Goal: Task Accomplishment & Management: Manage account settings

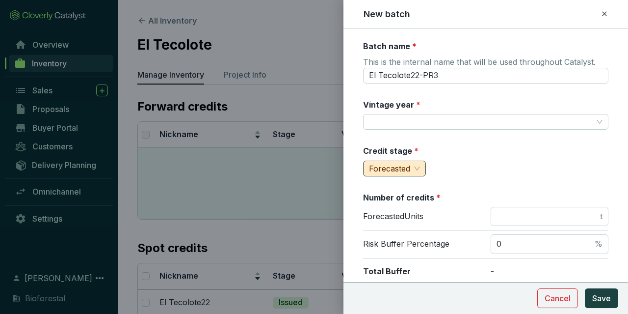
click at [405, 169] on span "Forecasted" at bounding box center [389, 168] width 41 height 10
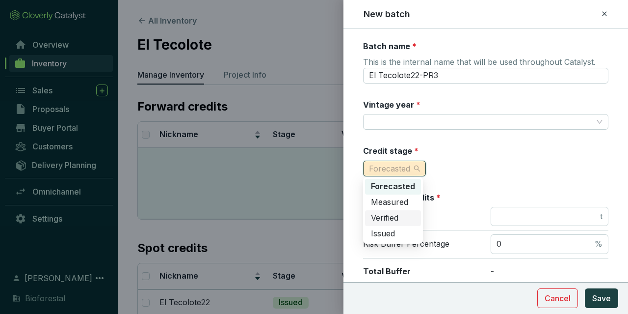
click at [410, 216] on div "Verified" at bounding box center [393, 217] width 44 height 11
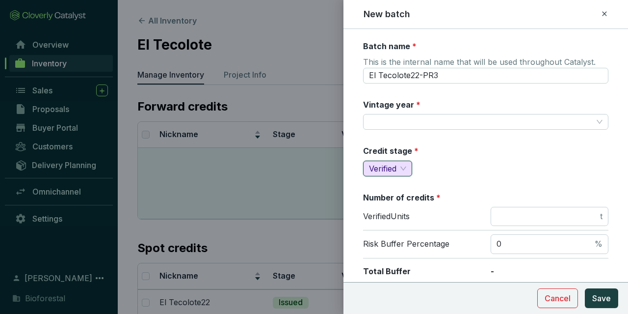
scroll to position [114, 0]
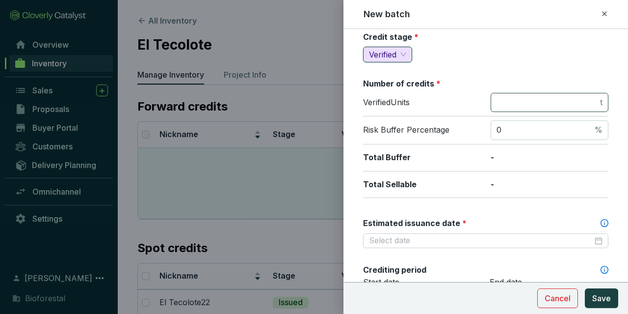
click at [530, 94] on span "t" at bounding box center [550, 103] width 118 height 20
click at [529, 99] on input "number" at bounding box center [548, 102] width 102 height 11
click at [535, 103] on input "number" at bounding box center [548, 102] width 102 height 11
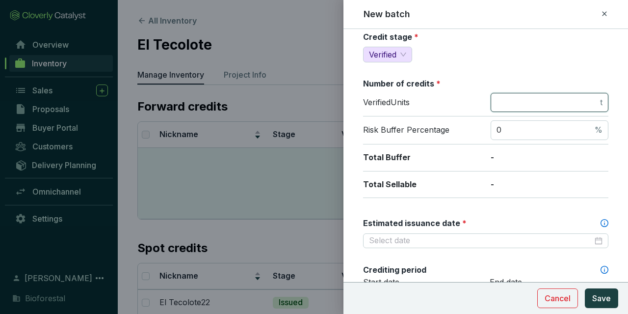
click at [535, 103] on input "number" at bounding box center [548, 102] width 102 height 11
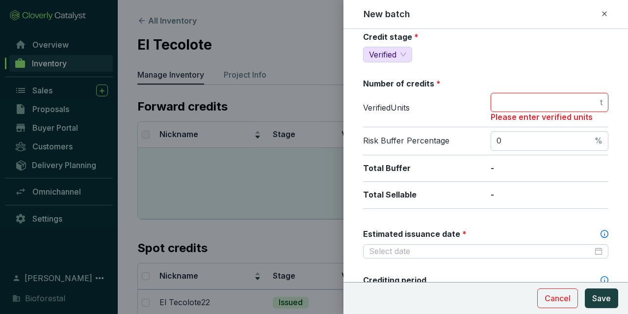
click at [521, 104] on input "number" at bounding box center [548, 102] width 102 height 11
click at [521, 105] on input "number" at bounding box center [548, 102] width 102 height 11
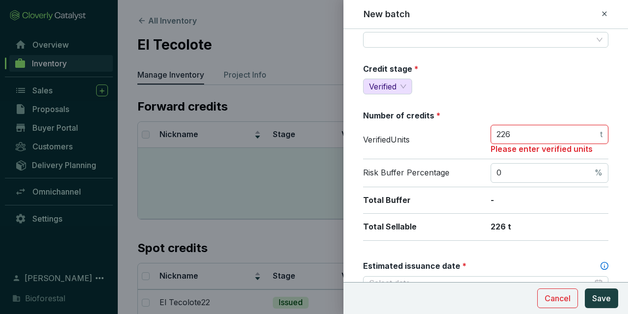
scroll to position [57, 0]
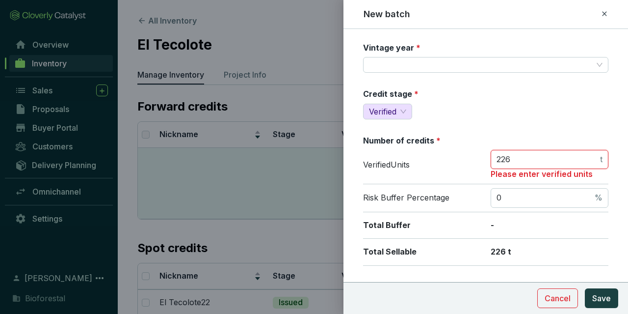
type input "226"
click at [505, 114] on div "Credit stage * Verified" at bounding box center [485, 103] width 245 height 31
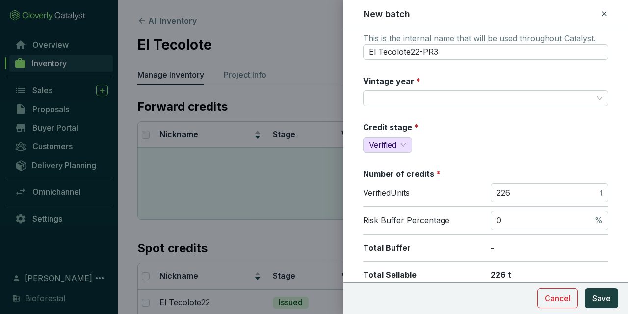
scroll to position [0, 0]
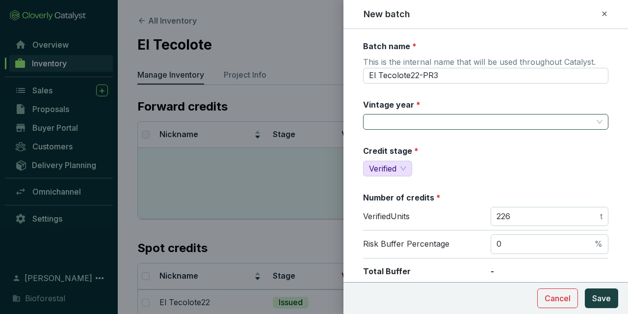
click at [446, 125] on input "Vintage year *" at bounding box center [481, 121] width 224 height 15
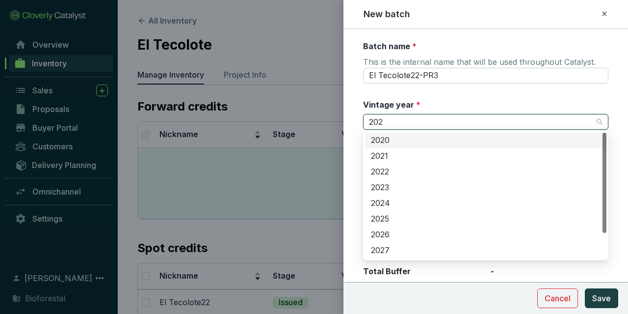
type input "2022"
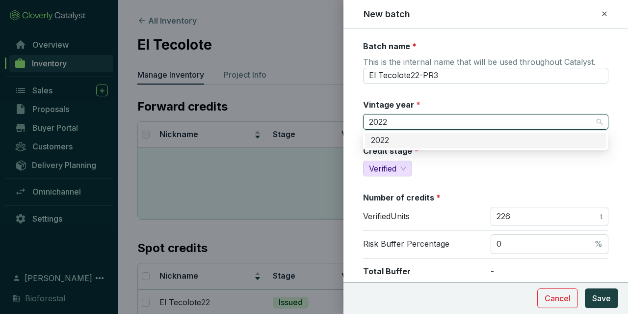
click at [404, 136] on div "2022" at bounding box center [486, 140] width 230 height 11
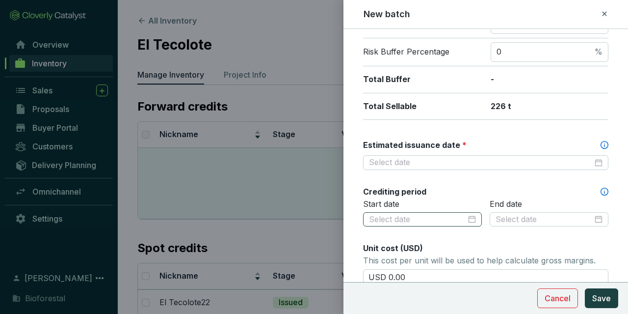
scroll to position [171, 0]
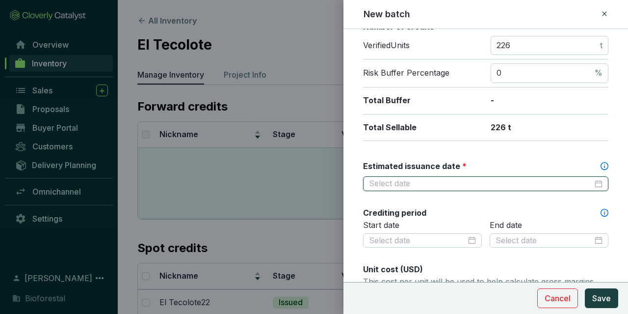
click at [454, 181] on input "Estimated issuance date *" at bounding box center [481, 183] width 224 height 11
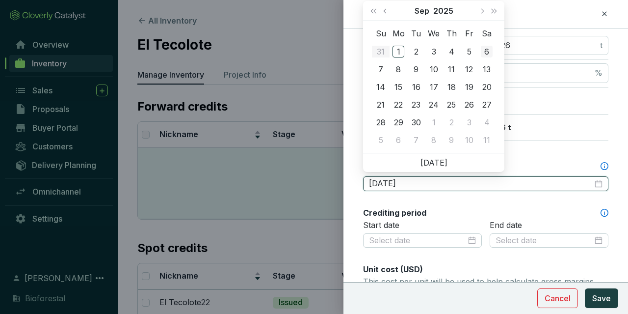
type input "2025-09-06"
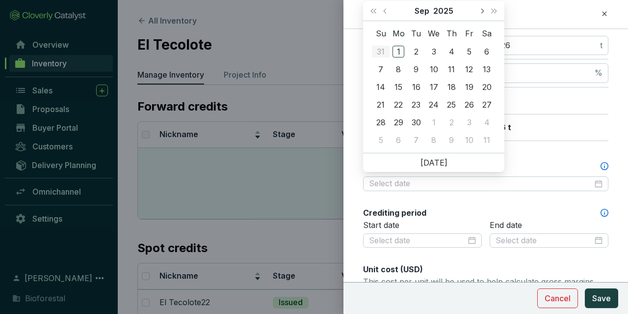
click at [478, 12] on button "Next month (PageDown)" at bounding box center [482, 11] width 13 height 20
click at [388, 12] on button "Previous month (PageUp)" at bounding box center [386, 11] width 13 height 20
type input "2025-10-15"
click at [440, 83] on td "15" at bounding box center [434, 87] width 18 height 18
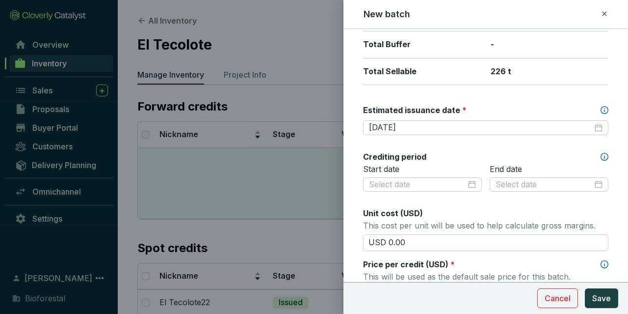
scroll to position [228, 0]
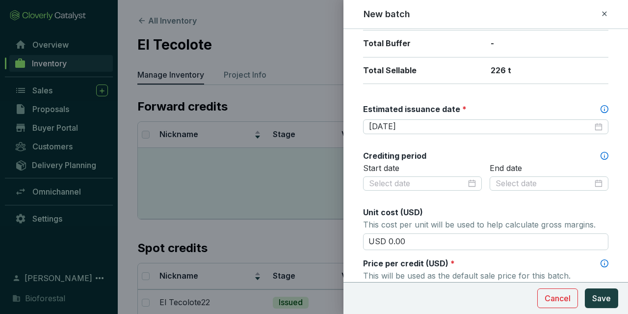
click at [429, 188] on div at bounding box center [422, 183] width 119 height 16
click at [430, 181] on input at bounding box center [417, 183] width 97 height 11
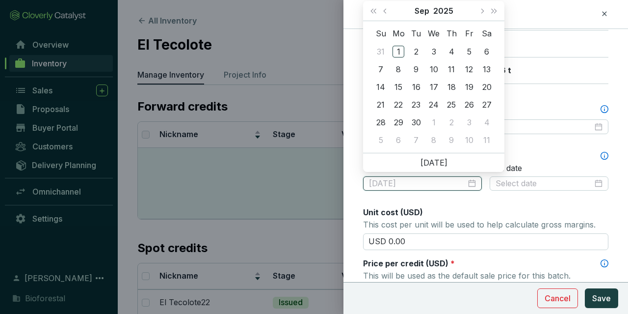
type input "2025-09-01"
click at [374, 13] on button "Last year (Control + left)" at bounding box center [373, 11] width 13 height 20
click at [379, 15] on button "Last year (Control + left)" at bounding box center [373, 11] width 13 height 20
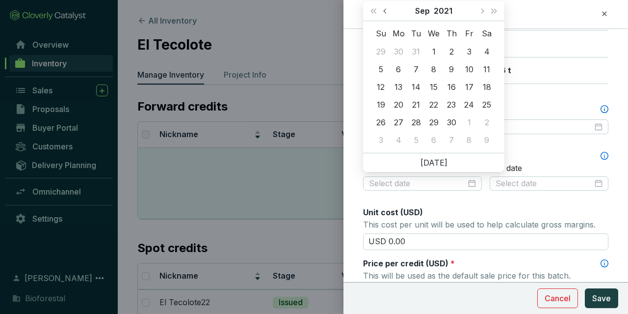
drag, startPoint x: 379, startPoint y: 15, endPoint x: 384, endPoint y: 15, distance: 5.4
click at [382, 15] on div "Sep 2021" at bounding box center [433, 11] width 141 height 20
click at [384, 15] on button "Previous month (PageUp)" at bounding box center [386, 11] width 13 height 20
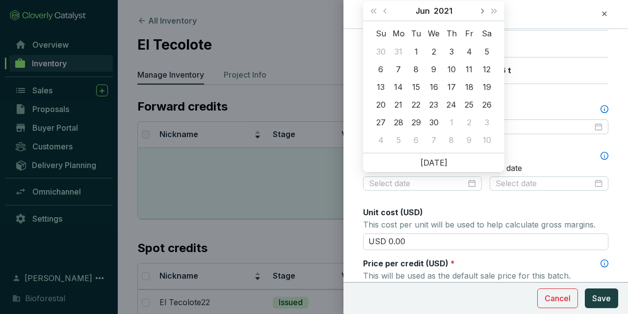
click at [484, 11] on button "Next month (PageDown)" at bounding box center [482, 11] width 13 height 20
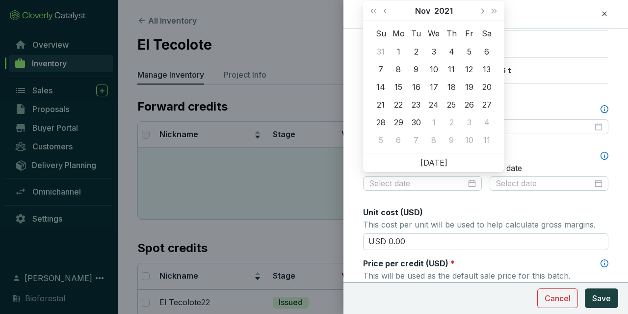
click at [484, 11] on button "Next month (PageDown)" at bounding box center [482, 11] width 13 height 20
click at [494, 12] on span "Next year (Control + right)" at bounding box center [494, 10] width 5 height 5
click at [388, 11] on span "Previous month (PageUp)" at bounding box center [385, 10] width 5 height 5
type input "2022-12-31"
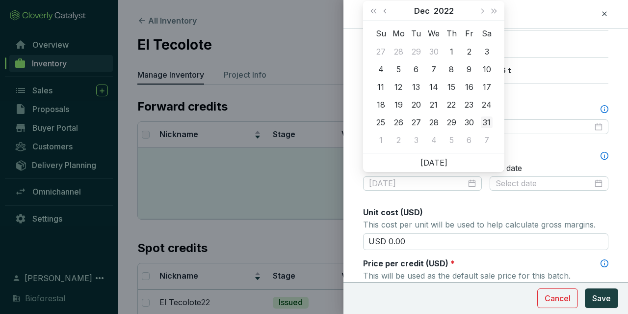
click at [485, 121] on div "31" at bounding box center [487, 122] width 12 height 12
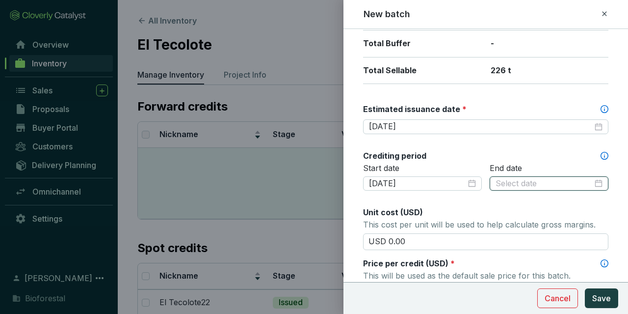
click at [531, 182] on input at bounding box center [544, 183] width 97 height 11
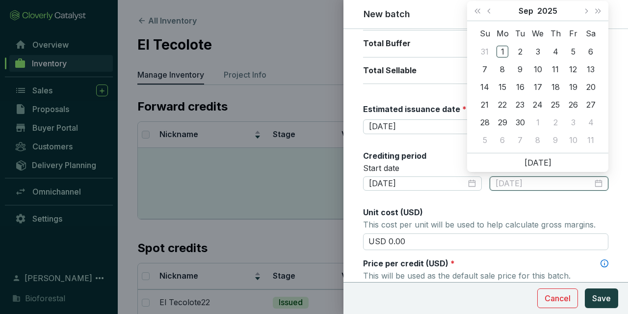
type input "2025-09-11"
click at [478, 13] on button "Last year (Control + left)" at bounding box center [477, 11] width 13 height 20
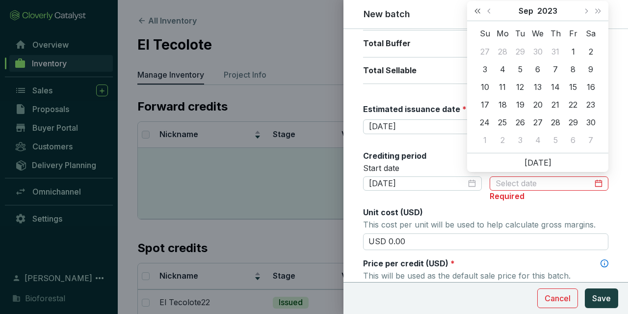
click at [478, 14] on button "Last year (Control + left)" at bounding box center [477, 11] width 13 height 20
type input "2022-10-05"
type input "2022-09-01"
click at [555, 52] on div "1" at bounding box center [556, 52] width 12 height 12
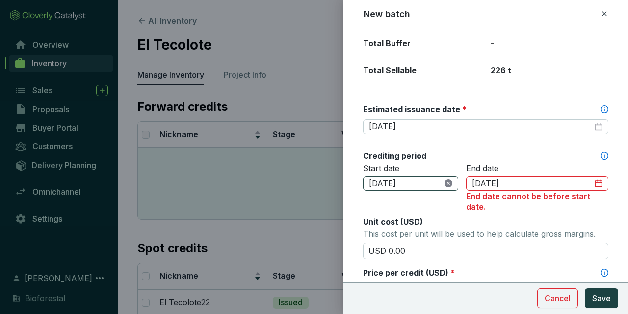
click at [447, 179] on icon "close-circle" at bounding box center [449, 183] width 8 height 8
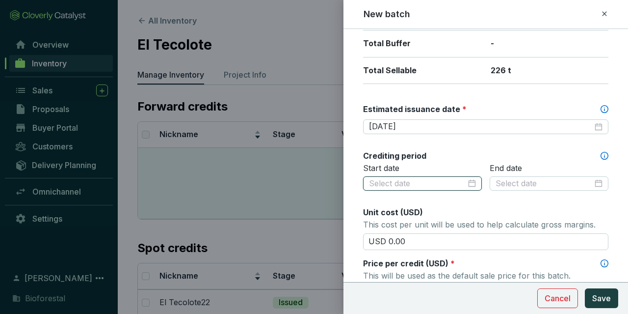
click at [439, 186] on input at bounding box center [417, 183] width 97 height 11
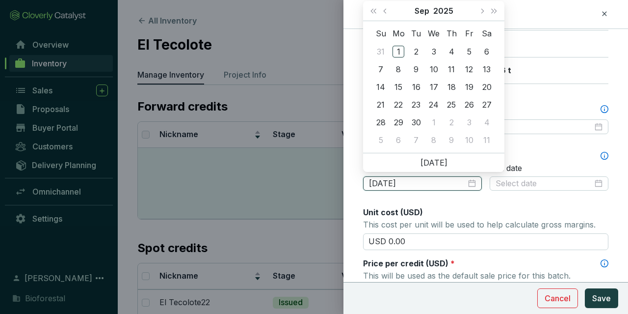
type input "2025-09-03"
click at [376, 8] on button "Last year (Control + left)" at bounding box center [373, 11] width 13 height 20
type input "2022-09-01"
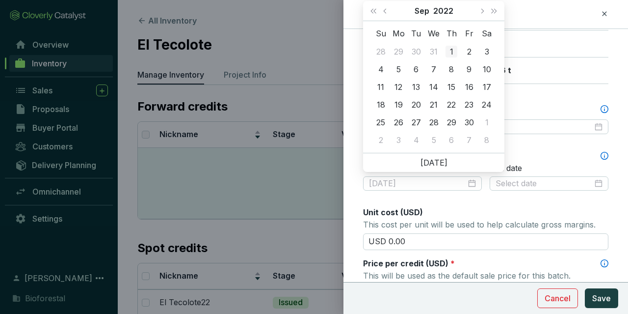
click at [454, 46] on div "1" at bounding box center [452, 52] width 12 height 12
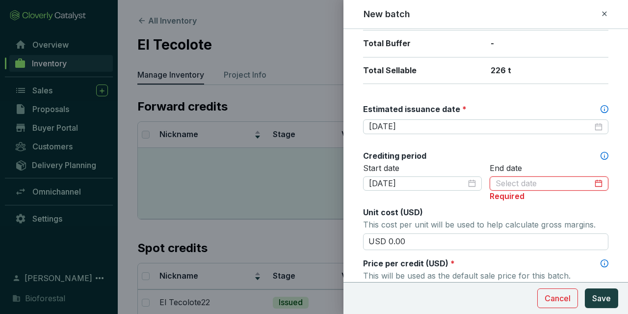
click at [535, 178] on input at bounding box center [544, 183] width 97 height 11
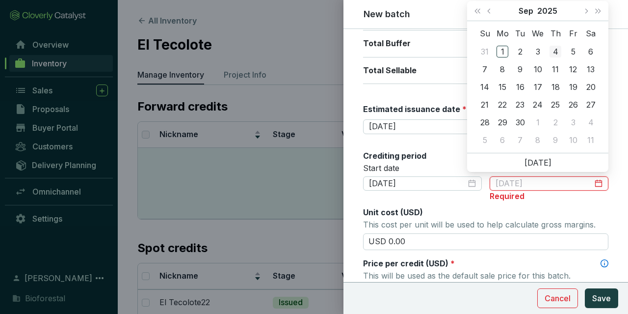
type input "2025-09-04"
click at [480, 10] on button "Last year (Control + left)" at bounding box center [477, 11] width 13 height 20
click at [480, 11] on span "Last year (Control + left)" at bounding box center [477, 10] width 5 height 5
click at [482, 11] on button "Last year (Control + left)" at bounding box center [477, 11] width 13 height 20
click at [587, 11] on span "Next month (PageDown)" at bounding box center [585, 10] width 5 height 5
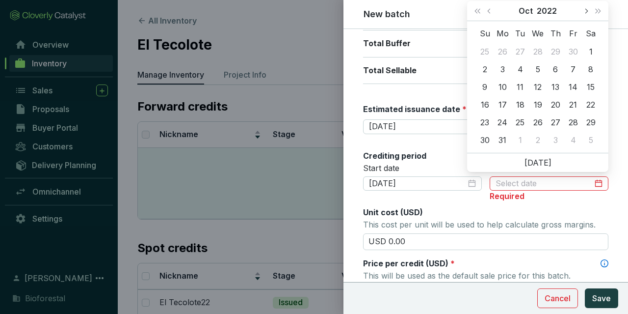
click at [587, 11] on span "Next month (PageDown)" at bounding box center [585, 10] width 5 height 5
click at [587, 12] on button "Next month (PageDown)" at bounding box center [586, 11] width 13 height 20
type input "2022-11-29"
type input "2022-12-31"
click at [597, 122] on td "31" at bounding box center [591, 122] width 18 height 18
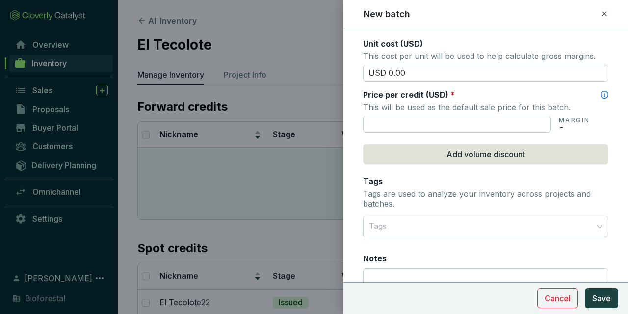
scroll to position [398, 0]
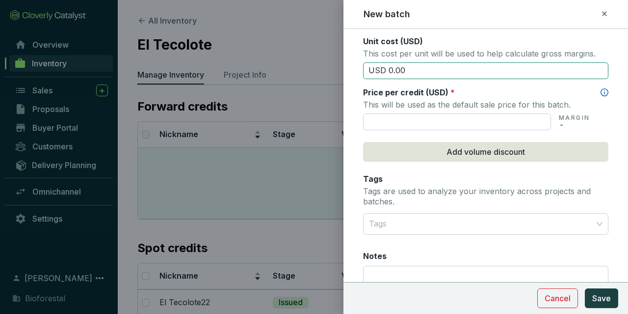
click at [411, 68] on input "USD 0.00" at bounding box center [485, 70] width 245 height 17
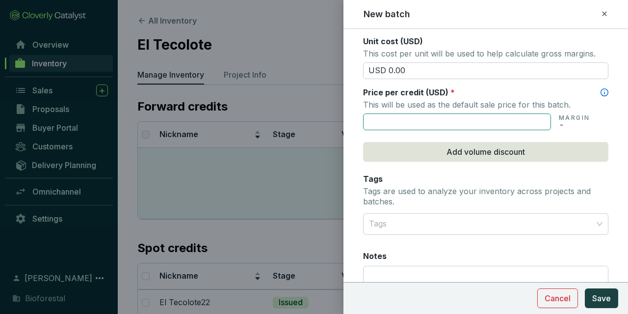
click at [431, 113] on input "text" at bounding box center [457, 121] width 188 height 17
type input "USD 15.00"
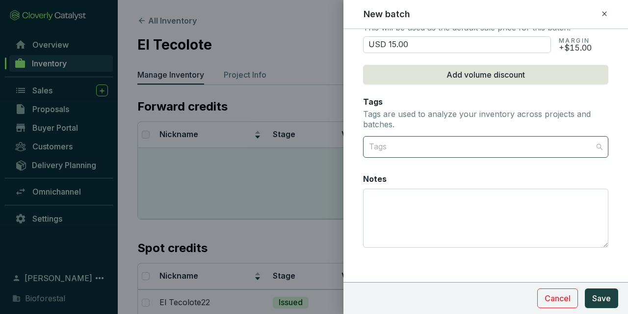
click at [403, 137] on div at bounding box center [480, 147] width 230 height 20
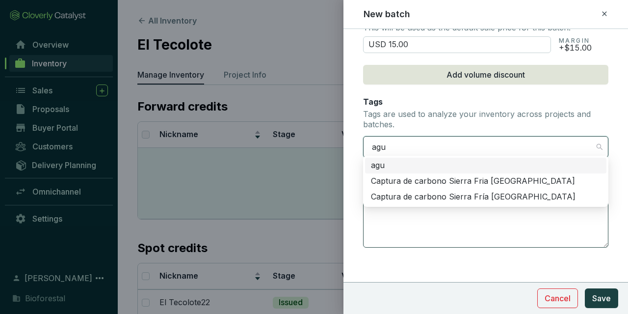
type input "agua"
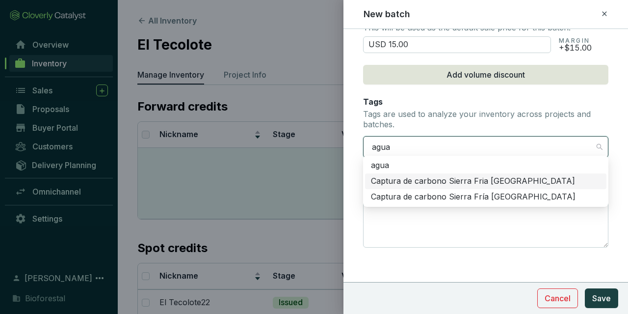
click at [466, 179] on div "Captura de carbono Sierra Fria Aguascalientes" at bounding box center [486, 181] width 230 height 11
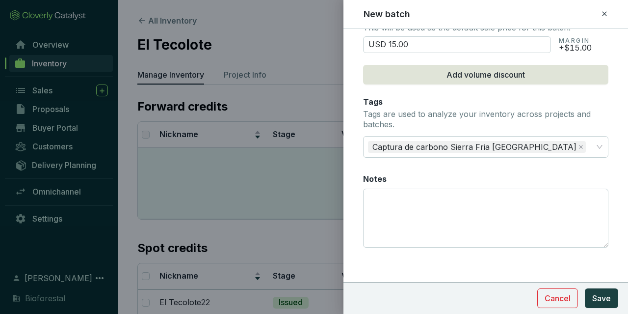
click at [401, 213] on textarea "Notes" at bounding box center [486, 218] width 244 height 58
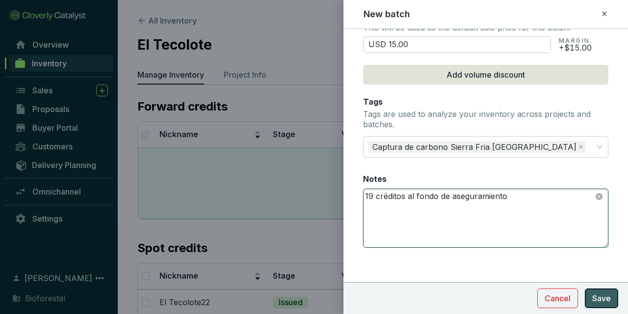
type textarea "19 créditos al fondo de aseguramiento"
drag, startPoint x: 593, startPoint y: 292, endPoint x: 597, endPoint y: 300, distance: 8.8
click at [594, 294] on span "Save" at bounding box center [601, 298] width 19 height 12
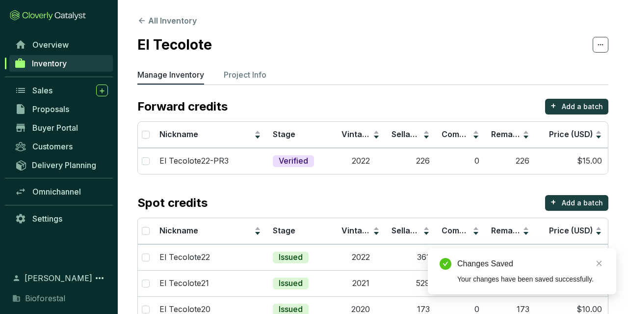
click at [87, 57] on link "Inventory" at bounding box center [61, 63] width 104 height 17
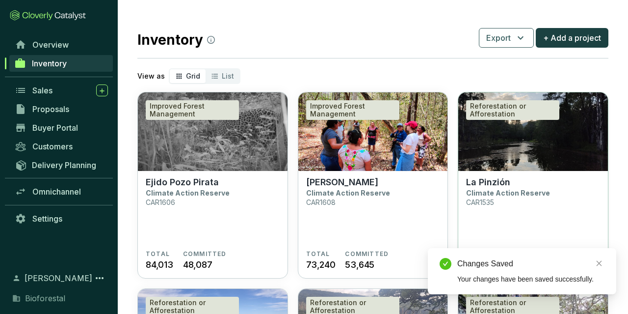
click at [555, 149] on img at bounding box center [533, 131] width 150 height 79
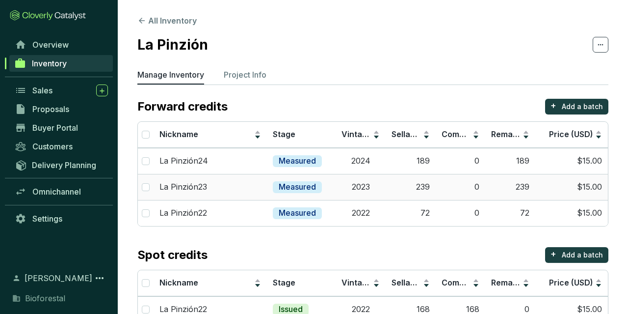
scroll to position [51, 0]
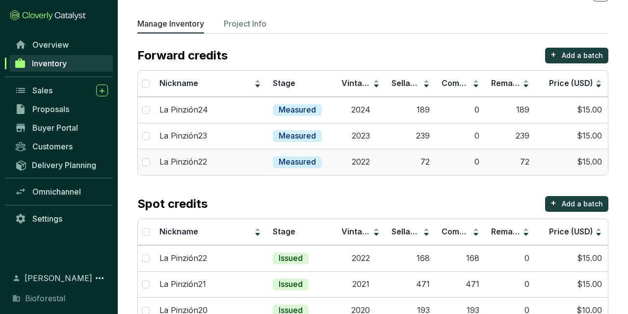
click at [392, 160] on td "72" at bounding box center [411, 162] width 50 height 26
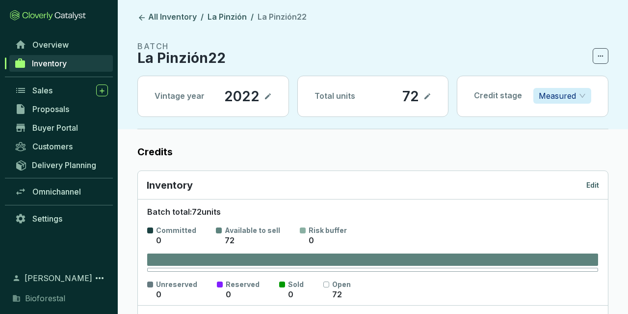
click at [583, 90] on span "Measured" at bounding box center [562, 95] width 47 height 15
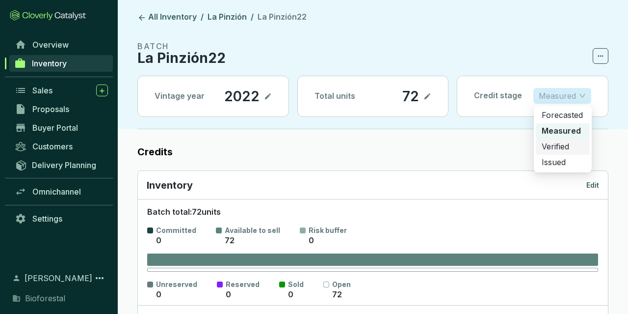
click at [564, 146] on p "Verified" at bounding box center [563, 146] width 42 height 11
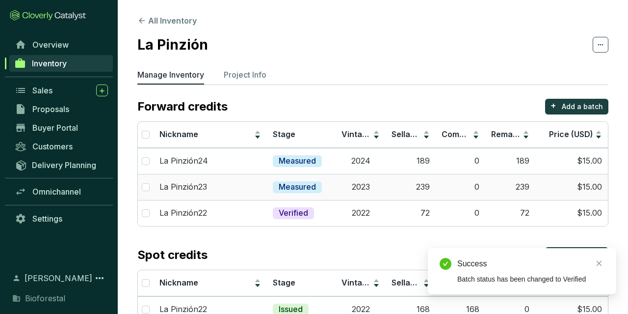
click at [299, 189] on p "Measured" at bounding box center [297, 187] width 37 height 11
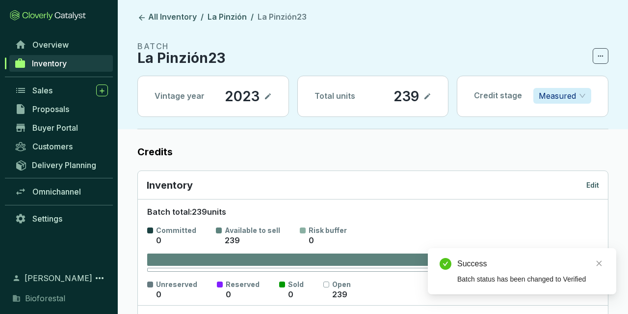
click at [562, 93] on p "Measured" at bounding box center [557, 95] width 37 height 15
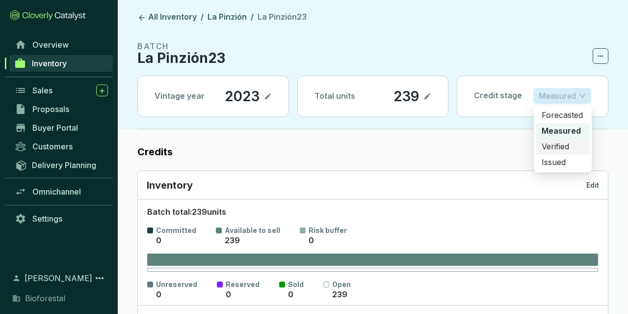
click at [563, 148] on p "Verified" at bounding box center [563, 146] width 42 height 11
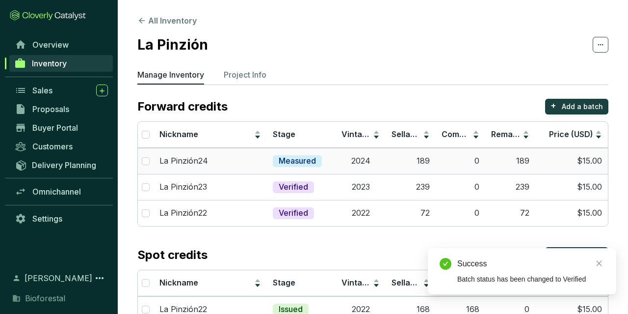
click at [319, 164] on div "Measured" at bounding box center [297, 161] width 49 height 12
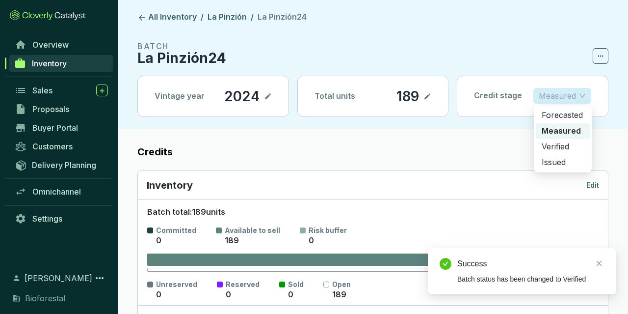
click at [575, 102] on p "Measured" at bounding box center [557, 95] width 37 height 15
click at [561, 148] on p "Verified" at bounding box center [563, 146] width 42 height 11
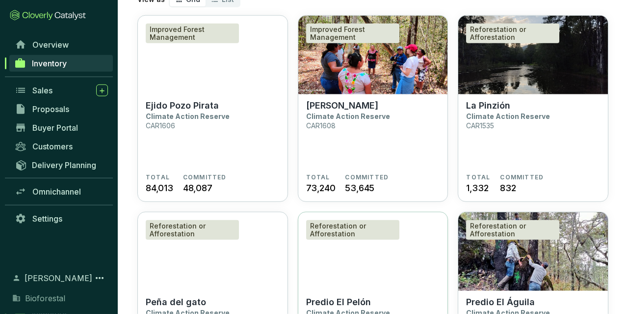
scroll to position [153, 0]
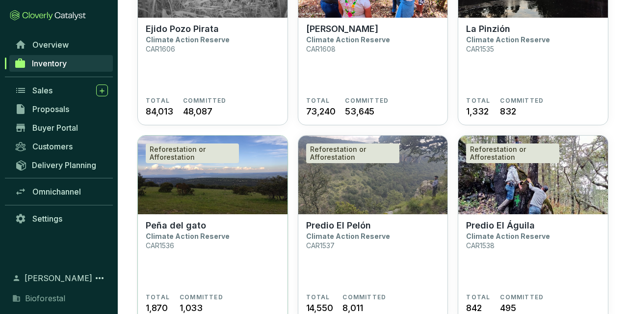
click at [263, 156] on img at bounding box center [213, 174] width 150 height 79
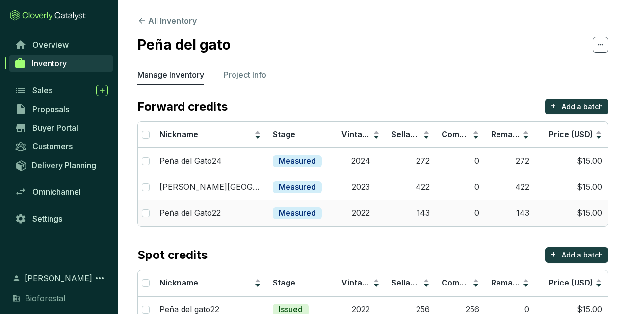
click at [321, 211] on div "Measured" at bounding box center [297, 213] width 49 height 12
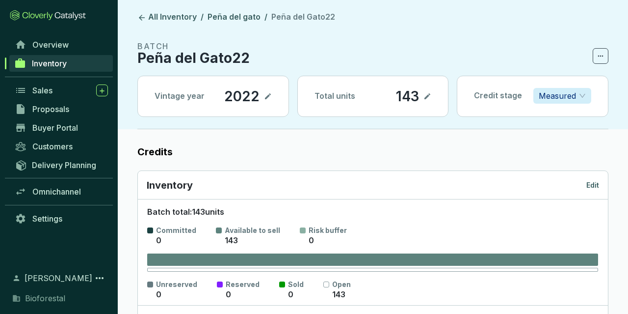
click at [570, 97] on p "Measured" at bounding box center [557, 95] width 37 height 15
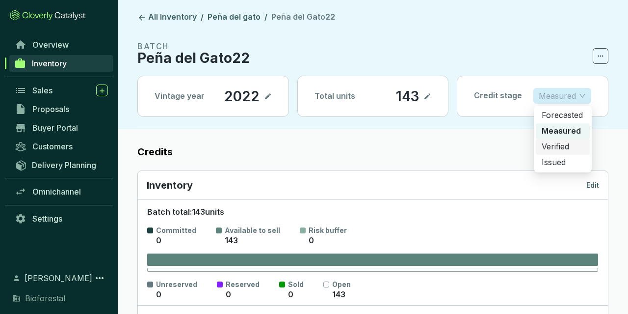
click at [555, 152] on div "Verified" at bounding box center [563, 147] width 54 height 16
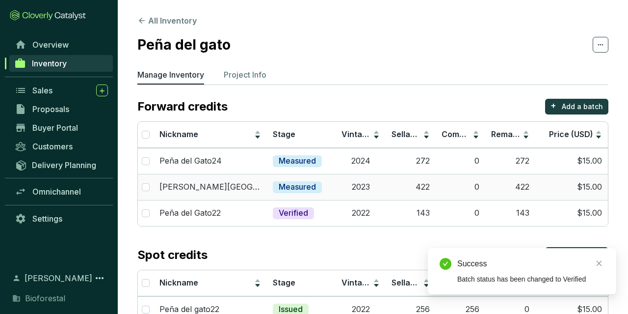
click at [317, 191] on div "Measured" at bounding box center [297, 187] width 49 height 12
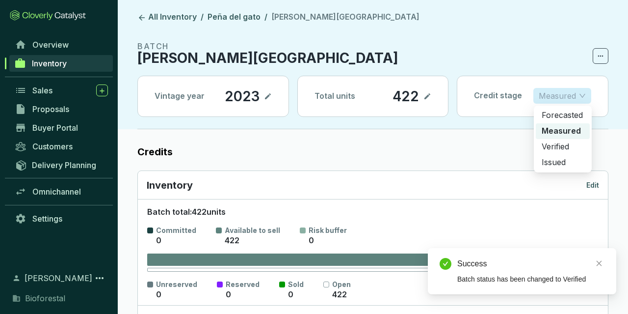
click at [543, 98] on p "Measured" at bounding box center [557, 95] width 37 height 15
click at [563, 150] on p "Verified" at bounding box center [563, 146] width 42 height 11
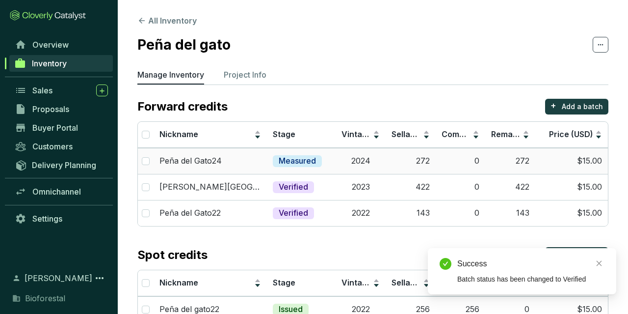
click at [320, 160] on div "Measured" at bounding box center [297, 161] width 49 height 12
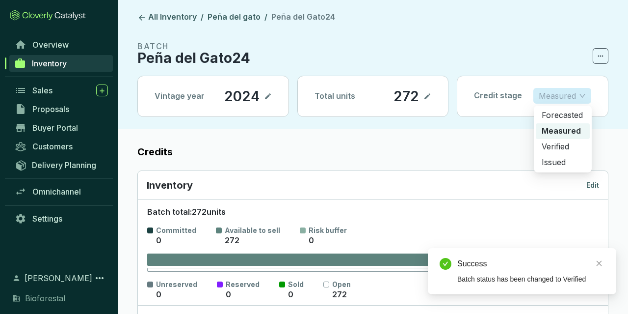
click at [583, 97] on span "Measured" at bounding box center [562, 95] width 47 height 15
click at [563, 143] on p "Verified" at bounding box center [563, 146] width 42 height 11
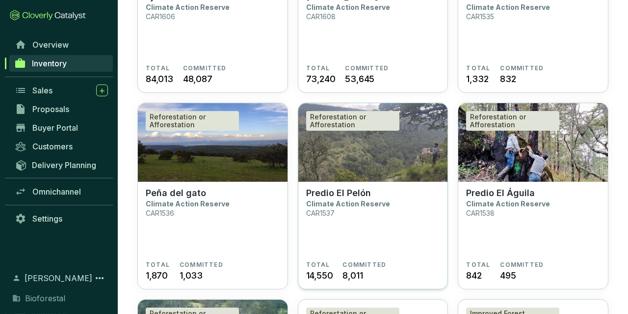
scroll to position [204, 0]
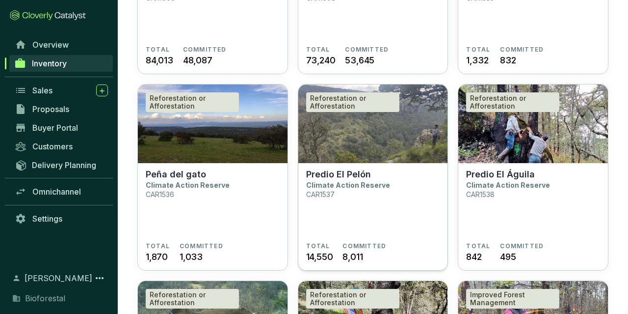
click at [329, 134] on img at bounding box center [373, 123] width 150 height 79
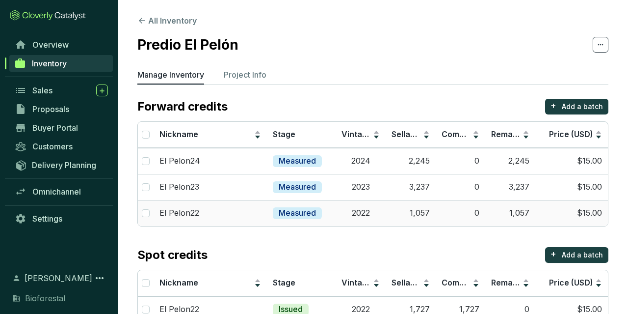
click at [298, 215] on p "Measured" at bounding box center [297, 213] width 37 height 11
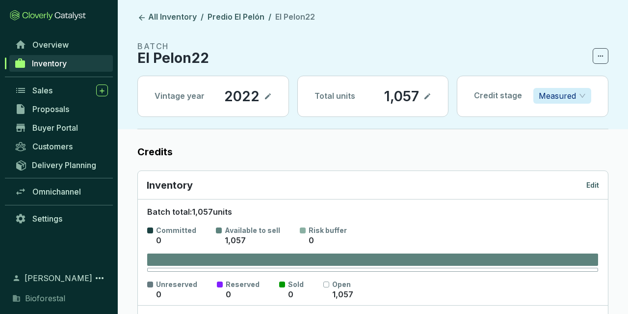
click at [540, 106] on div "Credit stage Measured" at bounding box center [532, 95] width 151 height 39
click at [540, 103] on p "Measured" at bounding box center [557, 95] width 37 height 15
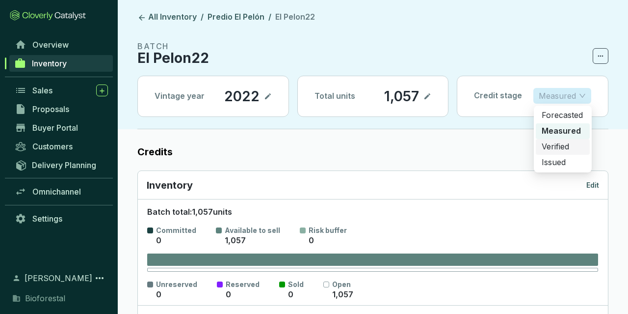
click at [554, 147] on p "Verified" at bounding box center [563, 146] width 42 height 11
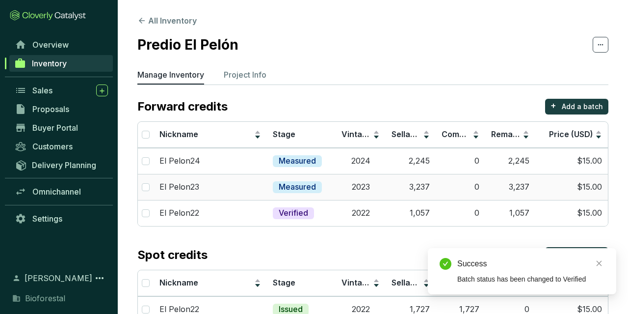
click at [296, 188] on p "Measured" at bounding box center [297, 187] width 37 height 11
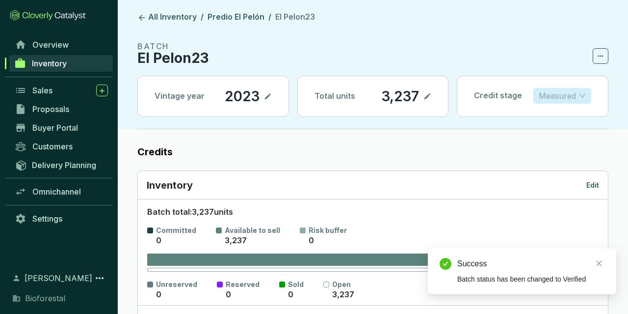
click at [561, 90] on p "Measured" at bounding box center [557, 95] width 37 height 15
click at [568, 143] on p "Verified" at bounding box center [563, 146] width 42 height 11
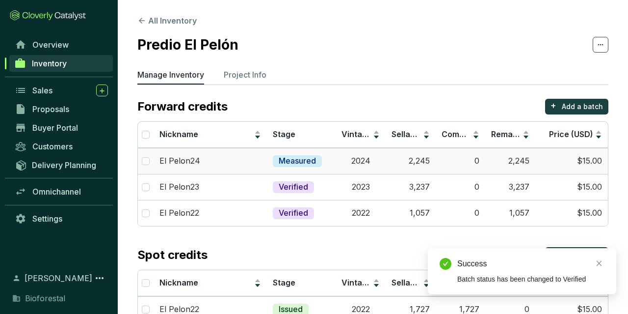
click at [310, 159] on p "Measured" at bounding box center [297, 161] width 37 height 11
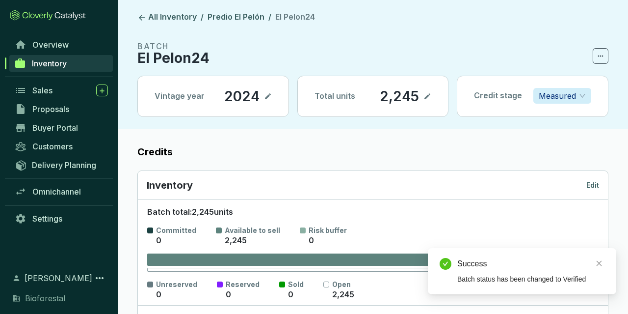
click at [563, 105] on div "Credit stage Measured" at bounding box center [532, 95] width 151 height 39
click at [563, 101] on p "Measured" at bounding box center [557, 95] width 37 height 15
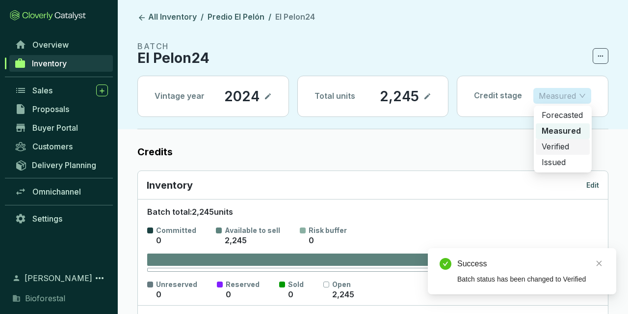
click at [543, 145] on p "Verified" at bounding box center [563, 146] width 42 height 11
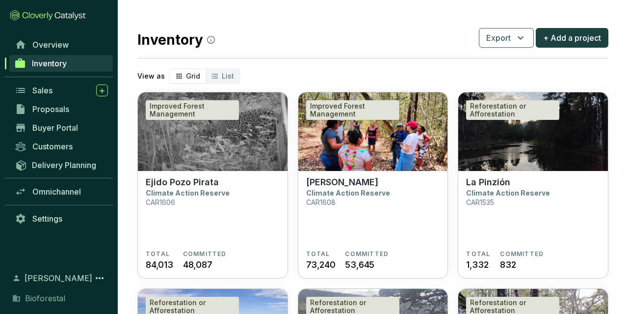
scroll to position [255, 0]
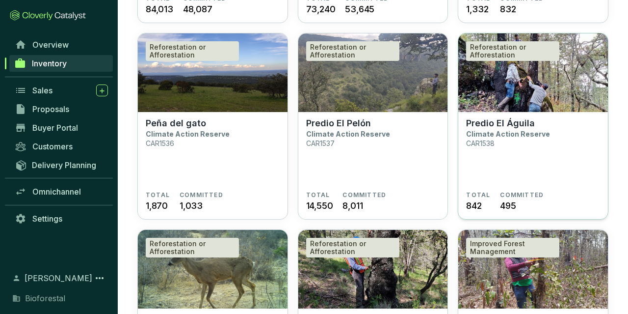
click at [518, 124] on p "Predio El Águila" at bounding box center [500, 123] width 69 height 11
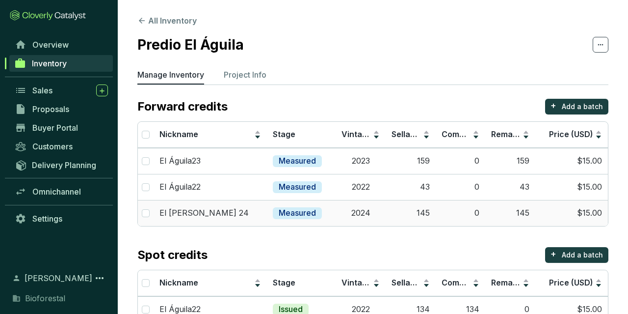
click at [301, 205] on td "Measured" at bounding box center [301, 213] width 69 height 26
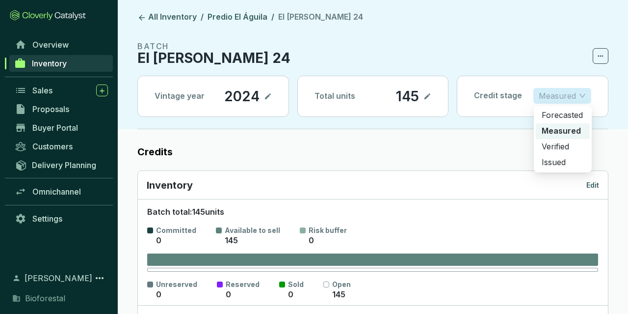
click at [570, 92] on p "Measured" at bounding box center [557, 95] width 37 height 15
click at [553, 149] on p "Verified" at bounding box center [563, 146] width 42 height 11
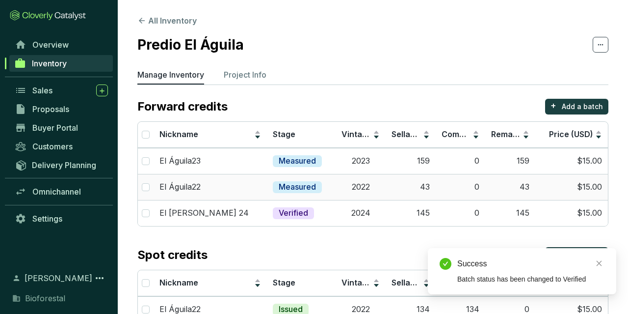
click at [207, 189] on div "El Águila22" at bounding box center [210, 187] width 102 height 11
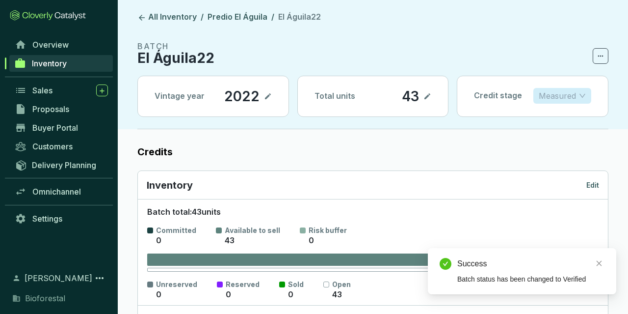
click at [564, 101] on p "Measured" at bounding box center [557, 95] width 37 height 15
click at [557, 144] on p "Verified" at bounding box center [563, 146] width 42 height 11
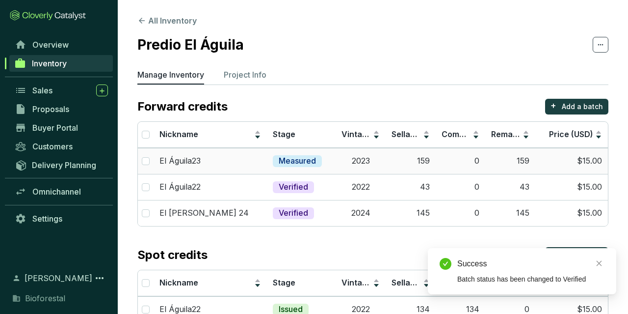
click at [277, 161] on div "Measured" at bounding box center [297, 161] width 49 height 12
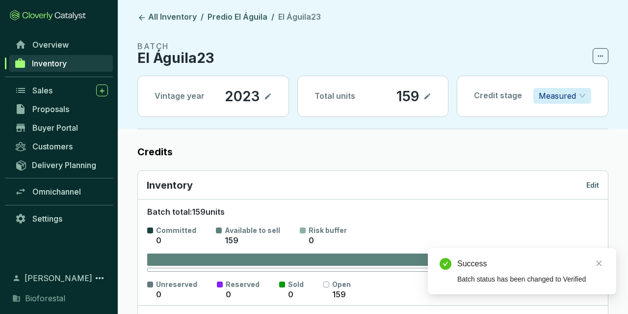
click at [550, 101] on p "Measured" at bounding box center [557, 95] width 37 height 15
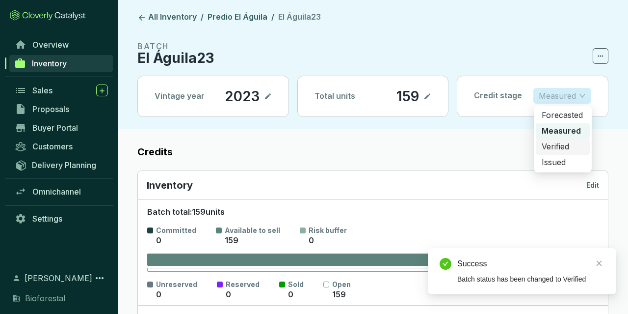
click at [557, 146] on p "Verified" at bounding box center [563, 146] width 42 height 11
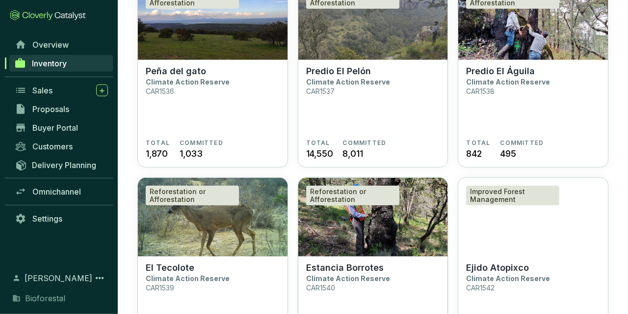
scroll to position [357, 0]
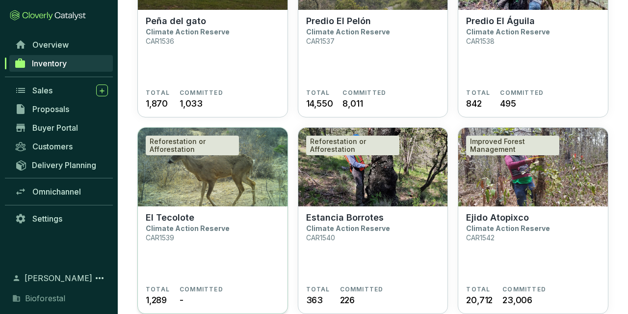
click at [234, 167] on img at bounding box center [213, 167] width 150 height 79
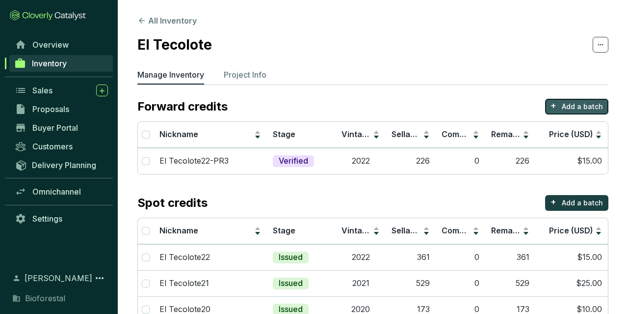
click at [565, 108] on p "Add a batch" at bounding box center [582, 107] width 41 height 10
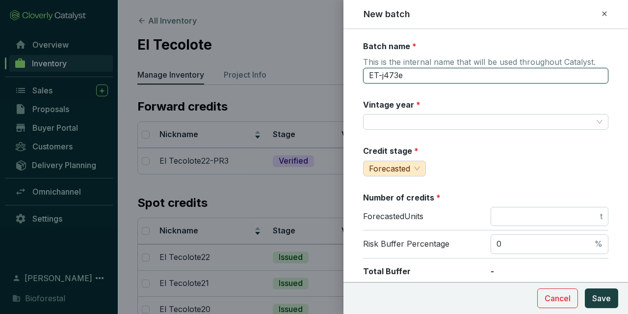
click at [415, 76] on input "ET-j473e" at bounding box center [485, 76] width 245 height 16
click at [457, 80] on input "El Tecolote 23" at bounding box center [485, 76] width 245 height 16
click at [410, 71] on input "El Tecolote 23" at bounding box center [485, 76] width 245 height 16
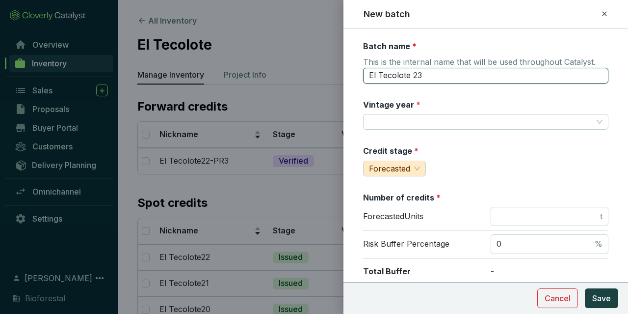
click at [411, 72] on input "El Tecolote 23" at bounding box center [485, 76] width 245 height 16
click at [413, 73] on input "El Tecolote 23" at bounding box center [485, 76] width 245 height 16
click at [479, 75] on input "El Tecolote23" at bounding box center [485, 76] width 245 height 16
type input "El Tecolote23 - PR3"
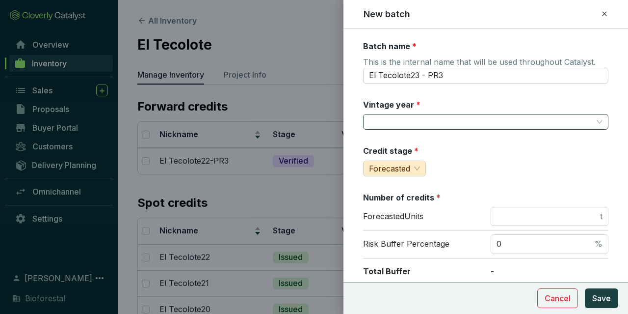
click at [460, 122] on input "Vintage year *" at bounding box center [481, 121] width 224 height 15
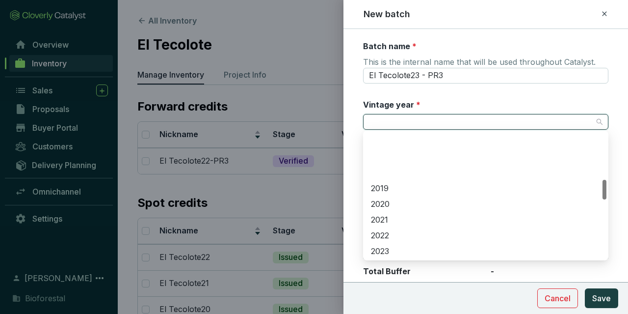
scroll to position [300, 0]
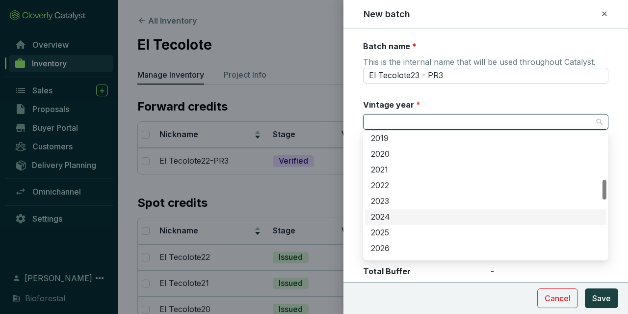
click at [394, 207] on div "2023" at bounding box center [485, 201] width 241 height 16
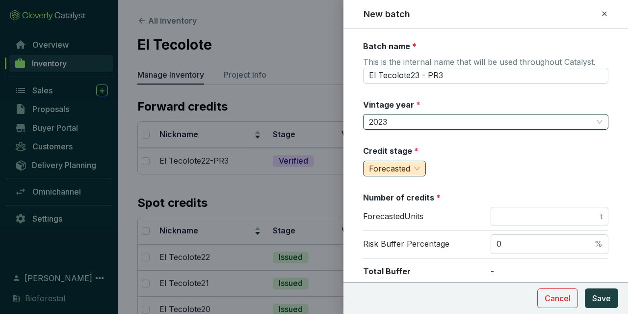
click at [411, 161] on span "Forecasted" at bounding box center [394, 168] width 51 height 15
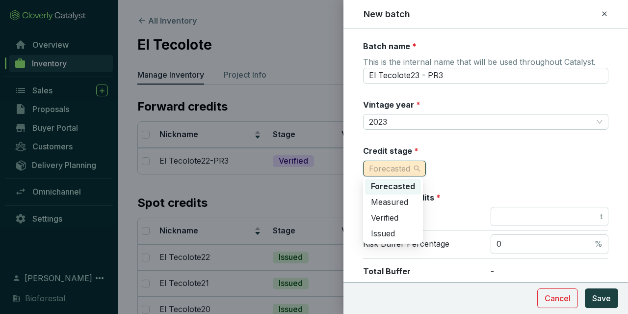
click at [409, 180] on div "Forecasted" at bounding box center [393, 187] width 56 height 16
click at [412, 161] on span "Forecasted" at bounding box center [394, 168] width 51 height 15
click at [402, 219] on div "Verified" at bounding box center [393, 217] width 44 height 11
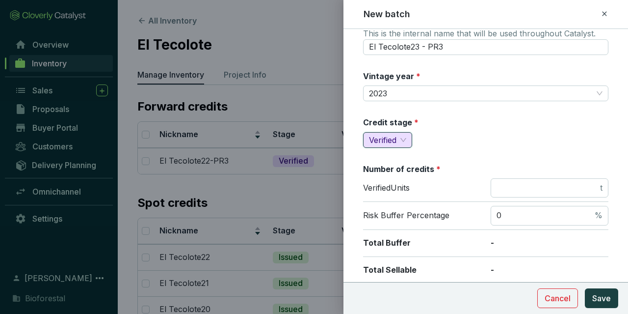
scroll to position [57, 0]
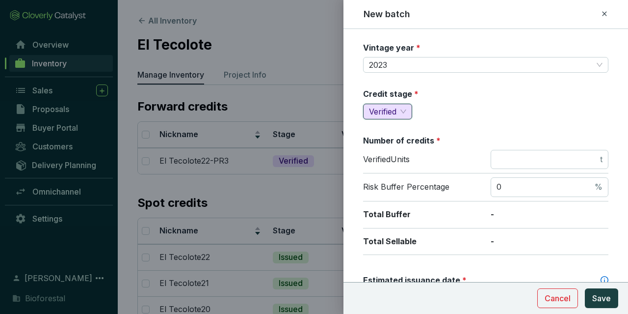
click at [533, 170] on div "Verified Units t" at bounding box center [485, 162] width 245 height 24
click at [537, 158] on input "number" at bounding box center [548, 159] width 102 height 11
click at [532, 159] on input "number" at bounding box center [548, 159] width 102 height 11
click at [533, 162] on input "number" at bounding box center [548, 159] width 102 height 11
click at [521, 165] on span "t" at bounding box center [550, 160] width 118 height 20
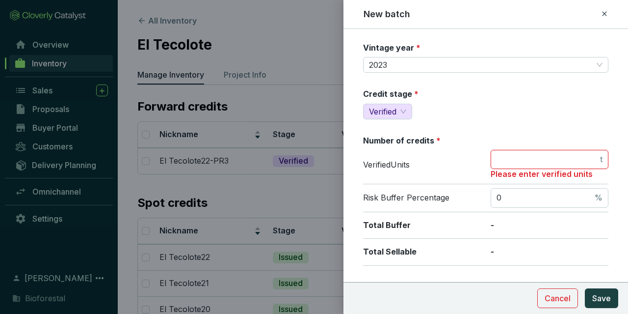
click at [522, 160] on input "number" at bounding box center [548, 159] width 102 height 11
type input "675"
click at [527, 195] on input "0" at bounding box center [545, 197] width 96 height 11
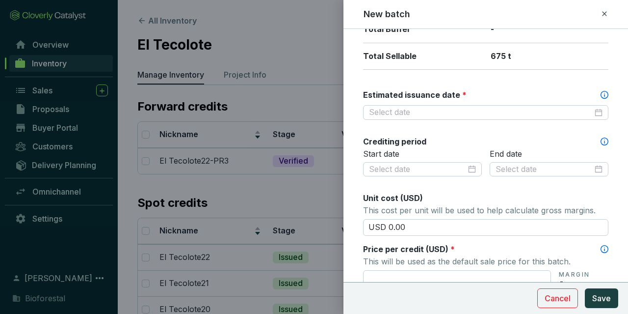
scroll to position [285, 0]
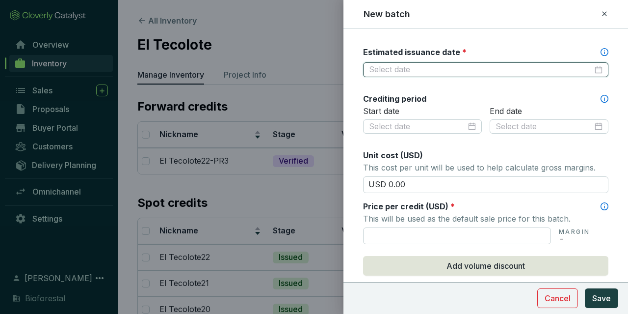
click at [459, 71] on input "Estimated issuance date *" at bounding box center [481, 69] width 224 height 11
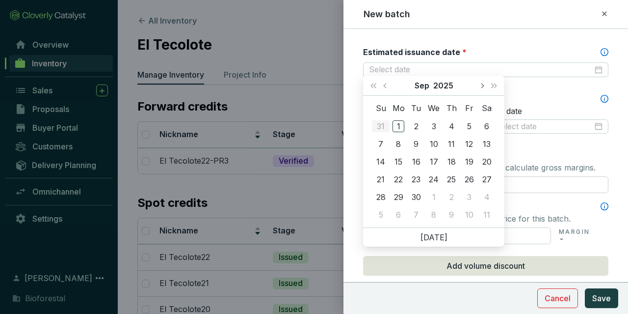
click at [477, 88] on button "Next month (PageDown)" at bounding box center [482, 86] width 13 height 20
click at [477, 90] on button "Next month (PageDown)" at bounding box center [482, 86] width 13 height 20
drag, startPoint x: 386, startPoint y: 89, endPoint x: 403, endPoint y: 107, distance: 24.6
click at [386, 90] on button "Previous month (PageUp)" at bounding box center [386, 86] width 13 height 20
type input "2025-10-15"
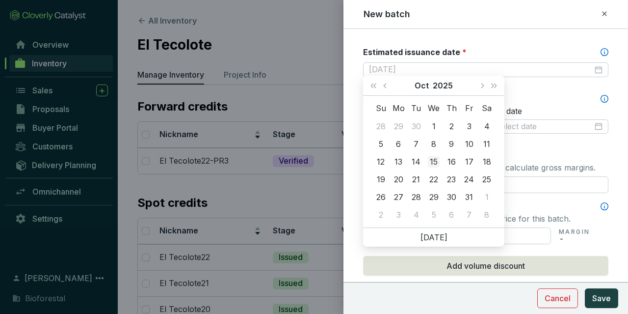
click at [437, 164] on div "15" at bounding box center [434, 162] width 12 height 12
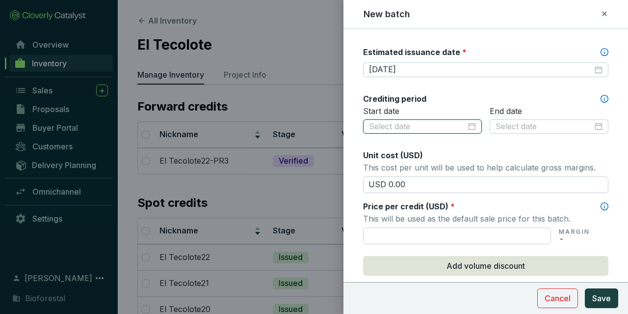
click at [429, 125] on input at bounding box center [417, 126] width 97 height 11
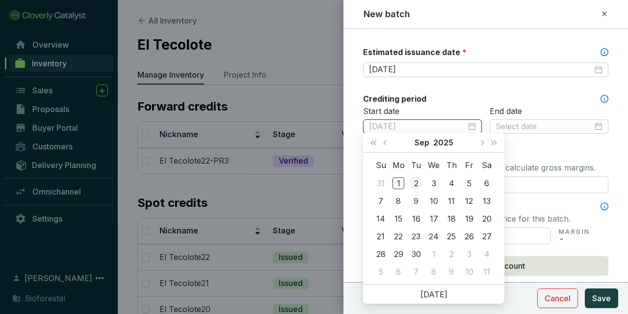
type input "2025-09-02"
click at [376, 143] on span "Last year (Control + left)" at bounding box center [373, 142] width 5 height 5
click at [477, 144] on button "Next month (PageDown)" at bounding box center [482, 143] width 13 height 20
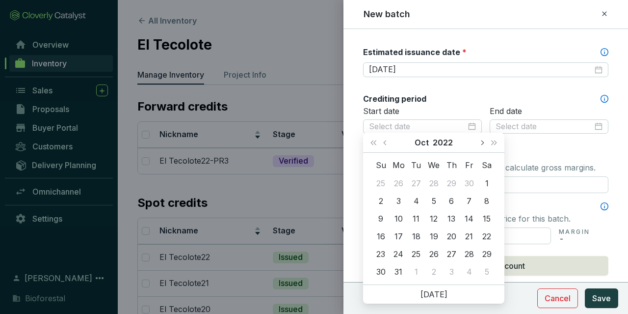
click at [477, 144] on button "Next month (PageDown)" at bounding box center [482, 143] width 13 height 20
type input "[DATE]"
click at [386, 180] on div "1" at bounding box center [381, 183] width 12 height 12
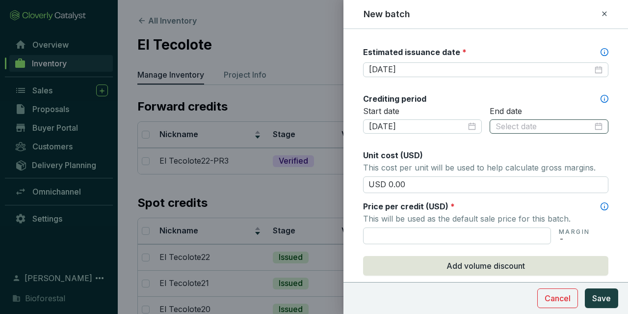
click at [537, 130] on div at bounding box center [549, 126] width 119 height 16
click at [538, 126] on input at bounding box center [544, 126] width 97 height 11
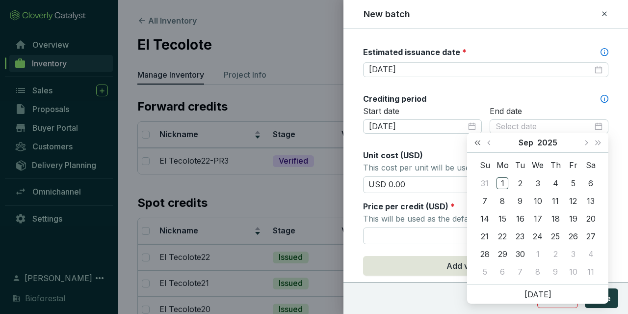
click at [473, 140] on button "Last year (Control + left)" at bounding box center [477, 143] width 13 height 20
click at [474, 140] on button "Last year (Control + left)" at bounding box center [477, 143] width 13 height 20
click at [582, 143] on button "Next month (PageDown)" at bounding box center [586, 143] width 13 height 20
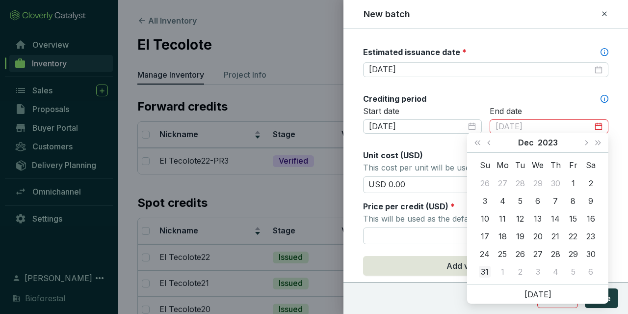
type input "[DATE]"
click at [487, 268] on div "31" at bounding box center [485, 271] width 12 height 12
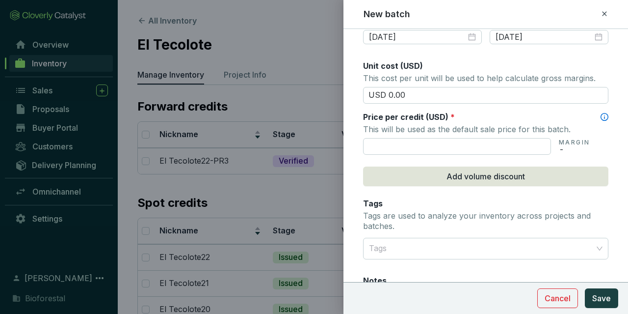
scroll to position [398, 0]
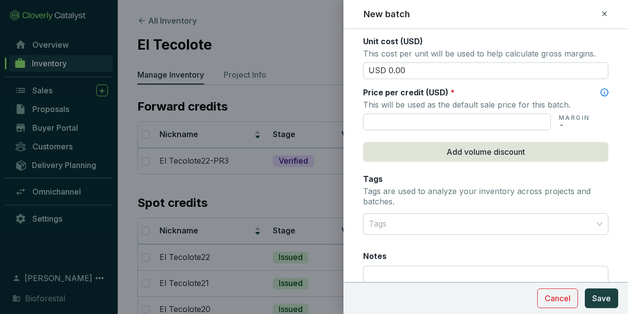
click at [421, 118] on input "text" at bounding box center [457, 121] width 188 height 17
type input "USD 15.00"
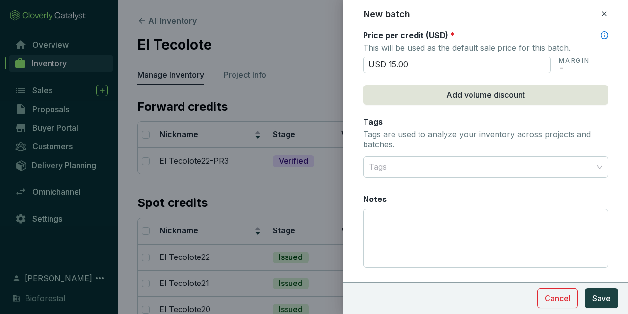
scroll to position [476, 0]
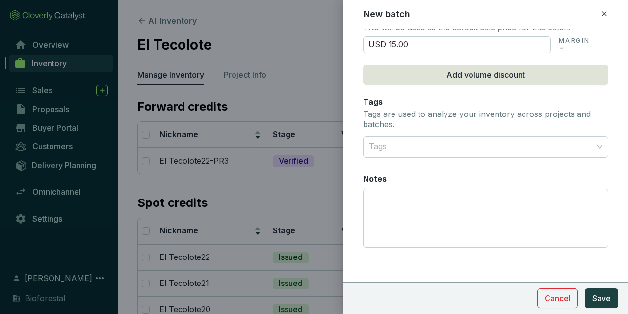
click at [417, 126] on p "Tags are used to analyze your inventory across projects and batches." at bounding box center [485, 119] width 245 height 21
click at [416, 137] on div at bounding box center [480, 147] width 230 height 20
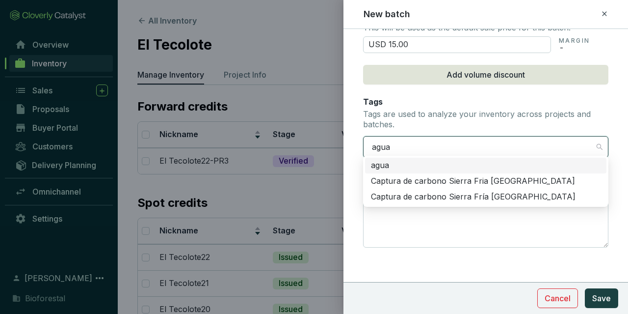
type input "aguas"
click at [476, 185] on div "Captura de carbono Sierra Fria Aguascalientes" at bounding box center [486, 181] width 230 height 11
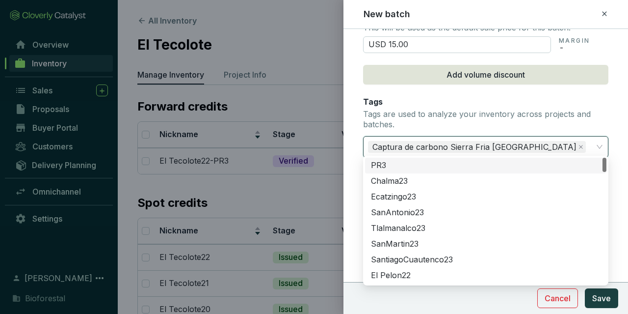
click at [464, 125] on p "Tags are used to analyze your inventory across projects and batches." at bounding box center [485, 119] width 245 height 21
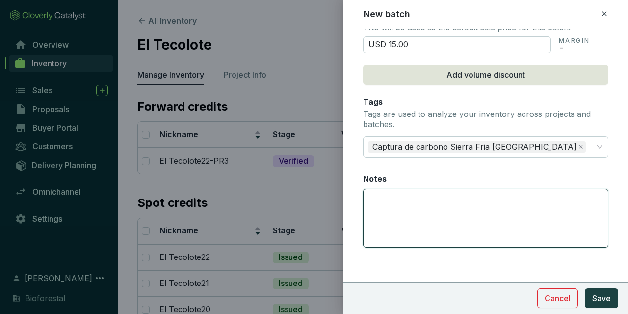
click at [438, 189] on textarea "Notes" at bounding box center [486, 218] width 244 height 58
type textarea "56 créditos al fondo de aseguramiento"
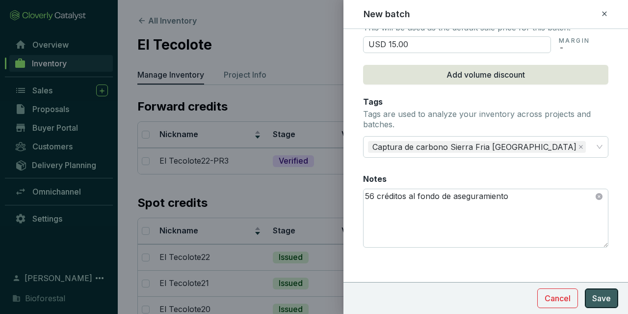
click at [597, 297] on span "Save" at bounding box center [601, 298] width 19 height 12
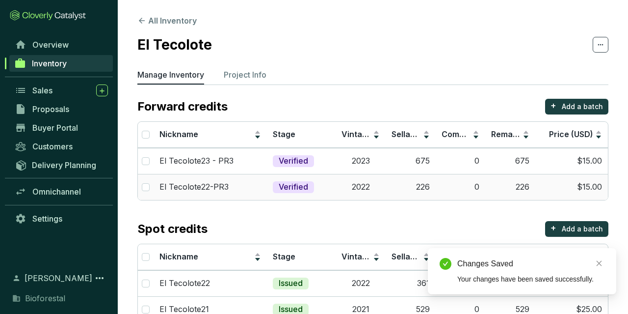
click at [410, 181] on td "226" at bounding box center [411, 187] width 50 height 26
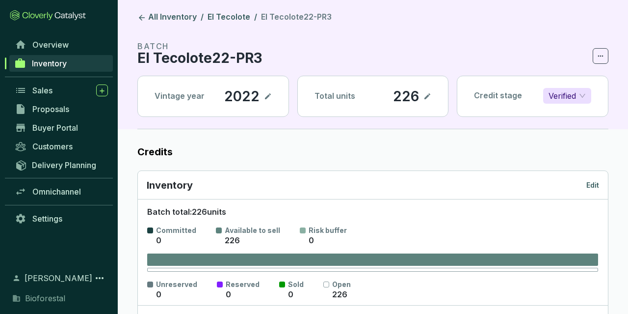
drag, startPoint x: 592, startPoint y: 191, endPoint x: 593, endPoint y: 179, distance: 12.3
click at [593, 190] on div "Inventory Edit" at bounding box center [373, 185] width 470 height 28
click at [593, 179] on div "Inventory Edit" at bounding box center [373, 185] width 452 height 14
drag, startPoint x: 587, startPoint y: 186, endPoint x: 595, endPoint y: 182, distance: 8.1
click at [593, 183] on div "Inventory Edit" at bounding box center [373, 185] width 452 height 14
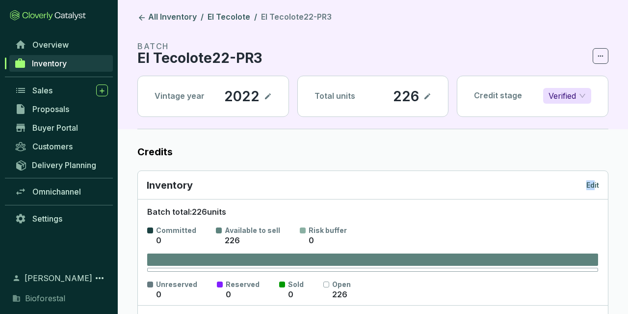
click at [595, 182] on p "Edit" at bounding box center [592, 185] width 13 height 10
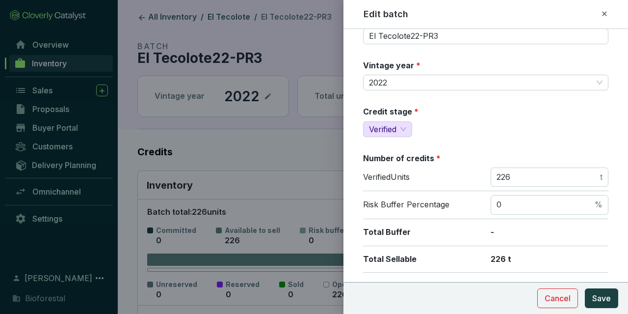
scroll to position [57, 0]
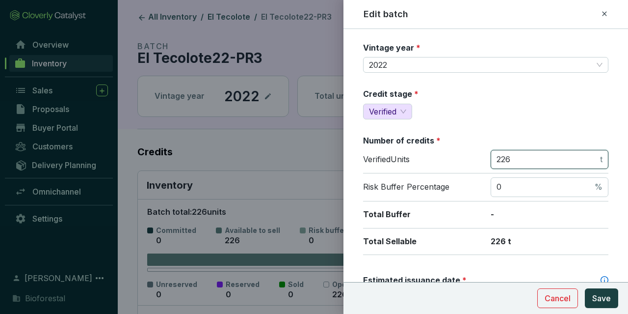
drag, startPoint x: 520, startPoint y: 160, endPoint x: 423, endPoint y: 154, distance: 97.9
click at [497, 154] on input "226" at bounding box center [548, 159] width 102 height 11
type input "675"
drag, startPoint x: 613, startPoint y: 298, endPoint x: 522, endPoint y: 165, distance: 160.9
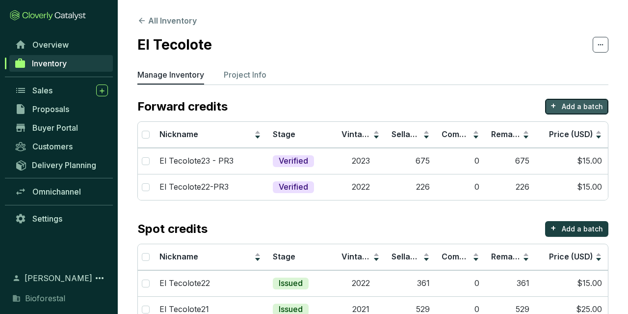
click at [574, 105] on p "Add a batch" at bounding box center [582, 107] width 41 height 10
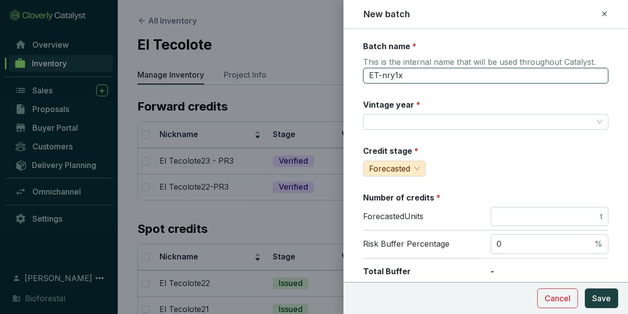
click at [426, 72] on input "ET-nry1x" at bounding box center [485, 76] width 245 height 16
drag, startPoint x: 402, startPoint y: 72, endPoint x: 355, endPoint y: 79, distance: 47.6
click at [363, 79] on input "Te" at bounding box center [485, 76] width 245 height 16
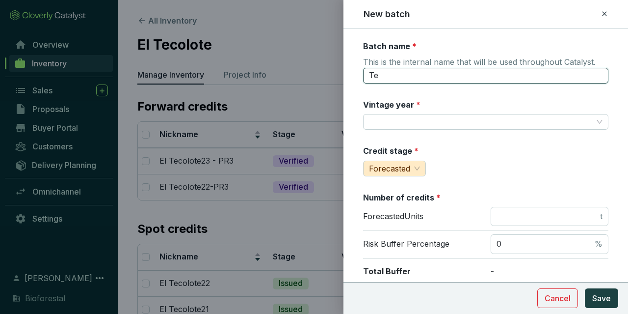
click at [410, 77] on input "Te" at bounding box center [485, 76] width 245 height 16
click at [417, 79] on input "El Tecolote22-PR3" at bounding box center [485, 76] width 245 height 16
click at [421, 78] on input "El Tecolote22-PR3" at bounding box center [485, 76] width 245 height 16
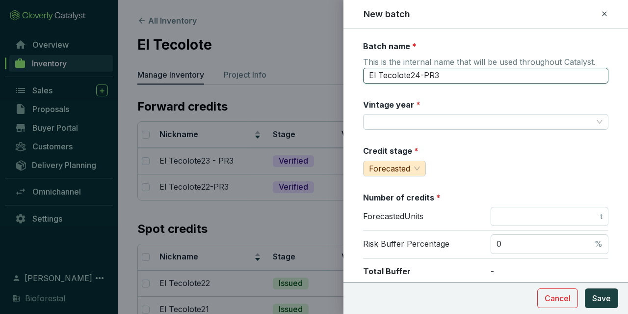
click at [489, 78] on input "El Tecolote24-PR3" at bounding box center [485, 76] width 245 height 16
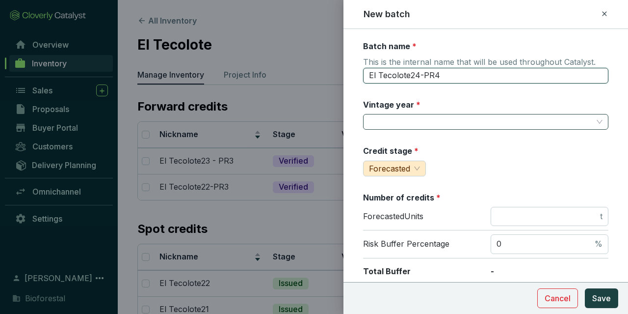
type input "El Tecolote24-PR4"
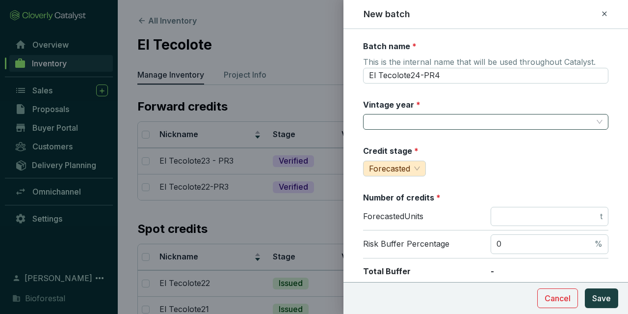
click at [478, 114] on input "Vintage year *" at bounding box center [481, 121] width 224 height 15
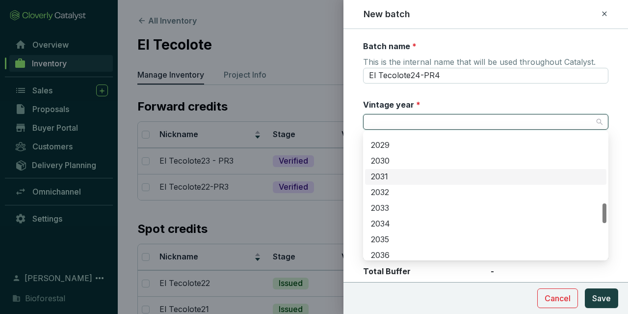
scroll to position [350, 0]
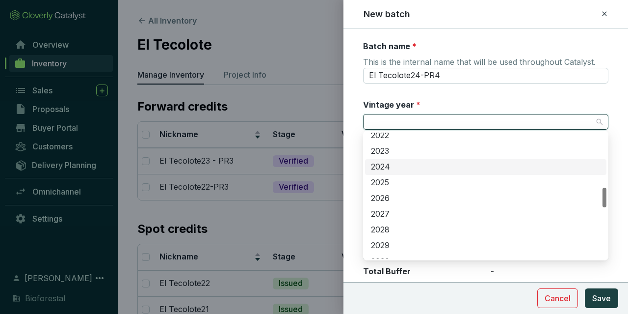
click at [399, 165] on div "2024" at bounding box center [486, 166] width 230 height 11
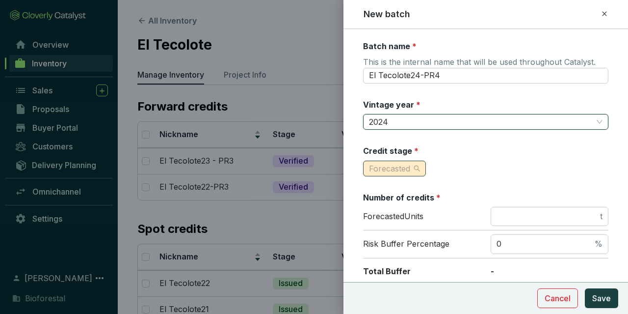
click at [413, 161] on span "Forecasted" at bounding box center [394, 168] width 51 height 15
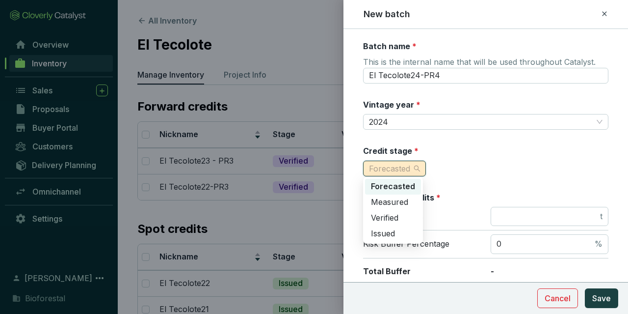
click at [414, 165] on span "Forecasted" at bounding box center [394, 168] width 51 height 15
click at [414, 166] on span "Forecasted" at bounding box center [394, 168] width 51 height 15
click at [401, 225] on div "Verified" at bounding box center [393, 218] width 56 height 16
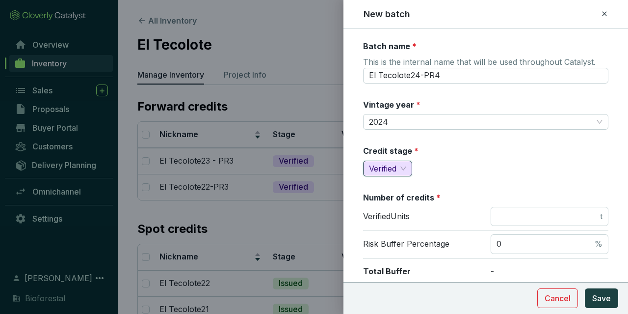
click at [513, 205] on section "Number of credits * Verified Units t Risk Buffer Percentage 0 % Total Buffer - …" at bounding box center [485, 252] width 245 height 120
click at [516, 207] on span "t" at bounding box center [550, 217] width 118 height 20
click at [516, 208] on span "t" at bounding box center [550, 217] width 118 height 20
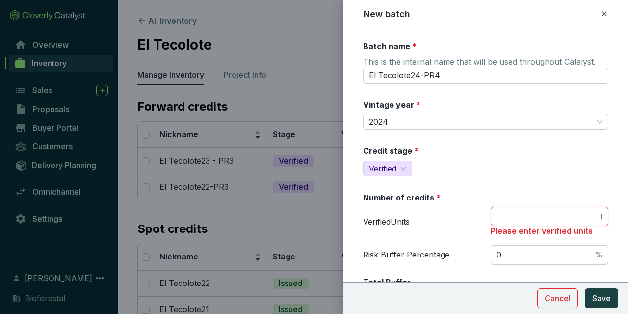
click at [518, 211] on input "number" at bounding box center [548, 216] width 102 height 11
click at [518, 212] on input "number" at bounding box center [548, 216] width 102 height 11
click at [516, 214] on input "number" at bounding box center [548, 216] width 102 height 11
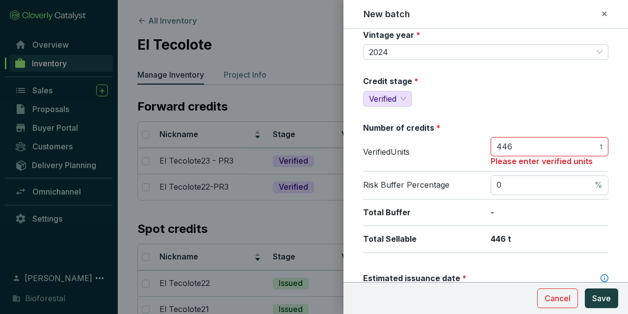
scroll to position [114, 0]
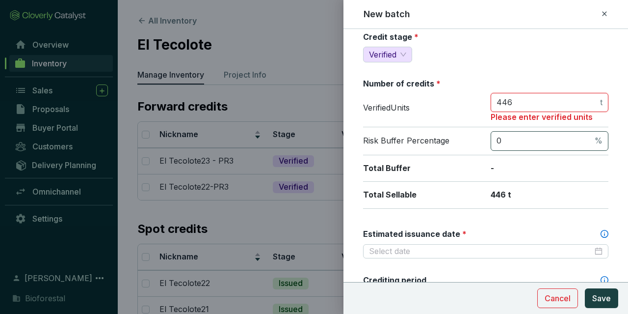
type input "446"
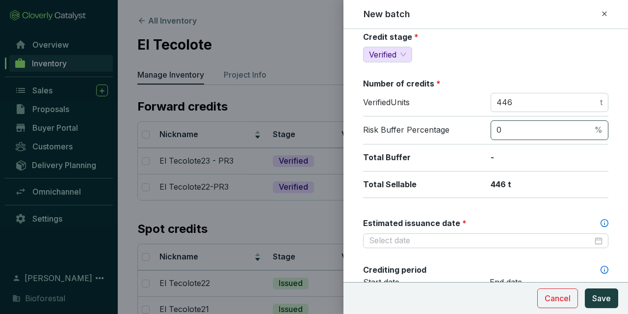
click at [520, 130] on span "0 %" at bounding box center [550, 130] width 118 height 20
click at [519, 152] on p "-" at bounding box center [550, 157] width 118 height 11
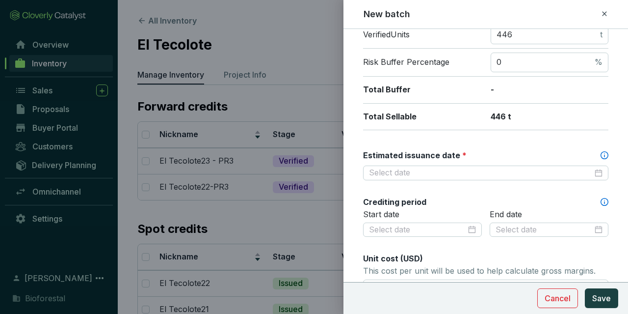
scroll to position [228, 0]
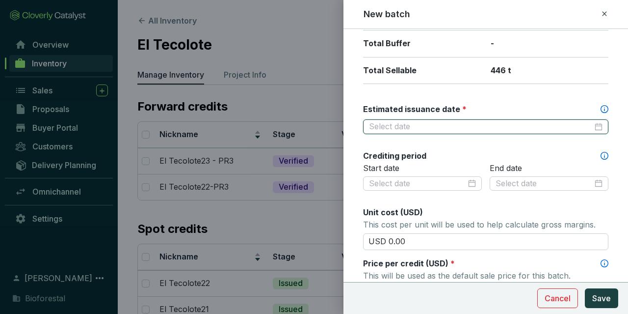
click at [468, 123] on input "Estimated issuance date *" at bounding box center [481, 126] width 224 height 11
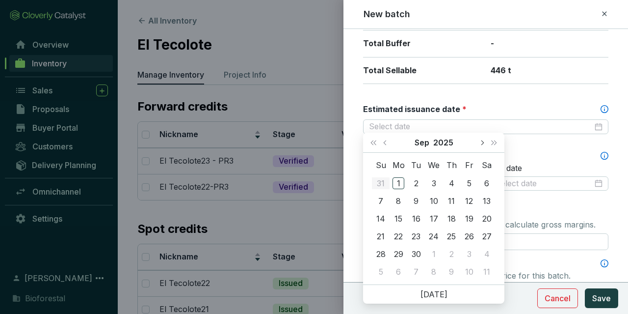
click at [483, 143] on span "Next month (PageDown)" at bounding box center [481, 142] width 5 height 5
click at [386, 140] on button "Previous month (PageUp)" at bounding box center [386, 143] width 13 height 20
type input "2025-10-15"
click at [435, 219] on div "15" at bounding box center [434, 218] width 12 height 12
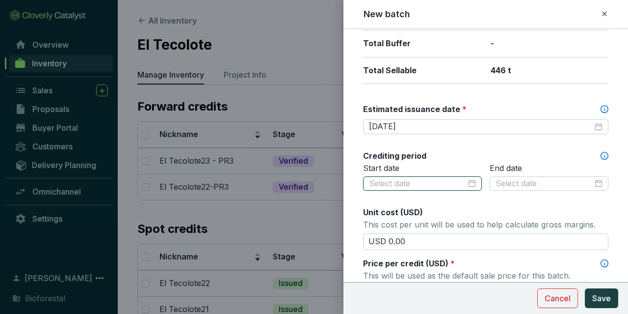
click at [438, 182] on input at bounding box center [417, 183] width 97 height 11
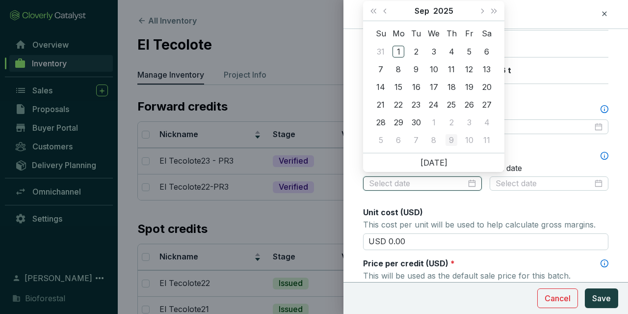
type input "2025-10-09"
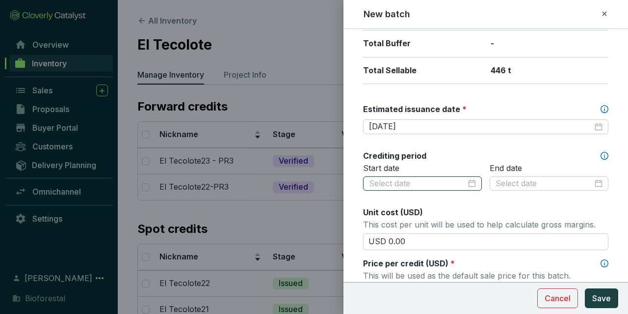
click at [411, 178] on input at bounding box center [417, 183] width 97 height 11
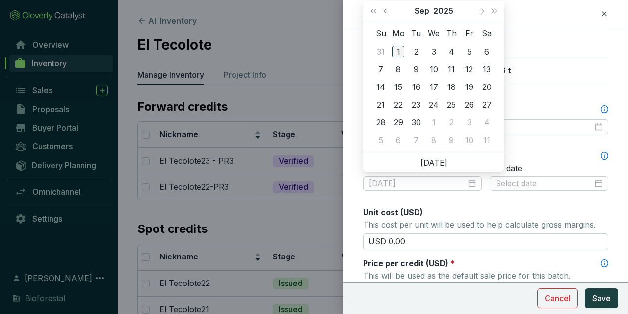
click at [404, 48] on div "1" at bounding box center [399, 52] width 12 height 12
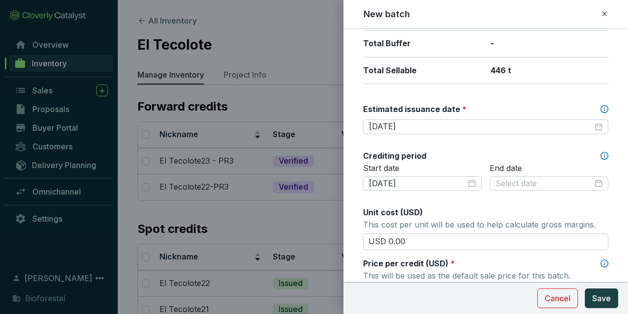
click at [522, 169] on p "End date" at bounding box center [549, 168] width 119 height 11
click at [521, 181] on input at bounding box center [544, 183] width 97 height 11
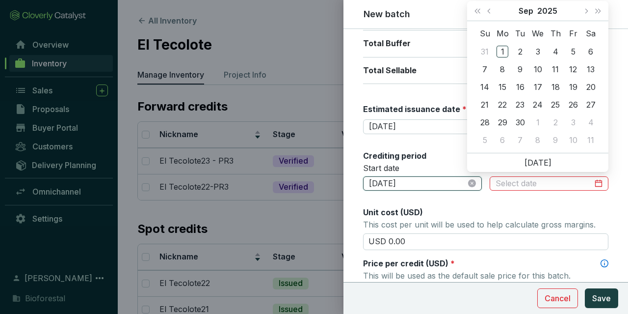
click at [456, 183] on input "2025-09-01" at bounding box center [417, 183] width 97 height 11
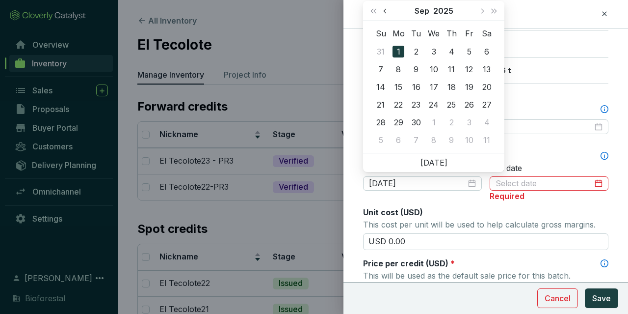
click at [386, 9] on span "Previous month (PageUp)" at bounding box center [385, 10] width 5 height 5
click at [387, 10] on span "Previous month (PageUp)" at bounding box center [385, 10] width 5 height 5
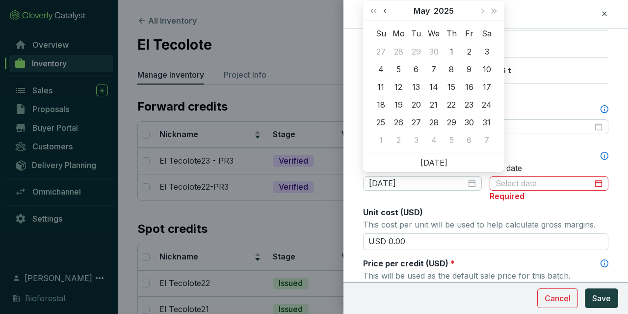
click at [387, 10] on span "Previous month (PageUp)" at bounding box center [385, 10] width 5 height 5
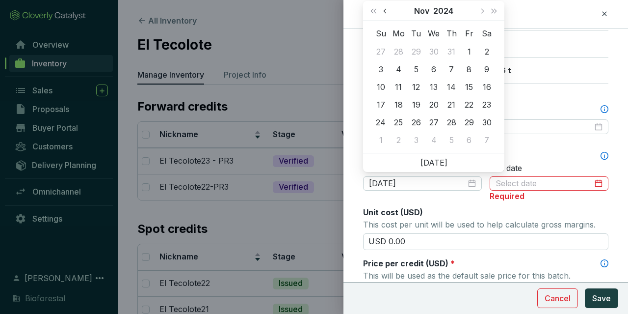
click at [386, 10] on span "Previous month (PageUp)" at bounding box center [385, 10] width 5 height 5
click at [386, 11] on span "Previous month (PageUp)" at bounding box center [385, 10] width 5 height 5
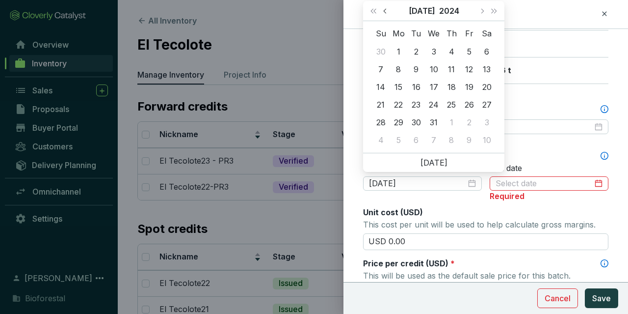
click at [386, 11] on span "Previous month (PageUp)" at bounding box center [385, 10] width 5 height 5
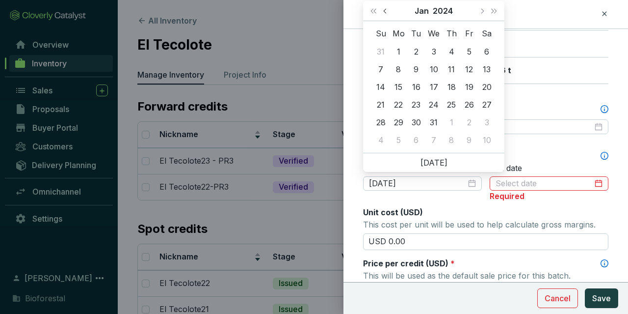
click at [386, 11] on span "Previous month (PageUp)" at bounding box center [385, 10] width 5 height 5
click at [483, 9] on button "Next month (PageDown)" at bounding box center [482, 11] width 13 height 20
type input "[DATE]"
click at [402, 51] on div "1" at bounding box center [399, 52] width 12 height 12
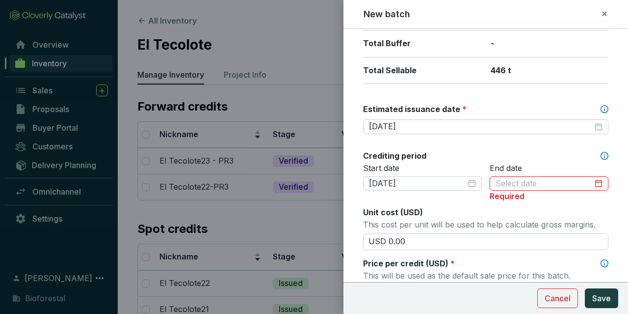
click at [524, 185] on input at bounding box center [544, 183] width 97 height 11
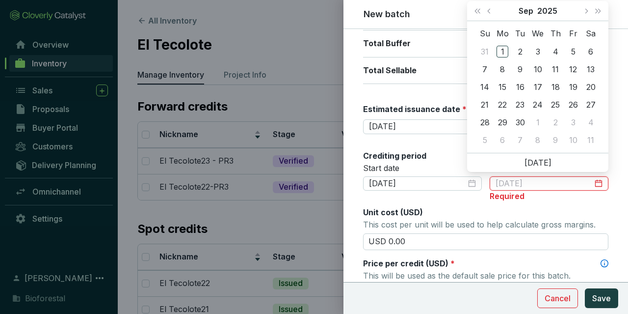
type input "2025-09-02"
click at [480, 13] on span "Last year (Control + left)" at bounding box center [477, 10] width 5 height 5
click at [492, 11] on button "Previous month (PageUp)" at bounding box center [490, 11] width 13 height 20
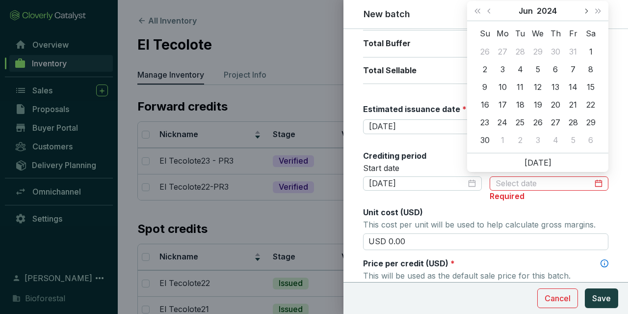
click at [590, 17] on button "Next month (PageDown)" at bounding box center [586, 11] width 13 height 20
click at [589, 17] on button "Next month (PageDown)" at bounding box center [586, 11] width 13 height 20
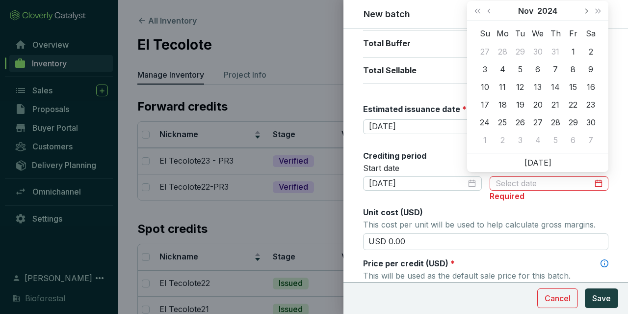
click at [589, 17] on button "Next month (PageDown)" at bounding box center [586, 11] width 13 height 20
click at [495, 9] on button "Previous month (PageUp)" at bounding box center [490, 11] width 13 height 20
click at [495, 10] on button "Previous month (PageUp)" at bounding box center [490, 11] width 13 height 20
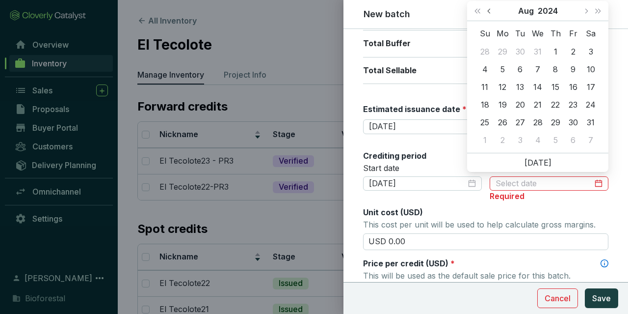
click at [495, 10] on button "Previous month (PageUp)" at bounding box center [490, 11] width 13 height 20
click at [586, 7] on button "Next month (PageDown)" at bounding box center [586, 11] width 13 height 20
type input "2024-08-31"
click at [594, 122] on div "31" at bounding box center [591, 122] width 12 height 12
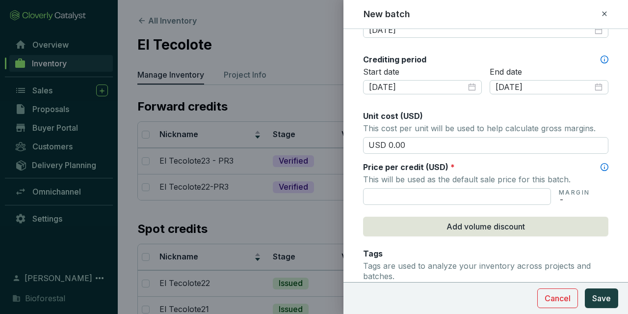
scroll to position [342, 0]
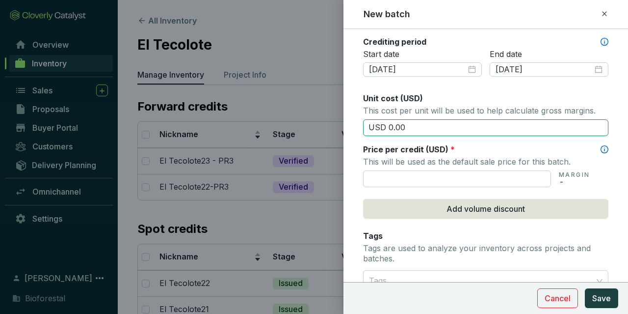
drag, startPoint x: 490, startPoint y: 124, endPoint x: 358, endPoint y: 118, distance: 132.1
click at [363, 119] on input "USD 0.00" at bounding box center [485, 127] width 245 height 17
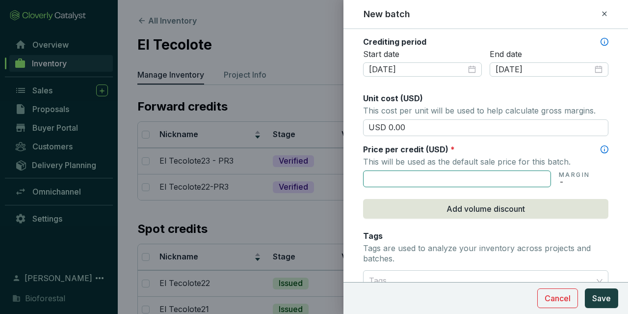
click at [446, 171] on input "text" at bounding box center [457, 178] width 188 height 17
type input "USD 15.00"
click at [456, 221] on div "Batch name * This is the internal name that will be used throughout Catalyst. E…" at bounding box center [485, 46] width 245 height 694
click at [461, 233] on div "Tags Tags are used to analyze your inventory across projects and batches." at bounding box center [485, 248] width 245 height 36
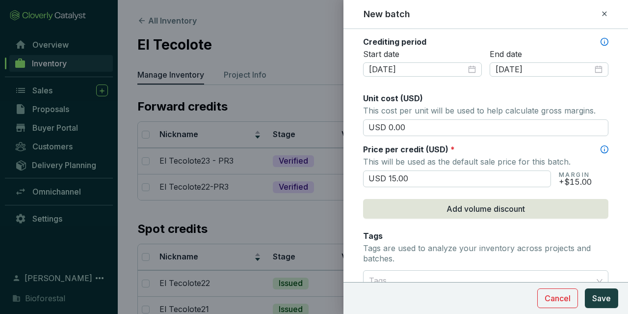
click at [461, 233] on div "Tags Tags are used to analyze your inventory across projects and batches." at bounding box center [485, 248] width 245 height 36
click at [461, 187] on div "Batch name * This is the internal name that will be used throughout Catalyst. E…" at bounding box center [485, 46] width 245 height 694
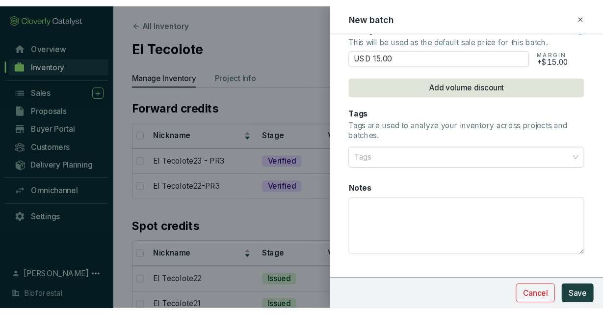
scroll to position [476, 0]
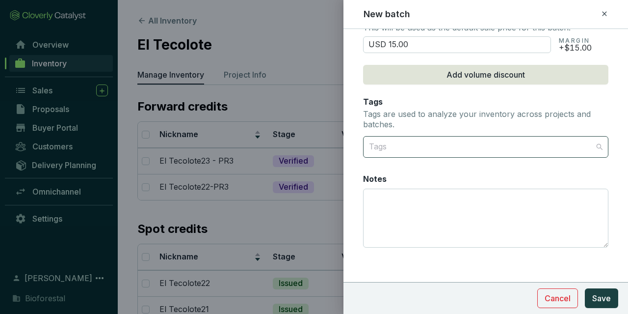
click at [424, 141] on div at bounding box center [480, 147] width 230 height 20
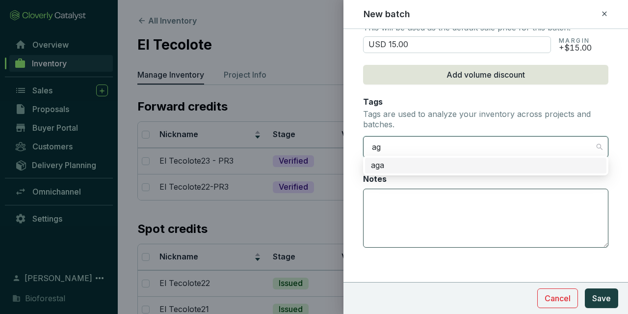
type input "ag¿"
click at [430, 142] on div "ag¿" at bounding box center [480, 147] width 230 height 20
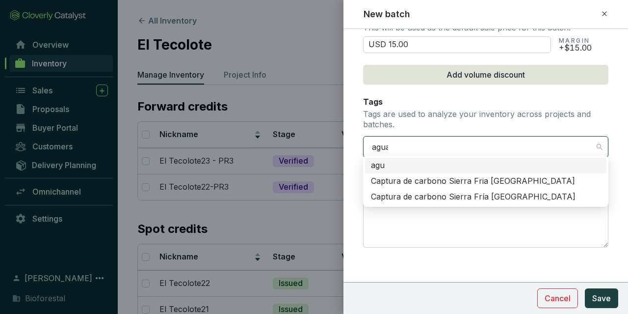
type input "aguas"
click at [446, 178] on div "Captura de carbono Sierra Fria Aguascalientes" at bounding box center [486, 181] width 230 height 11
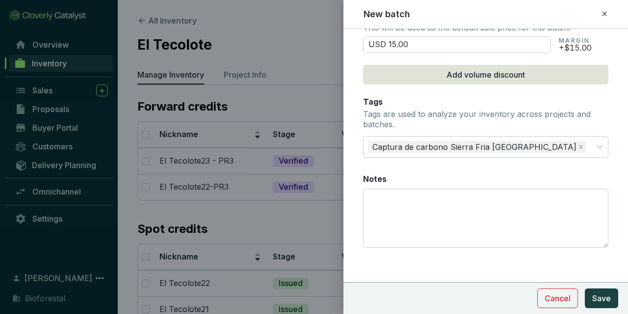
click at [400, 191] on textarea "Notes" at bounding box center [486, 218] width 244 height 58
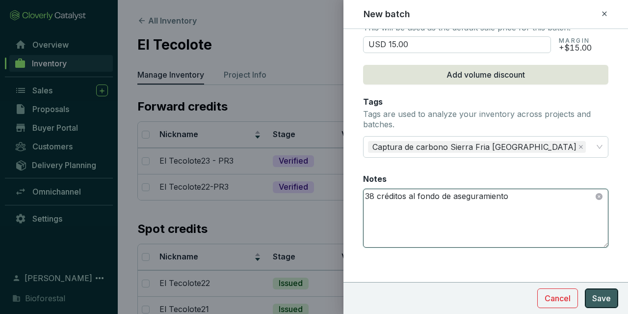
type textarea "38 créditos al fondo de aseguramiento"
click at [591, 290] on button "Save" at bounding box center [601, 298] width 33 height 20
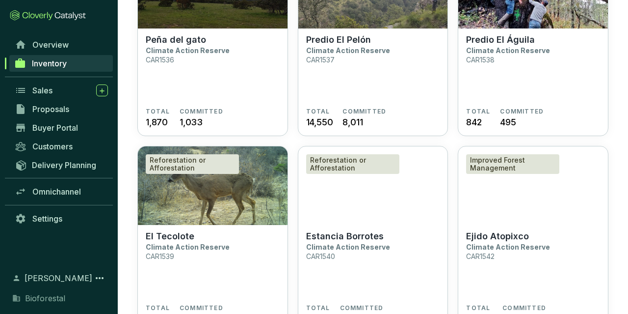
scroll to position [357, 0]
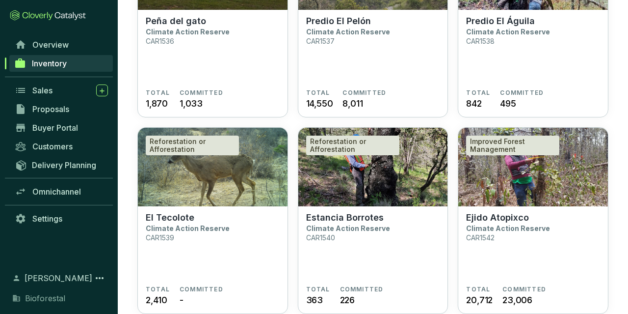
click at [397, 203] on img at bounding box center [373, 167] width 150 height 79
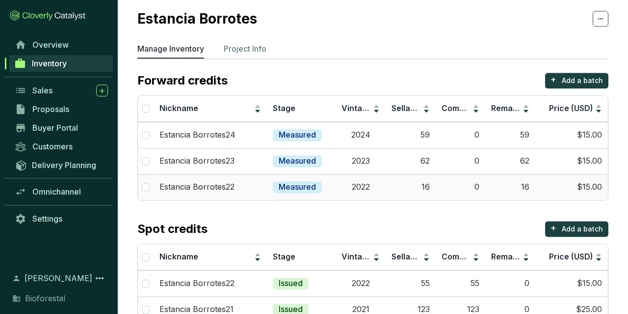
scroll to position [51, 0]
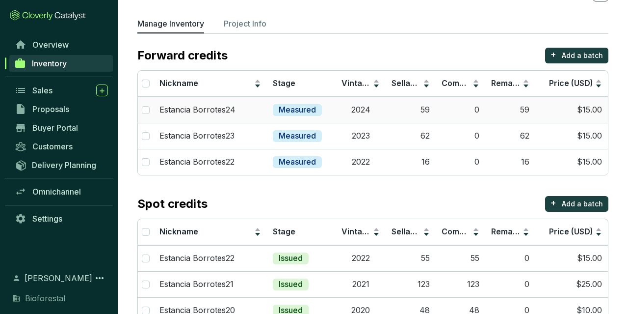
click at [530, 111] on td "59" at bounding box center [510, 110] width 50 height 26
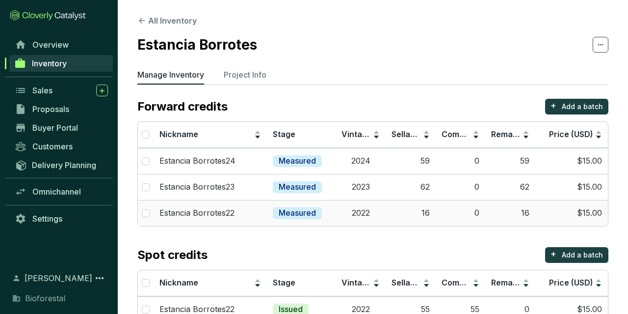
click at [354, 209] on td "2022" at bounding box center [361, 213] width 50 height 26
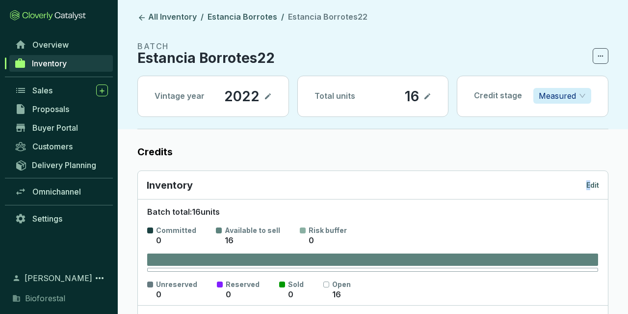
click at [589, 184] on p "Edit" at bounding box center [592, 185] width 13 height 10
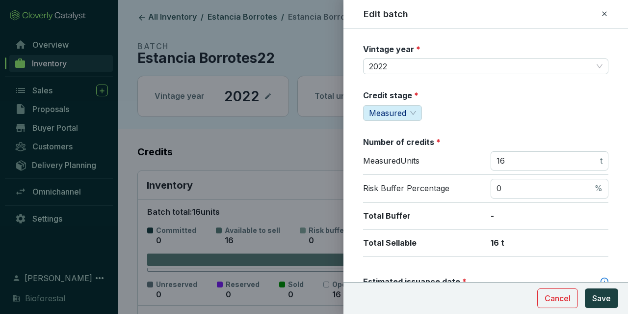
scroll to position [57, 0]
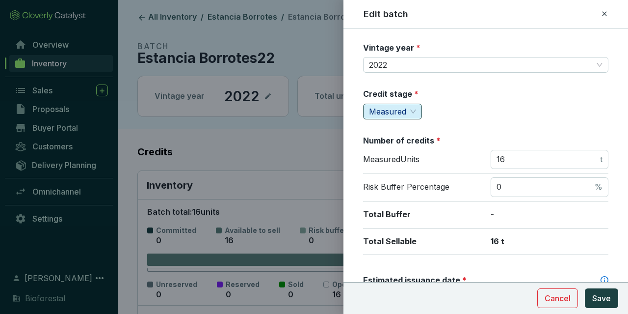
click at [411, 109] on span "Measured" at bounding box center [392, 111] width 47 height 15
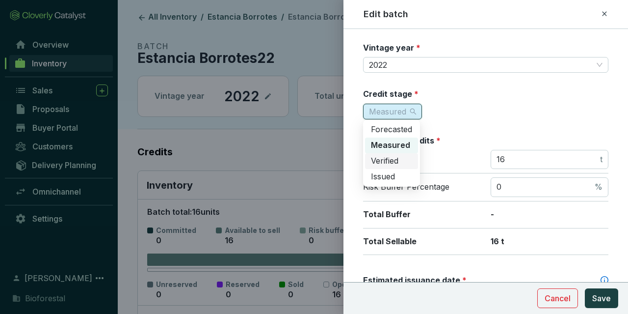
click at [388, 160] on span "Verified" at bounding box center [384, 161] width 27 height 10
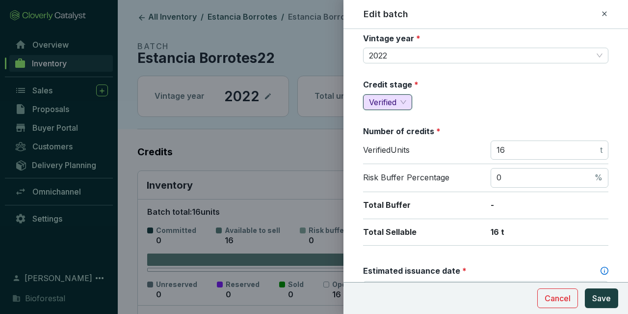
scroll to position [0, 0]
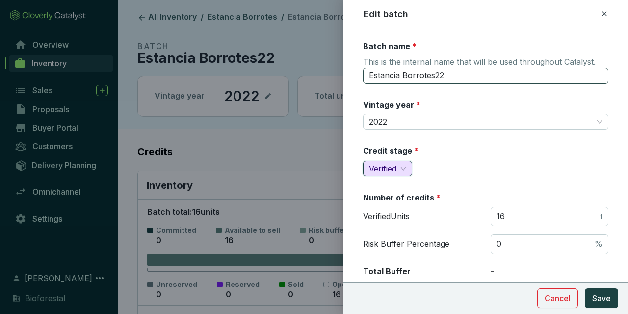
click at [477, 79] on input "Estancia Borrotes22" at bounding box center [485, 76] width 245 height 16
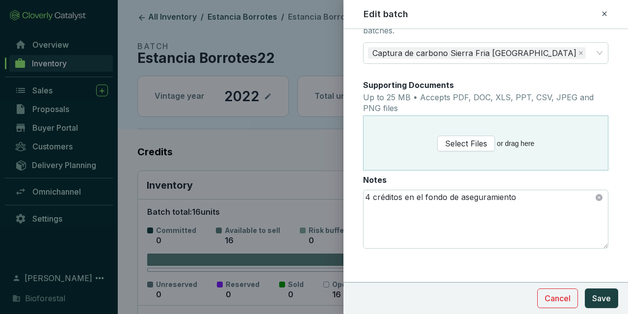
scroll to position [570, 0]
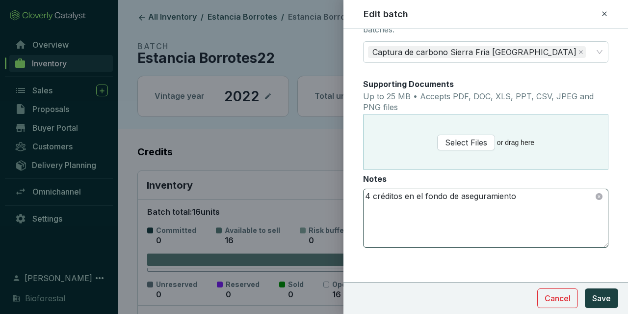
type input "Estancia Borrotes22 - PR3"
drag, startPoint x: 367, startPoint y: 193, endPoint x: 353, endPoint y: 193, distance: 13.7
click at [364, 193] on textarea "4 créditos en el fondo de aseguramiento" at bounding box center [486, 218] width 244 height 58
drag, startPoint x: 369, startPoint y: 194, endPoint x: 388, endPoint y: 198, distance: 20.0
click at [364, 195] on textarea "4 créditos en el fondo de aseguramiento" at bounding box center [486, 218] width 244 height 58
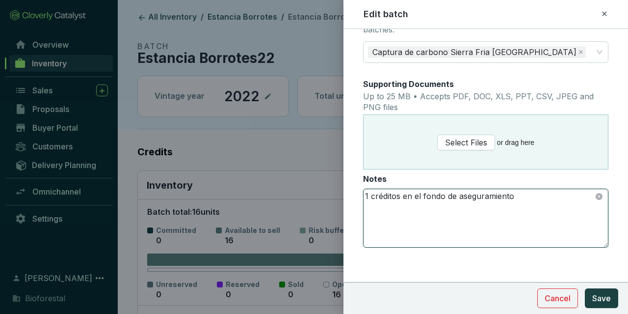
click at [401, 196] on textarea "1 créditos en el fondo de aseguramiento" at bounding box center [486, 218] width 244 height 58
type textarea "1 crédito en el fondo de aseguramiento"
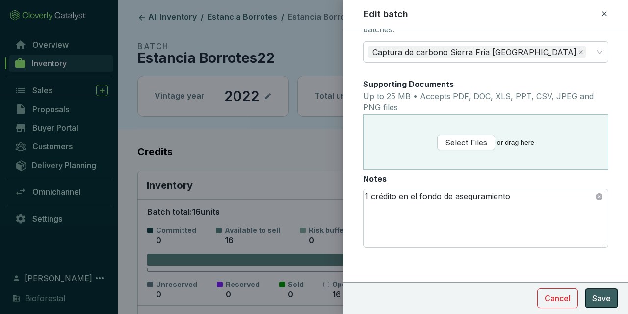
click at [609, 297] on span "Save" at bounding box center [601, 298] width 19 height 12
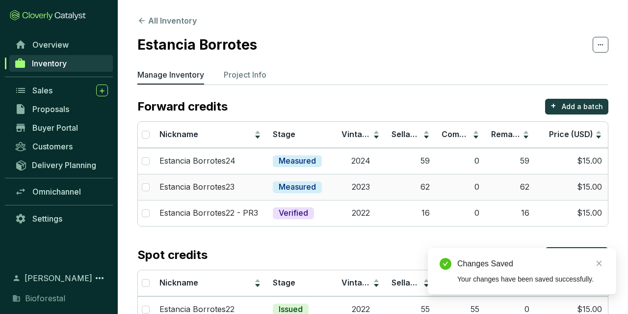
click at [399, 186] on td "62" at bounding box center [411, 187] width 50 height 26
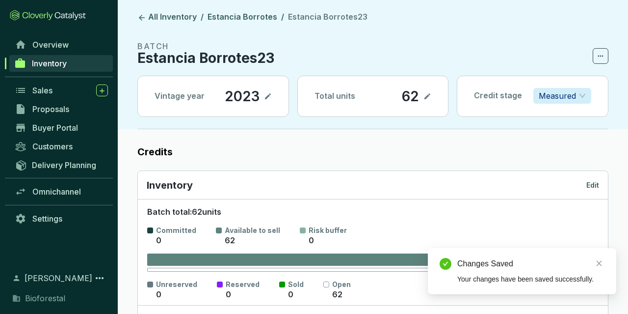
click at [560, 90] on p "Measured" at bounding box center [557, 95] width 37 height 15
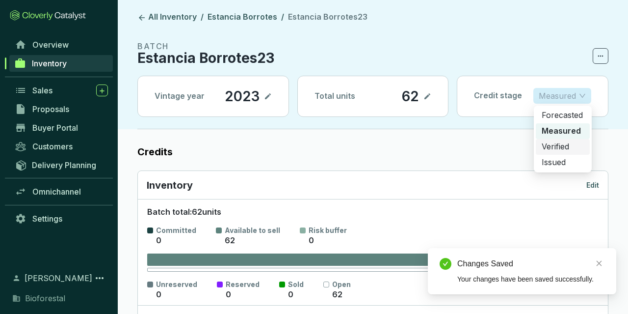
click at [545, 149] on p "Verified" at bounding box center [563, 146] width 42 height 11
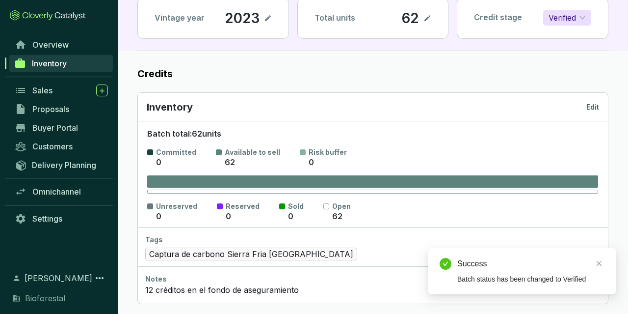
scroll to position [51, 0]
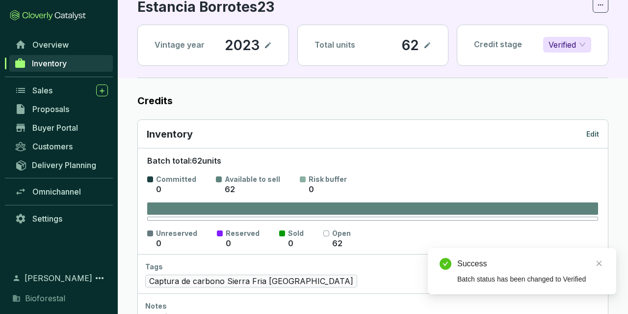
drag, startPoint x: 596, startPoint y: 142, endPoint x: 597, endPoint y: 126, distance: 15.7
click at [596, 142] on div "Inventory Edit" at bounding box center [373, 134] width 470 height 28
click at [597, 127] on div "Inventory Edit" at bounding box center [373, 134] width 452 height 14
click at [595, 126] on div "Inventory Edit" at bounding box center [373, 134] width 470 height 28
click at [588, 129] on div "Inventory Edit" at bounding box center [373, 134] width 452 height 14
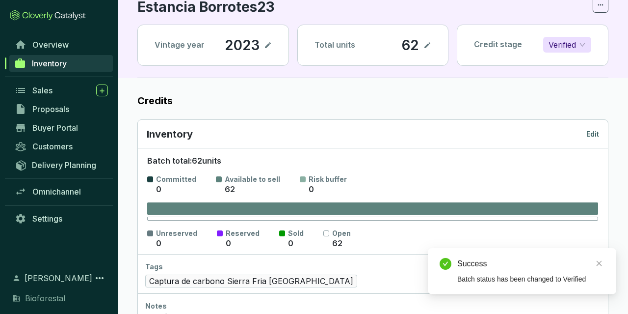
click at [588, 130] on p "Edit" at bounding box center [592, 134] width 13 height 10
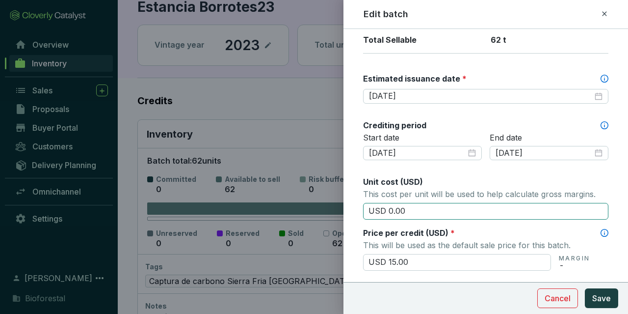
scroll to position [228, 0]
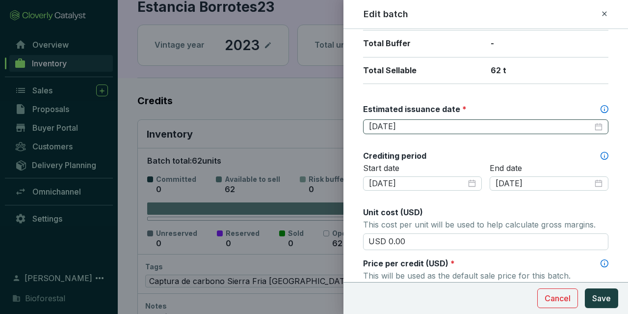
click at [427, 119] on div "2025-08-15" at bounding box center [485, 126] width 245 height 15
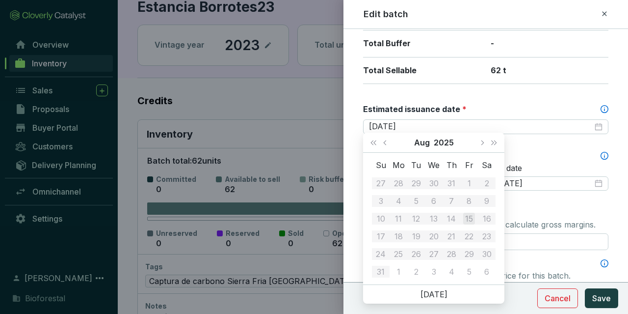
click at [430, 133] on div "Aug 2025" at bounding box center [433, 143] width 83 height 20
click at [489, 147] on button "Next year (Control + right)" at bounding box center [494, 143] width 13 height 20
click at [482, 144] on span "Next month (PageDown)" at bounding box center [481, 142] width 5 height 5
click at [372, 145] on button "Last year (Control + left)" at bounding box center [373, 143] width 13 height 20
click at [478, 139] on button "Next month (PageDown)" at bounding box center [482, 143] width 13 height 20
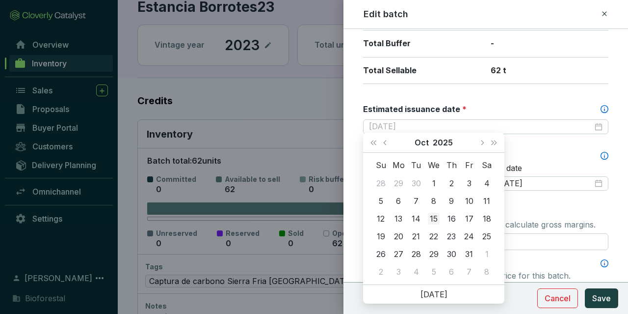
type input "2025-10-15"
click at [433, 219] on div "15" at bounding box center [434, 218] width 12 height 12
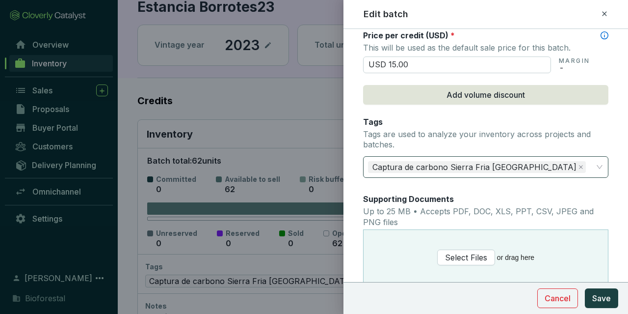
scroll to position [570, 0]
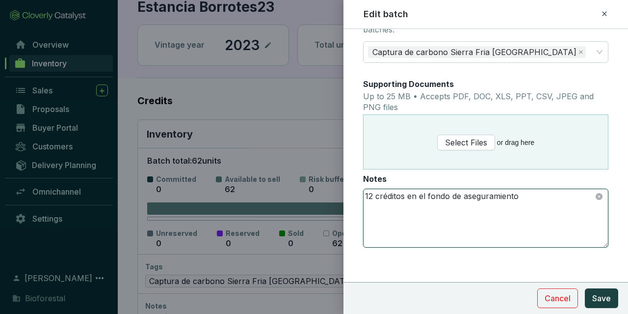
drag, startPoint x: 373, startPoint y: 196, endPoint x: 313, endPoint y: 188, distance: 60.9
click at [364, 189] on textarea "12 créditos en el fondo de aseguramiento" at bounding box center [486, 218] width 244 height 58
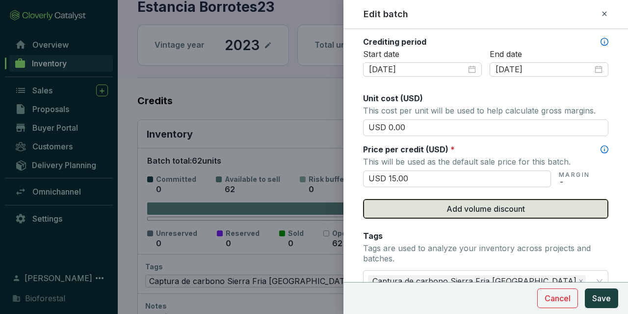
scroll to position [0, 0]
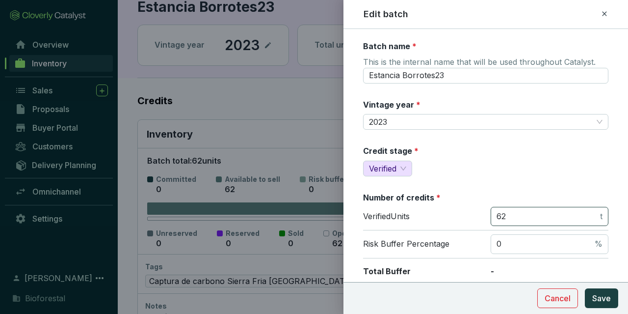
type textarea "4 créditos en el fondo de aseguramiento"
click at [508, 218] on input "62" at bounding box center [548, 216] width 102 height 11
type input "63"
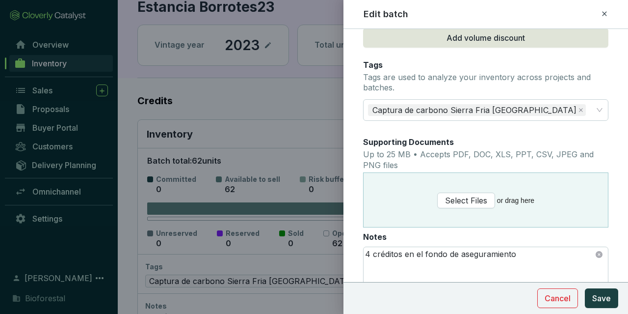
scroll to position [570, 0]
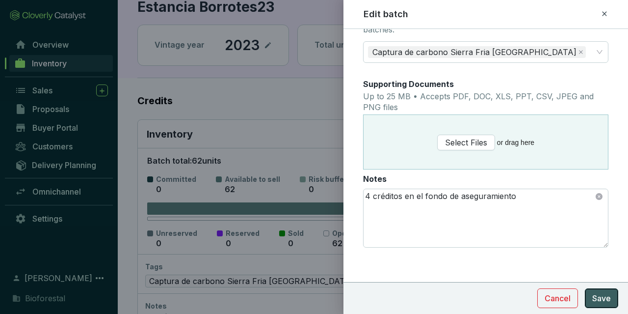
click at [604, 291] on button "Save" at bounding box center [601, 298] width 33 height 20
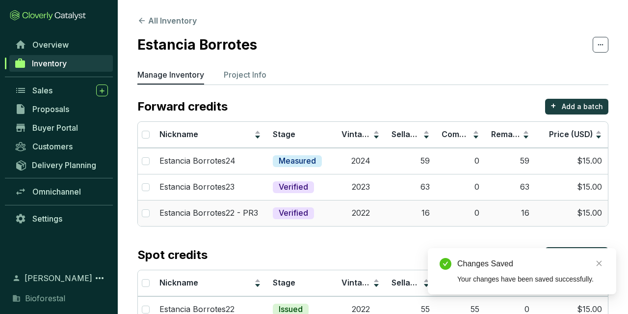
click at [332, 214] on td "Verified" at bounding box center [301, 213] width 69 height 26
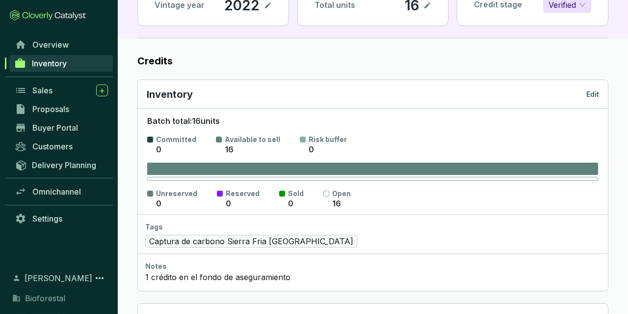
scroll to position [51, 0]
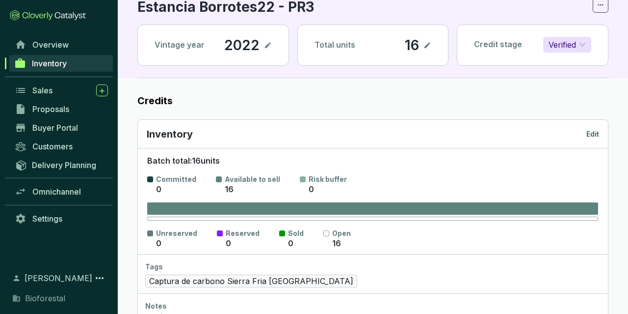
click at [596, 138] on div "Inventory Edit" at bounding box center [373, 134] width 452 height 14
click at [596, 133] on p "Edit" at bounding box center [592, 134] width 13 height 10
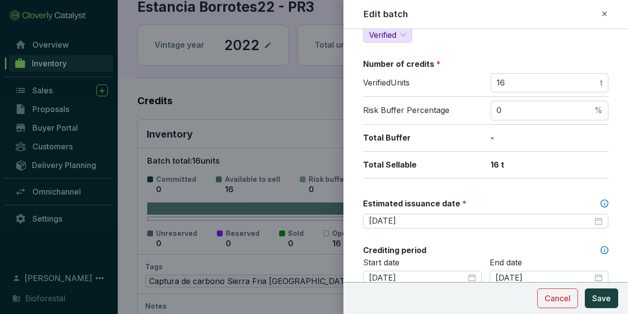
scroll to position [228, 0]
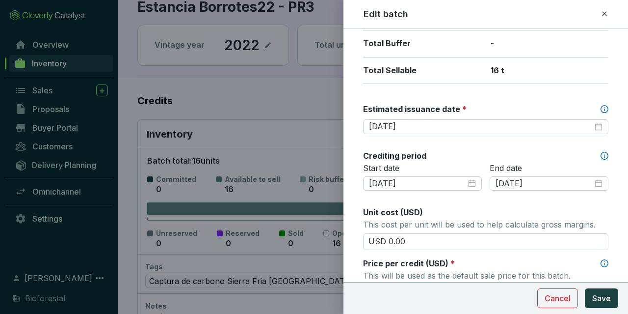
click at [489, 131] on div "2025-08-15" at bounding box center [485, 127] width 245 height 16
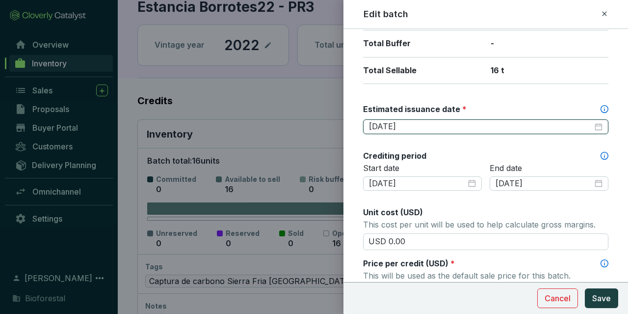
click at [485, 124] on input "2025-08-15" at bounding box center [481, 126] width 224 height 11
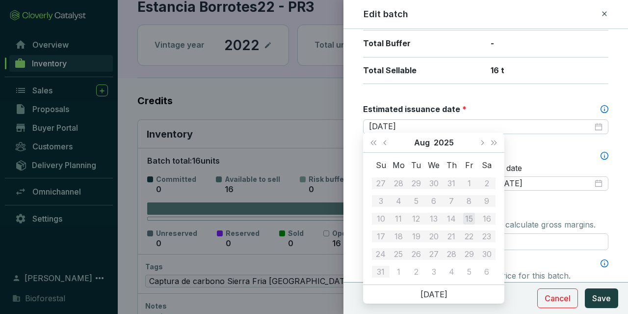
click at [475, 142] on div "Aug 2025" at bounding box center [433, 143] width 83 height 20
click at [481, 144] on span "Next month (PageDown)" at bounding box center [481, 142] width 5 height 5
type input "2025-10-15"
click at [434, 216] on div "15" at bounding box center [434, 218] width 12 height 12
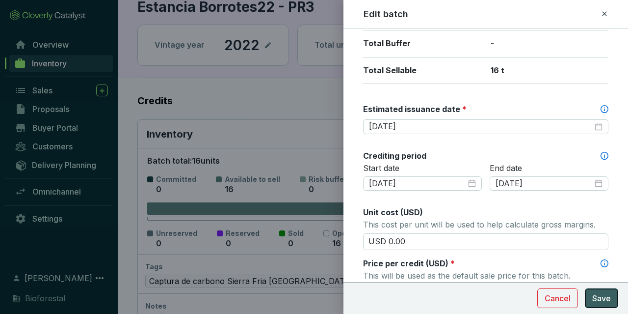
click at [606, 295] on span "Save" at bounding box center [601, 298] width 19 height 12
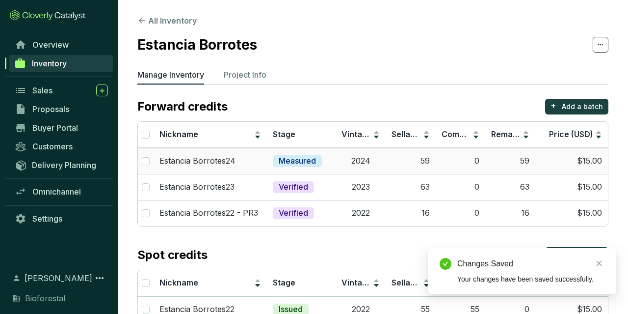
click at [394, 159] on td "59" at bounding box center [411, 161] width 50 height 26
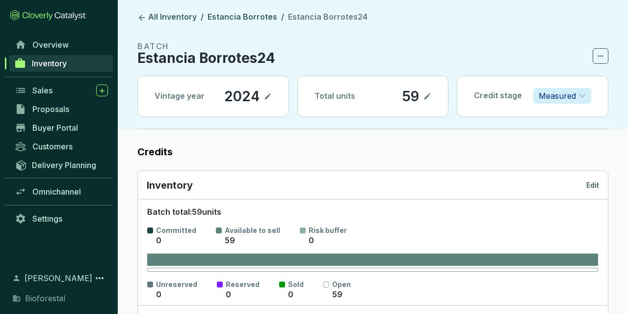
click at [598, 183] on p "Edit" at bounding box center [592, 185] width 13 height 10
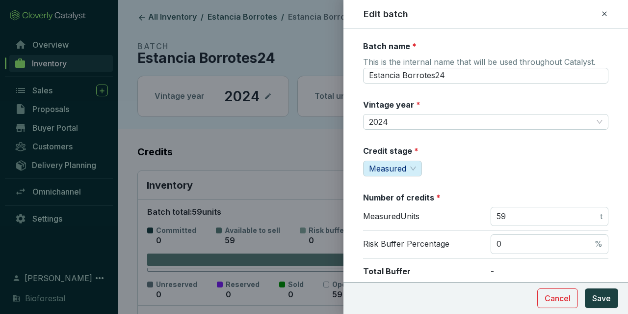
scroll to position [57, 0]
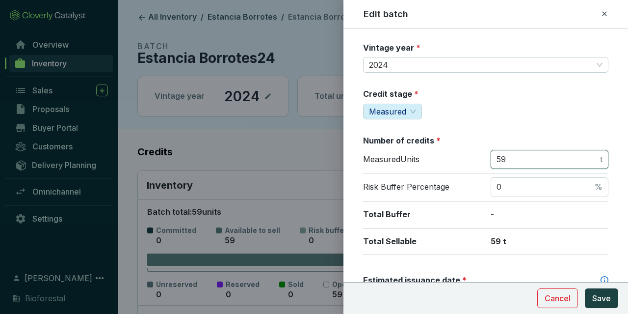
click at [515, 154] on input "59" at bounding box center [548, 159] width 102 height 11
type input "62"
click at [533, 182] on input "0" at bounding box center [545, 187] width 96 height 11
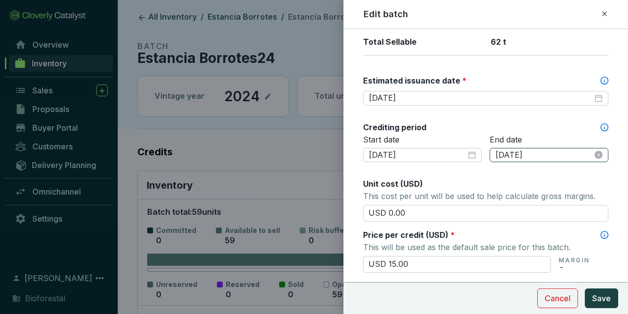
scroll to position [285, 0]
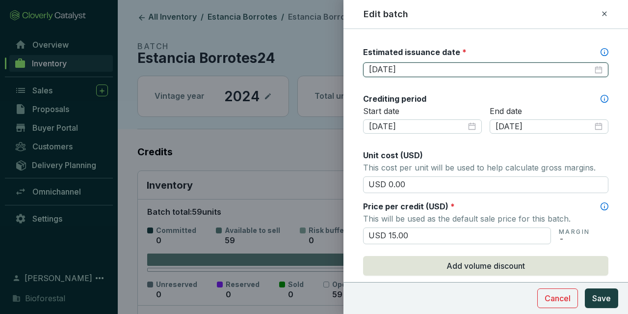
click at [430, 69] on input "2025-08-15" at bounding box center [481, 69] width 224 height 11
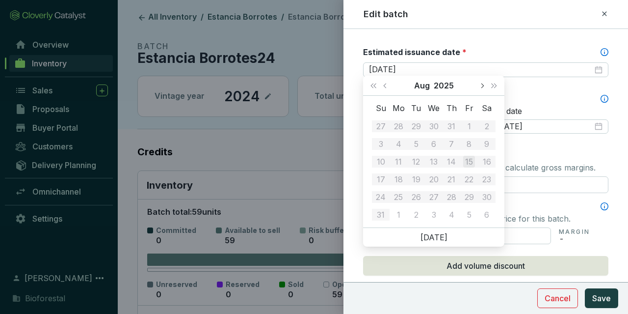
click at [478, 82] on button "Next month (PageDown)" at bounding box center [482, 86] width 13 height 20
click at [479, 82] on button "Next month (PageDown)" at bounding box center [482, 86] width 13 height 20
type input "2025-10-15"
click at [439, 159] on div "15" at bounding box center [434, 162] width 12 height 12
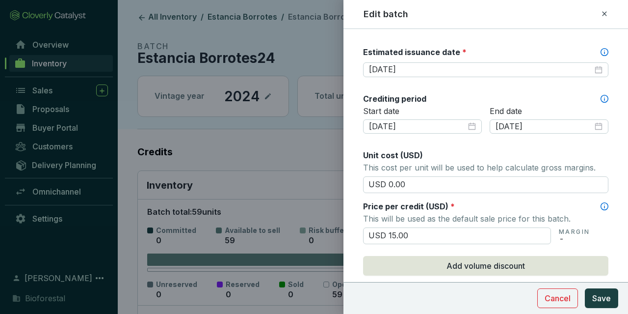
click at [473, 157] on div "Unit cost (USD)" at bounding box center [485, 155] width 245 height 11
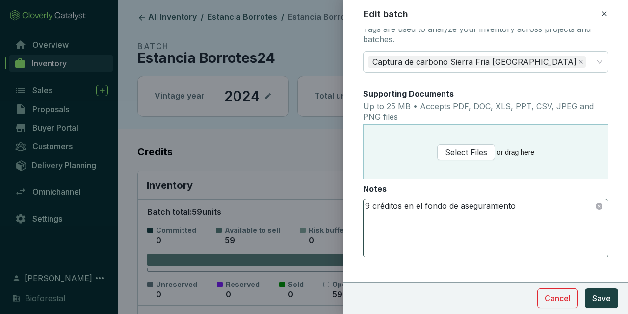
scroll to position [570, 0]
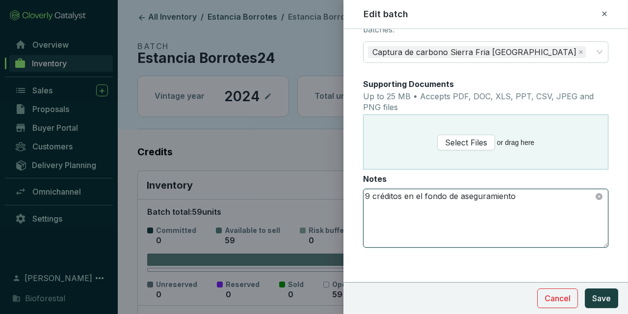
drag, startPoint x: 370, startPoint y: 197, endPoint x: 359, endPoint y: 197, distance: 10.3
click at [364, 197] on textarea "9 créditos en el fondo de aseguramiento" at bounding box center [486, 218] width 244 height 58
type textarea "4 créditos en el fondo de aseguramiento"
click at [601, 302] on span "Save" at bounding box center [601, 298] width 19 height 12
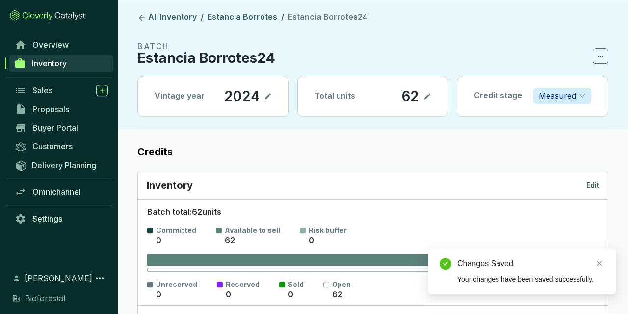
scroll to position [0, 0]
click at [542, 95] on p "Measured" at bounding box center [557, 95] width 37 height 15
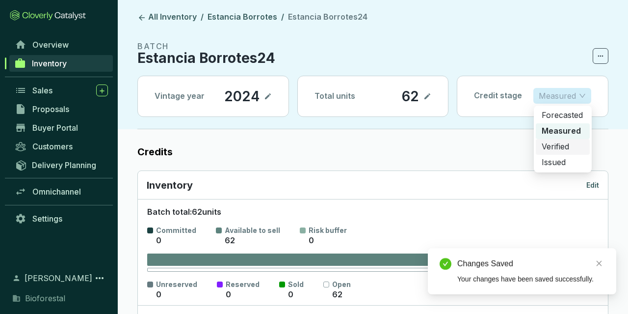
drag, startPoint x: 544, startPoint y: 138, endPoint x: 545, endPoint y: 143, distance: 5.1
click at [545, 143] on div "Forecasted Measured Verified Issued" at bounding box center [563, 138] width 54 height 63
click at [545, 143] on p "Verified" at bounding box center [563, 146] width 42 height 11
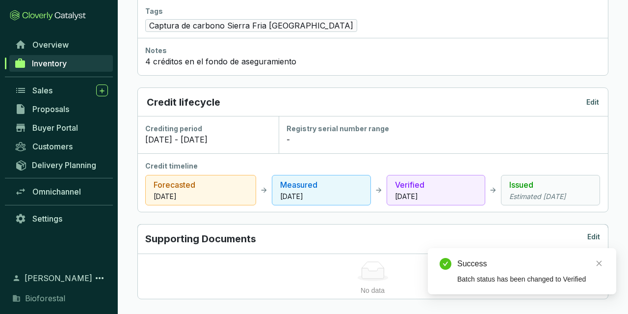
scroll to position [615, 0]
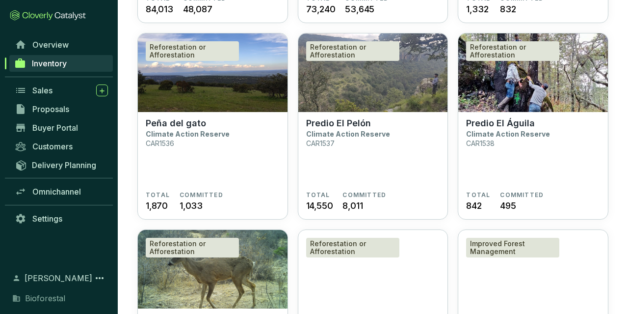
scroll to position [408, 0]
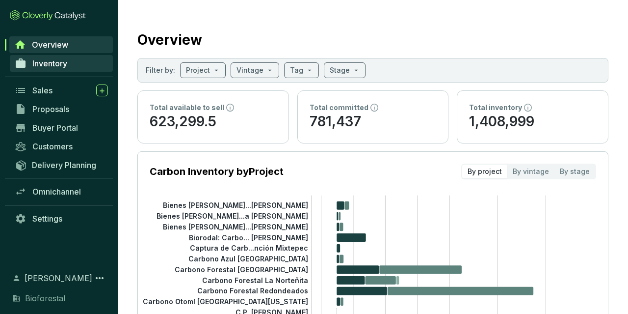
click at [71, 66] on link "Inventory" at bounding box center [61, 63] width 103 height 17
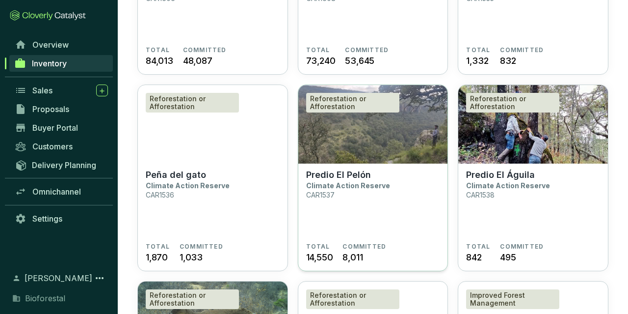
scroll to position [204, 0]
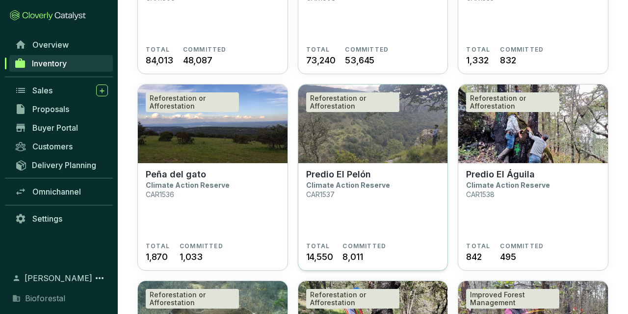
click at [378, 108] on div "Reforestation or Afforestation" at bounding box center [352, 102] width 93 height 20
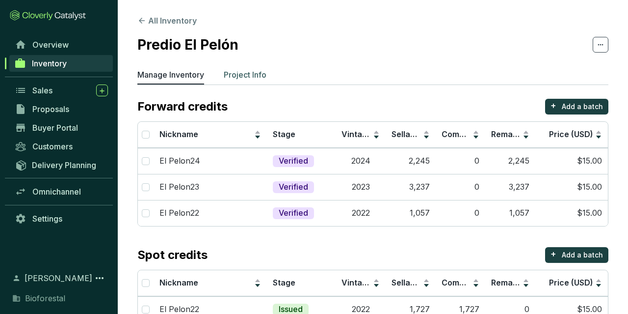
click at [250, 80] on p "Project Info" at bounding box center [245, 75] width 43 height 12
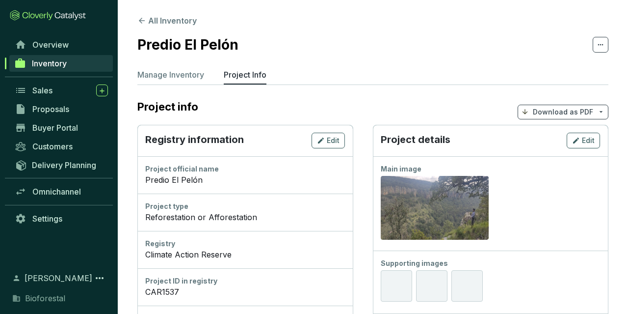
drag, startPoint x: 289, startPoint y: 205, endPoint x: 217, endPoint y: 217, distance: 72.3
click at [288, 205] on div "Project type" at bounding box center [245, 206] width 200 height 10
click at [217, 217] on div "Reforestation or Afforestation" at bounding box center [245, 217] width 200 height 12
click at [340, 138] on span "Edit" at bounding box center [333, 140] width 13 height 10
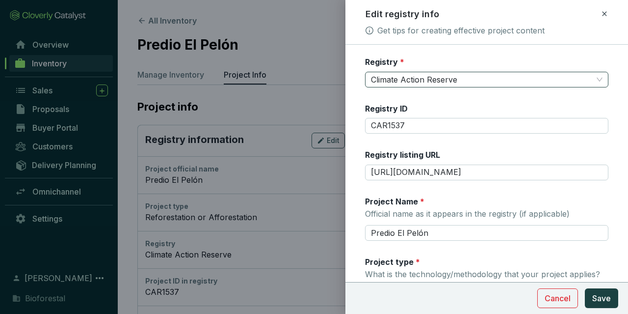
click at [489, 78] on span "Climate Action Reserve" at bounding box center [487, 79] width 232 height 15
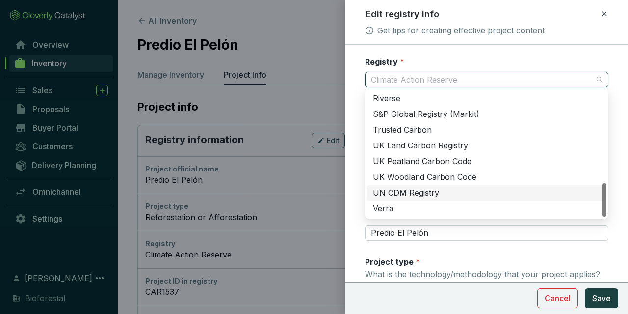
scroll to position [295, 0]
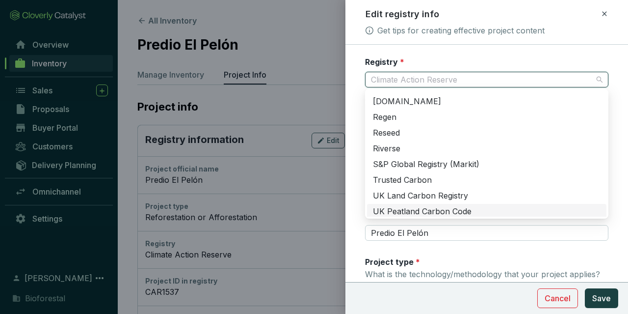
click at [442, 244] on div "Registry * Climate Action Reserve Registry ID CAR1537 Registry listing URL [URL…" at bounding box center [486, 184] width 243 height 257
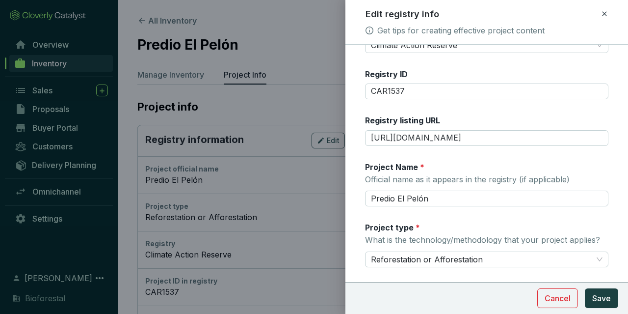
scroll to position [57, 0]
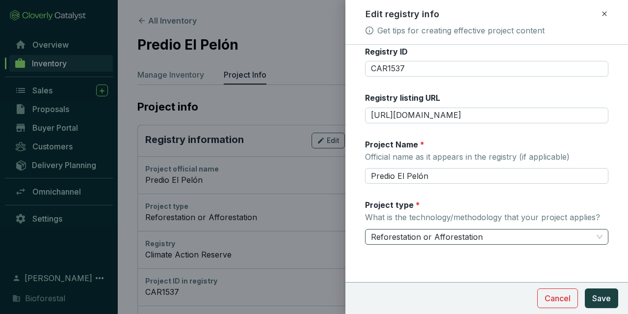
click at [452, 231] on span "Reforestation or Afforestation" at bounding box center [487, 236] width 232 height 15
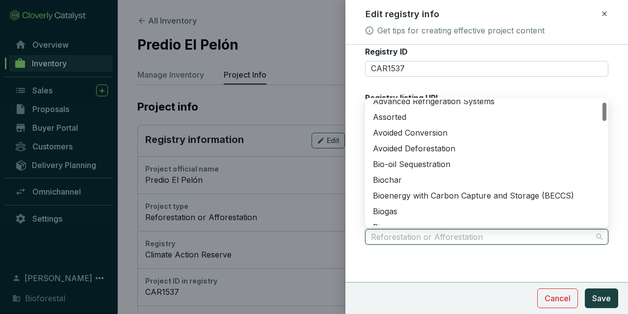
scroll to position [0, 0]
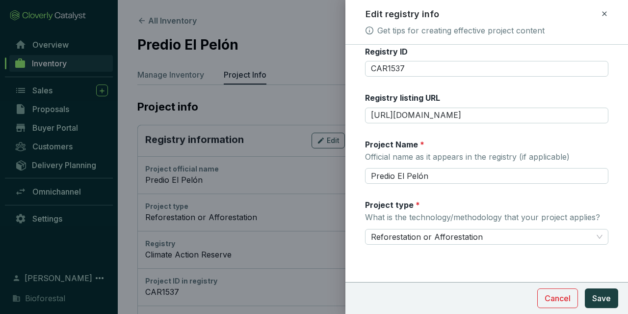
click at [446, 265] on form "Registry * Climate Action Reserve Registry ID CAR1537 Registry listing URL [URL…" at bounding box center [486, 152] width 283 height 304
click at [550, 297] on span "Cancel" at bounding box center [558, 298] width 26 height 12
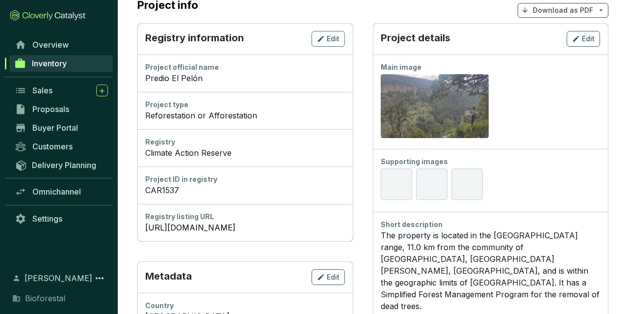
scroll to position [102, 0]
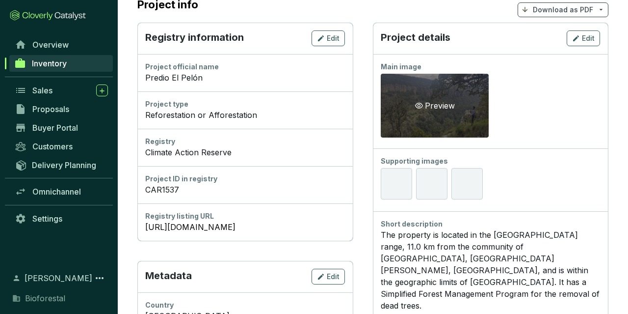
click at [434, 111] on div "Preview" at bounding box center [435, 106] width 108 height 64
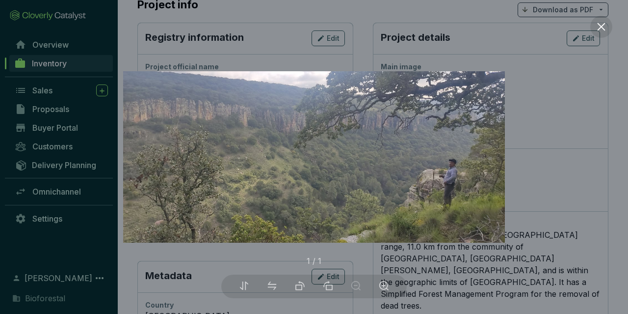
click at [525, 134] on div at bounding box center [314, 157] width 628 height 314
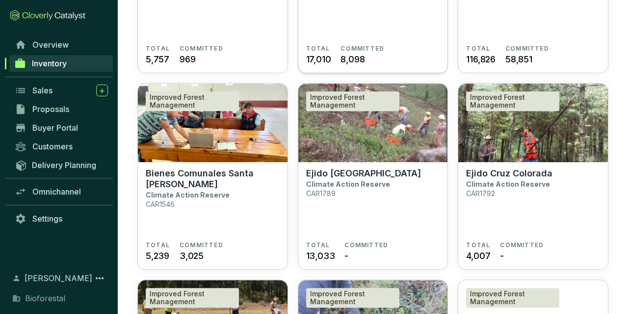
scroll to position [817, 0]
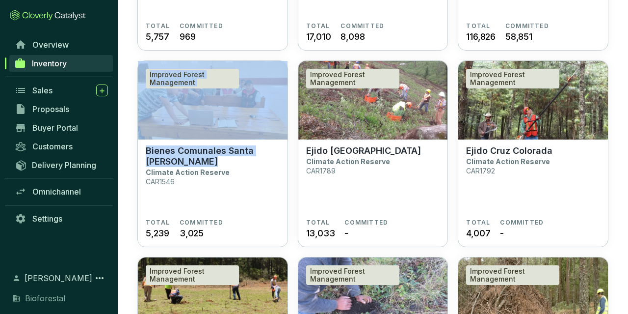
drag, startPoint x: 127, startPoint y: 93, endPoint x: 294, endPoint y: 209, distance: 202.8
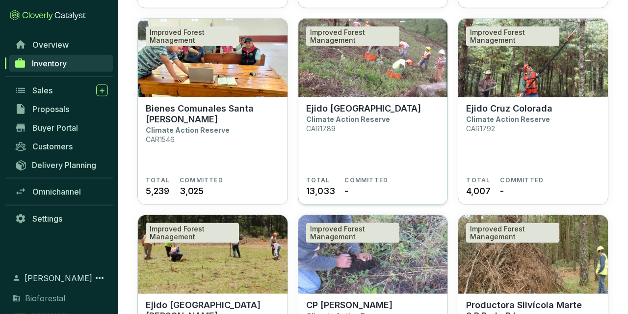
scroll to position [868, 0]
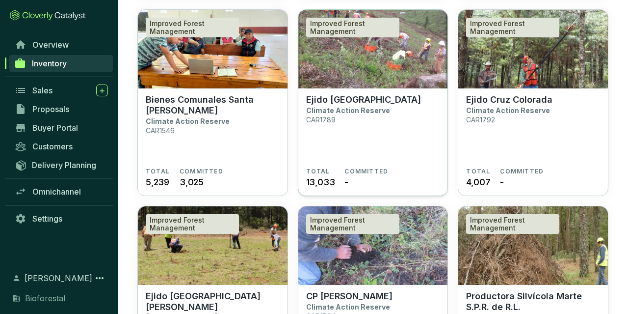
click at [379, 81] on img at bounding box center [373, 49] width 150 height 79
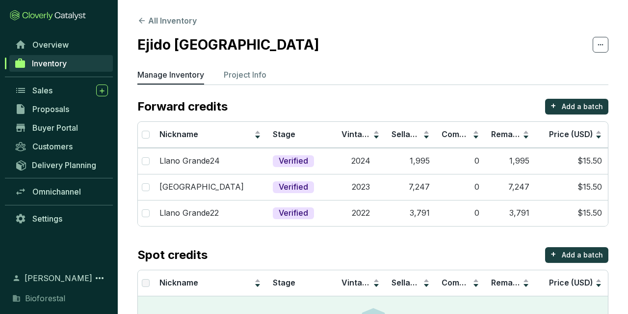
scroll to position [71, 0]
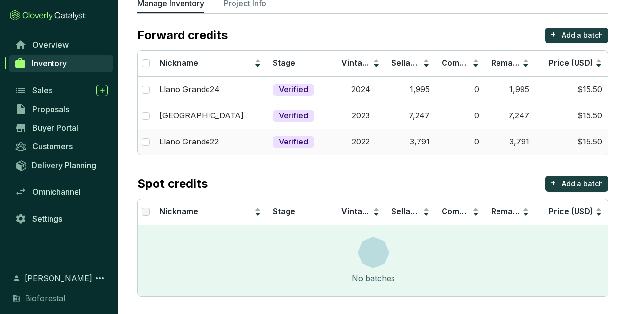
click at [593, 147] on td "$15.50" at bounding box center [571, 142] width 73 height 26
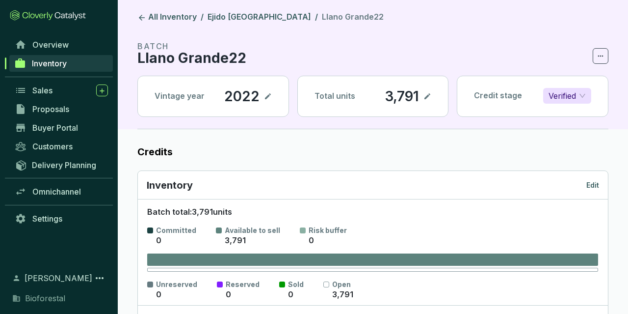
click at [599, 186] on p "Edit" at bounding box center [592, 185] width 13 height 10
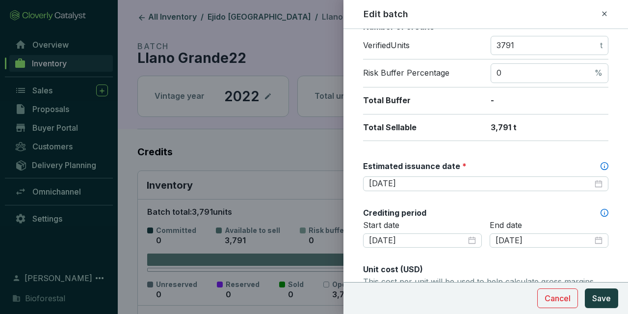
scroll to position [228, 0]
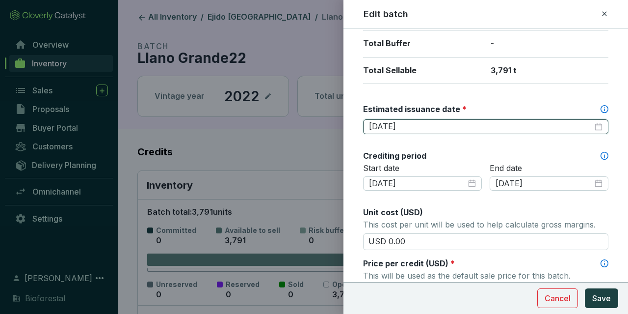
click at [417, 127] on input "2025-09-30" at bounding box center [481, 126] width 224 height 11
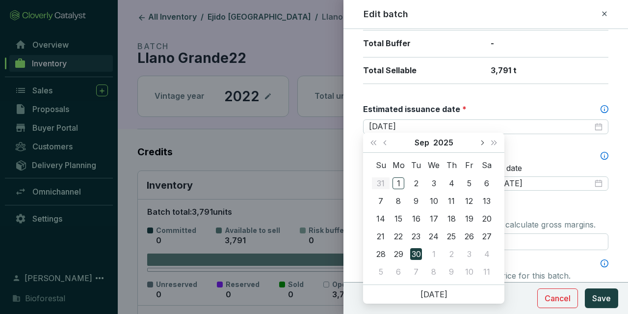
click at [478, 145] on button "Next month (PageDown)" at bounding box center [482, 143] width 13 height 20
type input "[DATE]"
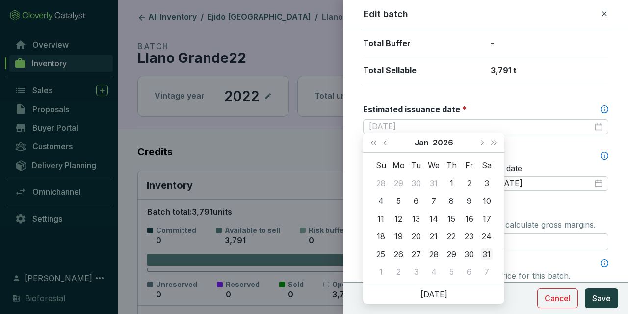
click at [486, 249] on div "31" at bounding box center [487, 254] width 12 height 12
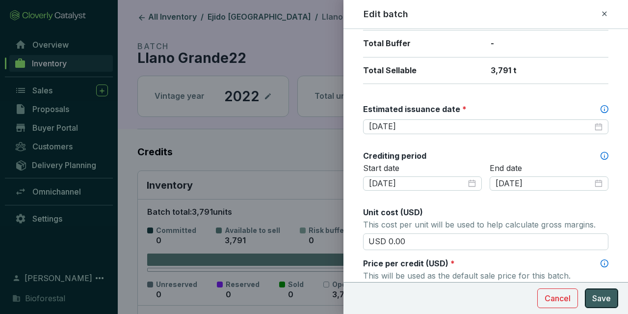
click at [605, 295] on span "Save" at bounding box center [601, 298] width 19 height 12
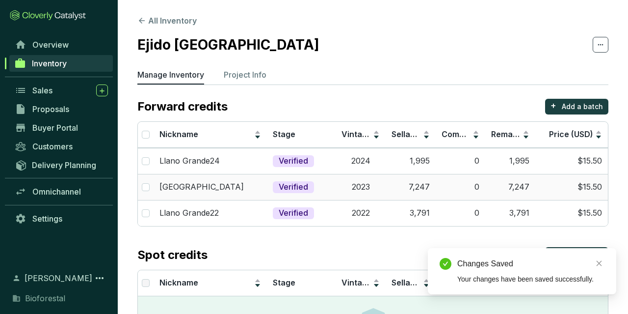
click at [412, 190] on td "7,247" at bounding box center [411, 187] width 50 height 26
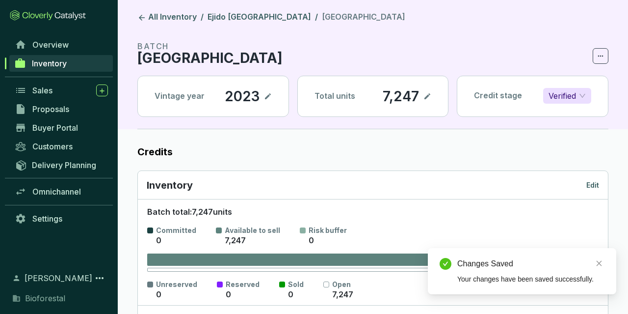
click at [594, 185] on p "Edit" at bounding box center [592, 185] width 13 height 10
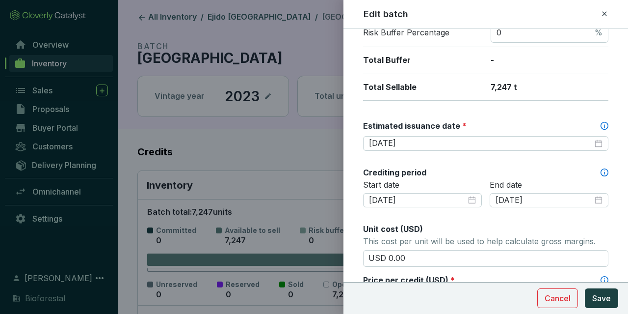
scroll to position [228, 0]
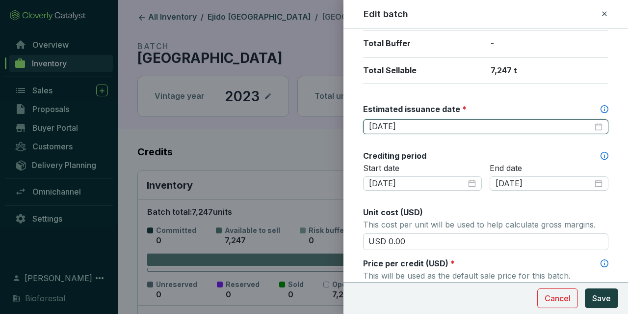
click at [456, 126] on input "[DATE]" at bounding box center [481, 126] width 224 height 11
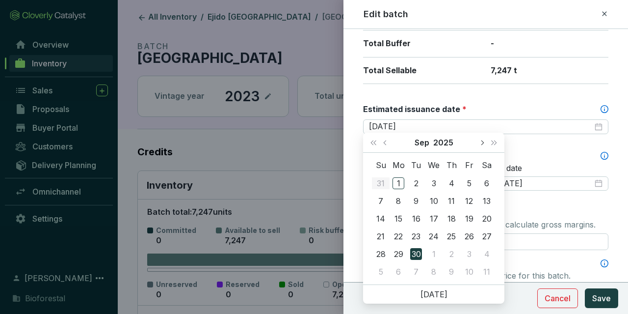
click at [479, 141] on button "Next month (PageDown)" at bounding box center [482, 143] width 13 height 20
type input "[DATE]"
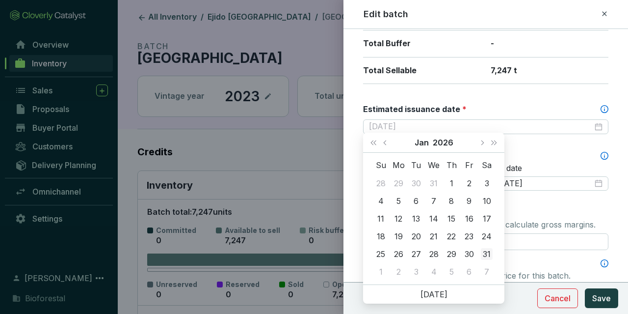
click at [487, 254] on div "31" at bounding box center [487, 254] width 12 height 12
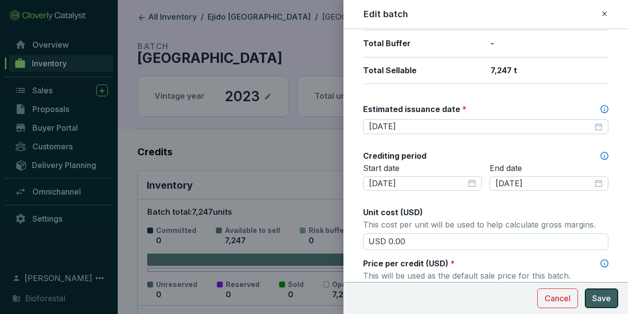
click at [602, 302] on span "Save" at bounding box center [601, 298] width 19 height 12
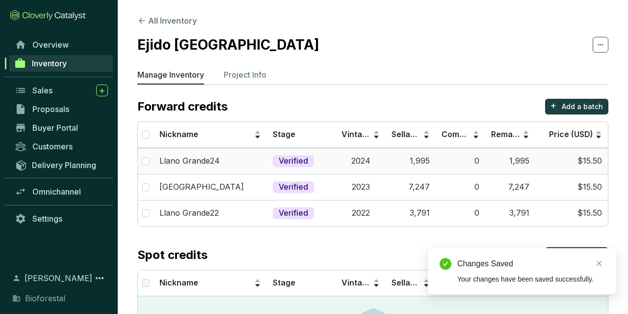
click at [439, 159] on td "0" at bounding box center [461, 161] width 50 height 26
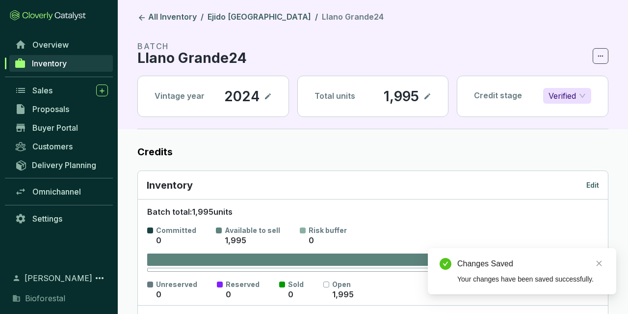
click at [597, 183] on p "Edit" at bounding box center [592, 185] width 13 height 10
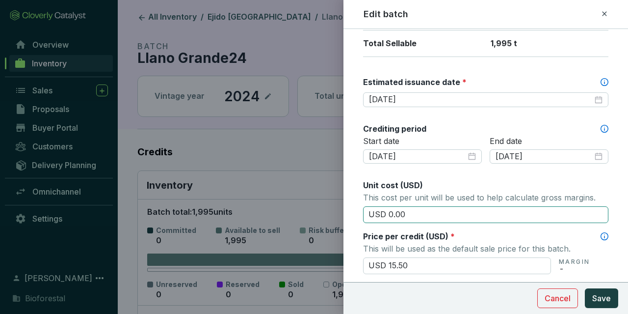
scroll to position [228, 0]
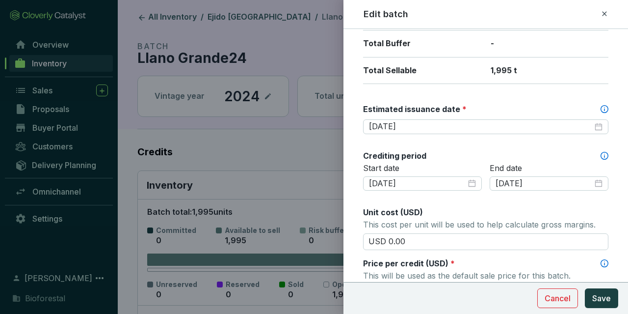
click at [440, 132] on div "Batch name * This is the internal name that will be used throughout Catalyst. L…" at bounding box center [485, 207] width 245 height 789
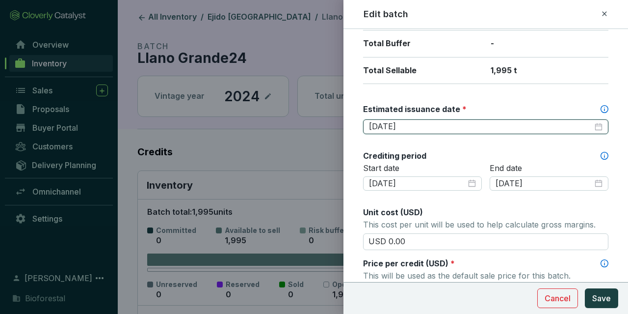
click at [438, 126] on input "[DATE]" at bounding box center [481, 126] width 224 height 11
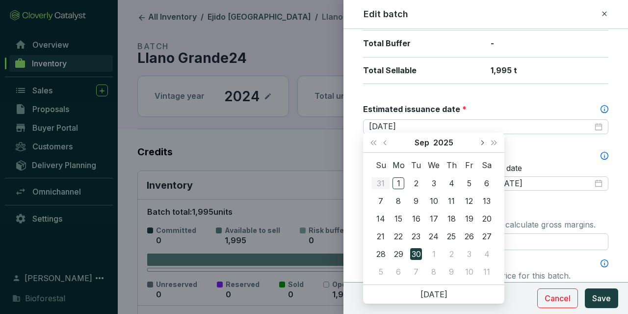
click at [479, 139] on button "Next month (PageDown)" at bounding box center [482, 143] width 13 height 20
type input "[DATE]"
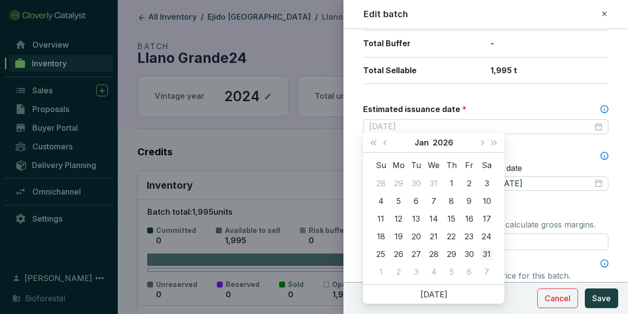
click at [482, 254] on div "31" at bounding box center [487, 254] width 12 height 12
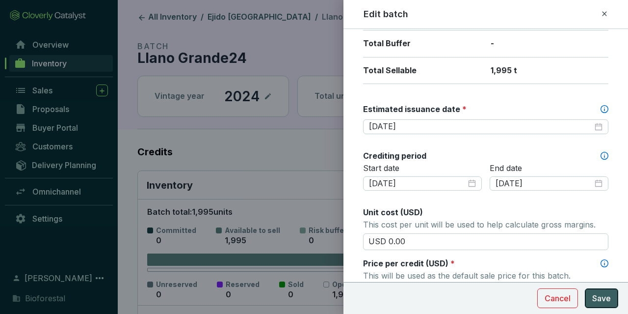
click at [591, 300] on button "Save" at bounding box center [601, 298] width 33 height 20
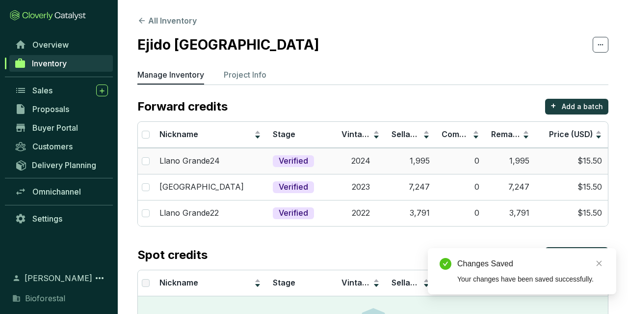
click at [318, 160] on td "Verified" at bounding box center [301, 161] width 69 height 26
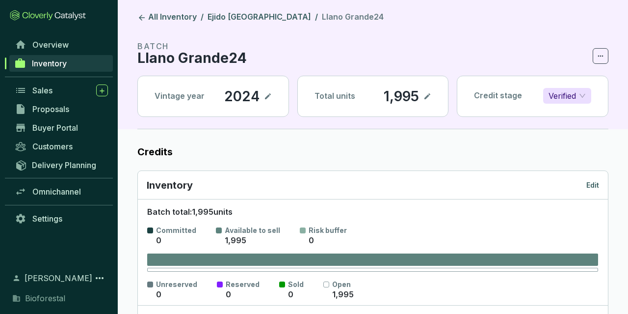
click at [592, 185] on p "Edit" at bounding box center [592, 185] width 13 height 10
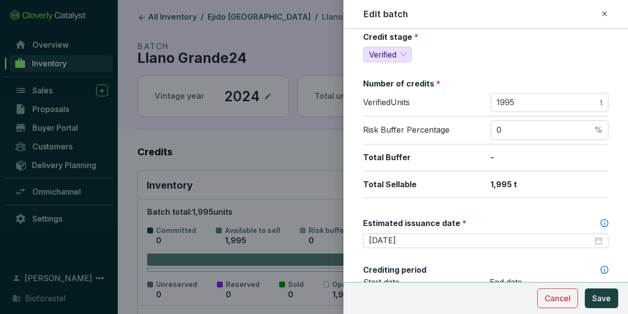
scroll to position [228, 0]
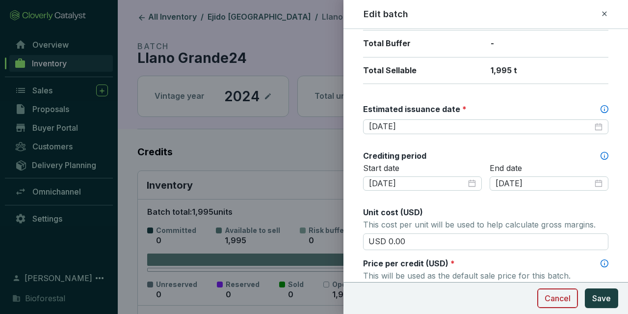
click at [560, 291] on button "Cancel" at bounding box center [557, 298] width 41 height 20
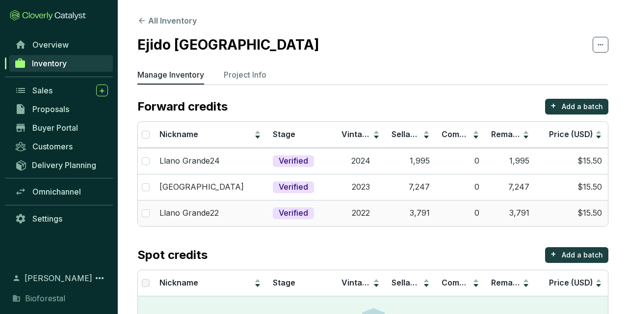
click at [463, 204] on td "0" at bounding box center [461, 213] width 50 height 26
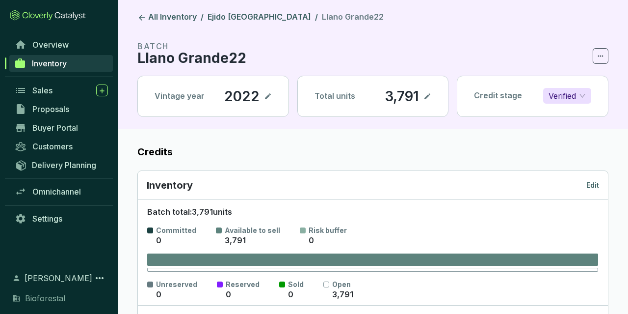
click at [602, 185] on div "Inventory Edit" at bounding box center [373, 185] width 470 height 28
click at [600, 184] on div "Inventory Edit" at bounding box center [373, 185] width 470 height 28
click at [595, 184] on p "Edit" at bounding box center [592, 185] width 13 height 10
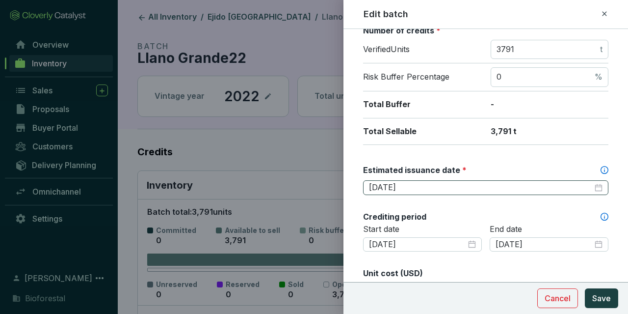
scroll to position [171, 0]
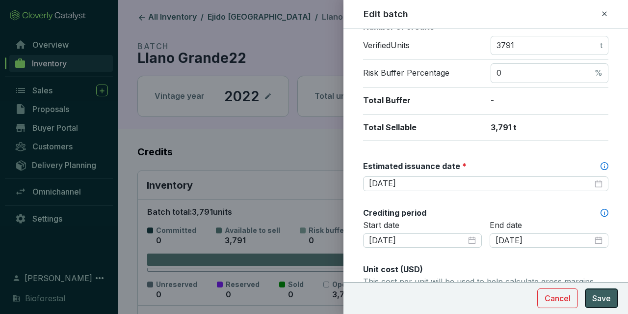
click at [590, 296] on button "Save" at bounding box center [601, 298] width 33 height 20
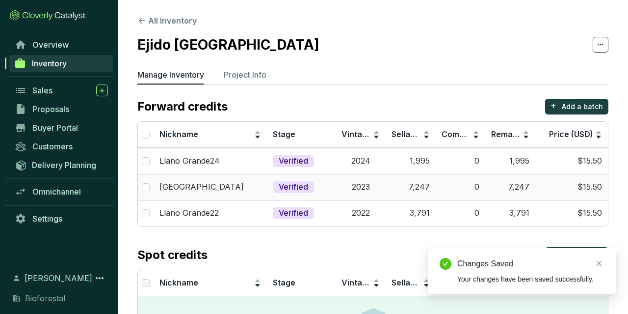
click at [336, 177] on td "Verified" at bounding box center [301, 187] width 69 height 26
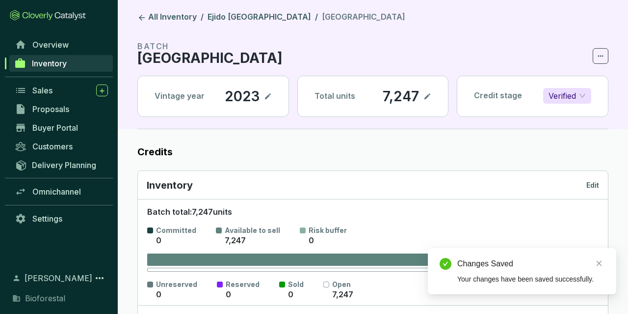
click at [592, 181] on p "Edit" at bounding box center [592, 185] width 13 height 10
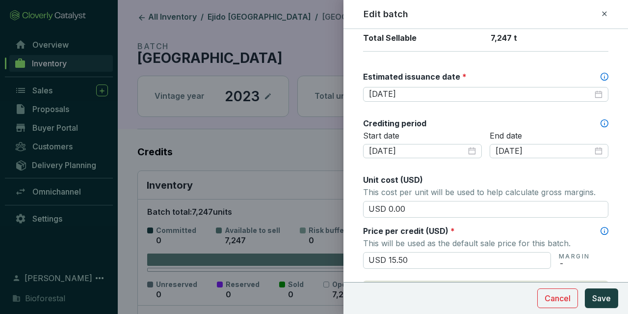
scroll to position [285, 0]
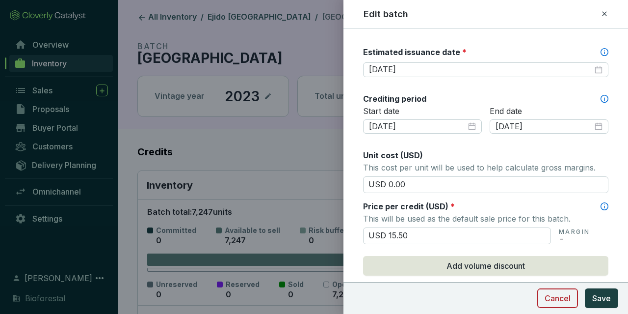
click at [564, 304] on button "Cancel" at bounding box center [557, 298] width 41 height 20
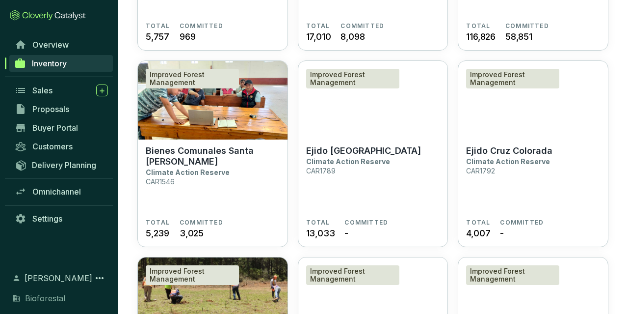
scroll to position [919, 0]
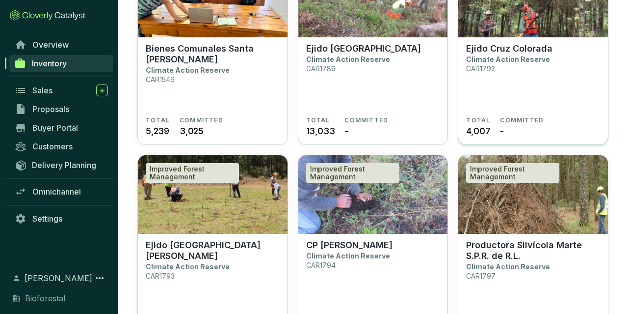
click at [501, 60] on p "Climate Action Reserve" at bounding box center [508, 59] width 84 height 8
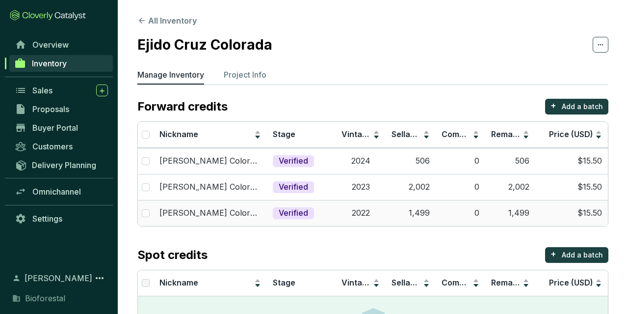
click at [573, 204] on td "$15.50" at bounding box center [571, 213] width 73 height 26
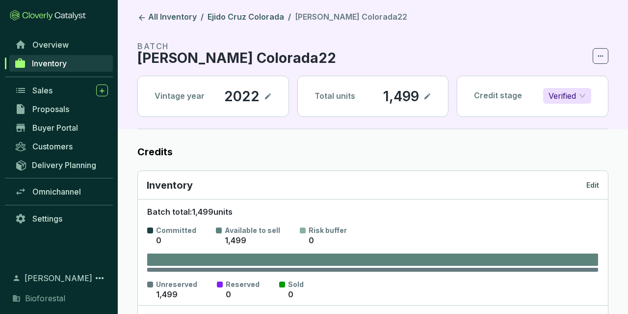
click at [596, 181] on p "Edit" at bounding box center [592, 185] width 13 height 10
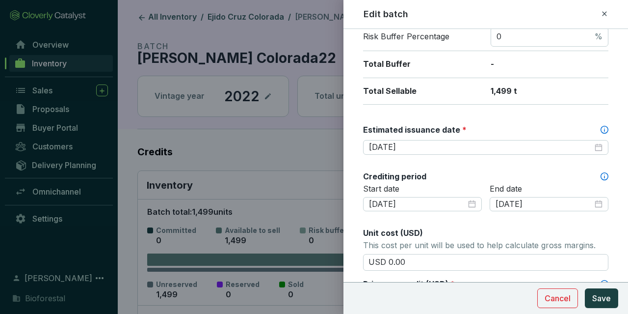
scroll to position [171, 0]
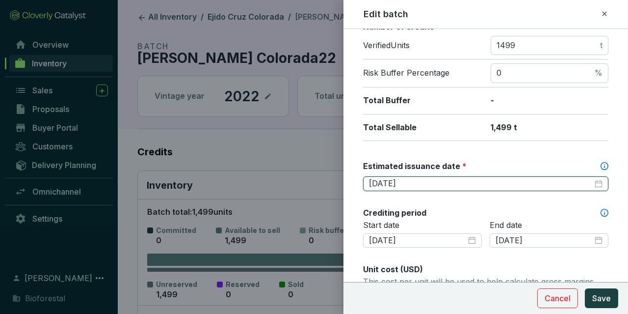
click at [421, 178] on input "[DATE]" at bounding box center [481, 183] width 224 height 11
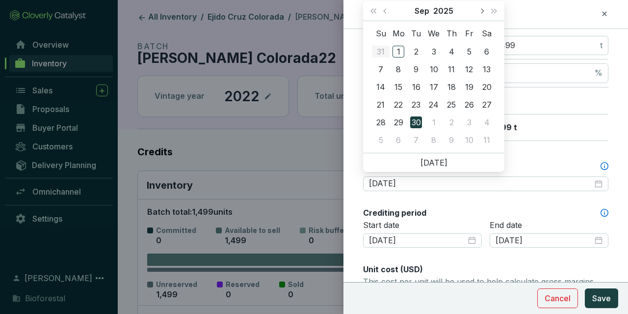
click at [479, 13] on button "Next month (PageDown)" at bounding box center [482, 11] width 13 height 20
click at [479, 12] on button "Next month (PageDown)" at bounding box center [482, 11] width 13 height 20
type input "[DATE]"
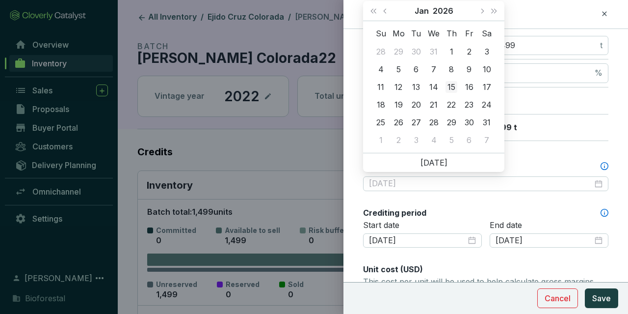
click at [450, 82] on div "15" at bounding box center [452, 87] width 12 height 12
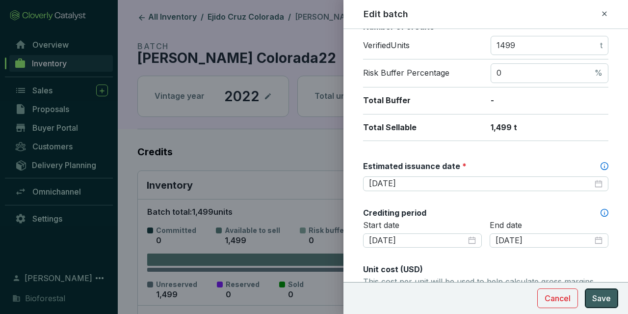
click at [611, 292] on button "Save" at bounding box center [601, 298] width 33 height 20
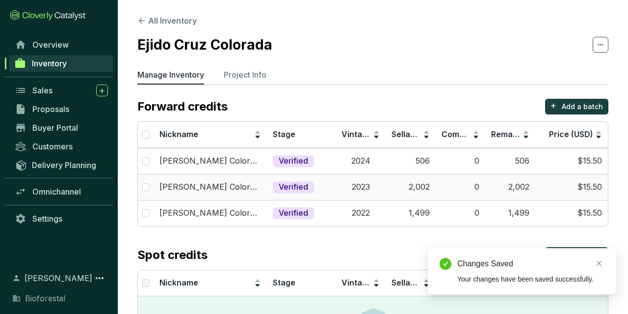
click at [435, 187] on td "2,002" at bounding box center [411, 187] width 50 height 26
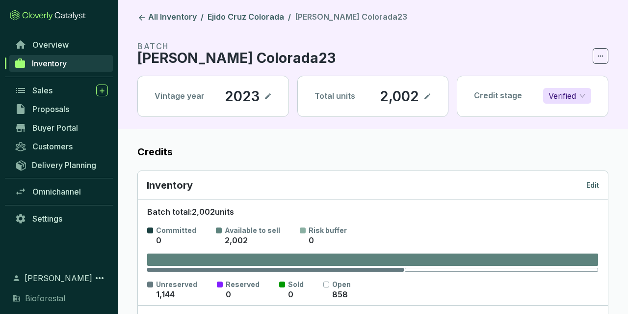
click at [590, 184] on p "Edit" at bounding box center [592, 185] width 13 height 10
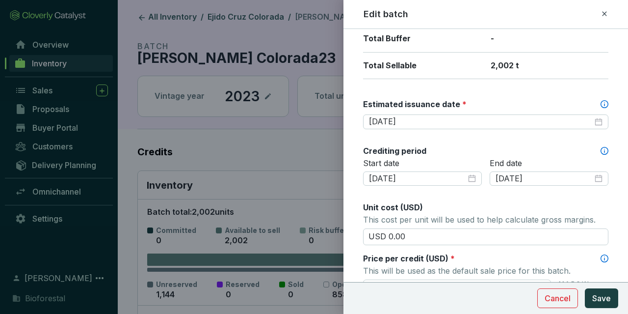
scroll to position [285, 0]
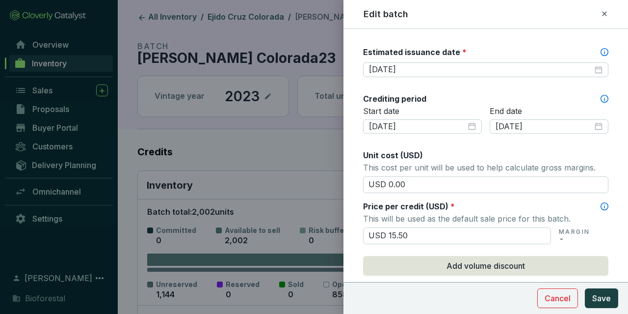
click at [426, 57] on div "Estimated issuance date *" at bounding box center [485, 54] width 245 height 15
drag, startPoint x: 426, startPoint y: 60, endPoint x: 427, endPoint y: 69, distance: 8.4
click at [426, 62] on div "[DATE]" at bounding box center [485, 69] width 245 height 15
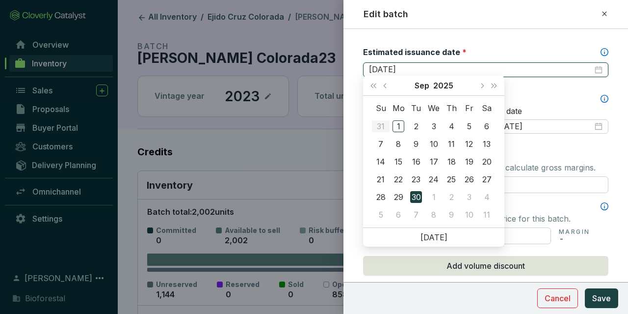
click at [427, 69] on input "[DATE]" at bounding box center [481, 69] width 224 height 11
click at [478, 83] on button "Next month (PageDown)" at bounding box center [482, 86] width 13 height 20
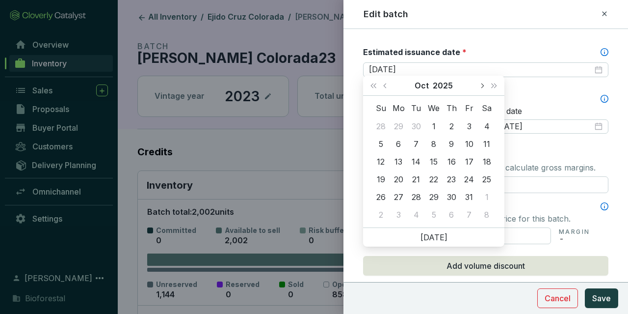
click at [478, 83] on button "Next month (PageDown)" at bounding box center [482, 86] width 13 height 20
click at [478, 84] on button "Next month (PageDown)" at bounding box center [482, 86] width 13 height 20
type input "[DATE]"
click at [483, 201] on div "31" at bounding box center [487, 197] width 12 height 12
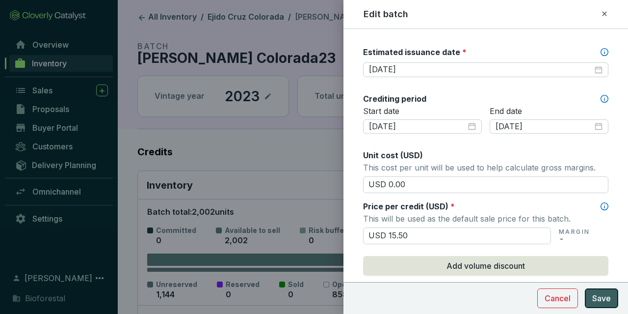
click at [593, 297] on span "Save" at bounding box center [601, 298] width 19 height 12
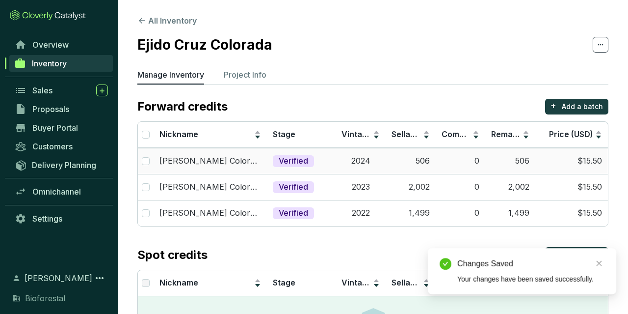
click at [418, 155] on td "506" at bounding box center [411, 161] width 50 height 26
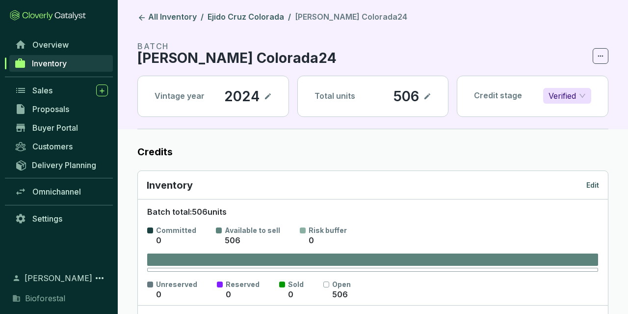
click at [594, 180] on p "Edit" at bounding box center [592, 185] width 13 height 10
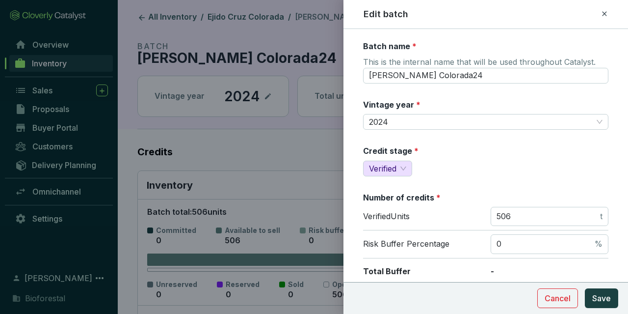
scroll to position [228, 0]
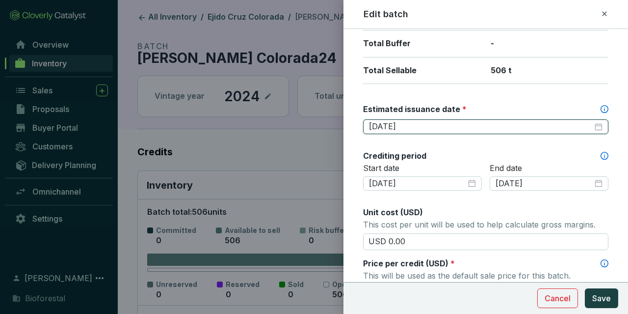
click at [474, 121] on input "[DATE]" at bounding box center [481, 126] width 224 height 11
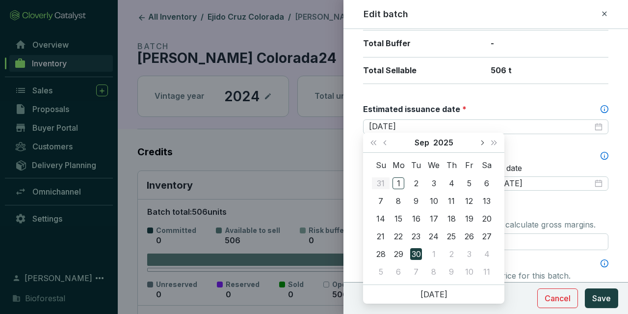
click at [481, 143] on span "Next month (PageDown)" at bounding box center [481, 142] width 5 height 5
type input "[DATE]"
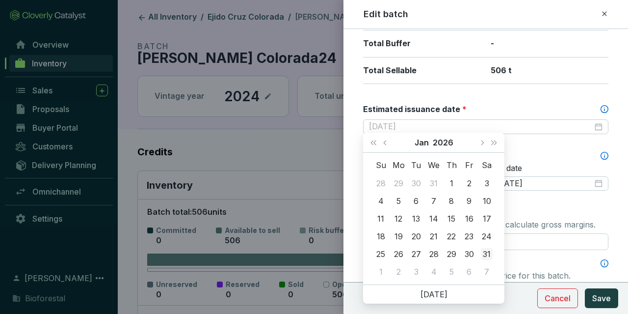
click at [481, 252] on div "31" at bounding box center [487, 254] width 12 height 12
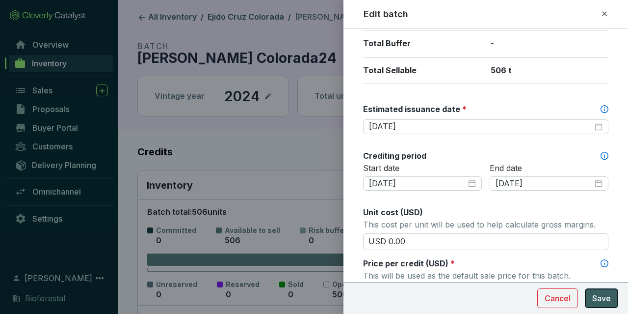
click at [603, 301] on span "Save" at bounding box center [601, 298] width 19 height 12
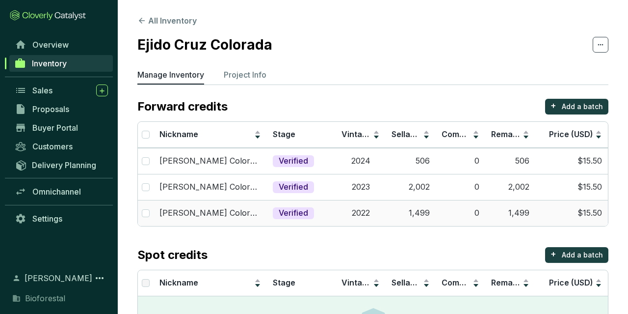
click at [418, 212] on td "1,499" at bounding box center [411, 213] width 50 height 26
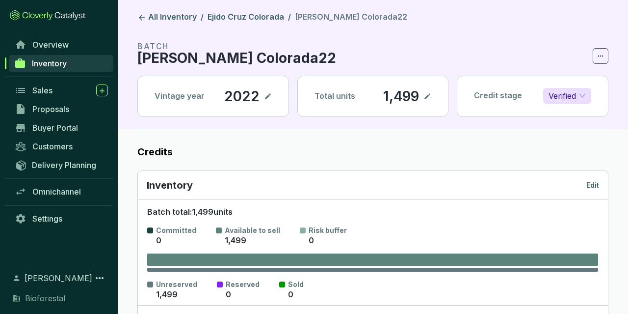
click at [593, 181] on p "Edit" at bounding box center [592, 185] width 13 height 10
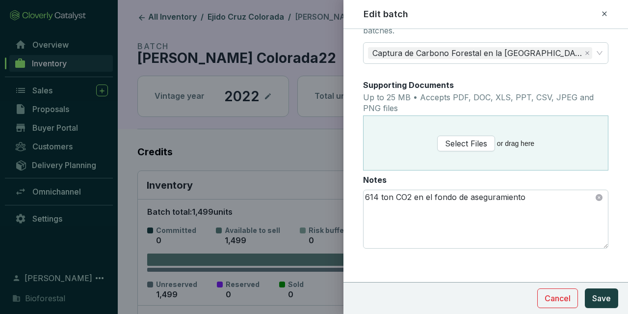
scroll to position [228, 0]
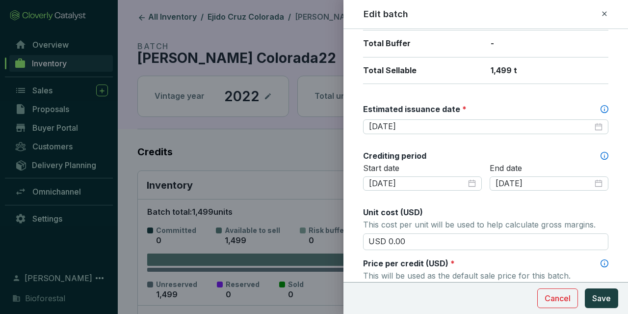
click at [156, 17] on div at bounding box center [314, 157] width 628 height 314
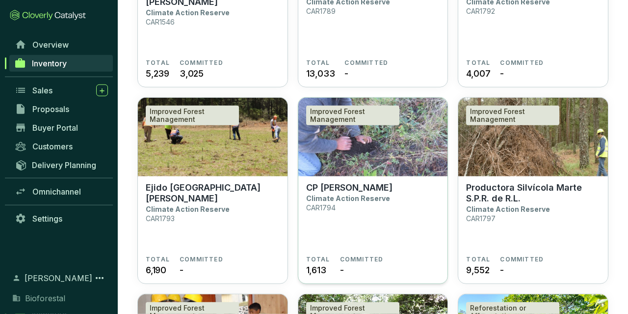
scroll to position [999, 0]
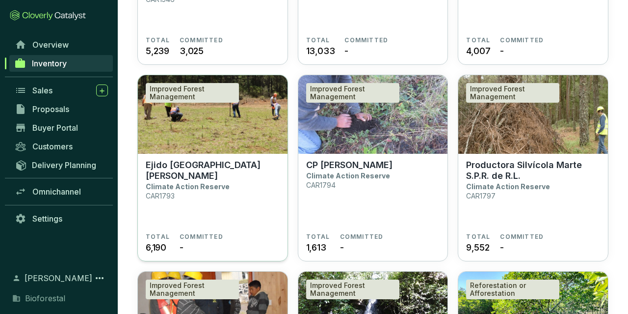
click at [251, 159] on section "Ejido [GEOGRAPHIC_DATA][PERSON_NAME] Climate Action Reserve CAR1793" at bounding box center [213, 195] width 134 height 73
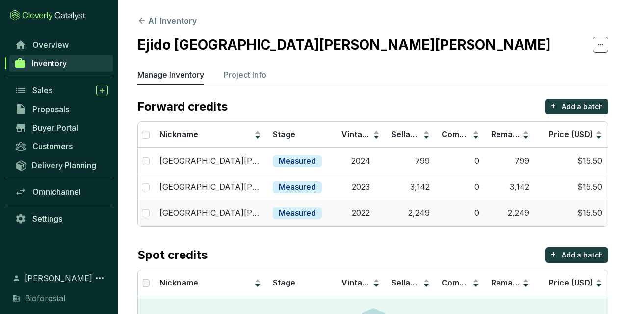
click at [464, 220] on td "0" at bounding box center [461, 213] width 50 height 26
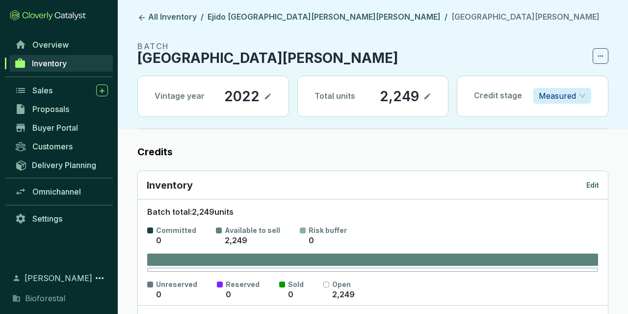
click at [598, 186] on p "Edit" at bounding box center [592, 185] width 13 height 10
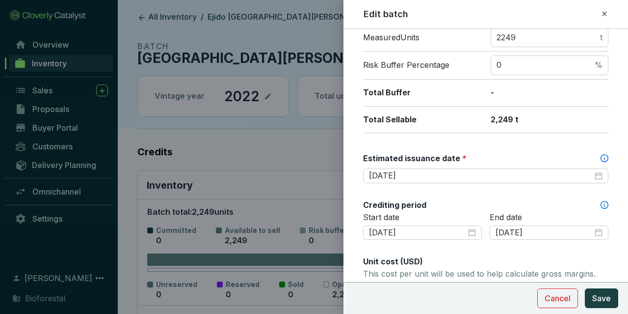
scroll to position [229, 0]
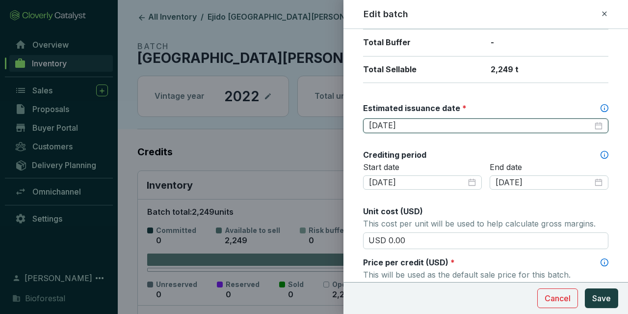
click at [409, 127] on input "[DATE]" at bounding box center [481, 125] width 224 height 11
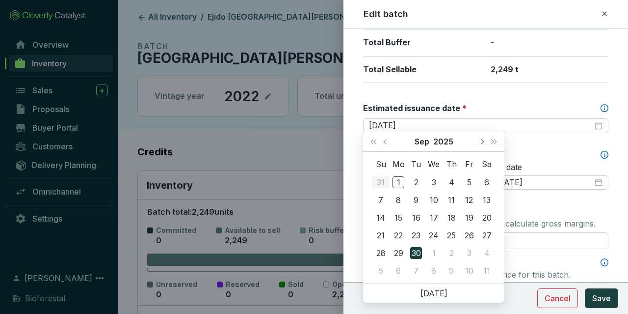
click at [482, 138] on button "Next month (PageDown)" at bounding box center [482, 142] width 13 height 20
click at [481, 139] on span "Next month (PageDown)" at bounding box center [481, 141] width 5 height 5
type input "[DATE]"
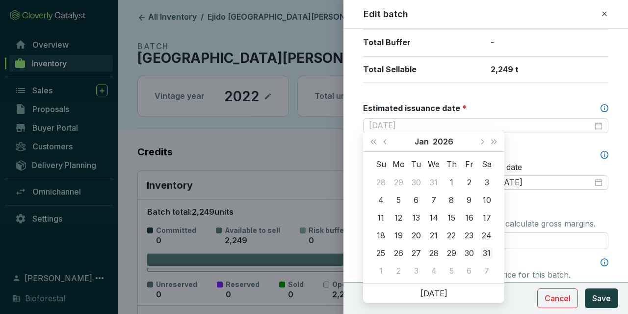
click at [484, 248] on div "31" at bounding box center [487, 253] width 12 height 12
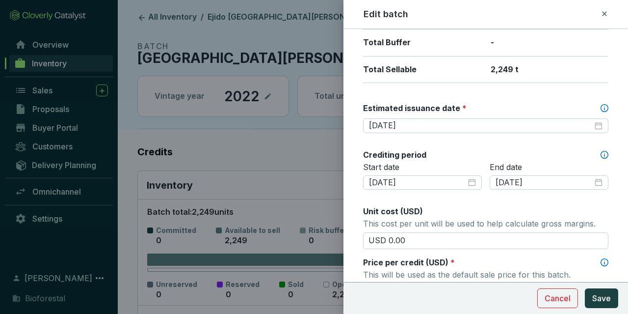
click at [511, 289] on section "Cancel Save" at bounding box center [486, 298] width 285 height 32
click at [594, 297] on span "Save" at bounding box center [601, 298] width 19 height 12
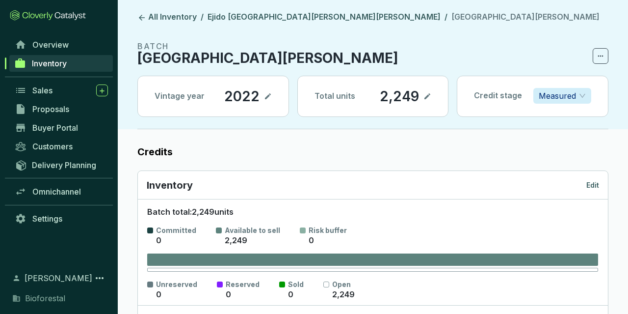
click at [596, 191] on div "Inventory Edit" at bounding box center [373, 185] width 470 height 28
click at [595, 186] on p "Edit" at bounding box center [592, 185] width 13 height 10
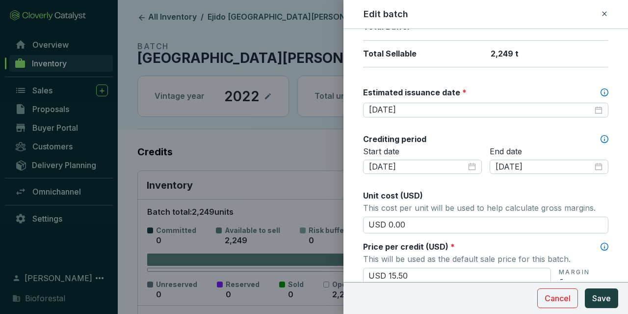
scroll to position [228, 0]
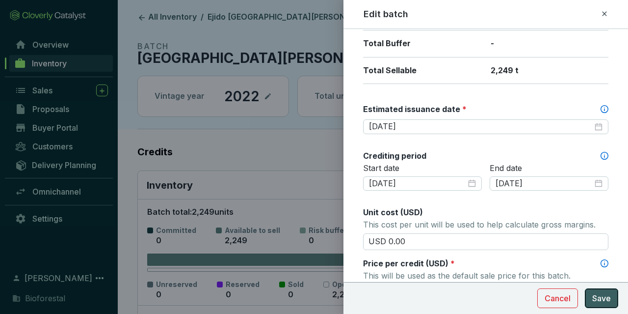
click at [589, 288] on button "Save" at bounding box center [601, 298] width 33 height 20
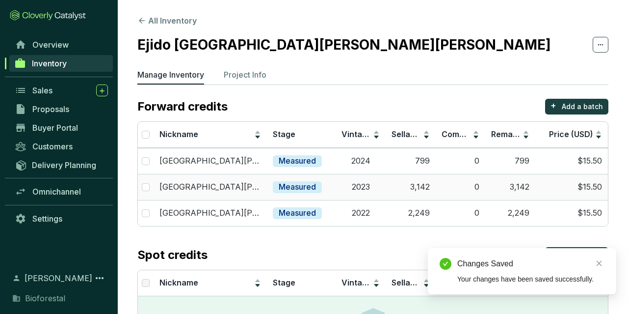
click at [359, 179] on td "2023" at bounding box center [361, 187] width 50 height 26
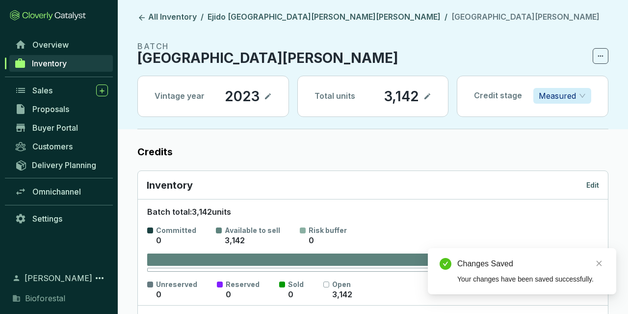
click at [594, 190] on div "Inventory Edit" at bounding box center [373, 185] width 452 height 14
click at [593, 187] on p "Edit" at bounding box center [592, 185] width 13 height 10
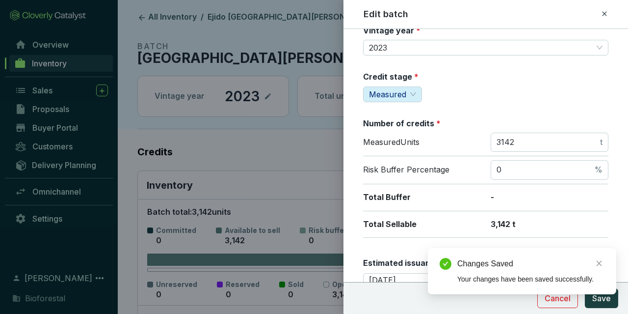
scroll to position [171, 0]
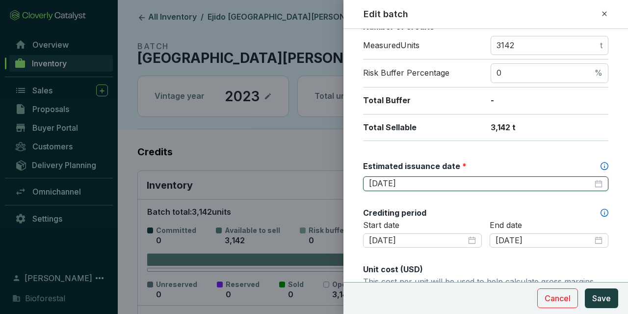
click at [427, 178] on input "[DATE]" at bounding box center [481, 183] width 224 height 11
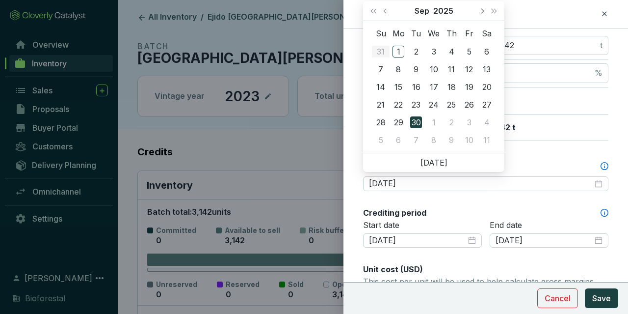
click at [483, 17] on button "Next month (PageDown)" at bounding box center [482, 11] width 13 height 20
click at [482, 18] on button "Next month (PageDown)" at bounding box center [482, 11] width 13 height 20
type input "2026-01-31"
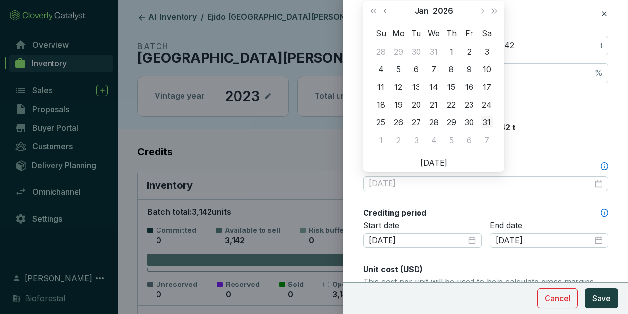
click at [488, 117] on div "31" at bounding box center [487, 122] width 12 height 12
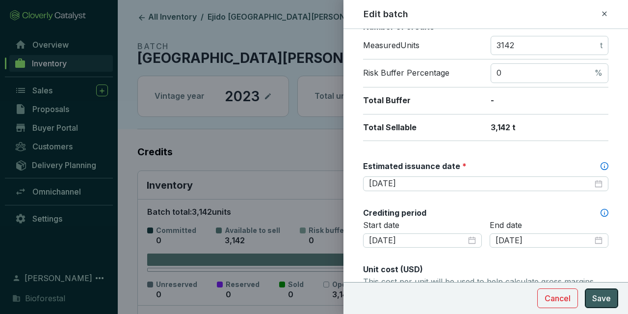
click at [596, 292] on span "Save" at bounding box center [601, 298] width 19 height 12
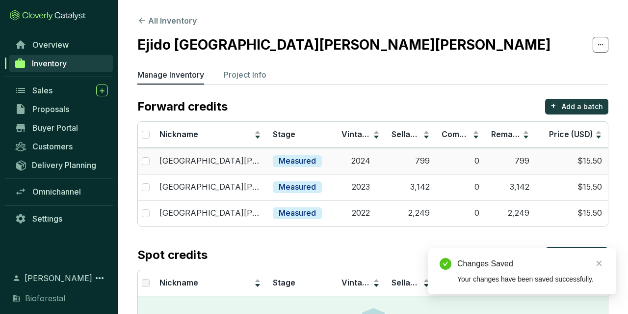
click at [339, 158] on td "2024" at bounding box center [361, 161] width 50 height 26
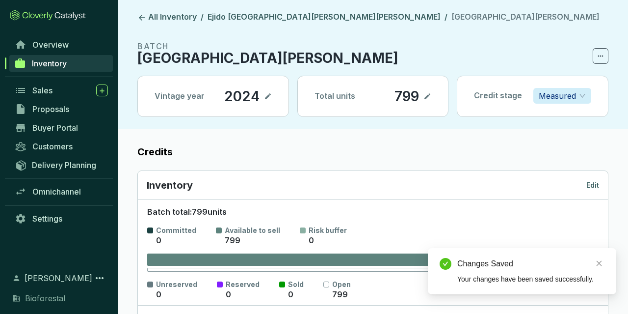
click at [600, 184] on div "Inventory Edit" at bounding box center [373, 185] width 470 height 28
click at [599, 184] on div "Inventory Edit" at bounding box center [373, 185] width 470 height 28
click at [598, 184] on p "Edit" at bounding box center [592, 185] width 13 height 10
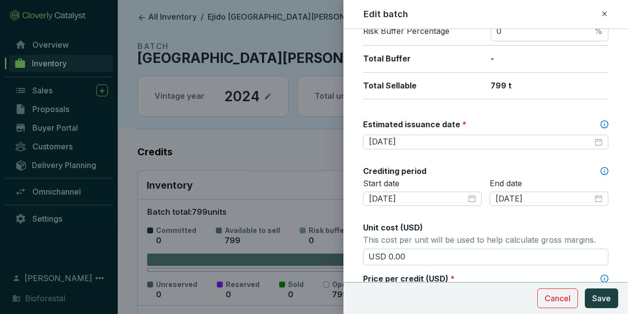
scroll to position [228, 0]
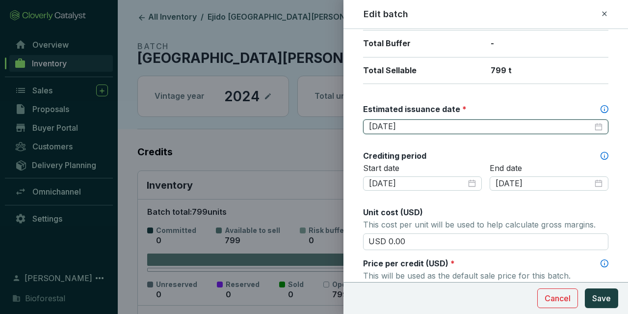
click at [528, 121] on input "[DATE]" at bounding box center [481, 126] width 224 height 11
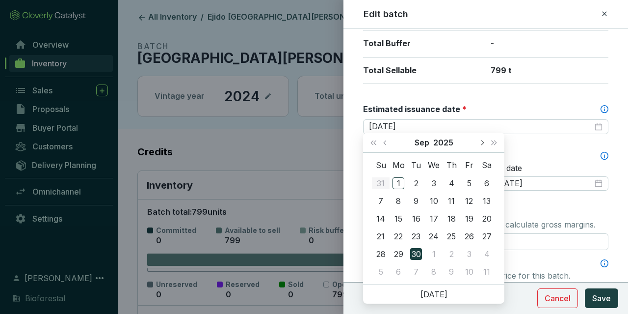
click at [482, 143] on span "Next month (PageDown)" at bounding box center [481, 142] width 5 height 5
type input "2026-01-31"
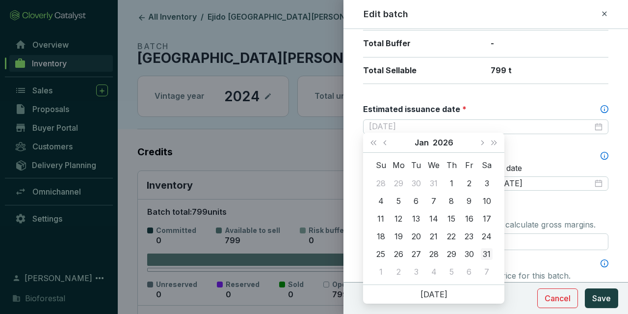
click at [485, 251] on div "31" at bounding box center [487, 254] width 12 height 12
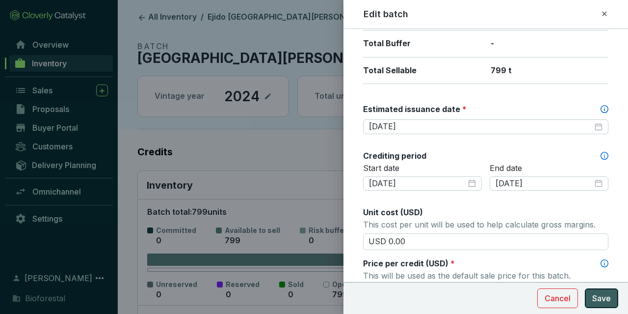
click at [597, 297] on span "Save" at bounding box center [601, 298] width 19 height 12
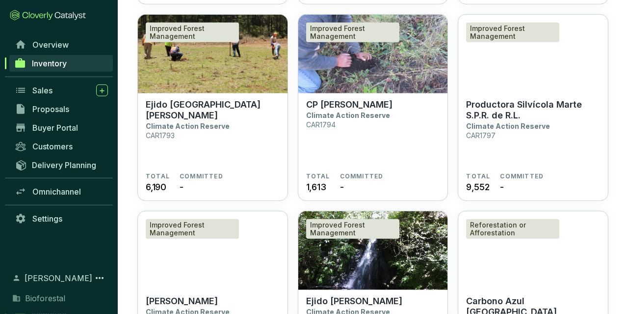
scroll to position [1072, 0]
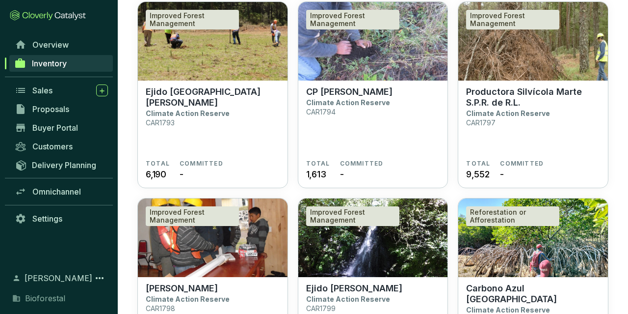
click at [395, 105] on section "CP [PERSON_NAME] Climate Action Reserve CAR1794" at bounding box center [373, 122] width 134 height 73
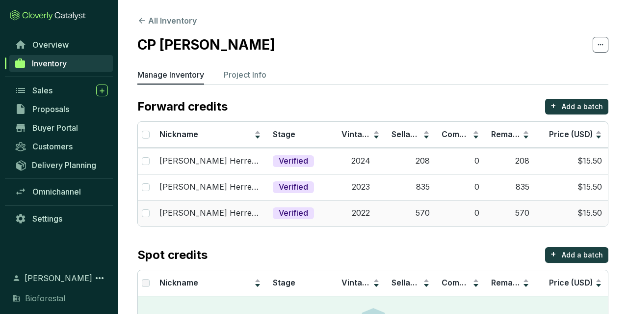
click at [589, 210] on td "$15.50" at bounding box center [571, 213] width 73 height 26
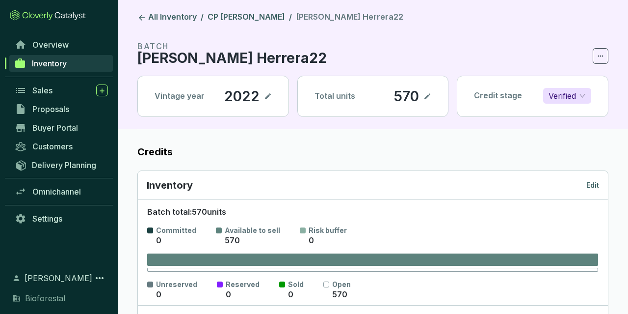
click at [607, 193] on div "Inventory Edit" at bounding box center [373, 185] width 470 height 28
click at [602, 183] on div "Inventory Edit" at bounding box center [373, 185] width 470 height 28
click at [596, 183] on p "Edit" at bounding box center [592, 185] width 13 height 10
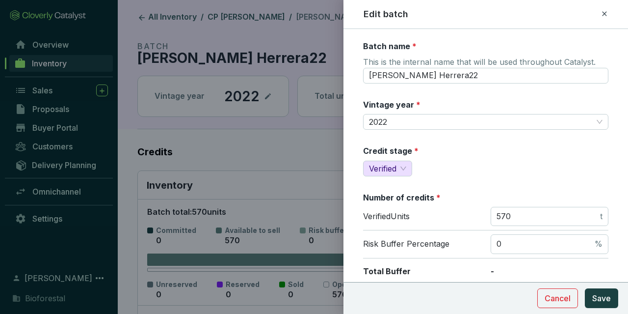
scroll to position [228, 0]
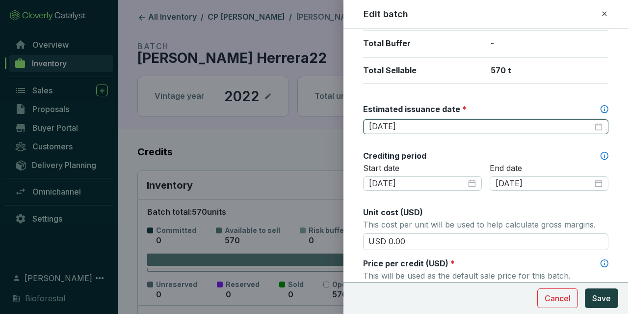
click at [424, 127] on input "[DATE]" at bounding box center [481, 126] width 224 height 11
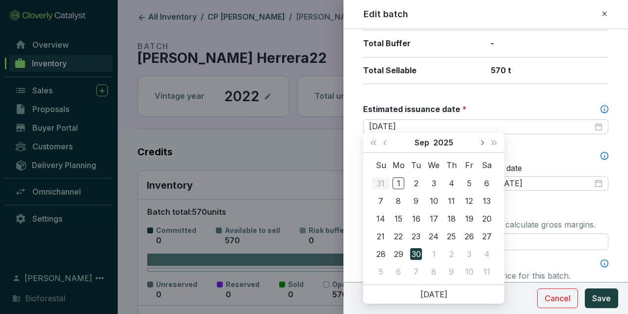
click at [482, 147] on button "Next month (PageDown)" at bounding box center [482, 143] width 13 height 20
type input "[DATE]"
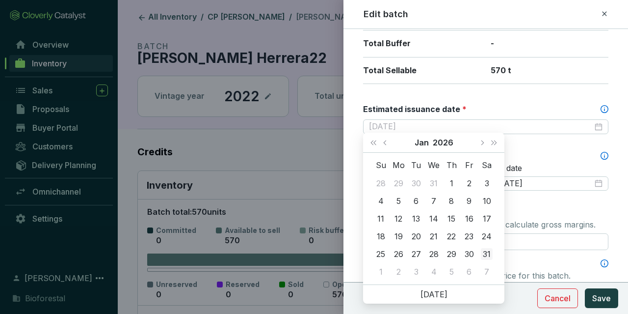
click at [491, 256] on div "31" at bounding box center [487, 254] width 12 height 12
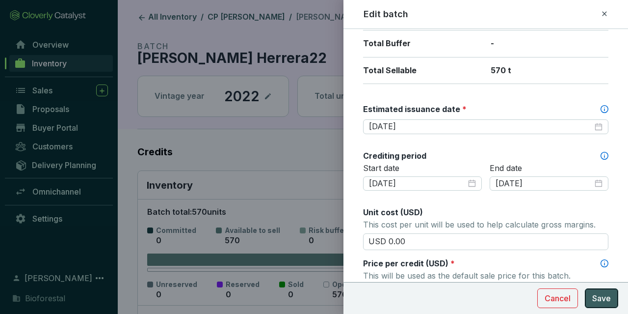
click at [592, 297] on button "Save" at bounding box center [601, 298] width 33 height 20
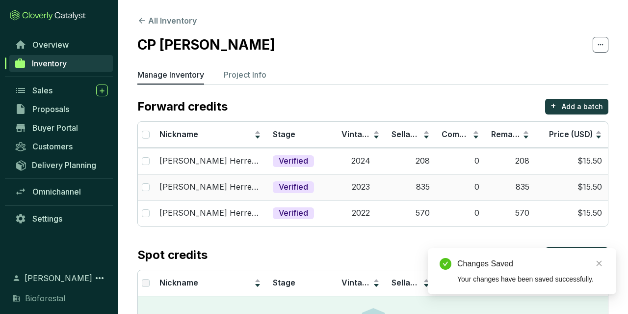
click at [460, 193] on td "0" at bounding box center [461, 187] width 50 height 26
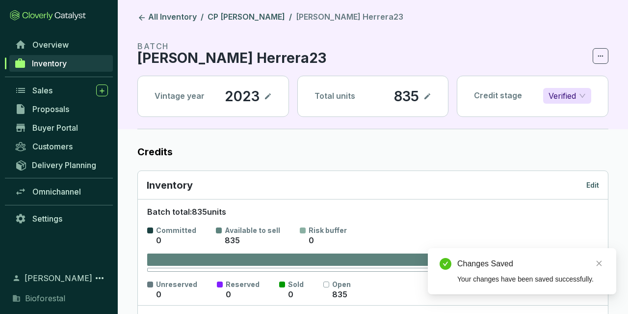
click at [593, 187] on p "Edit" at bounding box center [592, 185] width 13 height 10
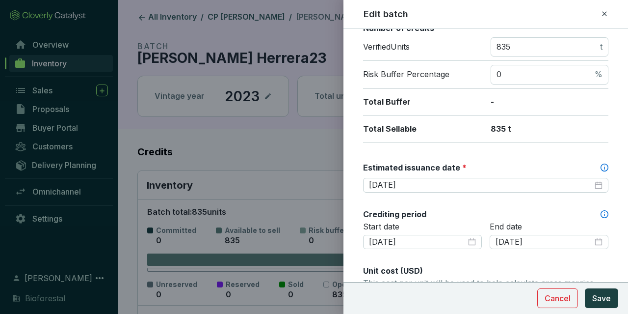
scroll to position [171, 0]
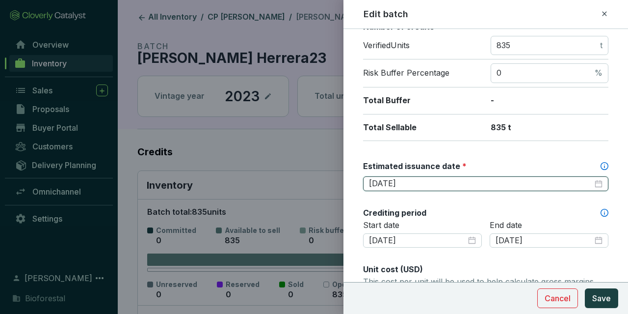
click at [424, 185] on input "[DATE]" at bounding box center [481, 183] width 224 height 11
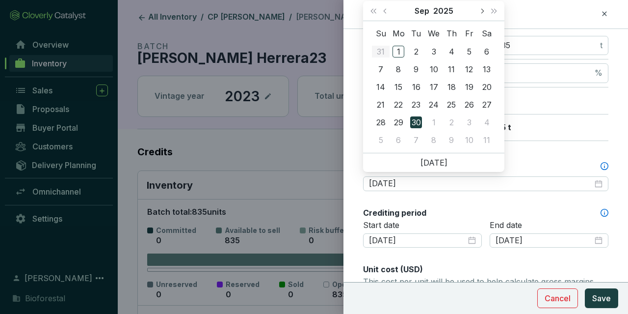
click at [477, 11] on button "Next month (PageDown)" at bounding box center [482, 11] width 13 height 20
type input "[DATE]"
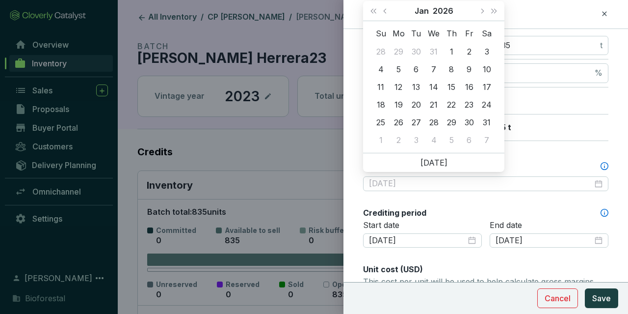
drag, startPoint x: 486, startPoint y: 120, endPoint x: 509, endPoint y: 129, distance: 24.7
click at [487, 120] on div "31" at bounding box center [487, 122] width 12 height 12
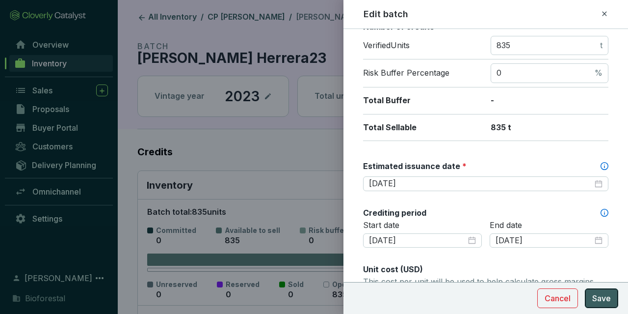
click at [595, 298] on span "Save" at bounding box center [601, 298] width 19 height 12
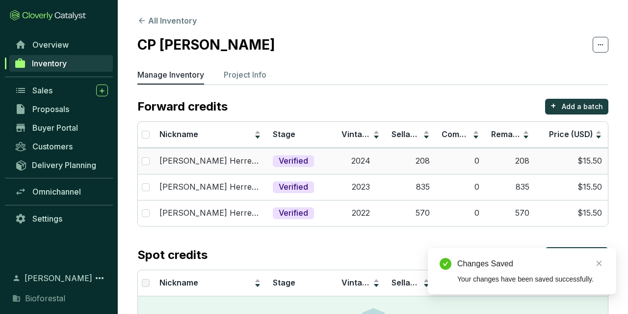
click at [483, 161] on td "0" at bounding box center [461, 161] width 50 height 26
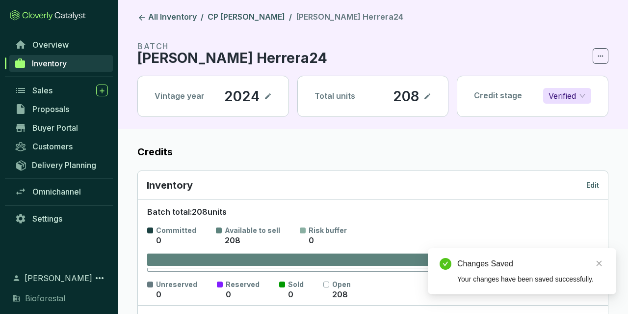
drag, startPoint x: 585, startPoint y: 175, endPoint x: 610, endPoint y: 193, distance: 30.2
click at [594, 186] on div "Inventory Edit" at bounding box center [373, 185] width 470 height 28
click at [591, 183] on p "Edit" at bounding box center [592, 185] width 13 height 10
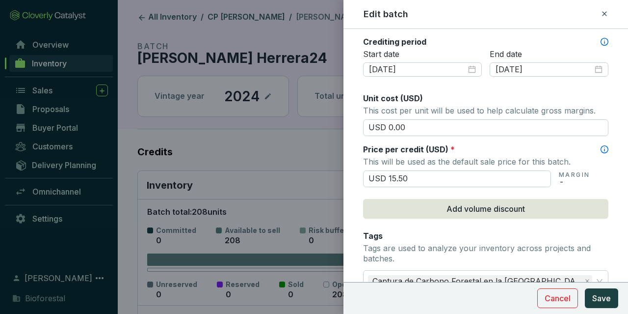
scroll to position [228, 0]
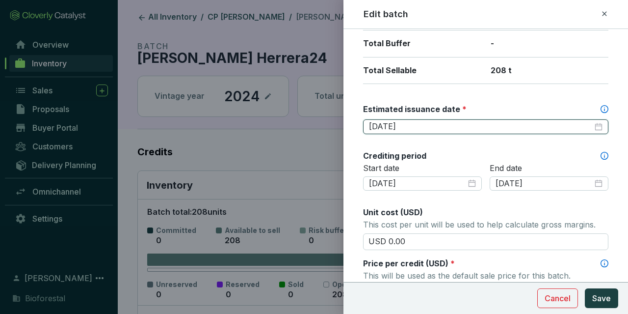
click at [409, 123] on input "[DATE]" at bounding box center [481, 126] width 224 height 11
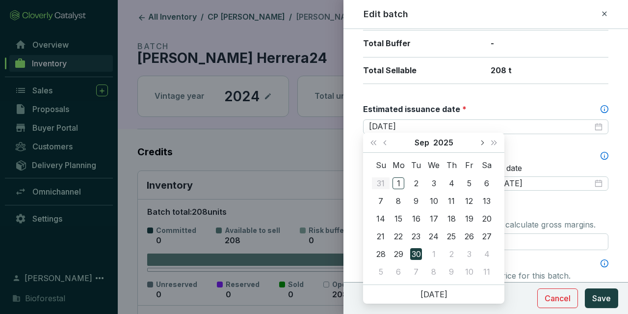
click at [477, 144] on button "Next month (PageDown)" at bounding box center [482, 143] width 13 height 20
click at [477, 145] on button "Next month (PageDown)" at bounding box center [482, 143] width 13 height 20
click at [474, 145] on div "[DATE]" at bounding box center [433, 143] width 83 height 20
click at [478, 145] on button "Next month (PageDown)" at bounding box center [482, 143] width 13 height 20
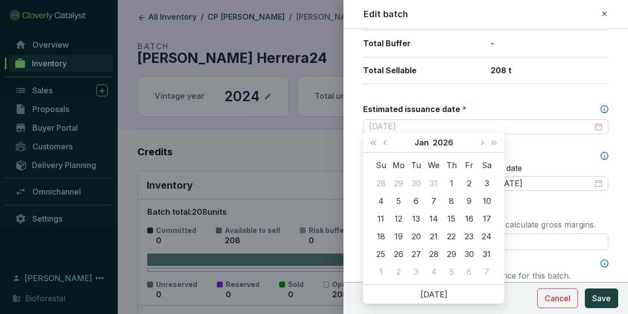
type input "[DATE]"
click at [490, 248] on div "31" at bounding box center [487, 254] width 12 height 12
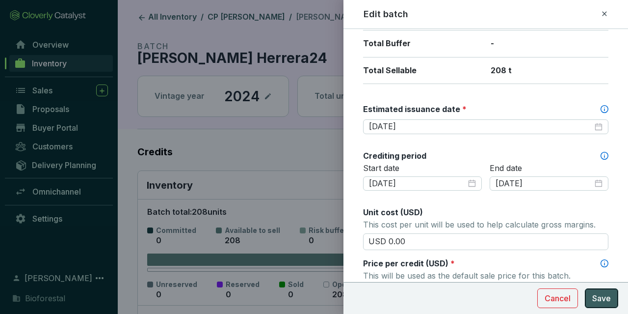
click at [608, 293] on span "Save" at bounding box center [601, 298] width 19 height 12
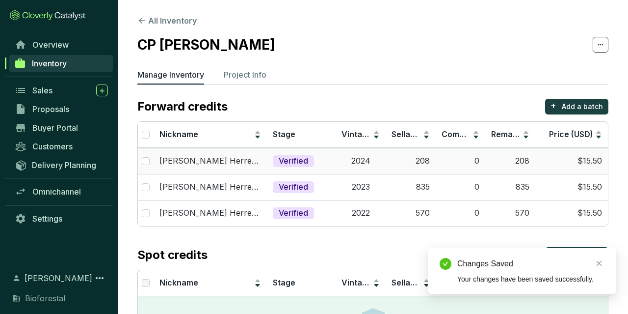
click at [368, 160] on td "2024" at bounding box center [361, 161] width 50 height 26
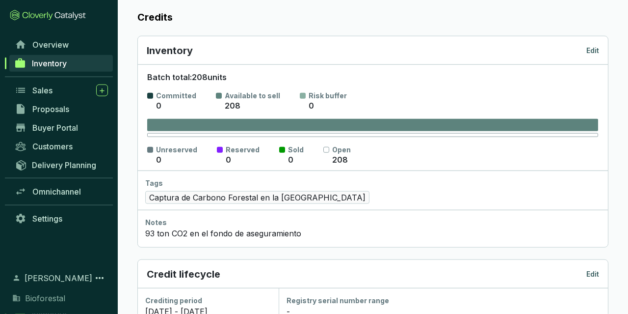
scroll to position [51, 0]
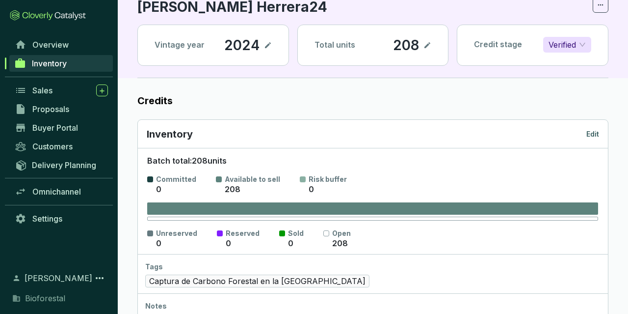
click at [598, 136] on p "Edit" at bounding box center [592, 134] width 13 height 10
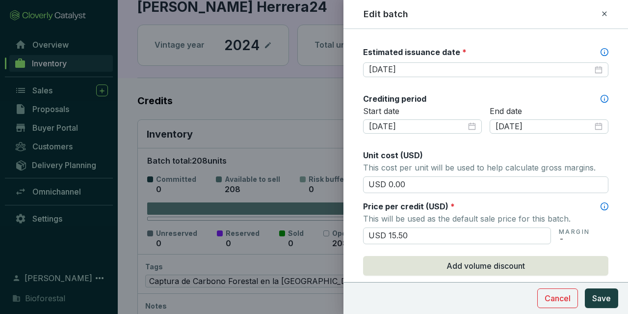
scroll to position [228, 0]
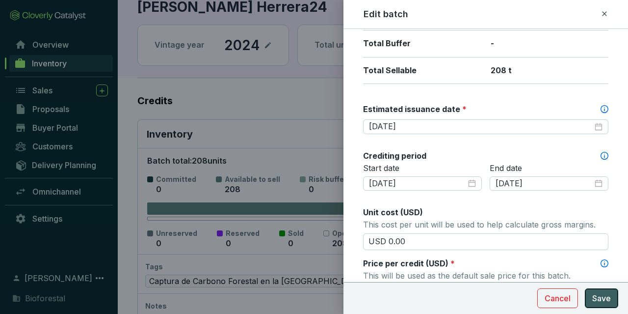
click at [591, 295] on button "Save" at bounding box center [601, 298] width 33 height 20
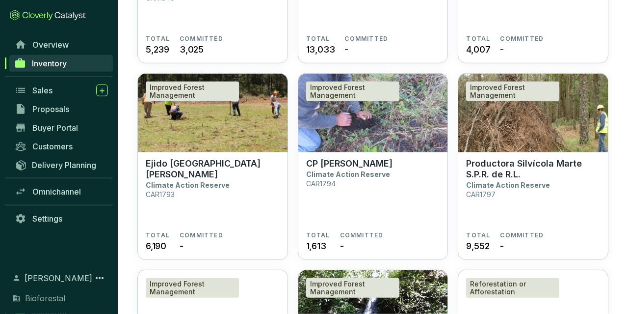
scroll to position [1021, 0]
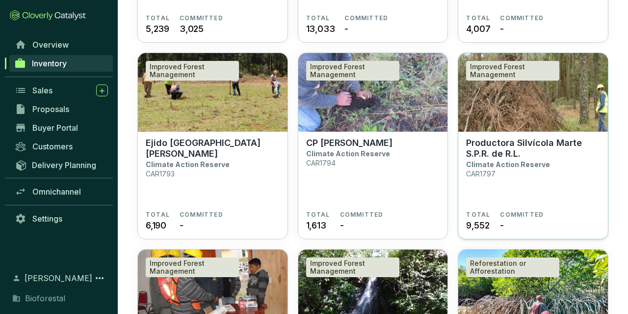
click at [488, 190] on section "Productora Silvícola [PERSON_NAME] S.P.R. de R.L. Climate Action Reserve CAR1797" at bounding box center [533, 173] width 134 height 73
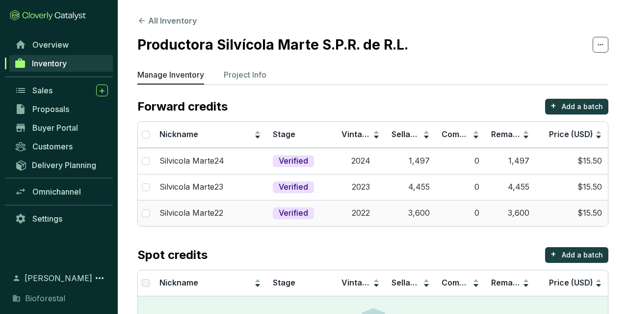
click at [380, 212] on td "2022" at bounding box center [361, 213] width 50 height 26
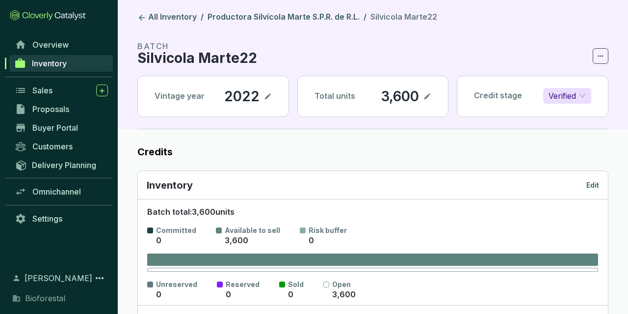
click at [589, 187] on p "Edit" at bounding box center [592, 185] width 13 height 10
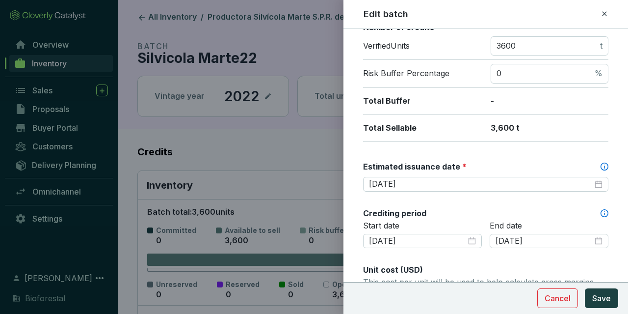
scroll to position [171, 0]
click at [441, 176] on div "[DATE]" at bounding box center [485, 183] width 245 height 15
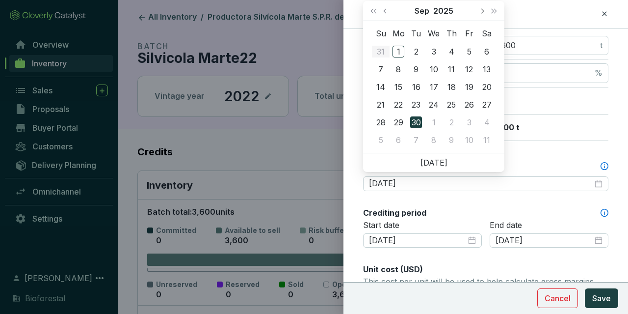
click at [477, 12] on button "Next month (PageDown)" at bounding box center [482, 11] width 13 height 20
type input "2026-01-31"
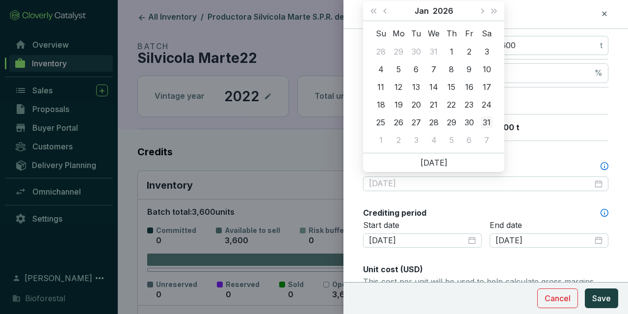
click at [490, 123] on div "31" at bounding box center [487, 122] width 12 height 12
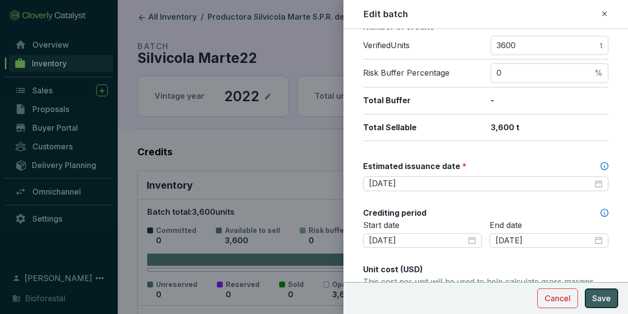
click at [610, 296] on span "Save" at bounding box center [601, 298] width 19 height 12
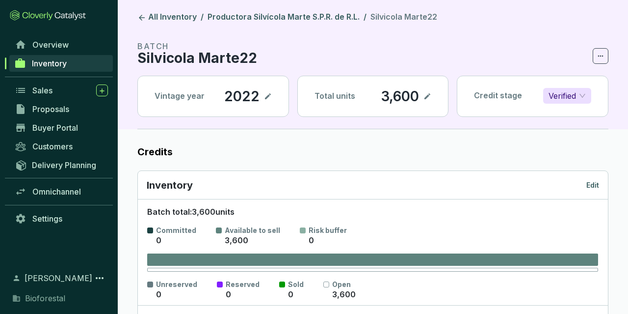
click at [593, 190] on div "Inventory Edit" at bounding box center [373, 185] width 452 height 14
click at [592, 186] on p "Edit" at bounding box center [592, 185] width 13 height 10
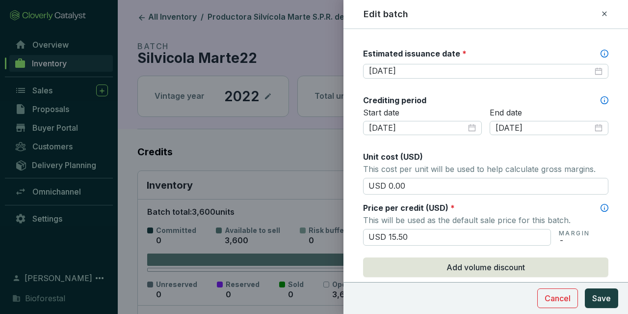
scroll to position [228, 0]
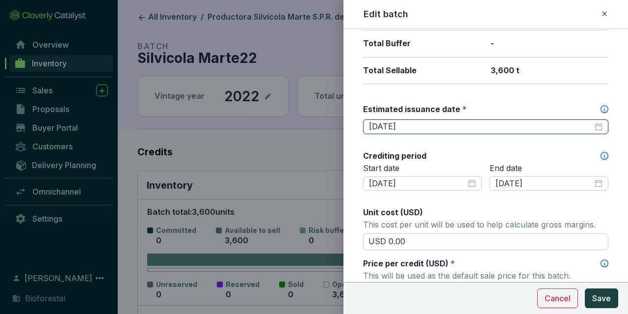
click at [415, 127] on input "[DATE]" at bounding box center [481, 126] width 224 height 11
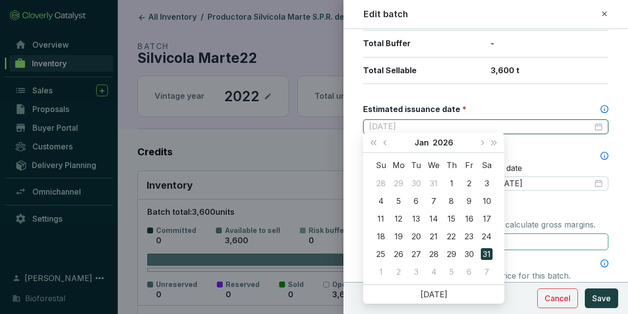
type input "[DATE]"
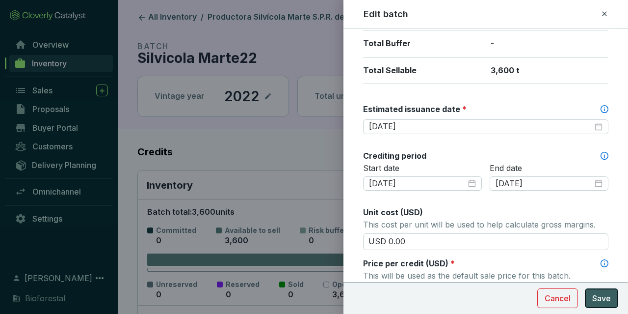
click at [600, 296] on span "Save" at bounding box center [601, 298] width 19 height 12
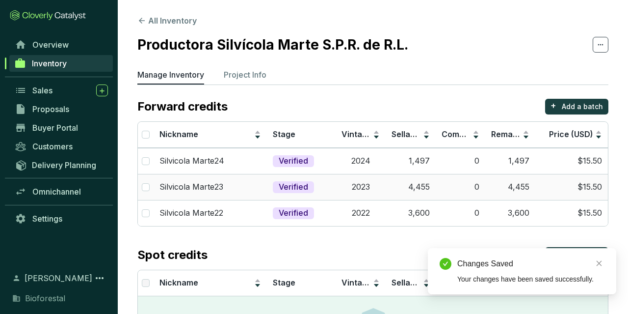
click at [364, 191] on td "2023" at bounding box center [361, 187] width 50 height 26
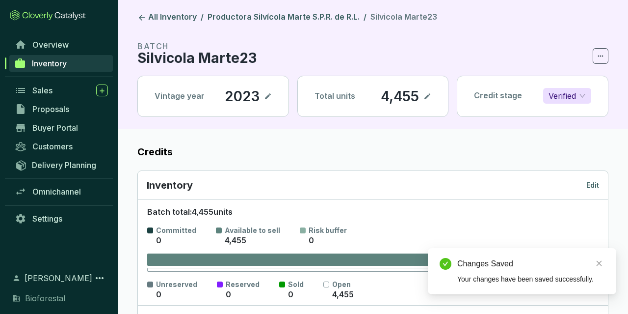
click at [594, 183] on p "Edit" at bounding box center [592, 185] width 13 height 10
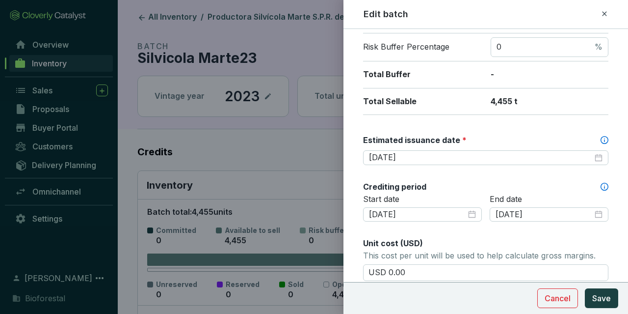
scroll to position [172, 0]
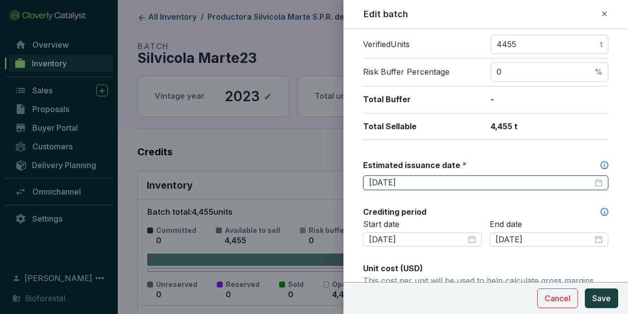
click at [423, 177] on input "2025-09-30" at bounding box center [481, 182] width 224 height 11
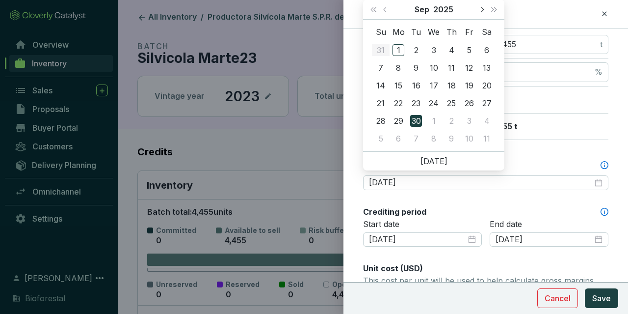
click at [485, 6] on button "Next month (PageDown)" at bounding box center [482, 10] width 13 height 20
type input "[DATE]"
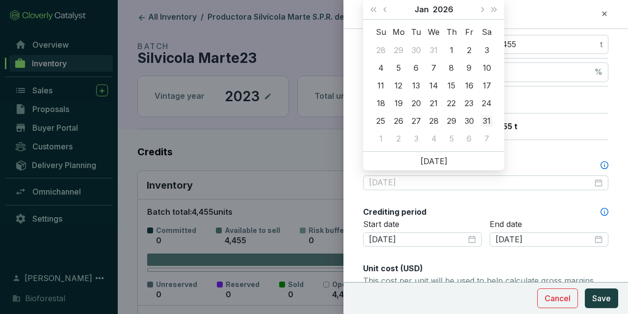
click at [487, 116] on div "31" at bounding box center [487, 121] width 12 height 12
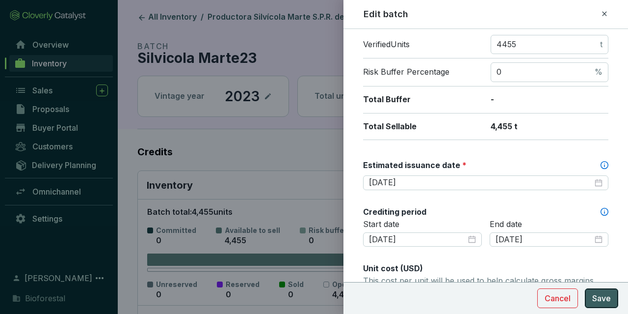
click at [597, 298] on span "Save" at bounding box center [601, 298] width 19 height 12
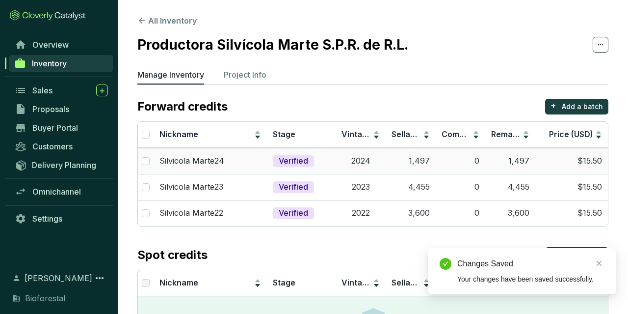
click at [330, 160] on td "Verified" at bounding box center [301, 161] width 69 height 26
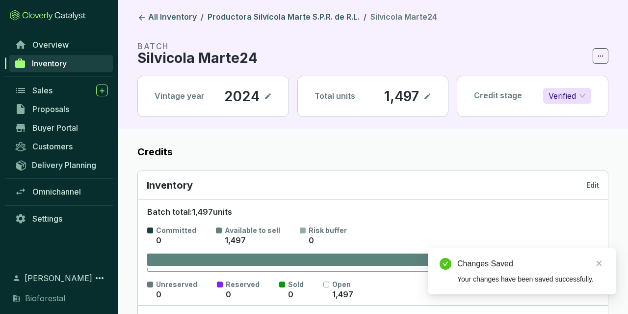
click at [598, 183] on p "Edit" at bounding box center [592, 185] width 13 height 10
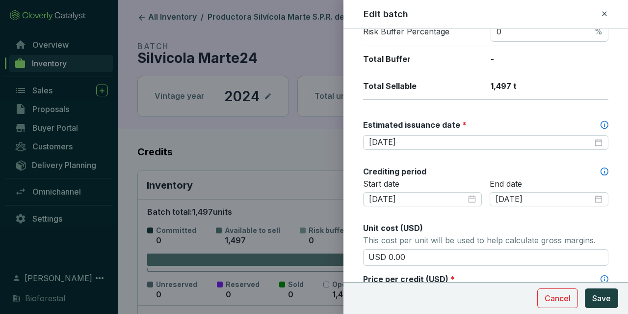
scroll to position [285, 0]
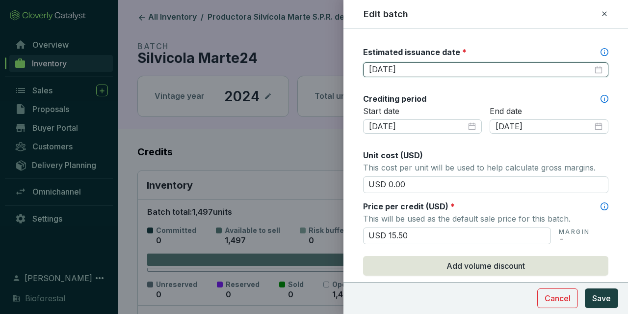
click at [425, 67] on input "[DATE]" at bounding box center [481, 69] width 224 height 11
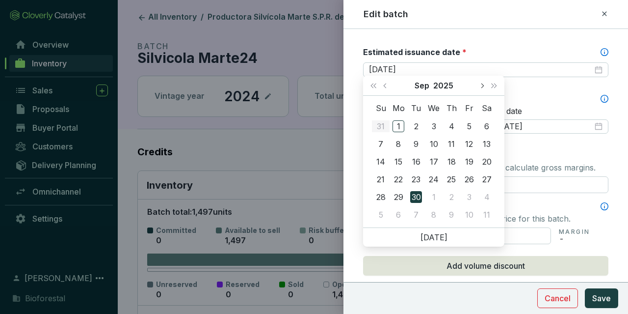
click at [477, 84] on button "Next month (PageDown)" at bounding box center [482, 86] width 13 height 20
type input "[DATE]"
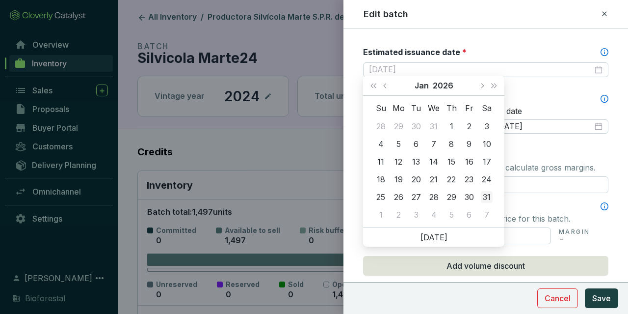
click at [485, 198] on div "31" at bounding box center [487, 197] width 12 height 12
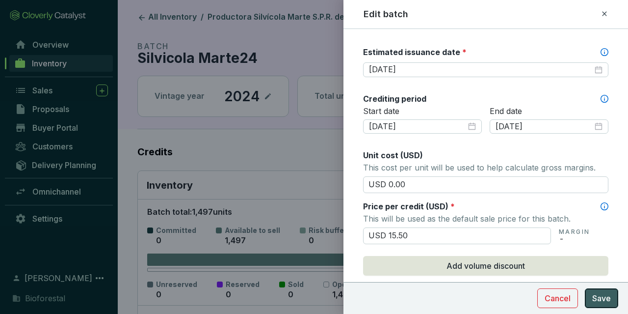
click at [613, 301] on button "Save" at bounding box center [601, 298] width 33 height 20
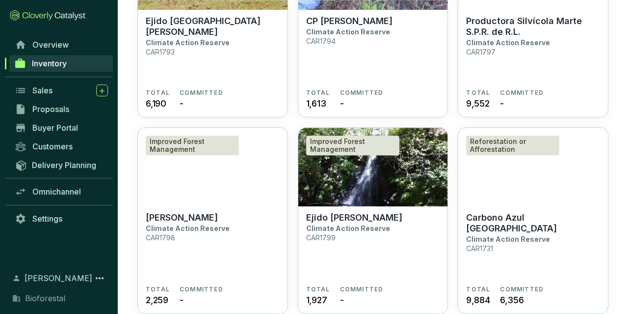
scroll to position [1225, 0]
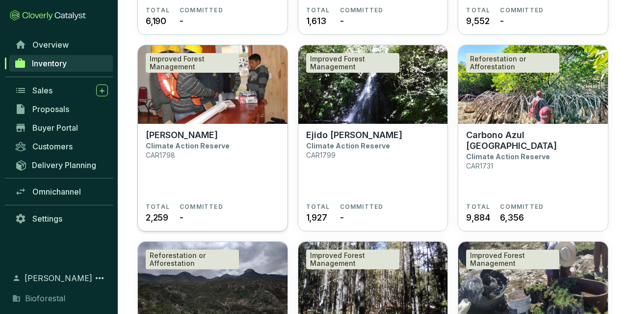
click at [211, 160] on section "Ejido Ocojala Climate Action Reserve CAR1798" at bounding box center [213, 166] width 134 height 73
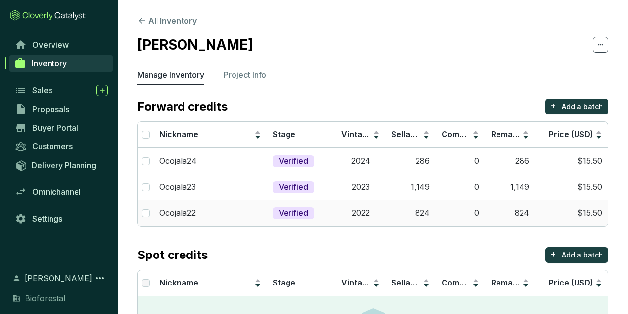
click at [503, 202] on td "824" at bounding box center [510, 213] width 50 height 26
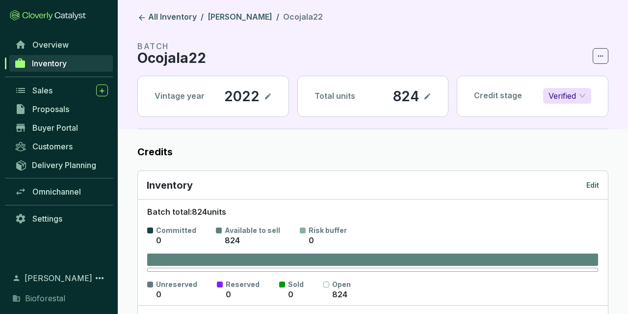
click at [602, 186] on div "Inventory Edit" at bounding box center [373, 185] width 470 height 28
click at [599, 185] on p "Edit" at bounding box center [592, 185] width 13 height 10
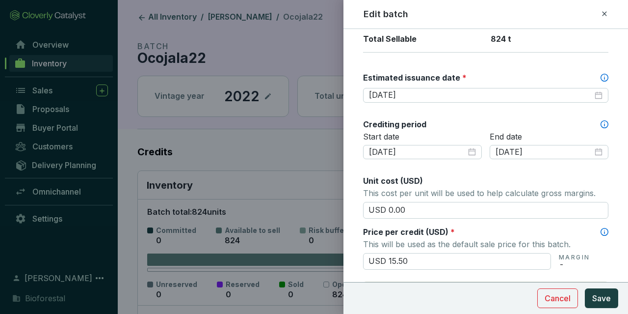
scroll to position [285, 0]
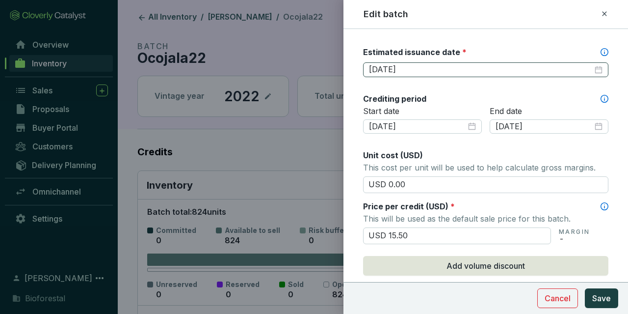
click at [411, 72] on div "2025-09-30" at bounding box center [485, 69] width 245 height 15
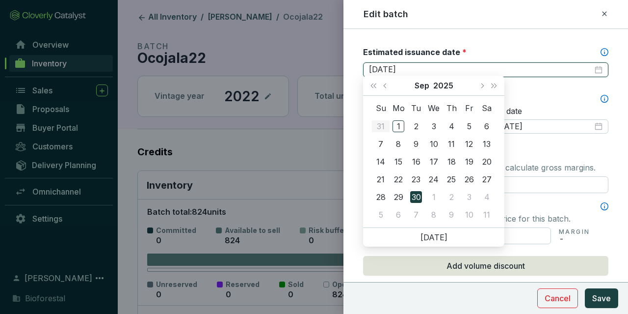
click at [411, 72] on input "[DATE]" at bounding box center [481, 69] width 224 height 11
click at [480, 83] on button "Next month (PageDown)" at bounding box center [482, 86] width 13 height 20
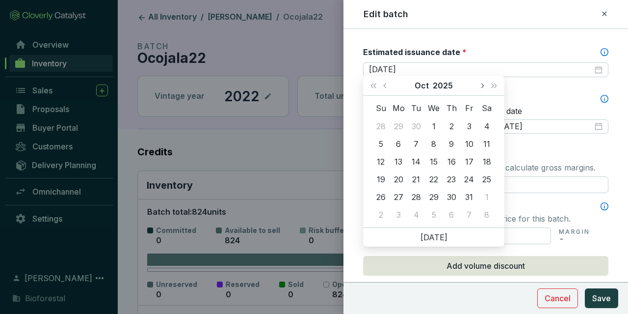
click at [480, 83] on button "Next month (PageDown)" at bounding box center [482, 86] width 13 height 20
click at [381, 87] on button "Previous month (PageUp)" at bounding box center [386, 86] width 13 height 20
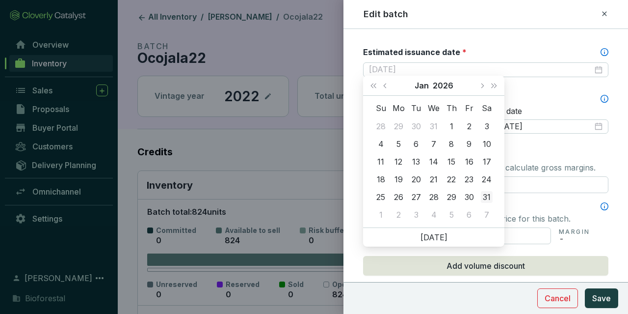
type input "[DATE]"
click at [488, 198] on div "31" at bounding box center [487, 197] width 12 height 12
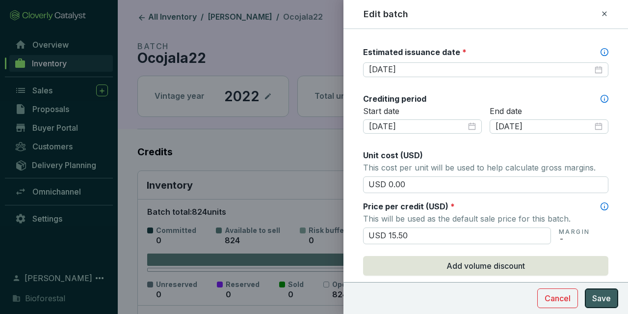
click at [597, 299] on span "Save" at bounding box center [601, 298] width 19 height 12
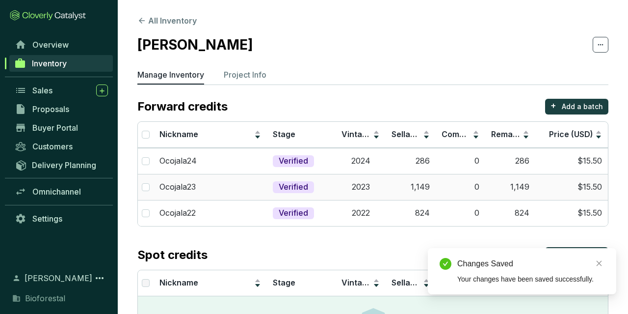
click at [341, 187] on td "2023" at bounding box center [361, 187] width 50 height 26
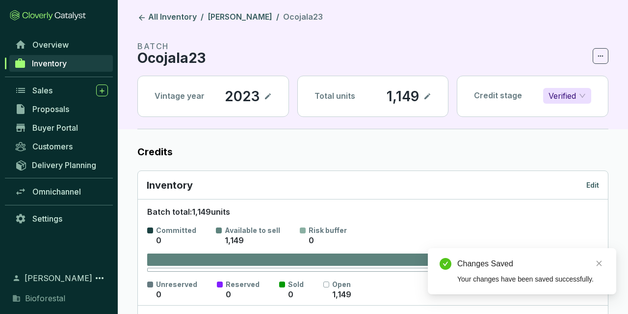
click at [589, 179] on div "Inventory Edit" at bounding box center [373, 185] width 452 height 14
click at [589, 183] on p "Edit" at bounding box center [592, 185] width 13 height 10
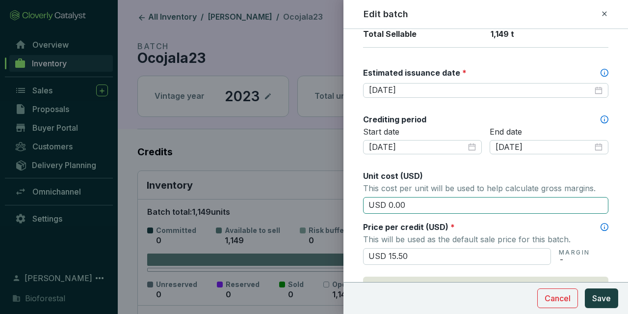
scroll to position [228, 0]
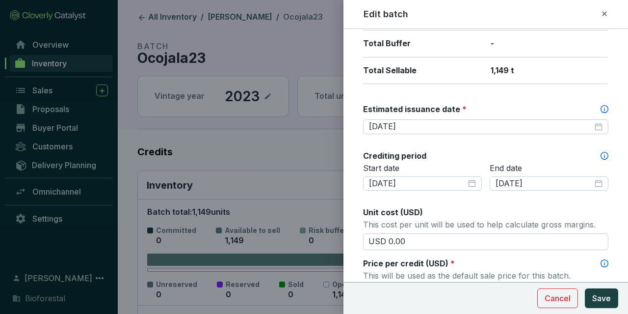
click at [425, 114] on div "Estimated issuance date *" at bounding box center [485, 111] width 245 height 15
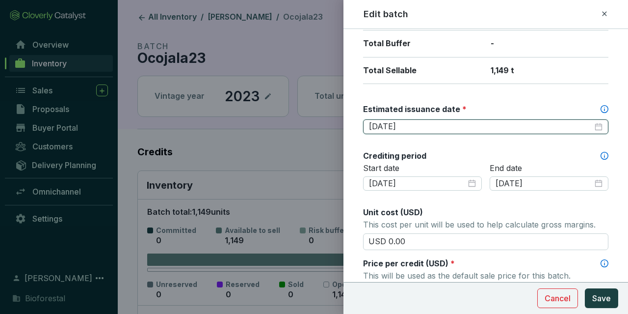
click at [422, 121] on input "2025-09-30" at bounding box center [481, 126] width 224 height 11
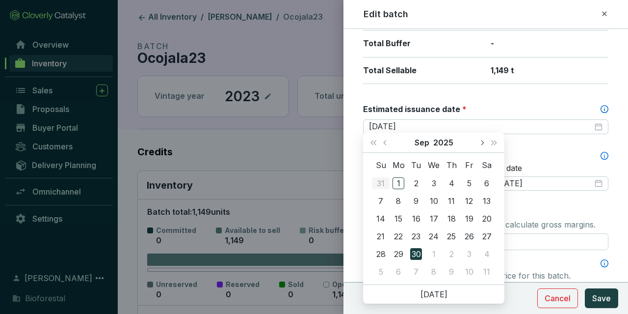
click at [477, 141] on button "Next month (PageDown)" at bounding box center [482, 143] width 13 height 20
type input "2025-12-31"
click at [437, 254] on div "31" at bounding box center [434, 254] width 12 height 12
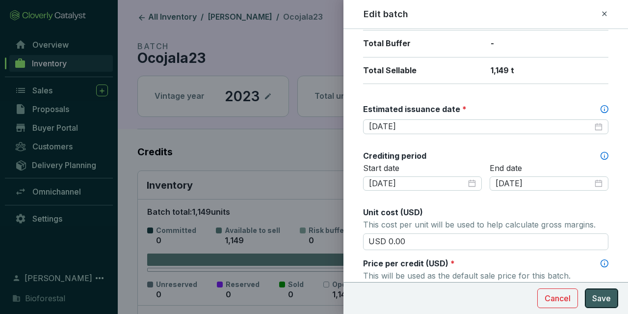
click at [607, 295] on span "Save" at bounding box center [601, 298] width 19 height 12
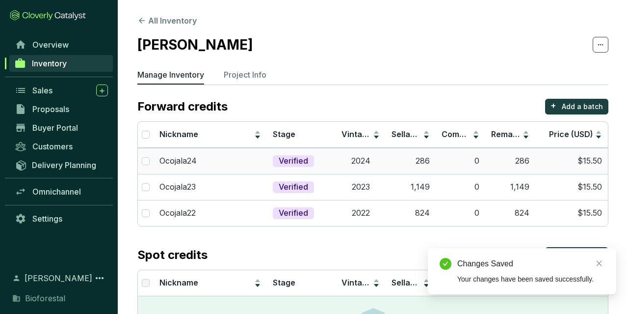
click at [366, 155] on td "2024" at bounding box center [361, 161] width 50 height 26
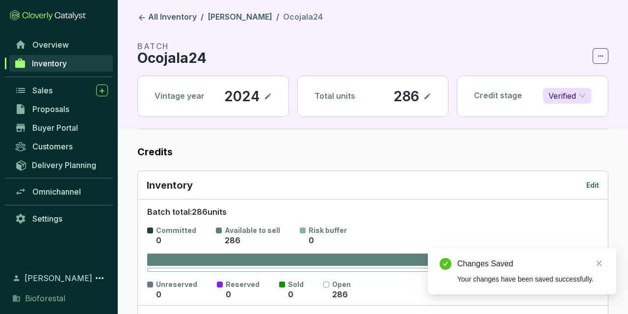
click at [597, 183] on p "Edit" at bounding box center [592, 185] width 13 height 10
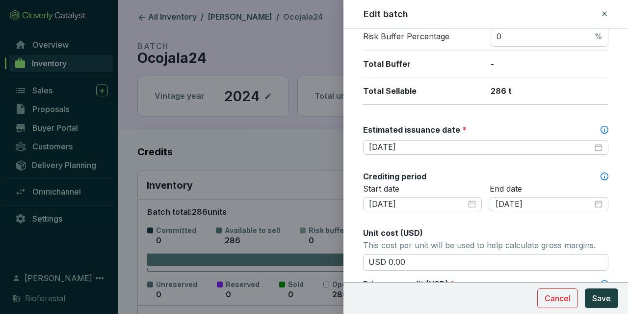
scroll to position [228, 0]
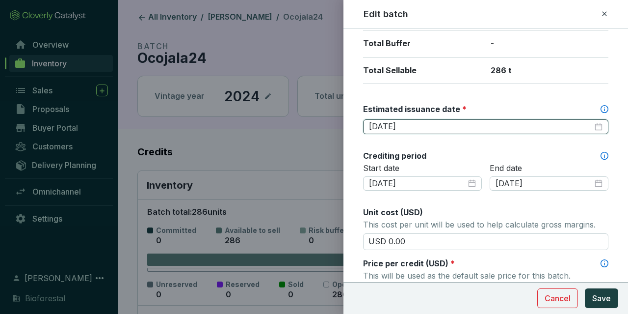
click at [413, 123] on input "[DATE]" at bounding box center [481, 126] width 224 height 11
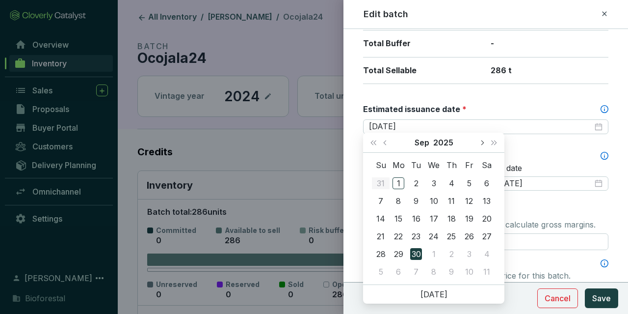
click at [479, 141] on button "Next month (PageDown)" at bounding box center [482, 143] width 13 height 20
type input "2025-12-31"
click at [435, 252] on div "31" at bounding box center [434, 254] width 12 height 12
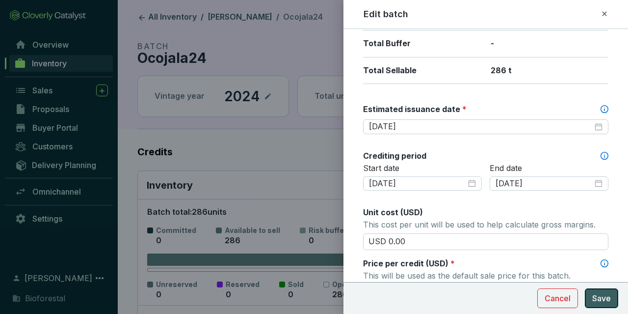
click at [604, 301] on span "Save" at bounding box center [601, 298] width 19 height 12
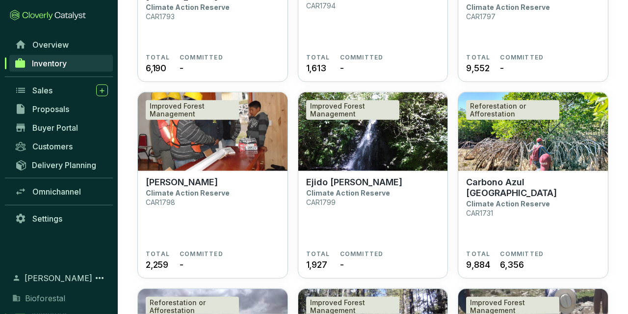
scroll to position [1174, 0]
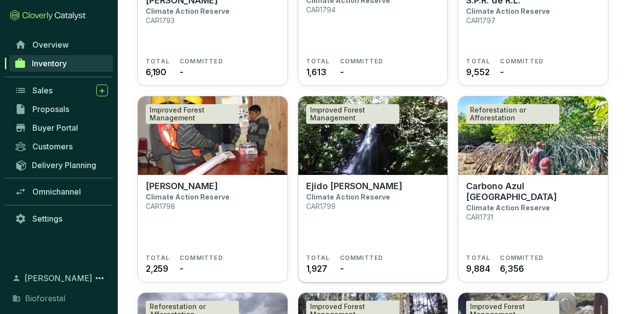
click at [358, 182] on p "Ejido [PERSON_NAME]" at bounding box center [354, 186] width 96 height 11
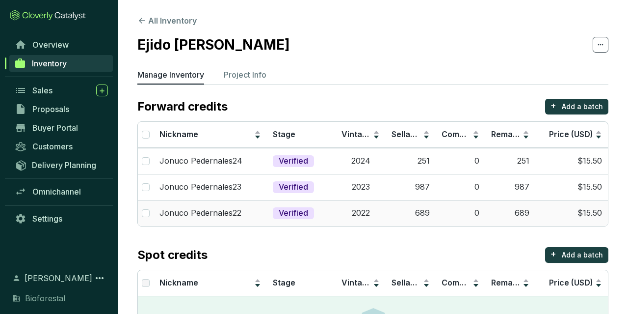
click at [544, 212] on td "$15.50" at bounding box center [571, 213] width 73 height 26
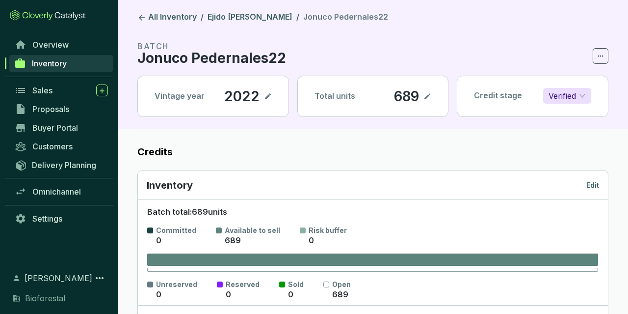
click at [589, 183] on p "Edit" at bounding box center [592, 185] width 13 height 10
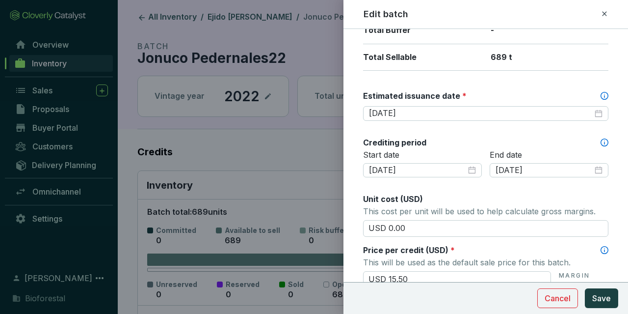
scroll to position [285, 0]
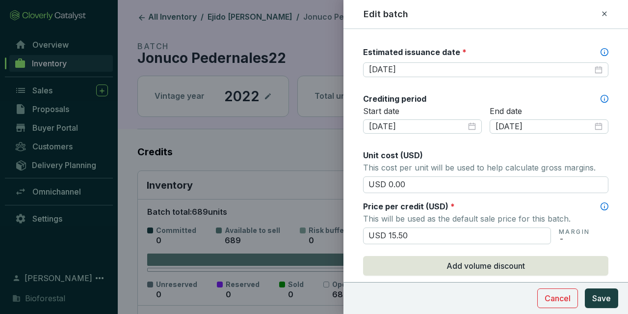
click at [409, 77] on div "Batch name * This is the internal name that will be used throughout Catalyst. J…" at bounding box center [485, 150] width 245 height 789
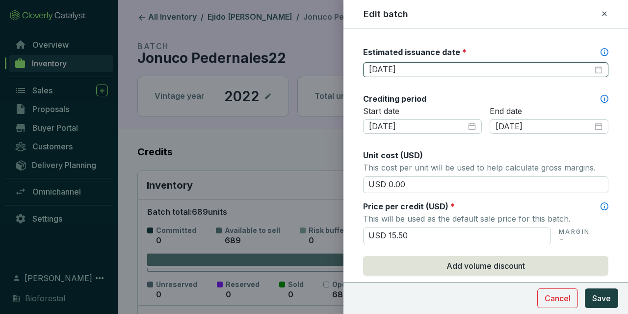
click at [408, 69] on input "[DATE]" at bounding box center [481, 69] width 224 height 11
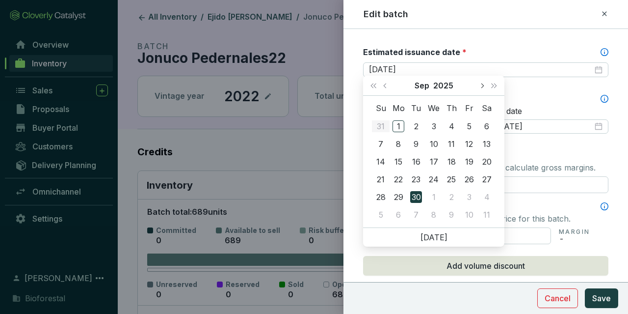
click at [477, 90] on button "Next month (PageDown)" at bounding box center [482, 86] width 13 height 20
click at [486, 87] on button "Next month (PageDown)" at bounding box center [482, 86] width 13 height 20
type input "2026-01-31"
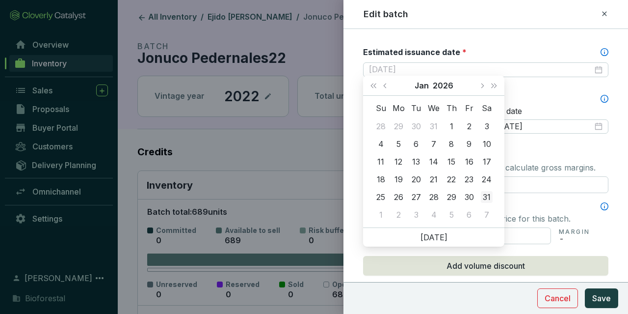
click at [484, 196] on div "31" at bounding box center [487, 197] width 12 height 12
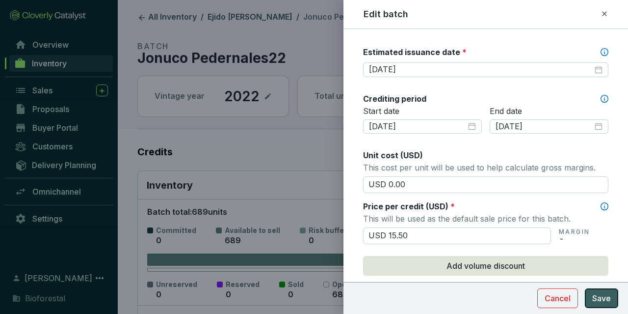
click at [591, 298] on button "Save" at bounding box center [601, 298] width 33 height 20
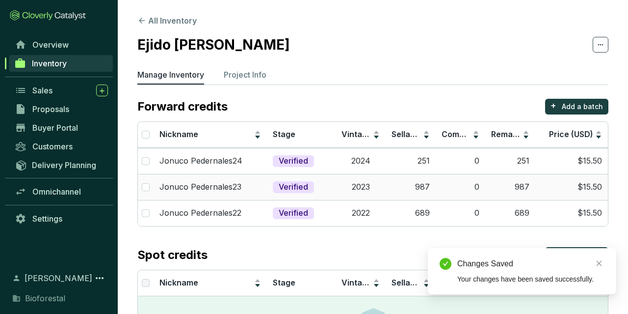
click at [390, 188] on td "987" at bounding box center [411, 187] width 50 height 26
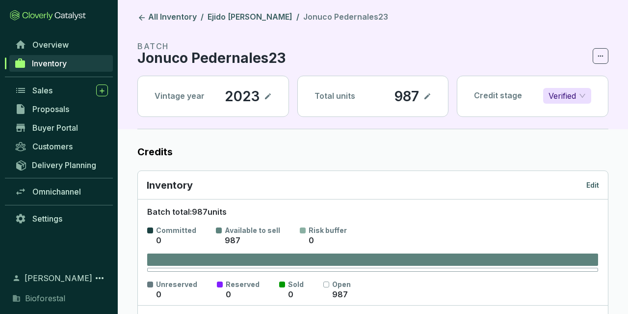
click at [591, 185] on p "Edit" at bounding box center [592, 185] width 13 height 10
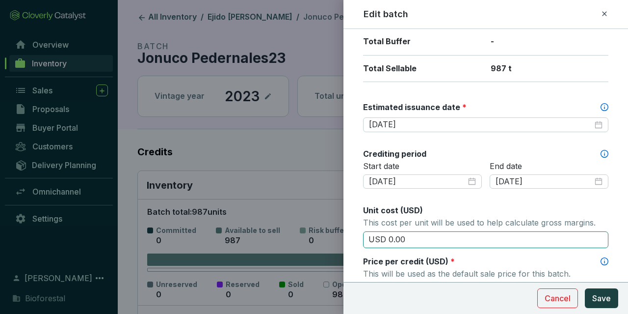
scroll to position [228, 0]
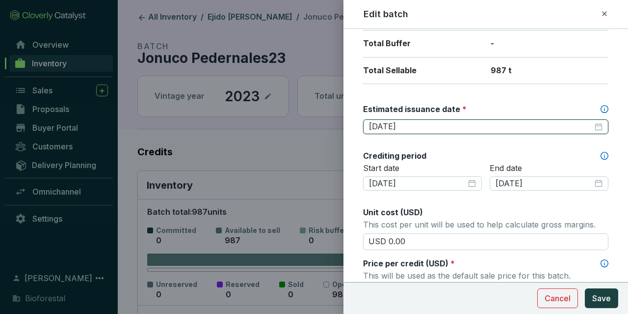
click at [559, 125] on input "[DATE]" at bounding box center [481, 126] width 224 height 11
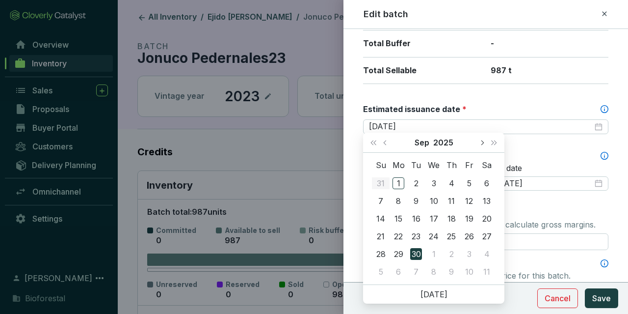
click at [480, 143] on span "Next month (PageDown)" at bounding box center [481, 142] width 5 height 5
type input "[DATE]"
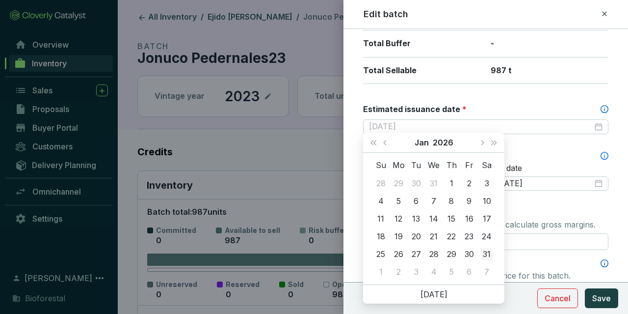
click at [484, 250] on div "31" at bounding box center [487, 254] width 12 height 12
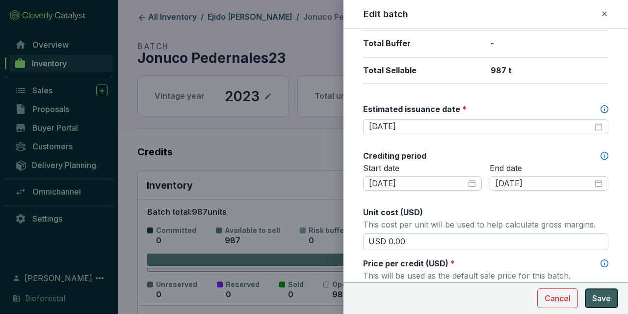
click at [604, 294] on span "Save" at bounding box center [601, 298] width 19 height 12
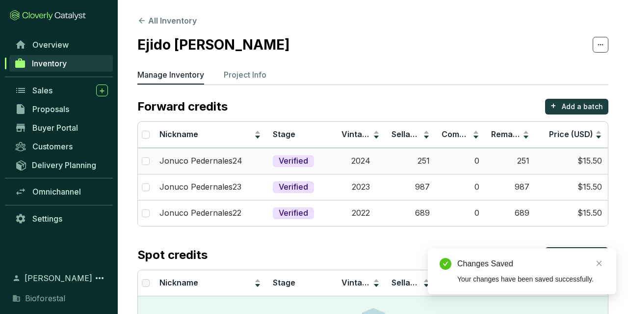
click at [364, 156] on td "2024" at bounding box center [361, 161] width 50 height 26
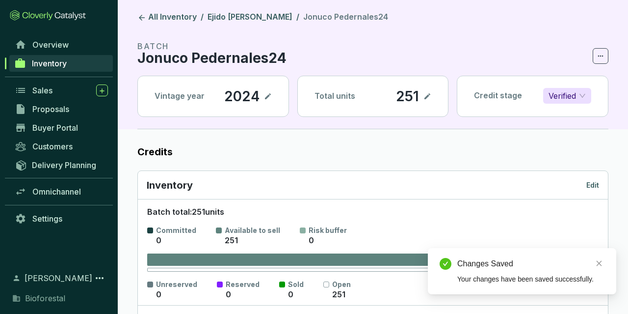
click at [597, 182] on div "Inventory Edit" at bounding box center [373, 185] width 452 height 14
click at [596, 183] on p "Edit" at bounding box center [592, 185] width 13 height 10
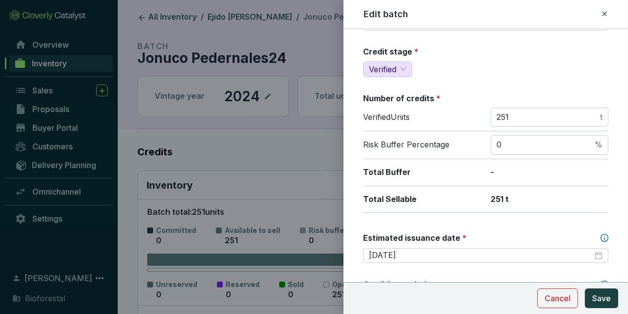
scroll to position [171, 0]
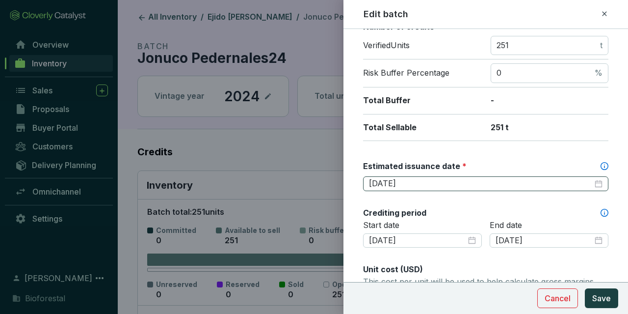
click at [454, 176] on div "2025-09-30" at bounding box center [485, 183] width 245 height 15
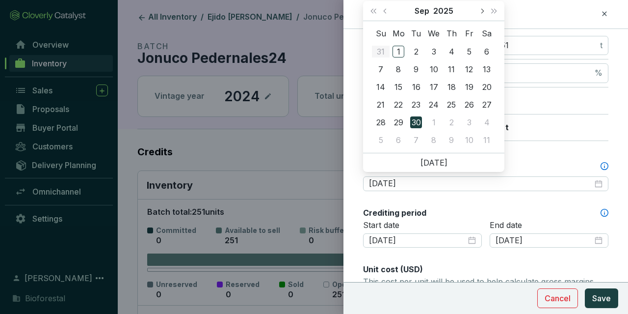
click at [480, 12] on span "Next month (PageDown)" at bounding box center [481, 10] width 5 height 5
click at [480, 11] on span "Next month (PageDown)" at bounding box center [481, 10] width 5 height 5
click at [478, 13] on button "Next month (PageDown)" at bounding box center [482, 11] width 13 height 20
type input "2025-12-31"
click at [429, 120] on div "31" at bounding box center [434, 122] width 12 height 12
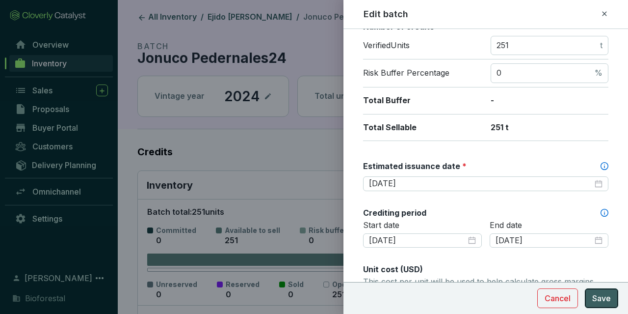
click at [608, 296] on span "Save" at bounding box center [601, 298] width 19 height 12
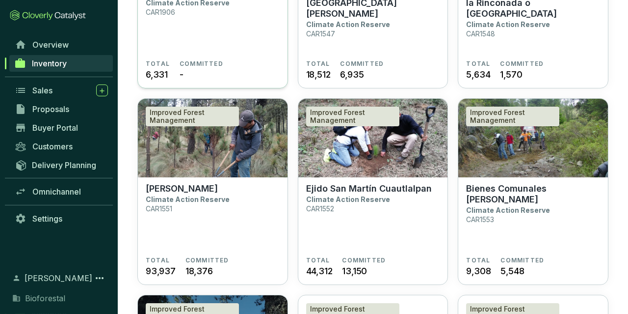
scroll to position [1684, 0]
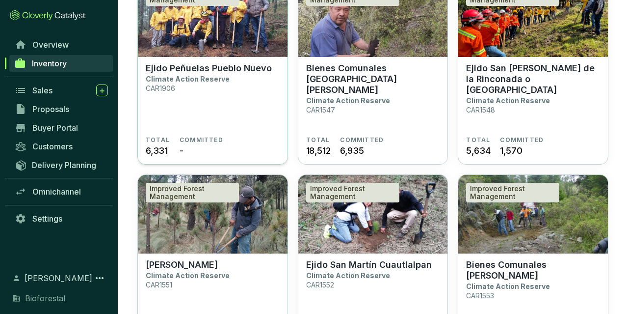
click at [211, 84] on section "Ejido [PERSON_NAME] Pueblo Nuevo Climate Action Reserve CAR1906" at bounding box center [213, 99] width 134 height 73
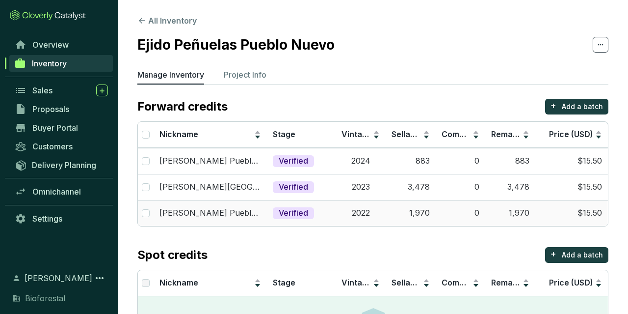
click at [577, 205] on td "$15.50" at bounding box center [571, 213] width 73 height 26
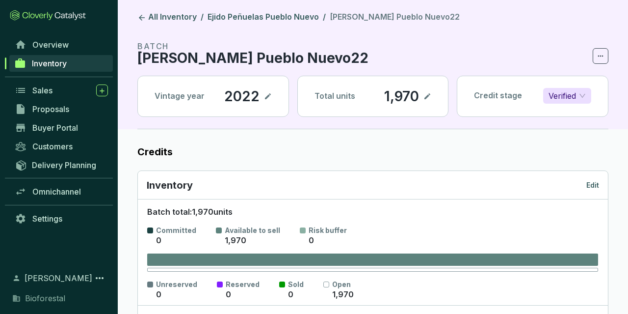
click at [587, 178] on div "Inventory Edit" at bounding box center [373, 185] width 452 height 14
click at [587, 181] on p "Edit" at bounding box center [592, 185] width 13 height 10
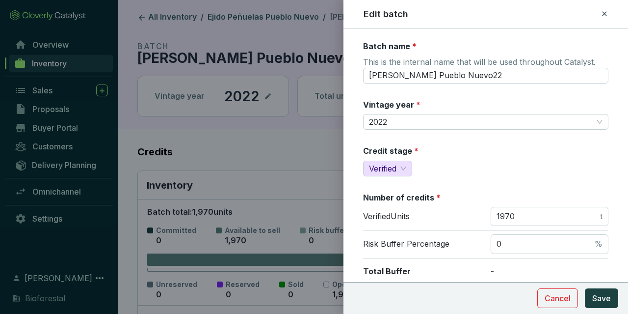
scroll to position [228, 0]
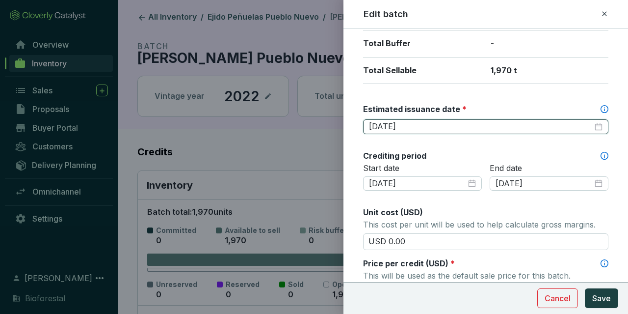
click at [413, 125] on input "[DATE]" at bounding box center [481, 126] width 224 height 11
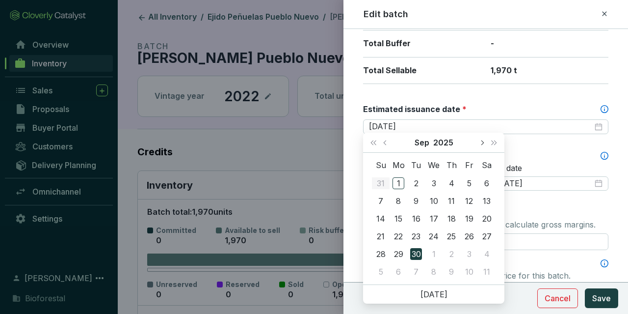
click at [486, 145] on button "Next month (PageDown)" at bounding box center [482, 143] width 13 height 20
type input "2026-01-31"
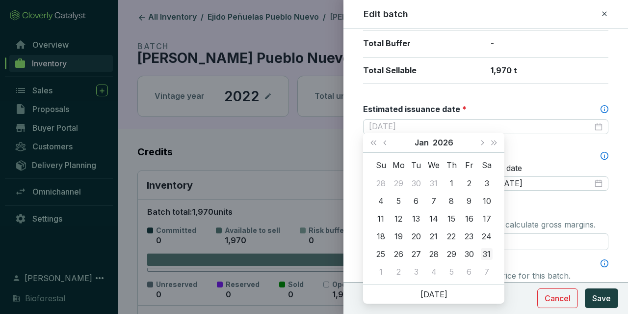
click at [488, 252] on div "31" at bounding box center [487, 254] width 12 height 12
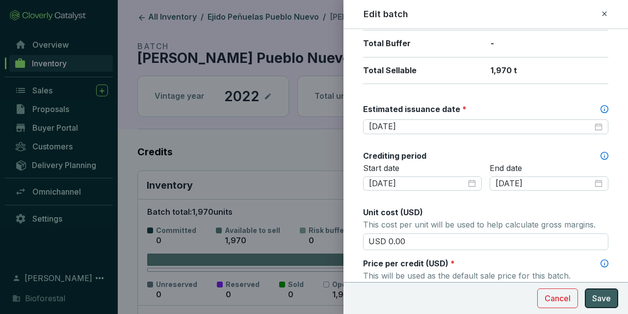
click at [610, 302] on span "Save" at bounding box center [601, 298] width 19 height 12
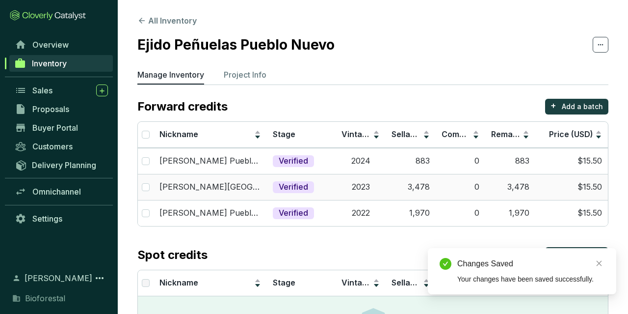
click at [313, 185] on div "Verified" at bounding box center [293, 187] width 41 height 12
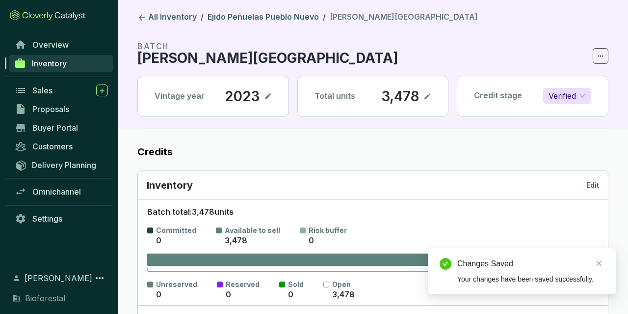
click at [584, 180] on div "Inventory Edit" at bounding box center [373, 185] width 452 height 14
click at [587, 182] on div "Inventory Edit" at bounding box center [373, 185] width 452 height 14
click at [588, 182] on p "Edit" at bounding box center [592, 185] width 13 height 10
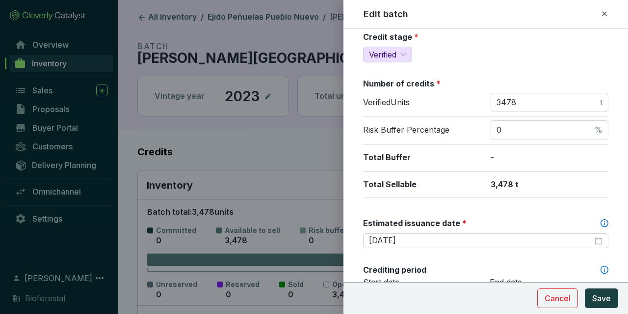
scroll to position [285, 0]
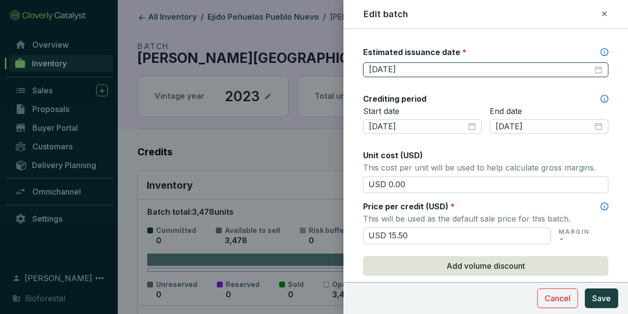
click at [450, 69] on input "2025-09-30" at bounding box center [481, 69] width 224 height 11
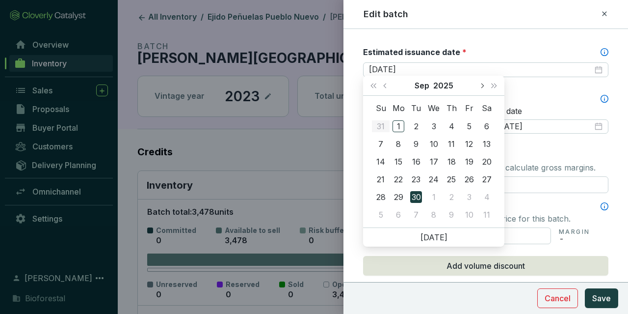
click at [482, 85] on span "Next month (PageDown)" at bounding box center [481, 85] width 5 height 5
type input "2026-01-31"
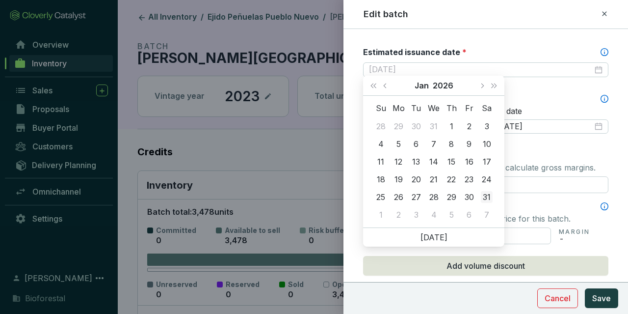
click at [489, 199] on div "31" at bounding box center [487, 197] width 12 height 12
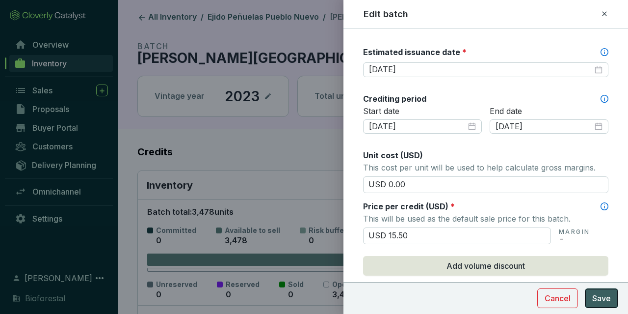
click at [616, 302] on button "Save" at bounding box center [601, 298] width 33 height 20
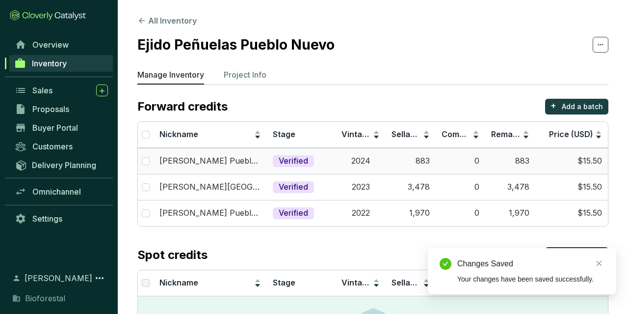
click at [346, 166] on td "2024" at bounding box center [361, 161] width 50 height 26
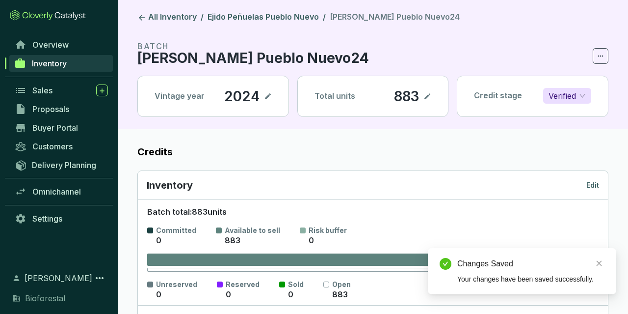
click at [586, 184] on div "Inventory Edit" at bounding box center [373, 185] width 452 height 14
click at [591, 185] on p "Edit" at bounding box center [592, 185] width 13 height 10
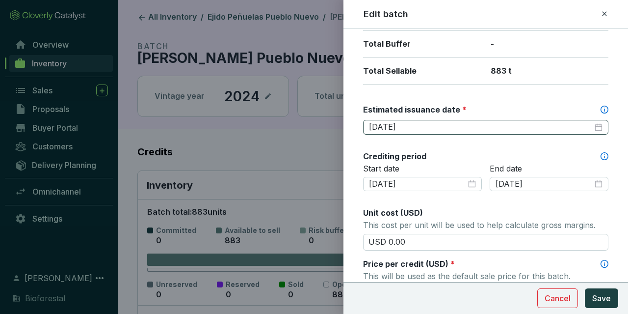
scroll to position [228, 0]
click at [421, 123] on input "2025-09-30" at bounding box center [481, 126] width 224 height 11
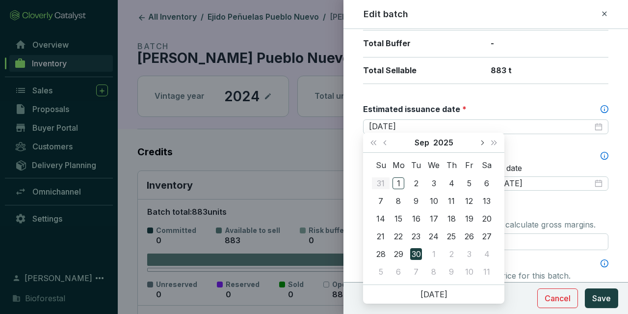
click at [482, 142] on span "Next month (PageDown)" at bounding box center [481, 142] width 5 height 5
click at [483, 142] on span "Next month (PageDown)" at bounding box center [481, 142] width 5 height 5
type input "[DATE]"
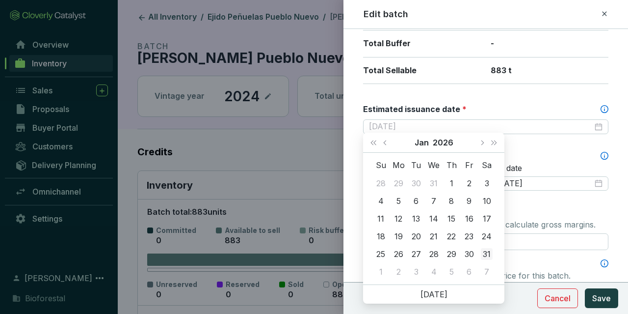
click at [485, 254] on div "31" at bounding box center [487, 254] width 12 height 12
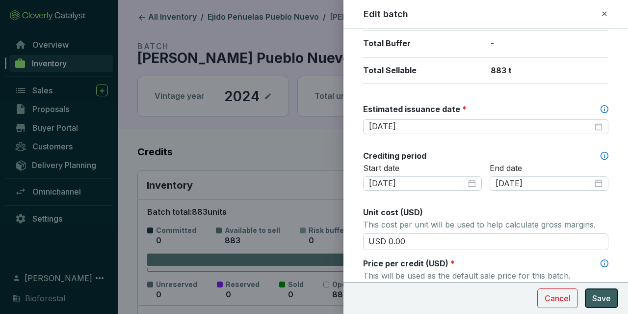
click at [610, 302] on span "Save" at bounding box center [601, 298] width 19 height 12
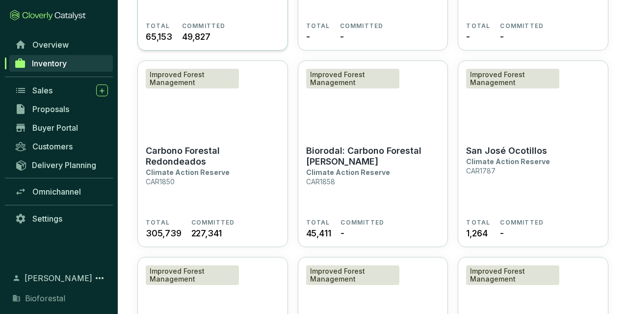
scroll to position [2399, 0]
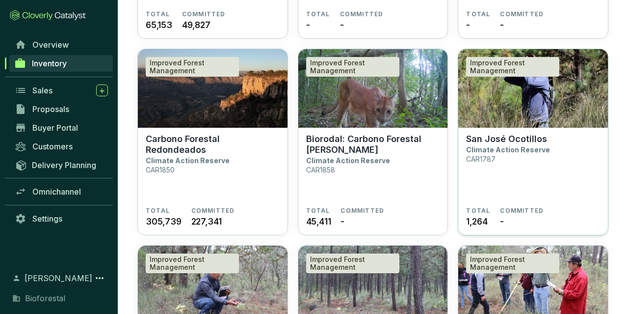
click at [496, 114] on img at bounding box center [533, 88] width 150 height 79
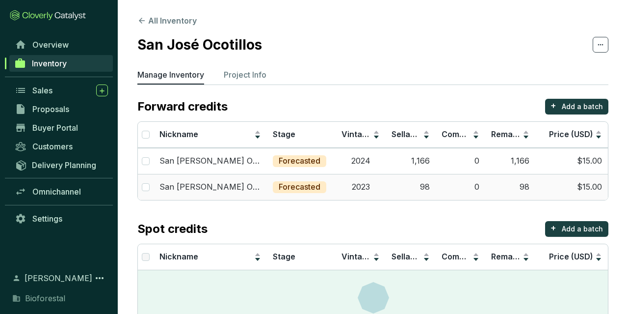
click at [490, 189] on td "98" at bounding box center [510, 187] width 50 height 26
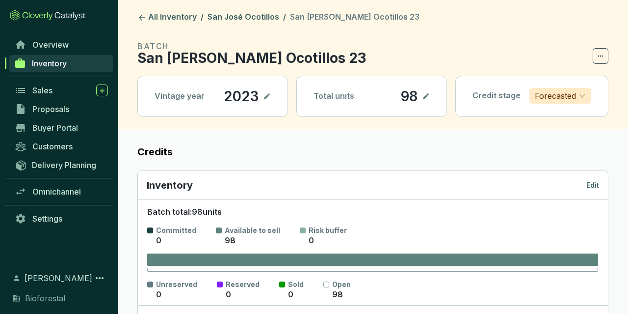
click at [593, 197] on div "Inventory Edit" at bounding box center [373, 185] width 470 height 28
click at [591, 187] on p "Edit" at bounding box center [592, 185] width 13 height 10
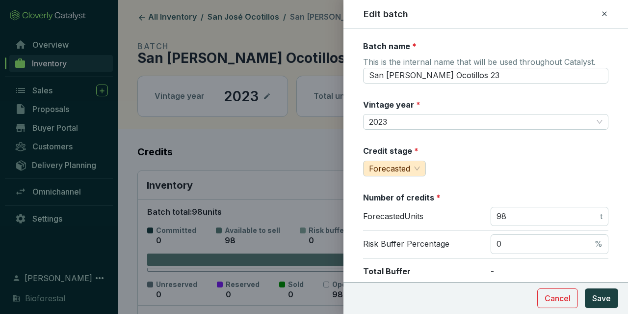
scroll to position [285, 0]
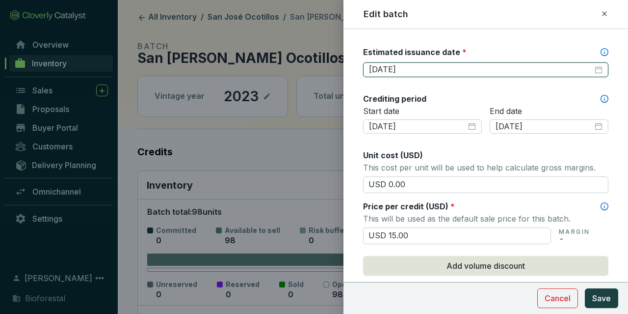
click at [423, 67] on input "2025-08-31" at bounding box center [481, 69] width 224 height 11
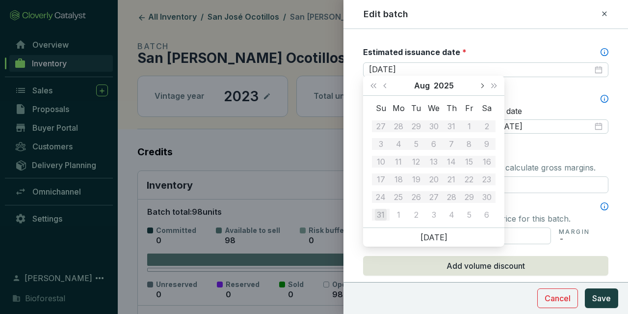
click at [485, 87] on button "Next month (PageDown)" at bounding box center [482, 86] width 13 height 20
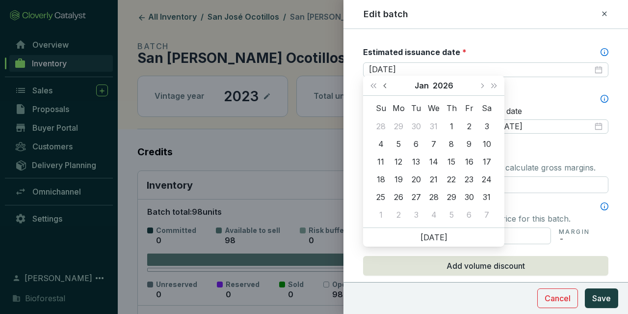
click at [388, 81] on button "Previous month (PageUp)" at bounding box center [386, 86] width 13 height 20
click at [484, 88] on button "Next month (PageDown)" at bounding box center [482, 86] width 13 height 20
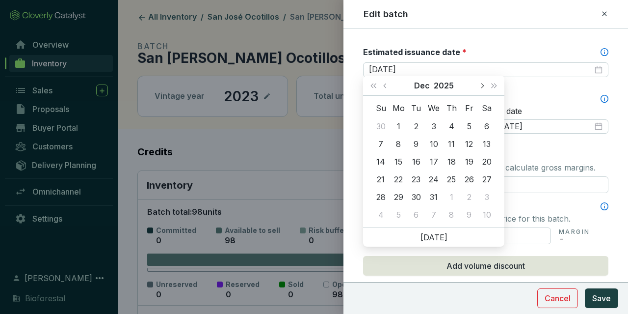
click at [481, 88] on button "Next month (PageDown)" at bounding box center [482, 86] width 13 height 20
type input "2026-02-28"
click at [483, 180] on div "28" at bounding box center [487, 179] width 12 height 12
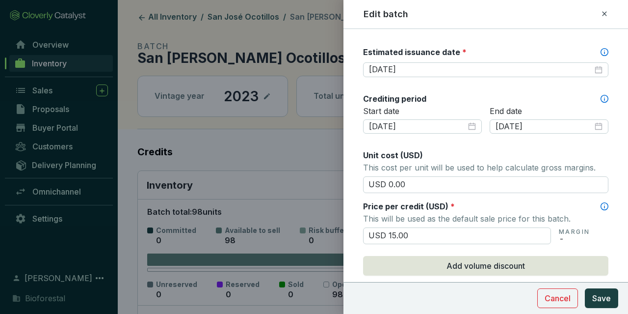
click at [618, 304] on section "Cancel Save" at bounding box center [486, 298] width 285 height 32
click at [615, 299] on button "Save" at bounding box center [601, 298] width 33 height 20
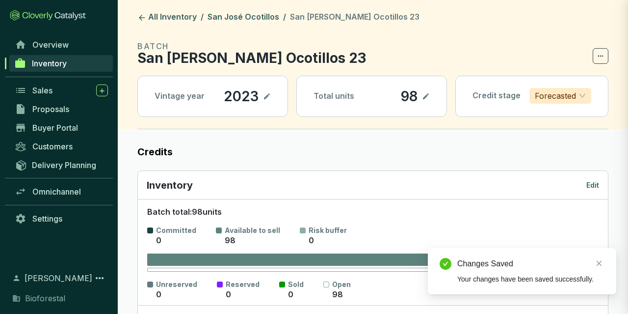
click at [609, 294] on div "Changes Saved Your changes have been saved successfully." at bounding box center [522, 271] width 188 height 46
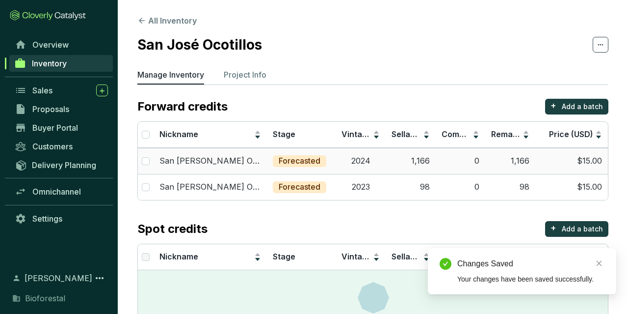
click at [325, 160] on div "Forecasted" at bounding box center [299, 161] width 53 height 12
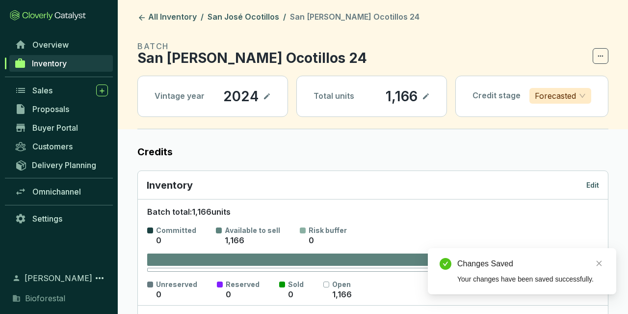
click at [584, 181] on div "Inventory Edit" at bounding box center [373, 185] width 452 height 14
click at [587, 183] on p "Edit" at bounding box center [592, 185] width 13 height 10
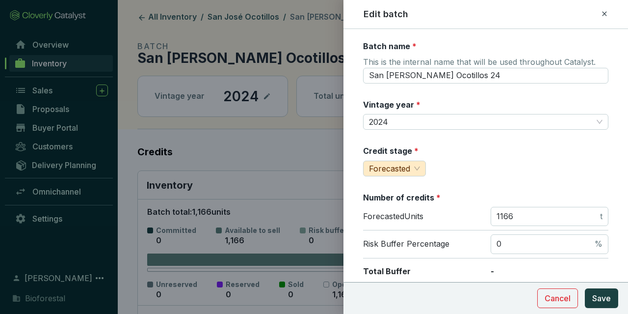
scroll to position [285, 0]
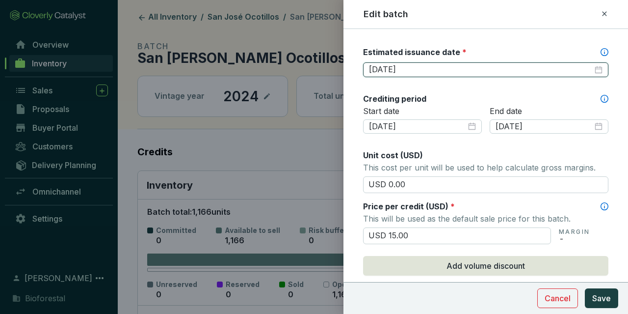
click at [405, 70] on input "[DATE]" at bounding box center [481, 69] width 224 height 11
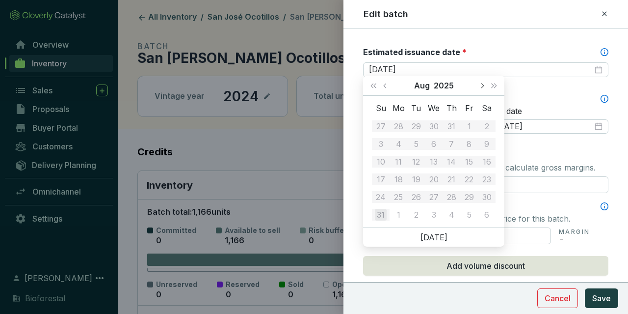
click at [481, 90] on button "Next month (PageDown)" at bounding box center [482, 86] width 13 height 20
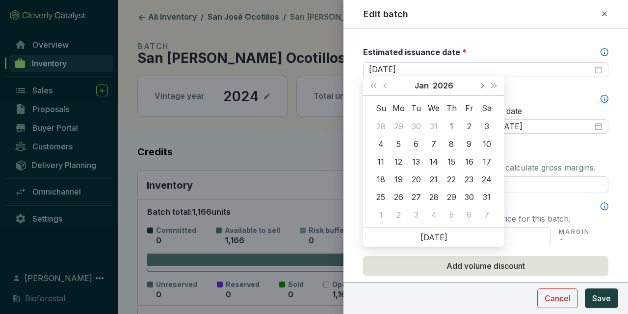
click at [480, 91] on button "Next month (PageDown)" at bounding box center [482, 86] width 13 height 20
type input "[DATE]"
click at [484, 179] on div "28" at bounding box center [487, 179] width 12 height 12
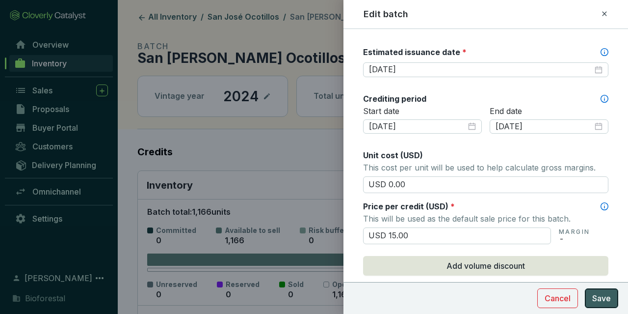
click at [604, 293] on span "Save" at bounding box center [601, 298] width 19 height 12
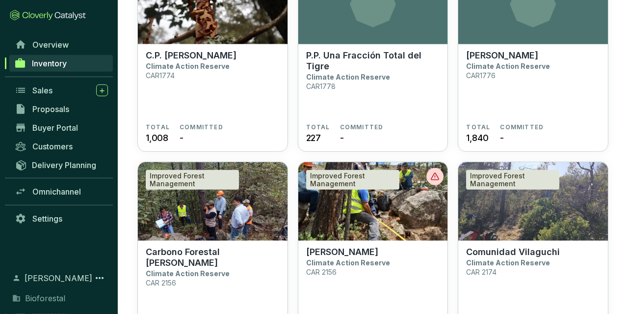
scroll to position [3266, 0]
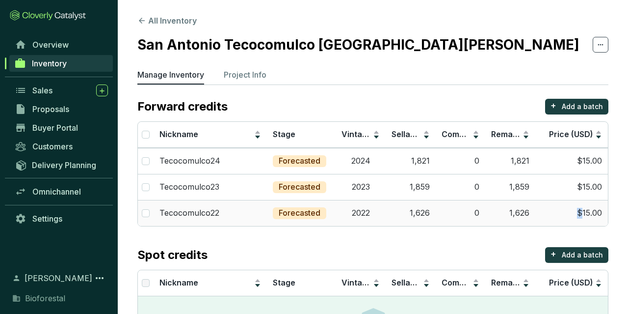
click at [581, 211] on td "$15.00" at bounding box center [571, 213] width 73 height 26
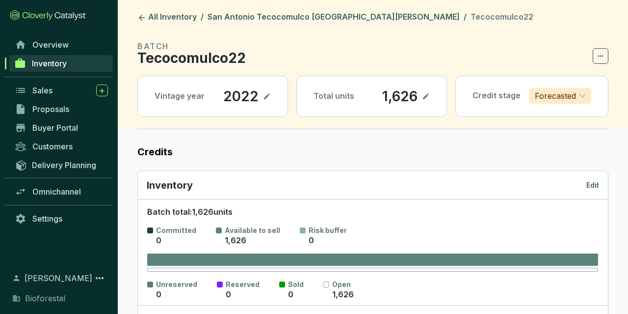
click at [589, 189] on div "Inventory Edit" at bounding box center [373, 185] width 452 height 14
click at [588, 187] on p "Edit" at bounding box center [592, 185] width 13 height 10
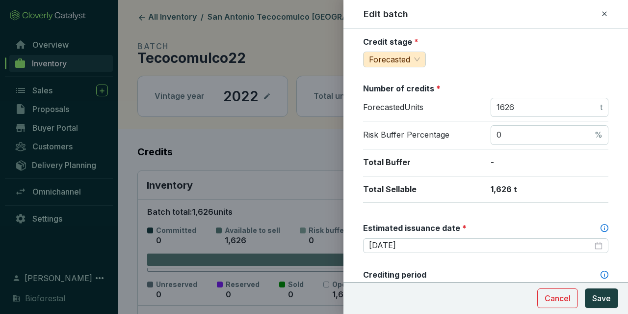
scroll to position [114, 0]
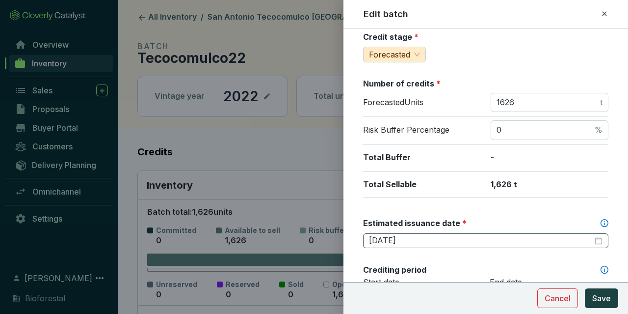
click at [396, 228] on div "Estimated issuance date *" at bounding box center [485, 224] width 245 height 15
click at [396, 233] on div "[DATE]" at bounding box center [485, 240] width 245 height 15
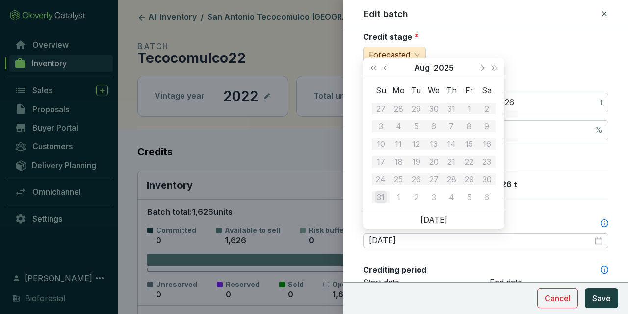
click at [477, 67] on button "Next month (PageDown)" at bounding box center [482, 68] width 13 height 20
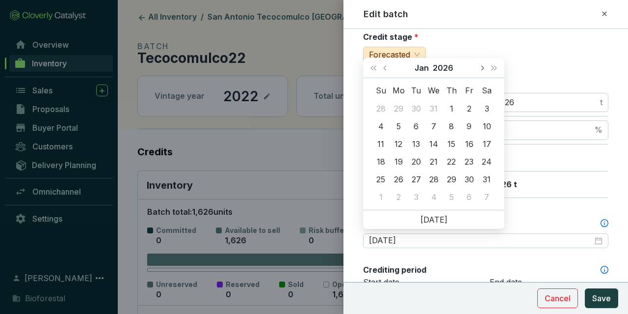
click at [477, 67] on button "Next month (PageDown)" at bounding box center [482, 68] width 13 height 20
type input "[DATE]"
click at [488, 161] on div "28" at bounding box center [487, 162] width 12 height 12
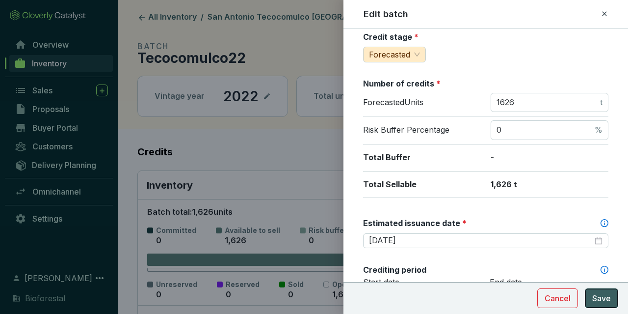
click at [586, 301] on button "Save" at bounding box center [601, 298] width 33 height 20
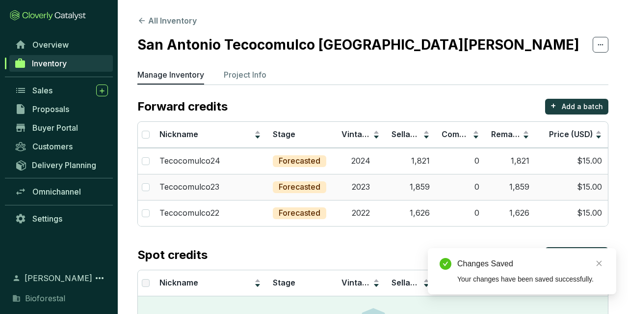
click at [383, 191] on td "2023" at bounding box center [361, 187] width 50 height 26
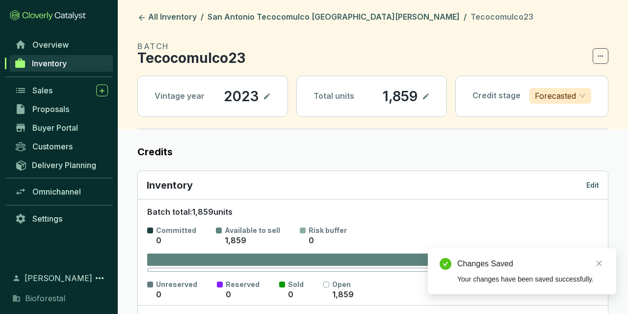
click at [599, 182] on p "Edit" at bounding box center [592, 185] width 13 height 10
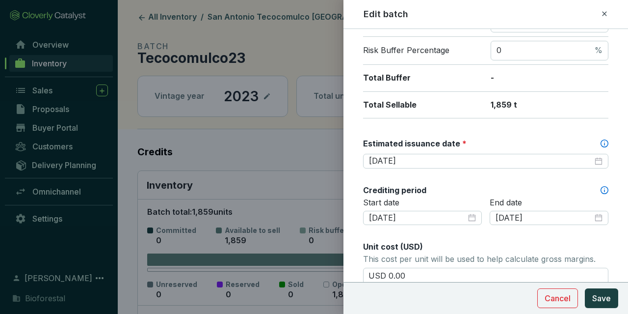
scroll to position [228, 0]
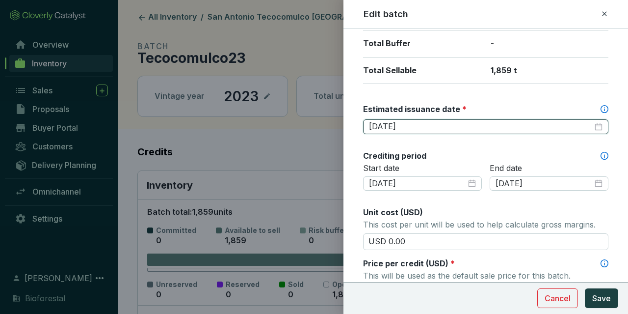
click at [377, 125] on input "[DATE]" at bounding box center [481, 126] width 224 height 11
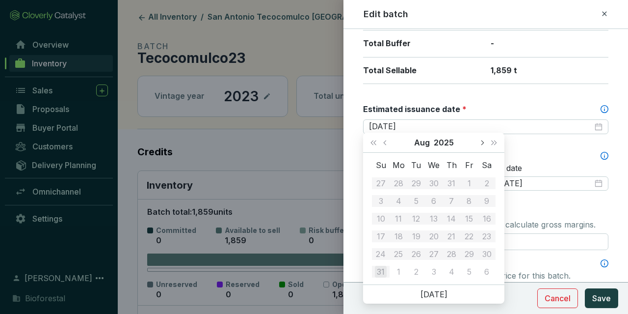
click at [480, 143] on span "Next month (PageDown)" at bounding box center [481, 142] width 5 height 5
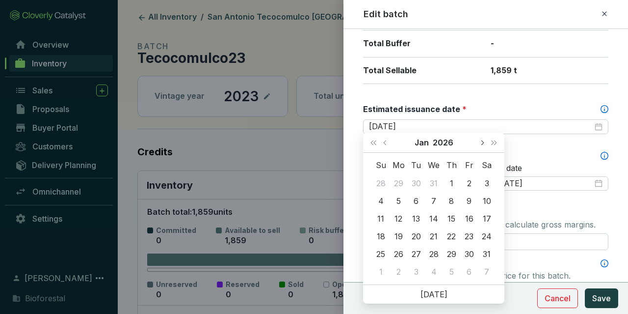
click at [480, 143] on span "Next month (PageDown)" at bounding box center [481, 142] width 5 height 5
type input "[DATE]"
click at [492, 233] on div "28" at bounding box center [487, 236] width 12 height 12
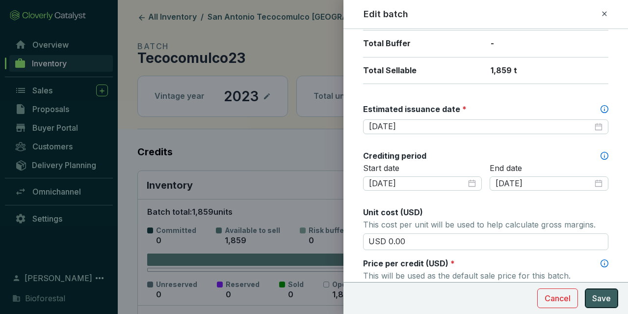
click at [607, 303] on span "Save" at bounding box center [601, 298] width 19 height 12
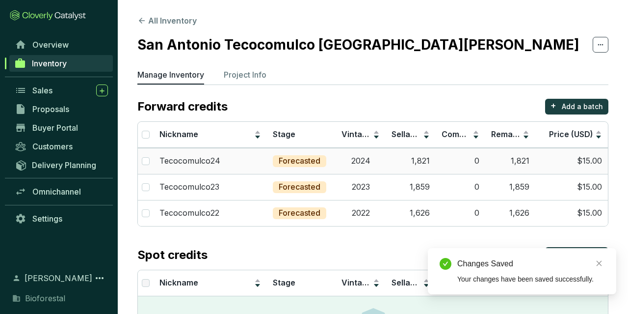
click at [356, 155] on td "2024" at bounding box center [361, 161] width 50 height 26
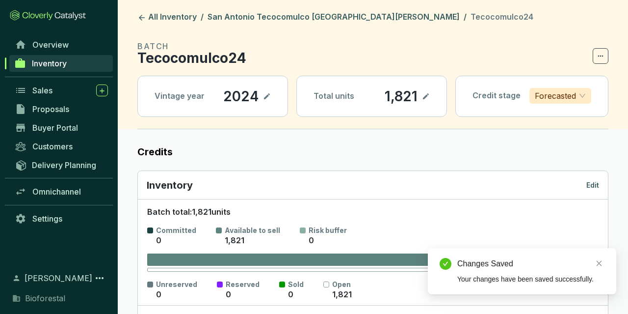
click at [594, 184] on p "Edit" at bounding box center [592, 185] width 13 height 10
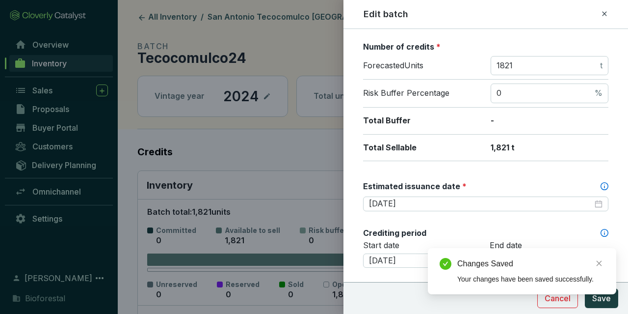
scroll to position [171, 0]
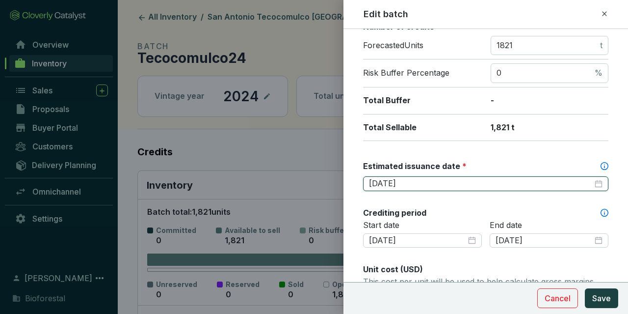
click at [419, 178] on input "[DATE]" at bounding box center [481, 183] width 224 height 11
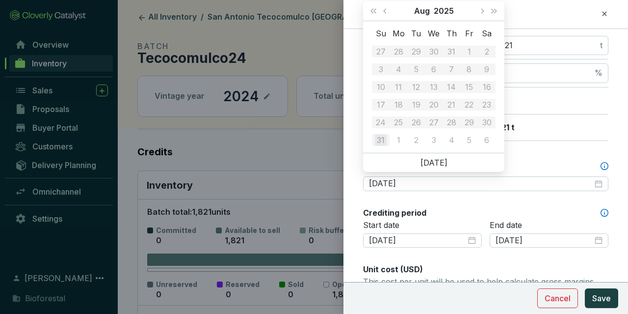
click at [476, 14] on div "[DATE]" at bounding box center [433, 11] width 83 height 20
click at [479, 12] on div "[DATE]" at bounding box center [433, 11] width 141 height 20
click at [479, 12] on button "Next month (PageDown)" at bounding box center [482, 11] width 13 height 20
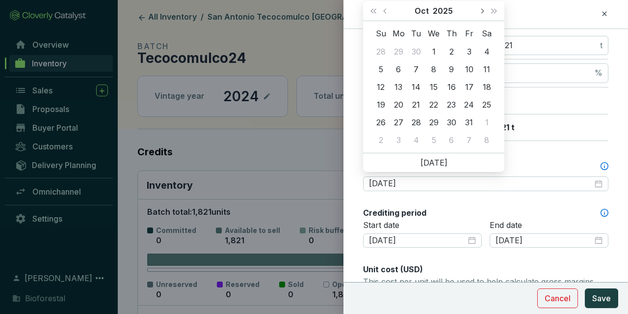
click at [479, 12] on button "Next month (PageDown)" at bounding box center [482, 11] width 13 height 20
click at [481, 15] on button "Next month (PageDown)" at bounding box center [482, 11] width 13 height 20
type input "[DATE]"
click at [487, 107] on div "28" at bounding box center [487, 105] width 12 height 12
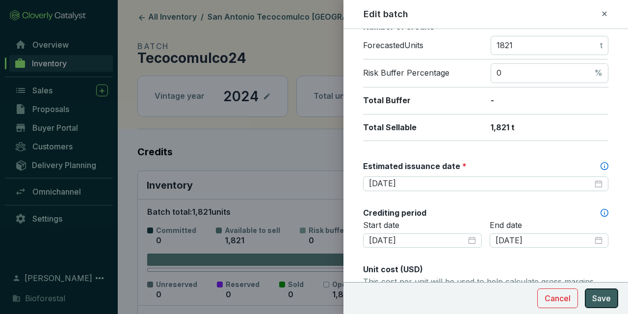
click at [597, 299] on span "Save" at bounding box center [601, 298] width 19 height 12
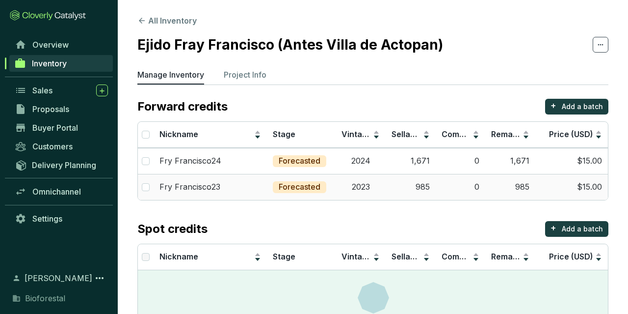
click at [424, 194] on td "985" at bounding box center [411, 187] width 50 height 26
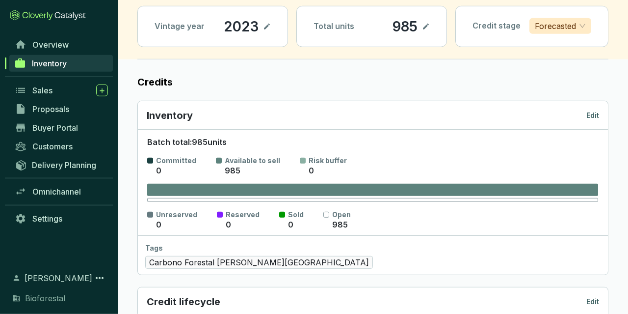
scroll to position [51, 0]
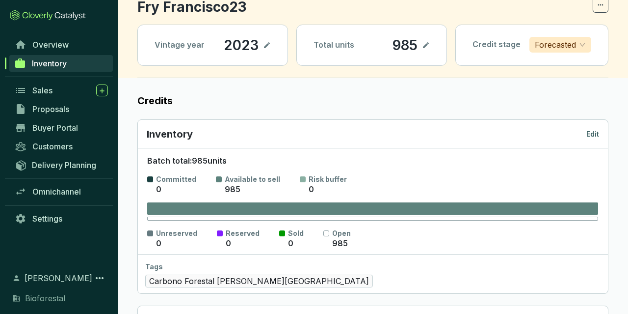
click at [599, 137] on div "Inventory Edit" at bounding box center [373, 134] width 470 height 28
click at [599, 132] on div "Inventory Edit" at bounding box center [373, 134] width 470 height 28
click at [594, 133] on p "Edit" at bounding box center [592, 134] width 13 height 10
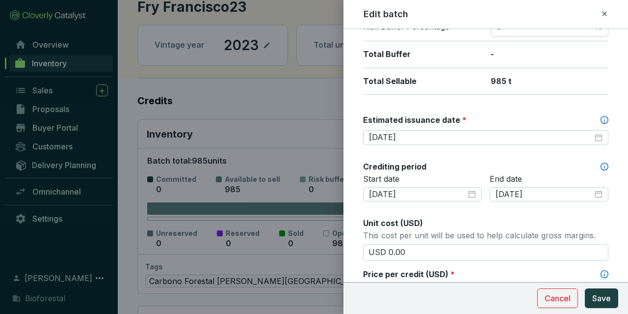
scroll to position [228, 0]
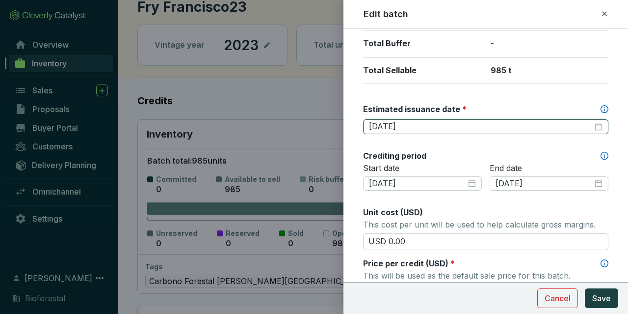
click at [420, 125] on input "[DATE]" at bounding box center [481, 126] width 224 height 11
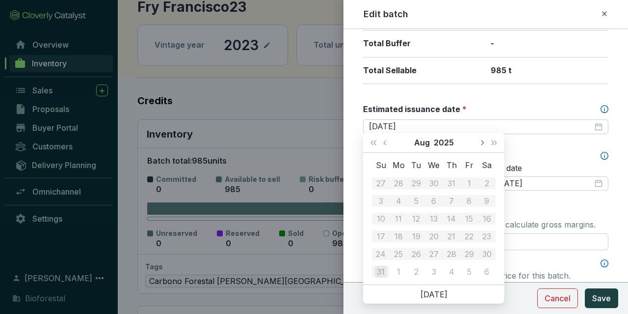
click at [480, 142] on span "Next month (PageDown)" at bounding box center [481, 142] width 5 height 5
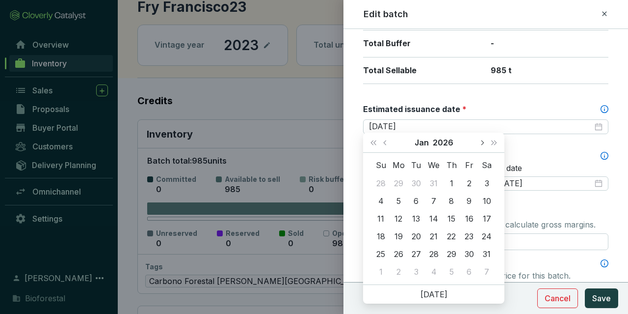
click at [476, 139] on button "Next month (PageDown)" at bounding box center [482, 143] width 13 height 20
type input "2026-02-28"
click at [482, 235] on div "28" at bounding box center [487, 236] width 12 height 12
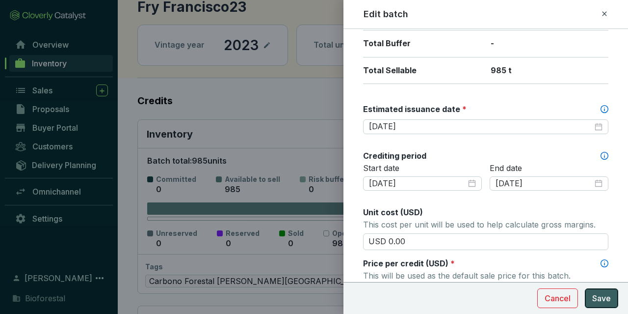
click at [598, 303] on span "Save" at bounding box center [601, 298] width 19 height 12
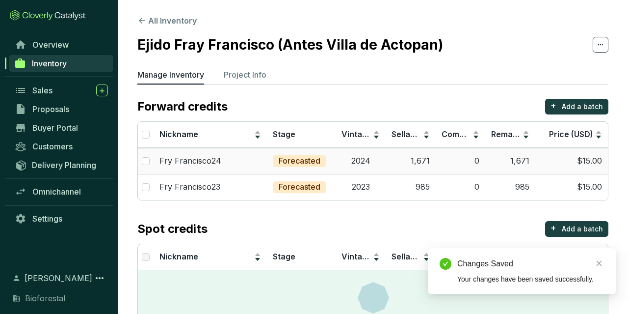
click at [285, 160] on p "Forecasted" at bounding box center [300, 161] width 42 height 11
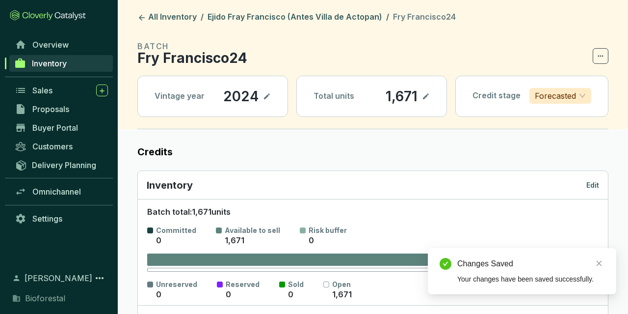
click at [603, 187] on div "Inventory Edit" at bounding box center [373, 185] width 470 height 28
click at [596, 185] on div "Inventory Edit" at bounding box center [373, 185] width 470 height 28
click at [596, 185] on p "Edit" at bounding box center [592, 185] width 13 height 10
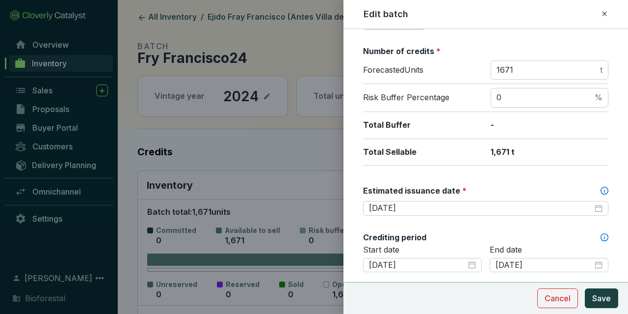
scroll to position [171, 0]
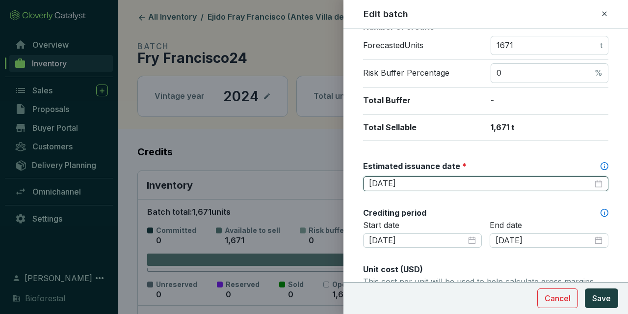
click at [449, 182] on input "[DATE]" at bounding box center [481, 183] width 224 height 11
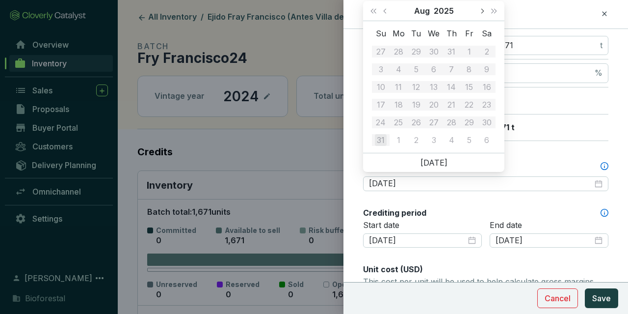
click at [478, 13] on button "Next month (PageDown)" at bounding box center [482, 11] width 13 height 20
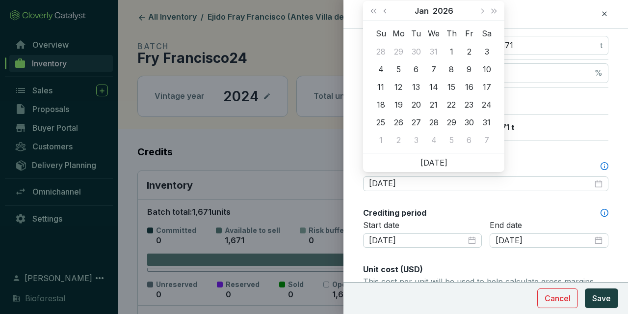
click at [476, 14] on div "Jan 2026" at bounding box center [433, 11] width 83 height 20
click at [477, 9] on button "Next month (PageDown)" at bounding box center [482, 11] width 13 height 20
type input "[DATE]"
click at [490, 105] on div "28" at bounding box center [487, 105] width 12 height 12
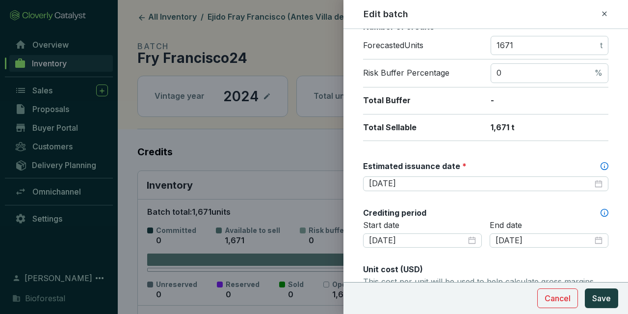
click at [590, 285] on section "Cancel Save" at bounding box center [486, 298] width 285 height 32
click at [592, 292] on button "Save" at bounding box center [601, 298] width 33 height 20
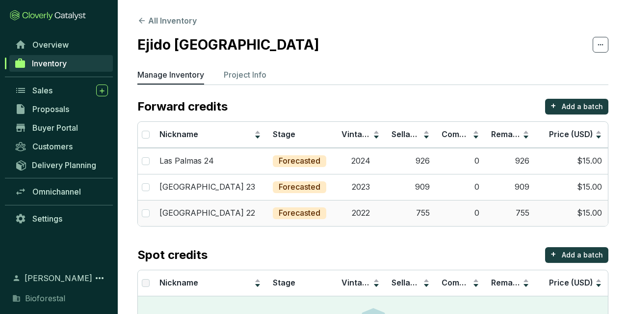
click at [501, 215] on td "755" at bounding box center [510, 213] width 50 height 26
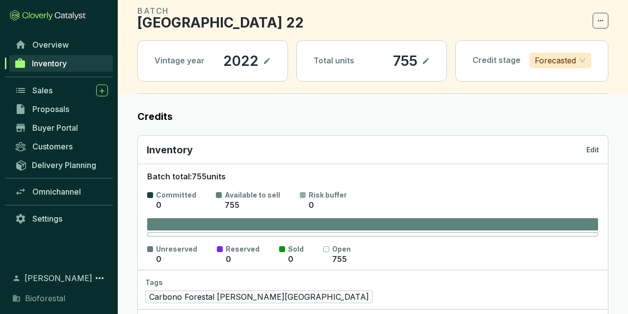
scroll to position [51, 0]
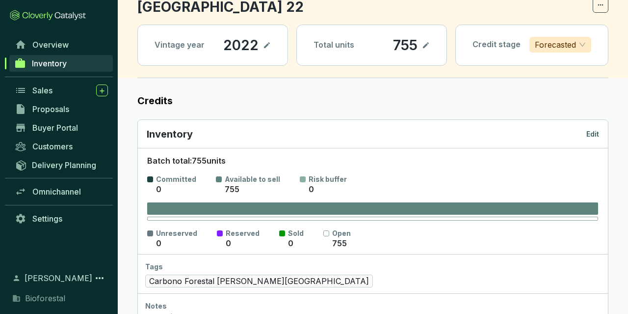
click at [588, 137] on p "Edit" at bounding box center [592, 134] width 13 height 10
click at [588, 137] on div "Edit batch Batch name * This is the internal name that will be used throughout …" at bounding box center [314, 157] width 628 height 314
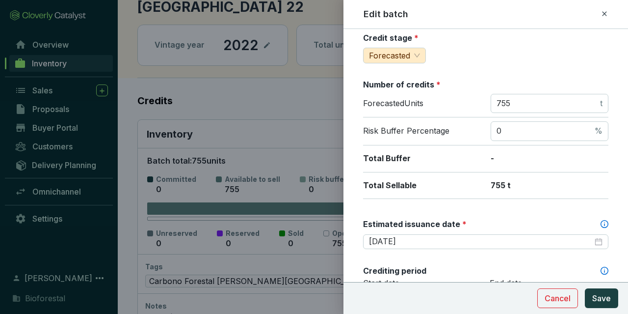
scroll to position [114, 0]
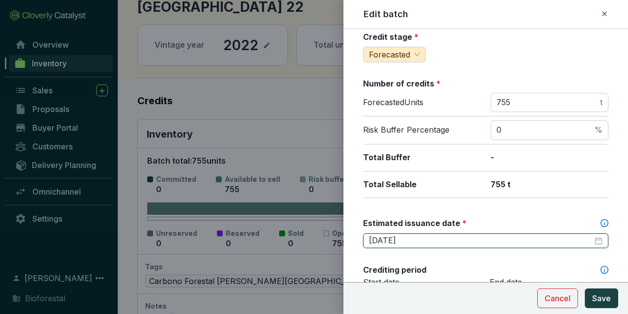
click at [413, 235] on input "[DATE]" at bounding box center [481, 240] width 224 height 11
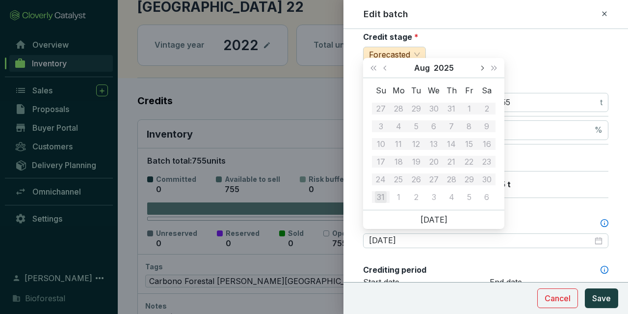
click at [485, 69] on button "Next month (PageDown)" at bounding box center [482, 68] width 13 height 20
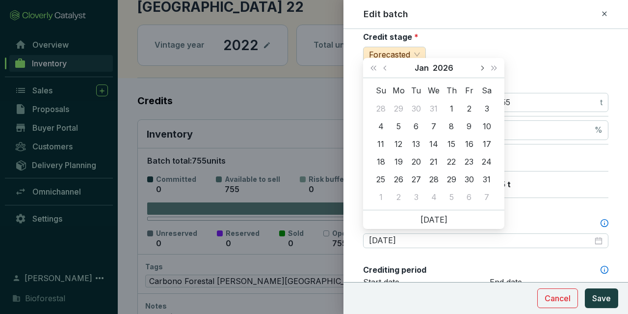
click at [485, 69] on button "Next month (PageDown)" at bounding box center [482, 68] width 13 height 20
click at [380, 72] on button "Previous month (PageUp)" at bounding box center [386, 68] width 13 height 20
type input "[DATE]"
click at [485, 160] on div "28" at bounding box center [487, 162] width 12 height 12
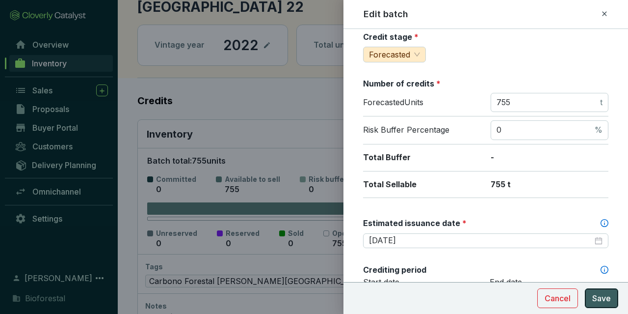
click at [588, 296] on button "Save" at bounding box center [601, 298] width 33 height 20
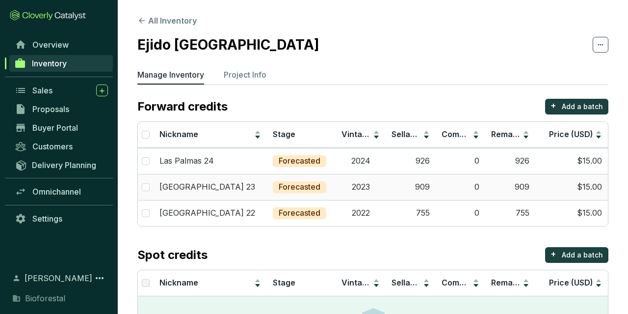
click at [261, 175] on td "Las Palmas 23" at bounding box center [210, 187] width 113 height 26
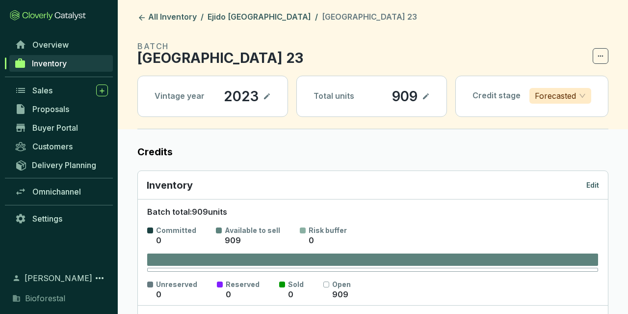
click at [594, 187] on p "Edit" at bounding box center [592, 185] width 13 height 10
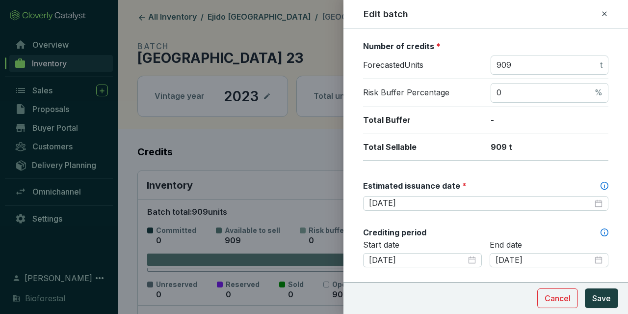
scroll to position [171, 0]
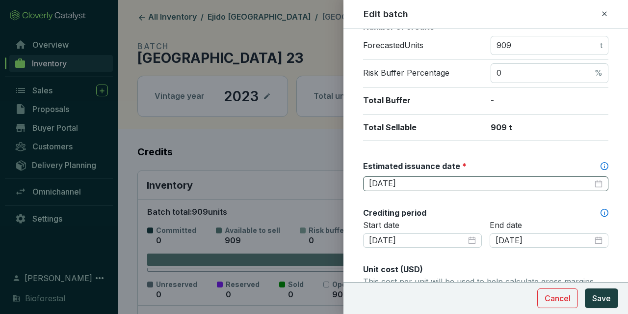
click at [428, 187] on div "[DATE]" at bounding box center [485, 183] width 245 height 15
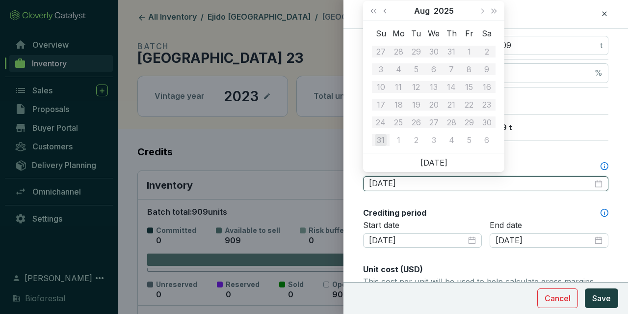
click at [428, 187] on div "[DATE]" at bounding box center [485, 183] width 245 height 15
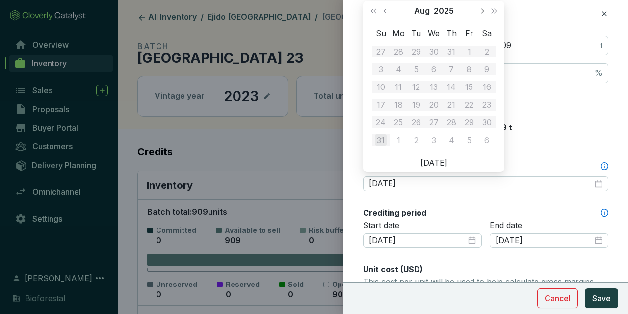
click at [477, 13] on button "Next month (PageDown)" at bounding box center [482, 11] width 13 height 20
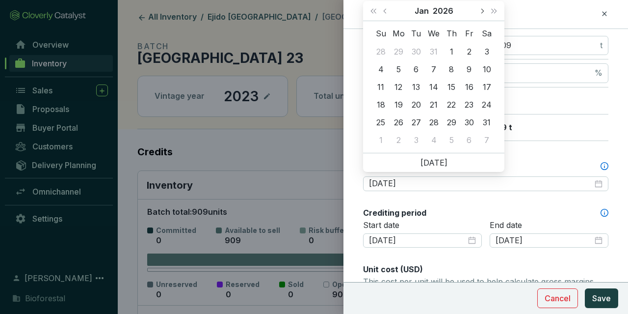
click at [477, 13] on button "Next month (PageDown)" at bounding box center [482, 11] width 13 height 20
type input "[DATE]"
click at [484, 105] on div "28" at bounding box center [487, 105] width 12 height 12
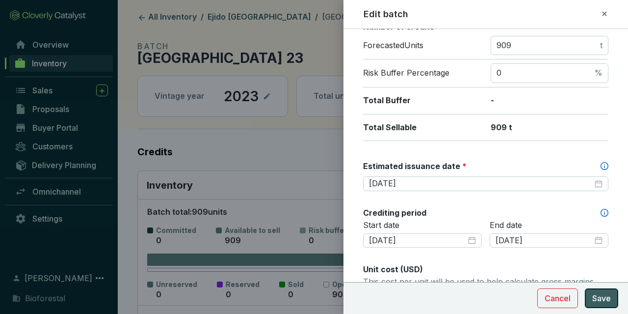
click at [594, 296] on span "Save" at bounding box center [601, 298] width 19 height 12
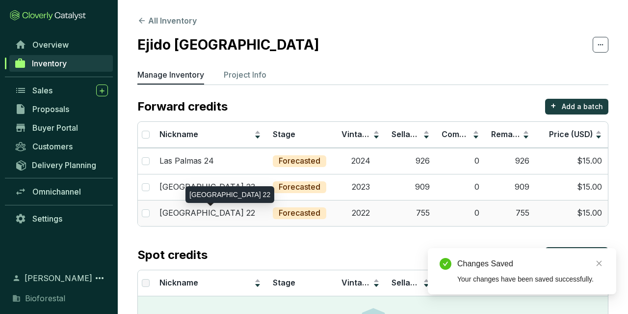
click at [233, 214] on div "Las Palmas 22" at bounding box center [210, 213] width 102 height 11
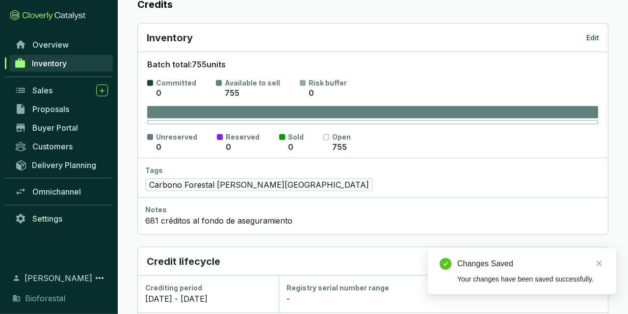
scroll to position [102, 0]
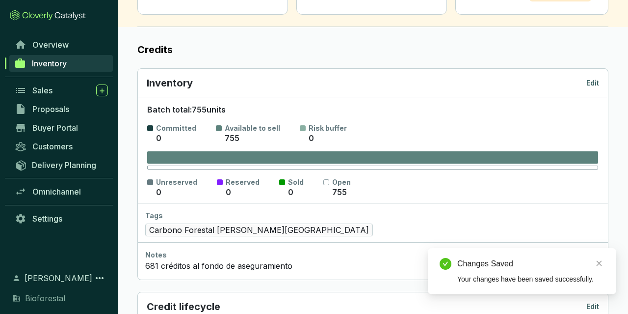
click at [578, 88] on div "Inventory Edit" at bounding box center [373, 83] width 470 height 28
click at [581, 83] on div "Inventory Edit" at bounding box center [373, 83] width 452 height 14
drag, startPoint x: 582, startPoint y: 82, endPoint x: 586, endPoint y: 81, distance: 5.1
click at [586, 81] on div "Inventory Edit" at bounding box center [373, 83] width 452 height 14
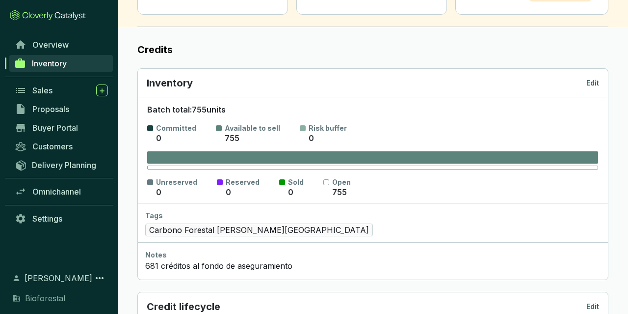
click at [586, 81] on div "Inventory Edit" at bounding box center [373, 83] width 452 height 14
click at [596, 76] on div "Inventory Edit" at bounding box center [373, 83] width 452 height 14
click at [591, 87] on div "Inventory Edit" at bounding box center [373, 83] width 452 height 14
click at [591, 85] on p "Edit" at bounding box center [592, 83] width 13 height 10
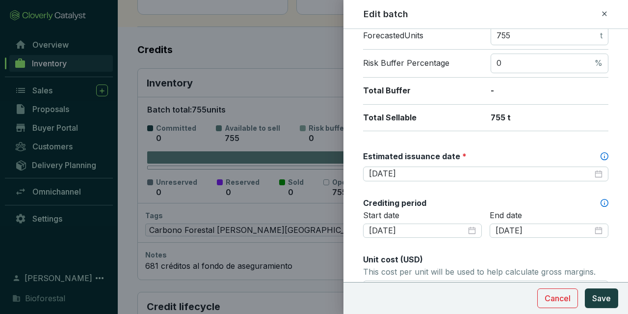
scroll to position [228, 0]
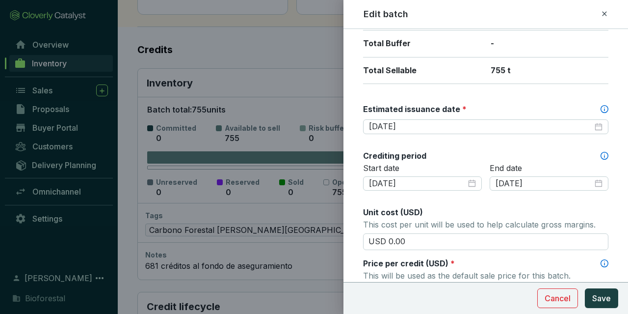
click at [48, 2] on div at bounding box center [314, 157] width 628 height 314
click at [300, 119] on div at bounding box center [314, 157] width 628 height 314
click at [554, 302] on span "Cancel" at bounding box center [558, 298] width 26 height 12
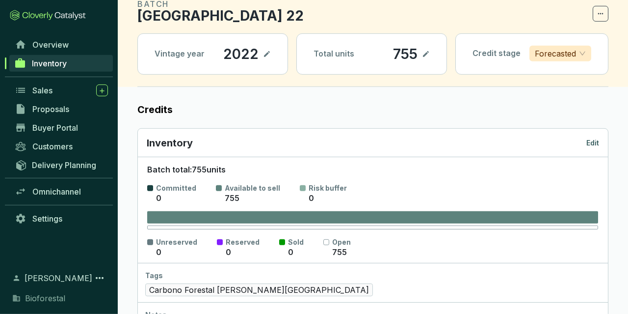
scroll to position [0, 0]
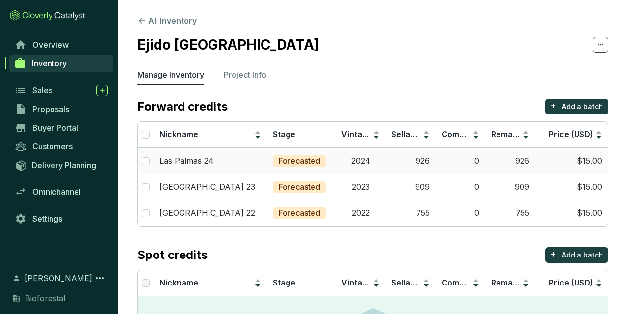
click at [283, 164] on p "Forecasted" at bounding box center [300, 161] width 42 height 11
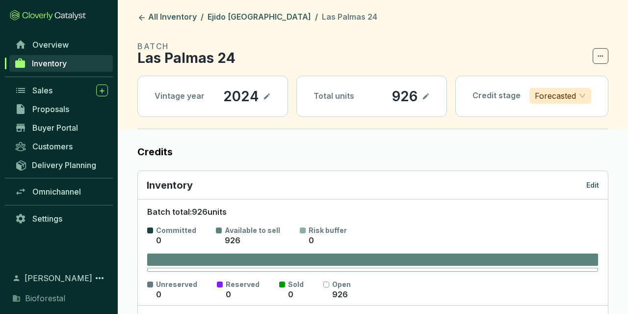
click at [595, 185] on p "Edit" at bounding box center [592, 185] width 13 height 10
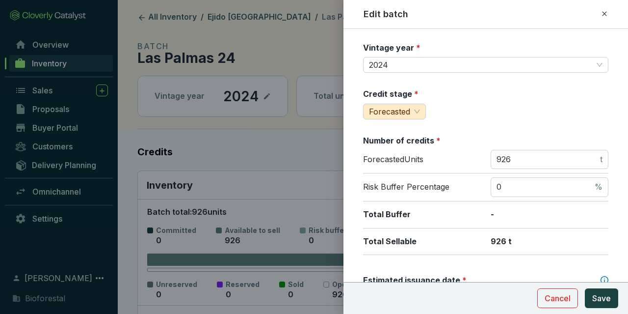
scroll to position [171, 0]
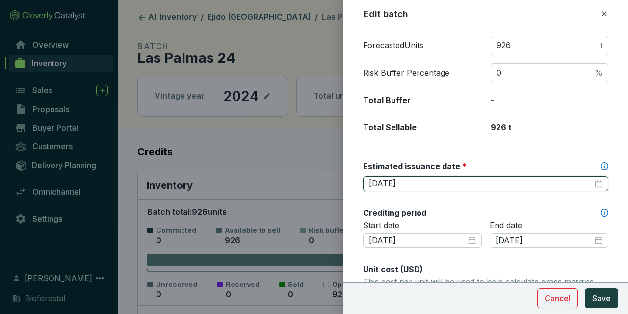
click at [449, 178] on input "[DATE]" at bounding box center [481, 183] width 224 height 11
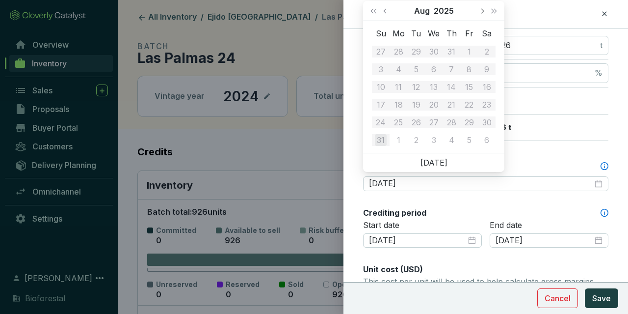
click at [483, 11] on span "Next month (PageDown)" at bounding box center [481, 10] width 5 height 5
drag, startPoint x: 483, startPoint y: 11, endPoint x: 479, endPoint y: 19, distance: 8.3
click at [482, 12] on span "Next month (PageDown)" at bounding box center [481, 10] width 5 height 5
click at [478, 19] on button "Next month (PageDown)" at bounding box center [482, 11] width 13 height 20
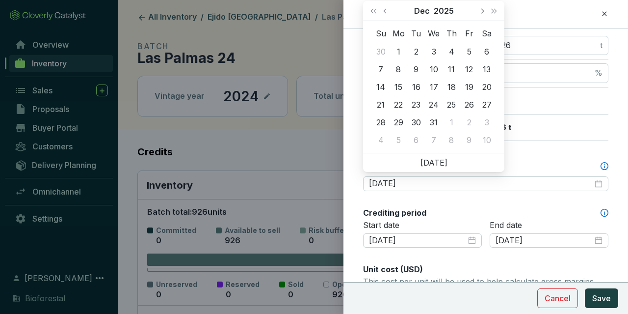
click at [480, 7] on button "Next month (PageDown)" at bounding box center [482, 11] width 13 height 20
type input "[DATE]"
click at [493, 100] on td "28" at bounding box center [487, 105] width 18 height 18
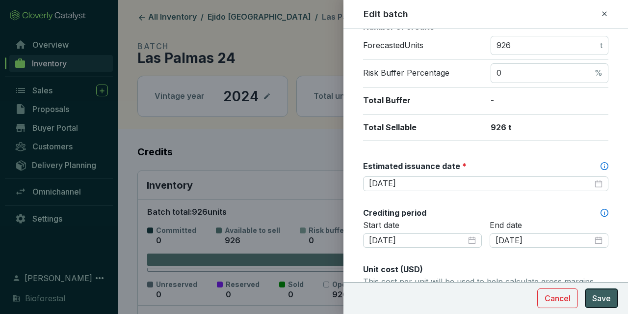
click at [592, 301] on button "Save" at bounding box center [601, 298] width 33 height 20
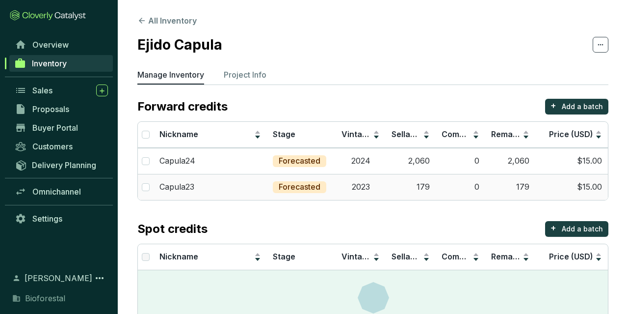
click at [497, 192] on td "179" at bounding box center [510, 187] width 50 height 26
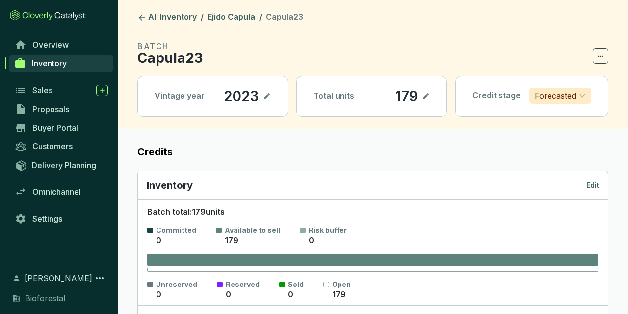
click at [595, 185] on p "Edit" at bounding box center [592, 185] width 13 height 10
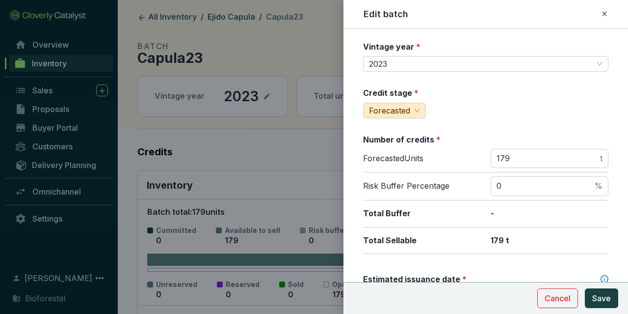
scroll to position [172, 0]
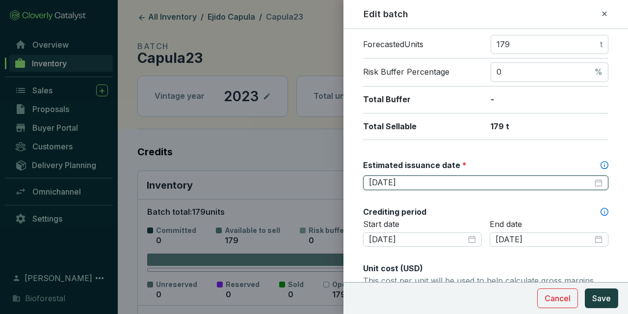
click at [438, 180] on input "[DATE]" at bounding box center [481, 182] width 224 height 11
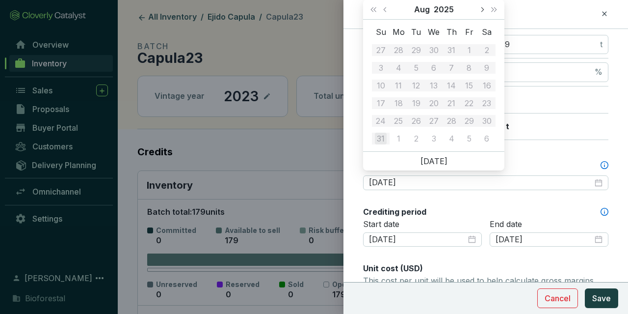
click at [483, 13] on button "Next month (PageDown)" at bounding box center [482, 10] width 13 height 20
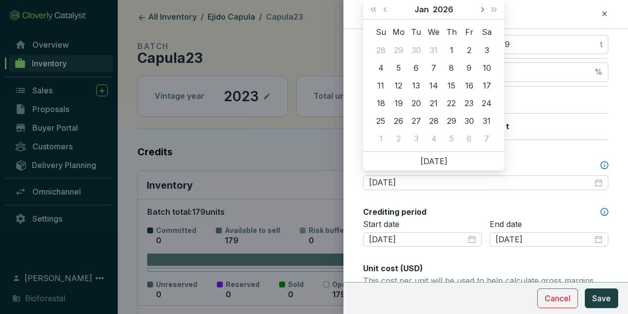
click at [479, 7] on button "Next month (PageDown)" at bounding box center [482, 10] width 13 height 20
type input "[DATE]"
click at [487, 103] on div "28" at bounding box center [487, 103] width 12 height 12
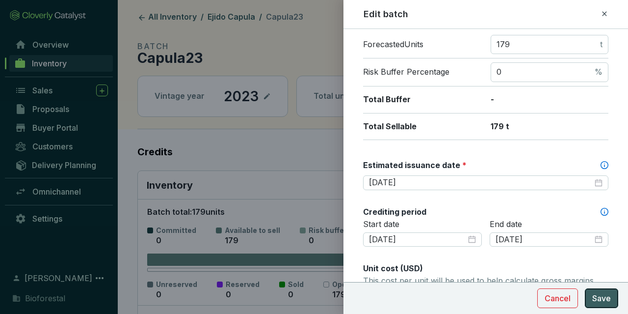
click at [613, 295] on button "Save" at bounding box center [601, 298] width 33 height 20
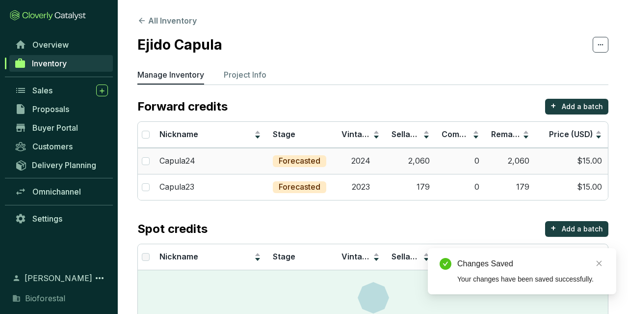
click at [403, 161] on td "2,060" at bounding box center [411, 161] width 50 height 26
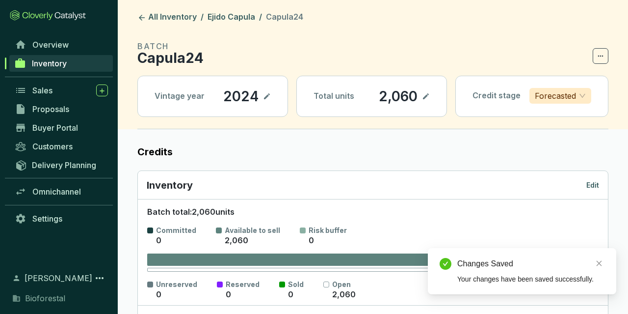
click at [592, 180] on p "Edit" at bounding box center [592, 185] width 13 height 10
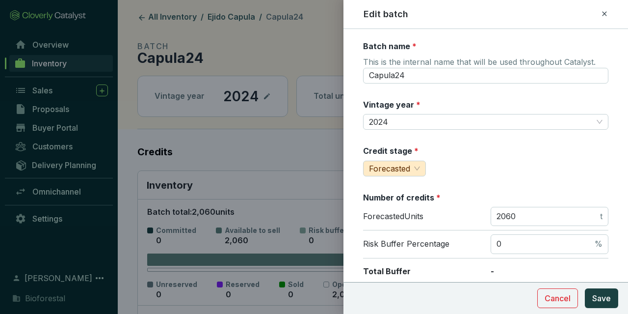
scroll to position [228, 0]
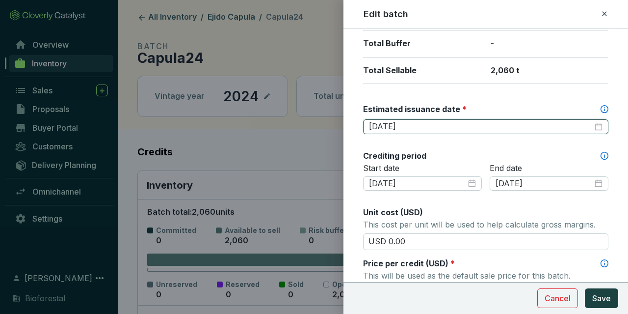
click at [446, 127] on input "[DATE]" at bounding box center [481, 126] width 224 height 11
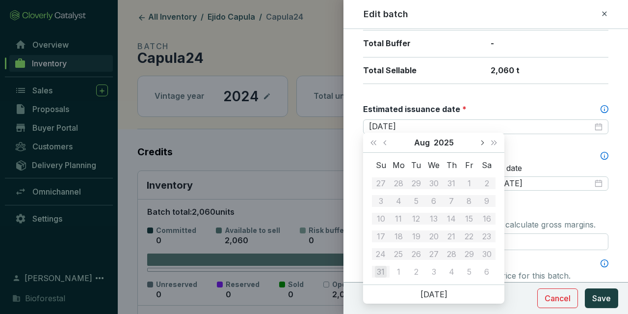
click at [483, 144] on button "Next month (PageDown)" at bounding box center [482, 143] width 13 height 20
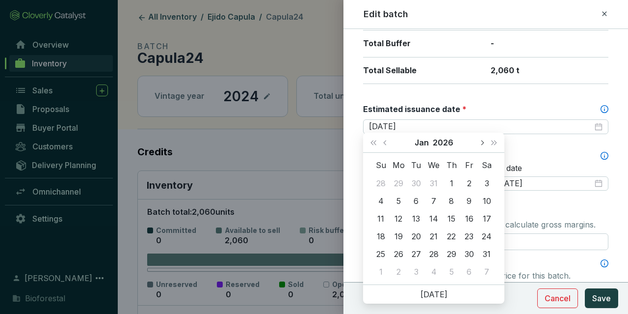
click at [481, 143] on span "Next month (PageDown)" at bounding box center [481, 142] width 5 height 5
type input "[DATE]"
click at [491, 237] on div "28" at bounding box center [487, 236] width 12 height 12
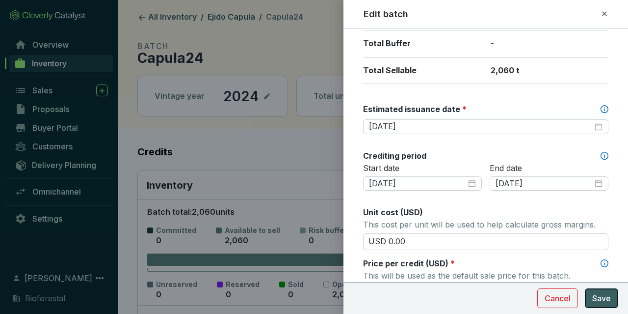
click at [611, 306] on button "Save" at bounding box center [601, 298] width 33 height 20
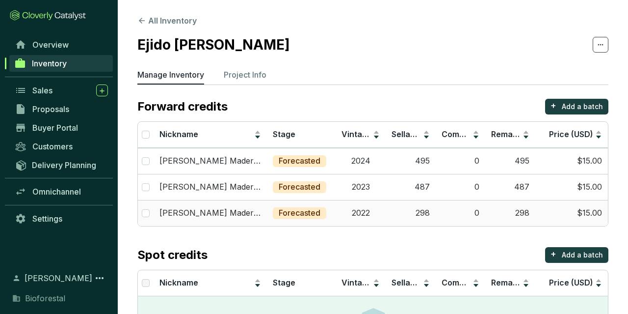
click at [553, 215] on td "$15.00" at bounding box center [571, 213] width 73 height 26
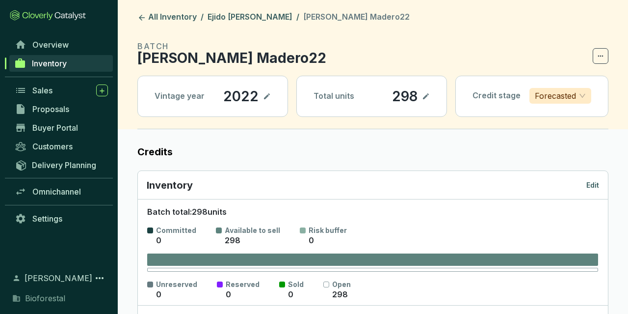
click at [592, 180] on p "Edit" at bounding box center [592, 185] width 13 height 10
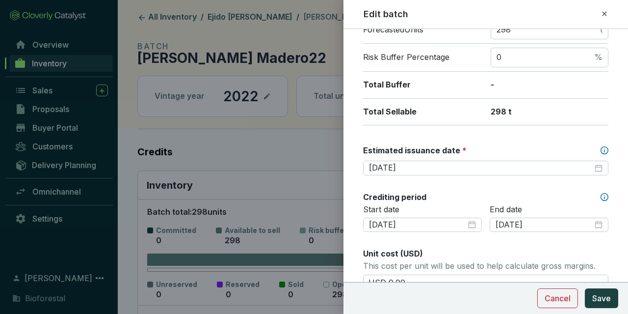
scroll to position [228, 0]
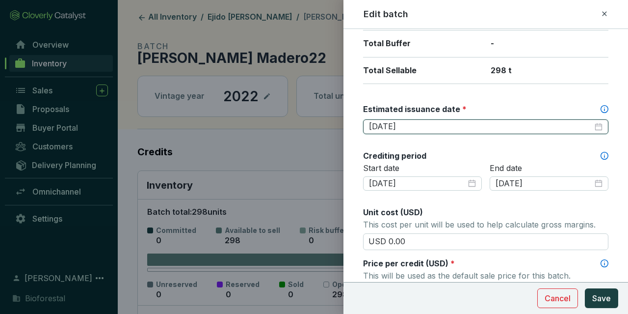
click at [434, 121] on input "[DATE]" at bounding box center [481, 126] width 224 height 11
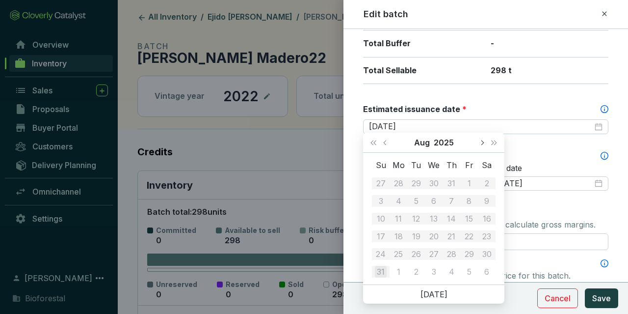
click at [483, 144] on button "Next month (PageDown)" at bounding box center [482, 143] width 13 height 20
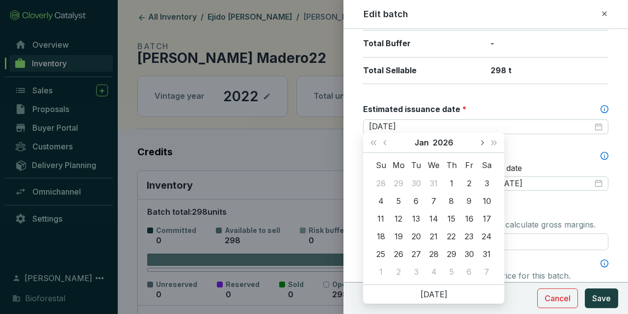
click at [483, 144] on button "Next month (PageDown)" at bounding box center [482, 143] width 13 height 20
type input "[DATE]"
click at [483, 238] on div "28" at bounding box center [487, 236] width 12 height 12
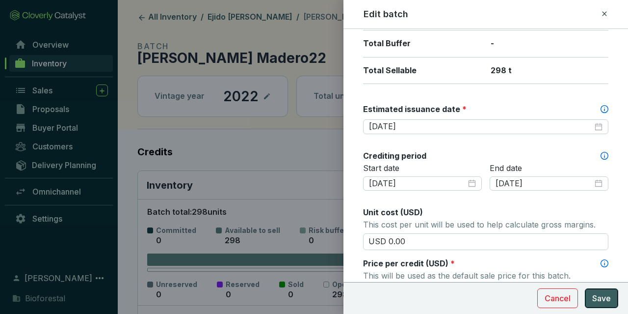
click at [598, 295] on span "Save" at bounding box center [601, 298] width 19 height 12
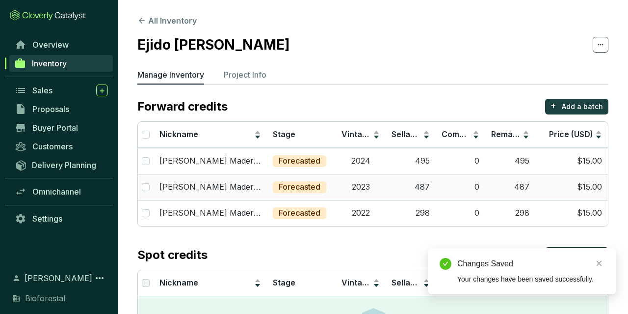
click at [341, 188] on td "2023" at bounding box center [361, 187] width 50 height 26
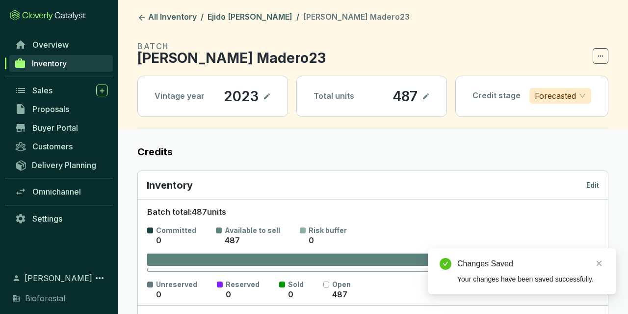
click at [600, 185] on div "Inventory Edit" at bounding box center [373, 185] width 470 height 28
click at [597, 184] on p "Edit" at bounding box center [592, 185] width 13 height 10
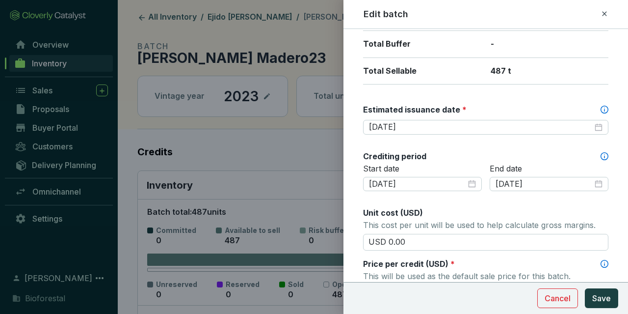
scroll to position [228, 0]
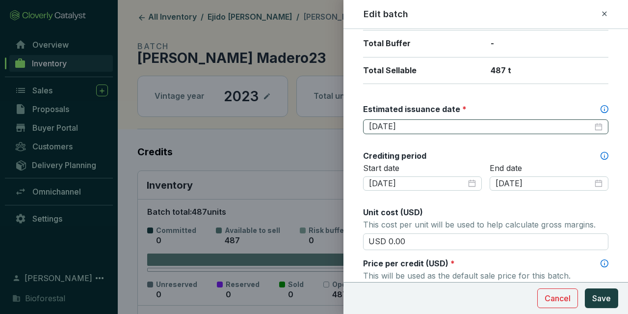
click at [425, 119] on div "[DATE]" at bounding box center [485, 126] width 245 height 15
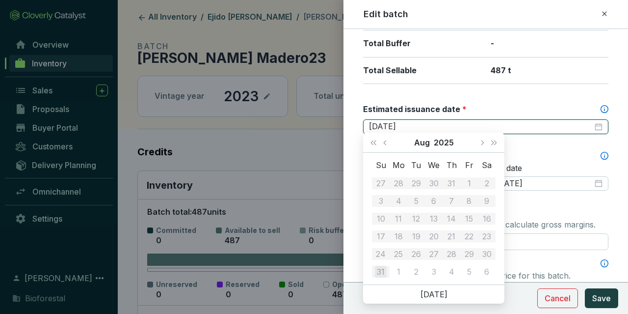
click at [424, 122] on input "[DATE]" at bounding box center [481, 126] width 224 height 11
click at [476, 138] on div "Aug 2025" at bounding box center [433, 143] width 83 height 20
click at [476, 140] on button "Next month (PageDown)" at bounding box center [482, 143] width 13 height 20
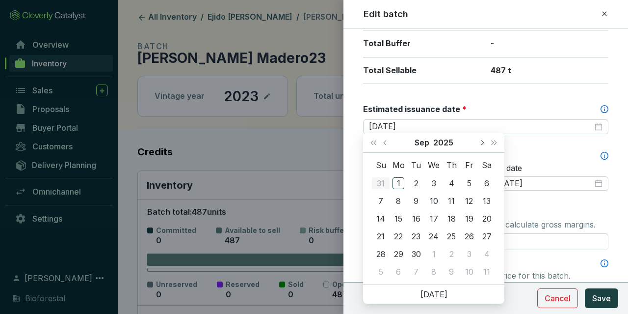
click at [477, 140] on button "Next month (PageDown)" at bounding box center [482, 143] width 13 height 20
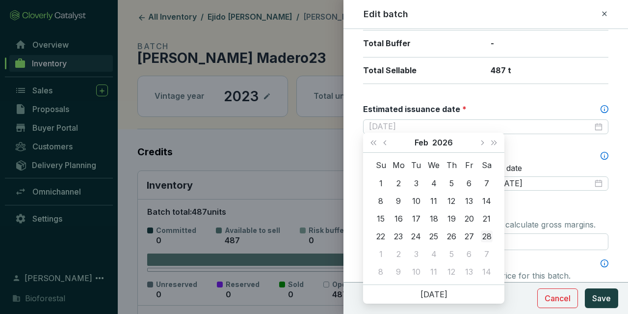
type input "[DATE]"
click at [486, 232] on div "28" at bounding box center [487, 236] width 12 height 12
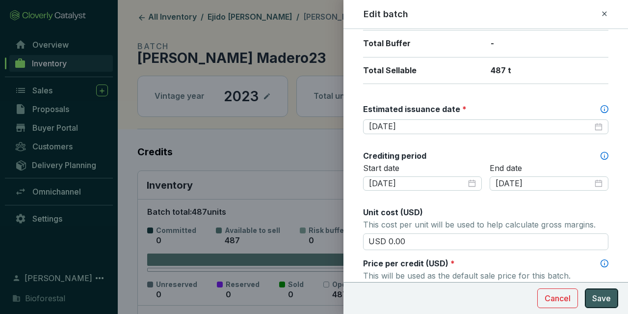
click at [593, 289] on button "Save" at bounding box center [601, 298] width 33 height 20
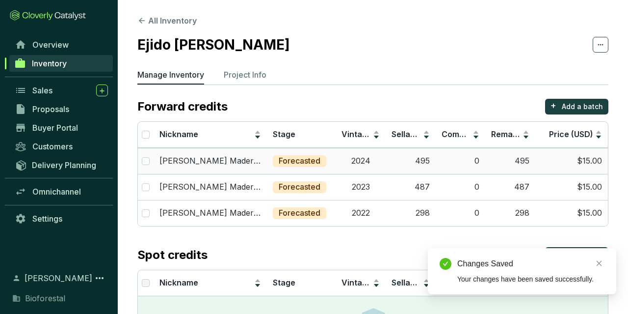
click at [274, 152] on td "Forecasted" at bounding box center [301, 161] width 69 height 26
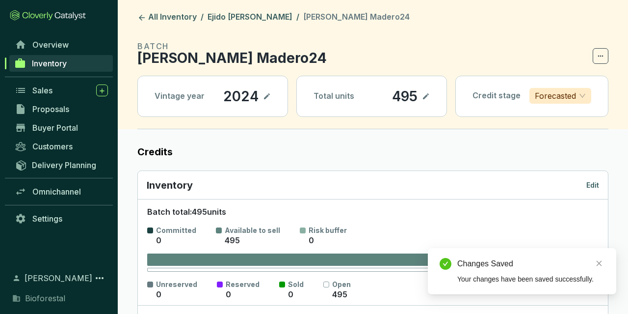
click at [595, 189] on div "Inventory Edit" at bounding box center [373, 185] width 452 height 14
click at [595, 186] on p "Edit" at bounding box center [592, 185] width 13 height 10
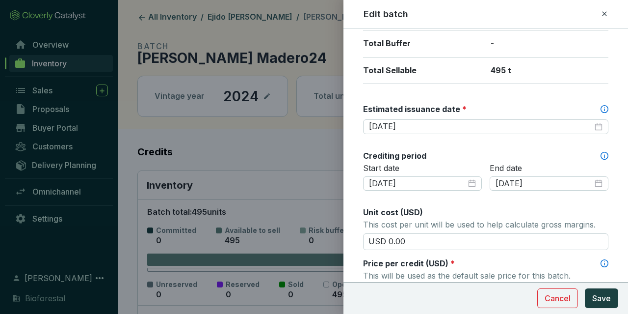
scroll to position [285, 0]
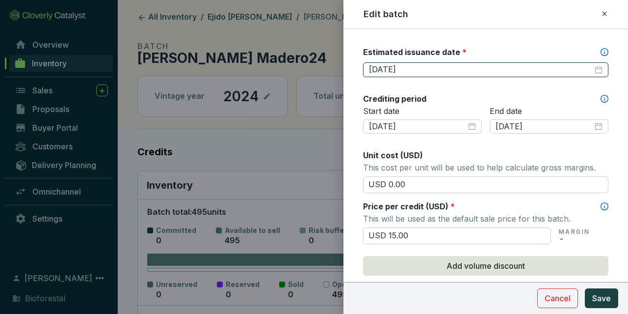
click at [470, 66] on input "[DATE]" at bounding box center [481, 69] width 224 height 11
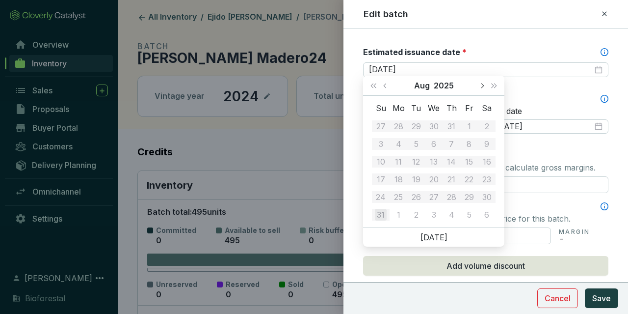
click at [477, 85] on button "Next month (PageDown)" at bounding box center [482, 86] width 13 height 20
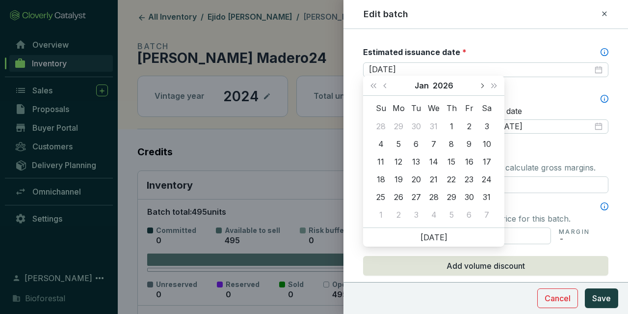
click at [477, 85] on button "Next month (PageDown)" at bounding box center [482, 86] width 13 height 20
type input "[DATE]"
click at [490, 176] on div "28" at bounding box center [487, 179] width 12 height 12
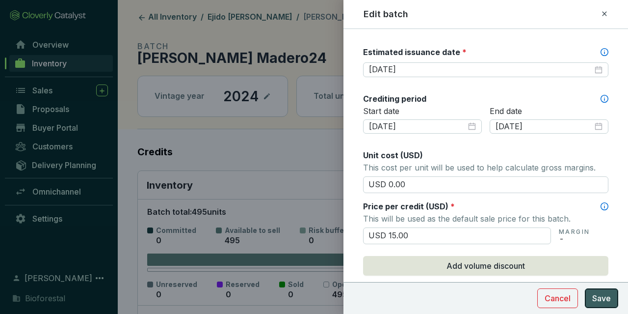
click at [606, 302] on span "Save" at bounding box center [601, 298] width 19 height 12
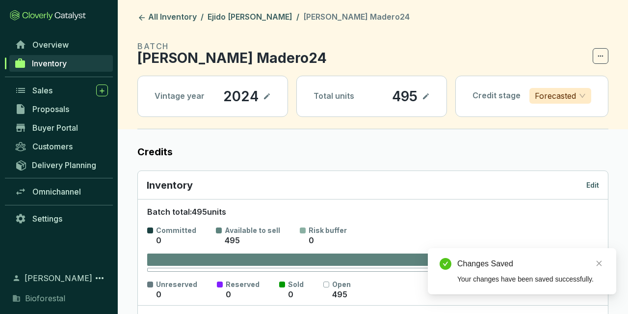
click at [329, 51] on section "BATCH Francisco I. Madero24" at bounding box center [372, 52] width 471 height 24
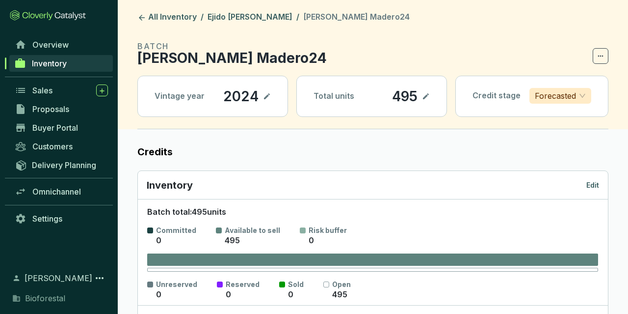
click at [592, 187] on p "Edit" at bounding box center [592, 185] width 13 height 10
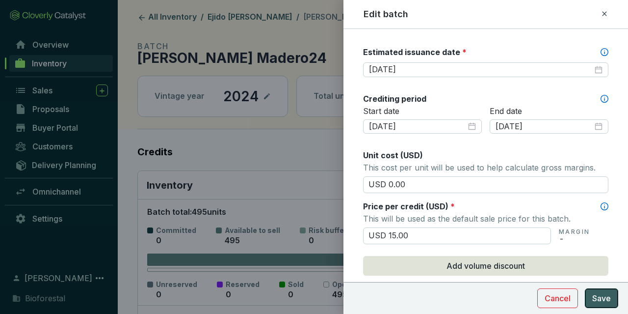
click at [607, 300] on span "Save" at bounding box center [601, 298] width 19 height 12
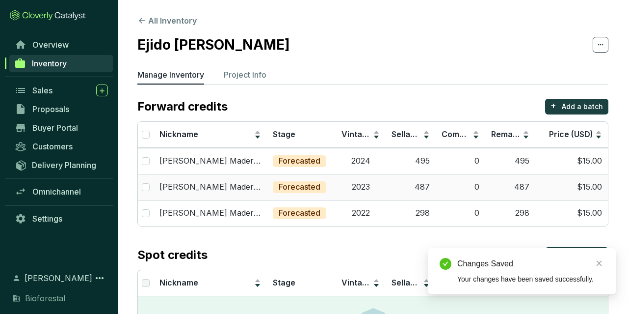
click at [420, 199] on td "487" at bounding box center [411, 187] width 50 height 26
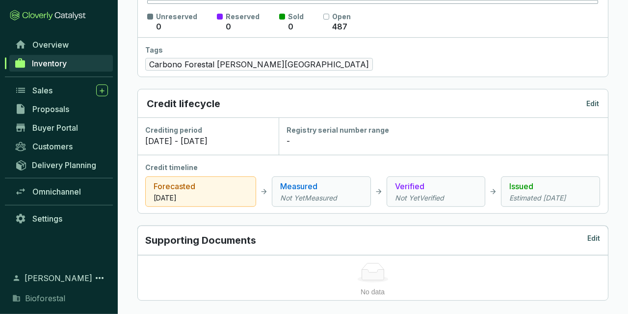
scroll to position [204, 0]
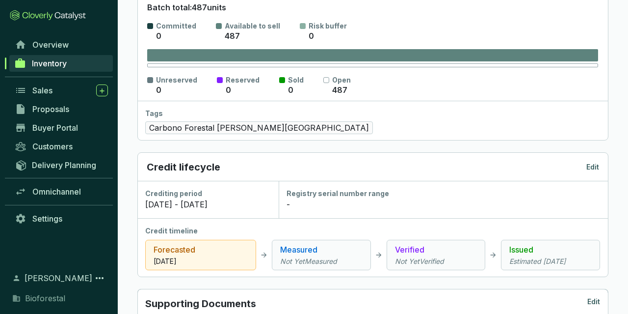
click at [593, 164] on p "Edit" at bounding box center [592, 167] width 13 height 10
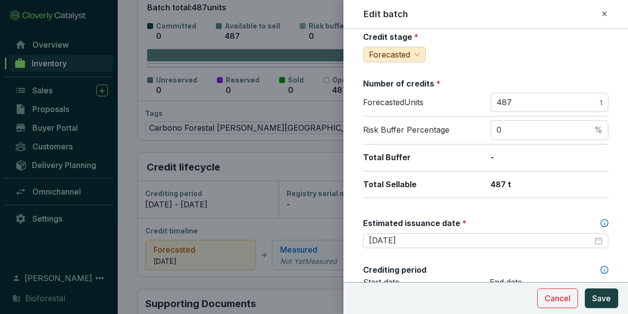
scroll to position [171, 0]
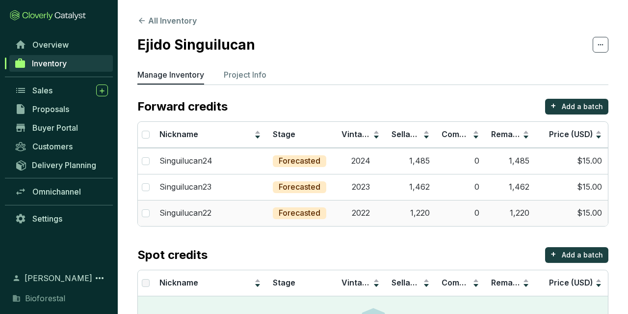
click at [513, 212] on td "1,220" at bounding box center [510, 213] width 50 height 26
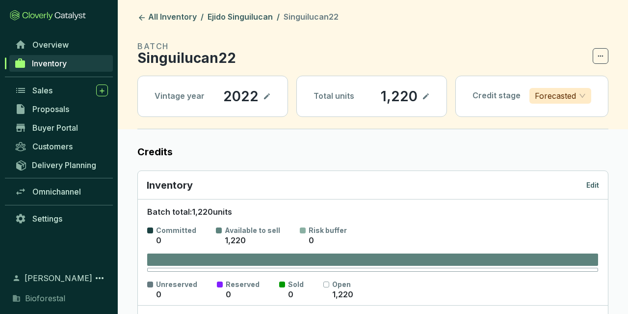
click at [600, 189] on div "Inventory Edit" at bounding box center [373, 185] width 470 height 28
click at [600, 185] on div "Inventory Edit" at bounding box center [373, 185] width 470 height 28
click at [596, 183] on p "Edit" at bounding box center [592, 185] width 13 height 10
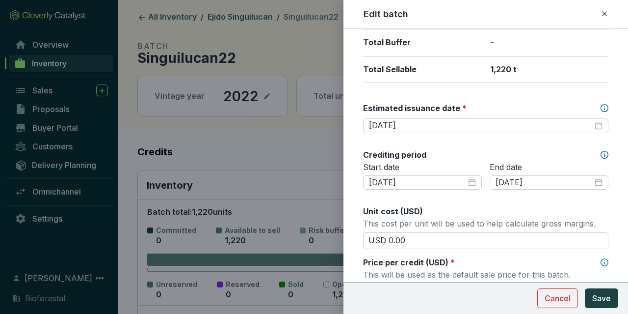
scroll to position [172, 0]
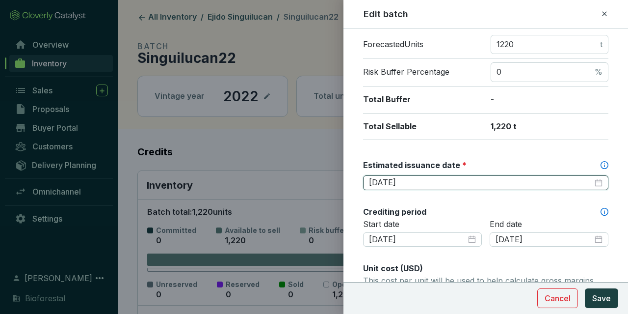
click at [467, 178] on input "[DATE]" at bounding box center [481, 182] width 224 height 11
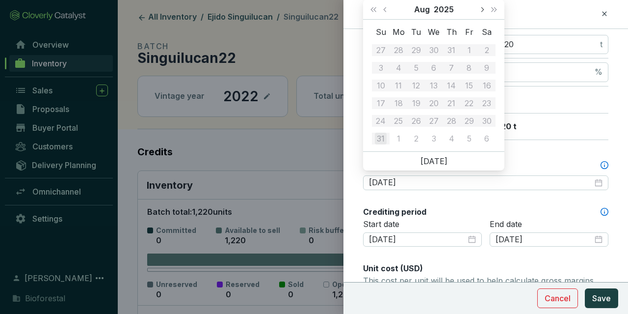
click at [479, 13] on button "Next month (PageDown)" at bounding box center [482, 10] width 13 height 20
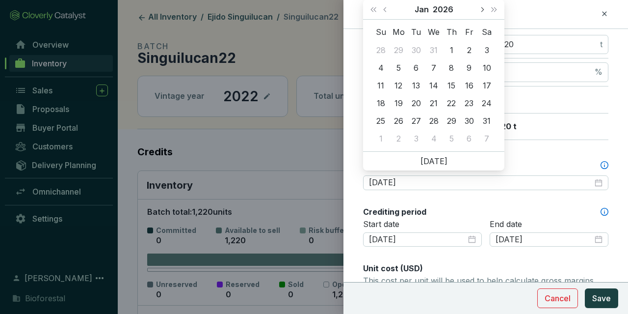
click at [479, 13] on button "Next month (PageDown)" at bounding box center [482, 10] width 13 height 20
click at [379, 9] on button "Last year (Control + left)" at bounding box center [373, 10] width 13 height 20
click at [384, 10] on button "Previous month (PageUp)" at bounding box center [386, 10] width 13 height 20
click at [498, 7] on button "Next year (Control + right)" at bounding box center [494, 10] width 13 height 20
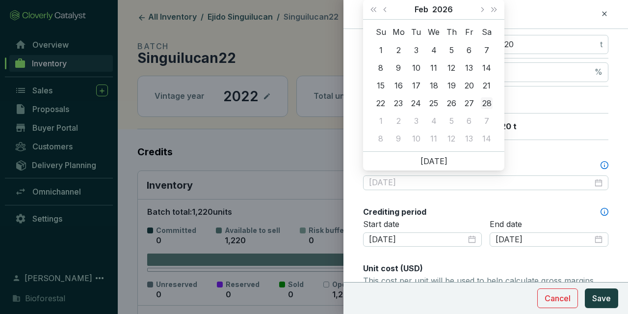
type input "[DATE]"
click at [494, 102] on td "28" at bounding box center [487, 103] width 18 height 18
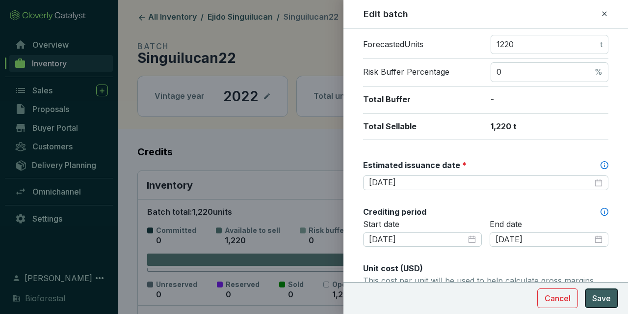
click at [614, 302] on button "Save" at bounding box center [601, 298] width 33 height 20
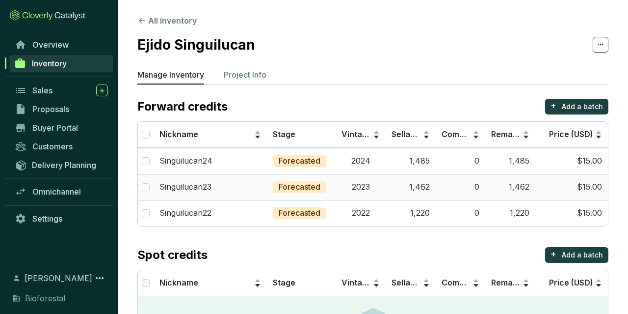
click at [376, 194] on td "2023" at bounding box center [361, 187] width 50 height 26
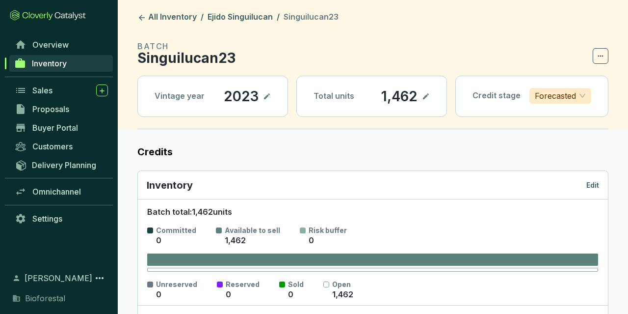
click at [600, 186] on div "Inventory Edit" at bounding box center [373, 185] width 470 height 28
click at [597, 186] on p "Edit" at bounding box center [592, 185] width 13 height 10
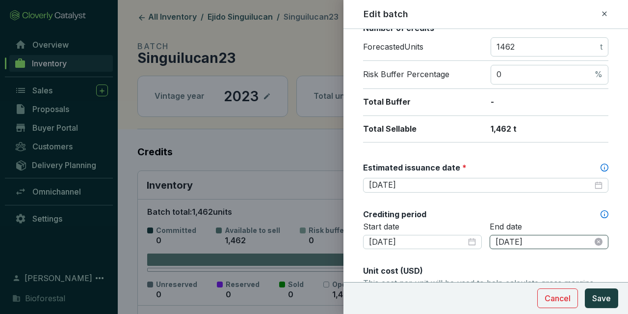
scroll to position [171, 0]
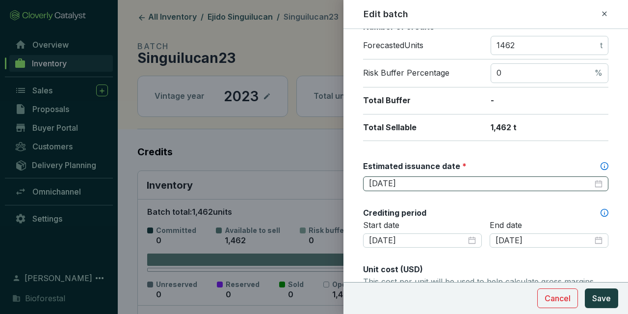
click at [503, 186] on div "[DATE]" at bounding box center [485, 183] width 245 height 15
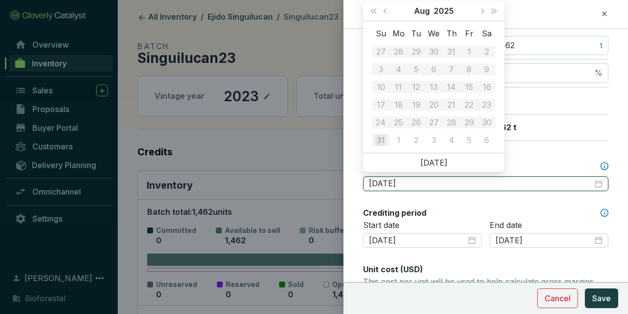
click at [502, 185] on input "[DATE]" at bounding box center [481, 183] width 224 height 11
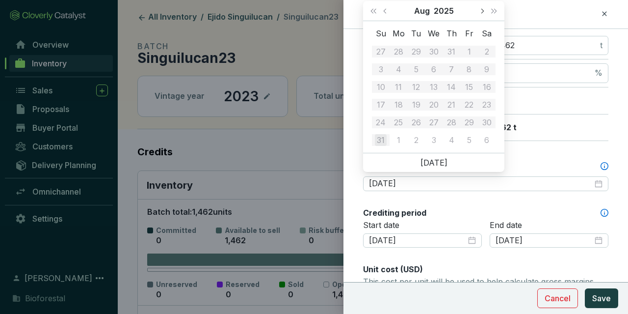
click at [477, 9] on button "Next month (PageDown)" at bounding box center [482, 11] width 13 height 20
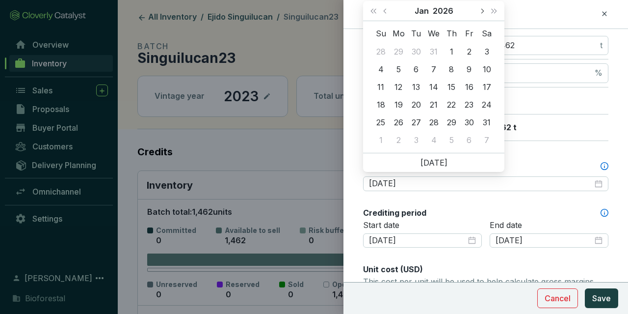
click at [477, 9] on button "Next month (PageDown)" at bounding box center [482, 11] width 13 height 20
type input "[DATE]"
click at [486, 104] on div "28" at bounding box center [487, 105] width 12 height 12
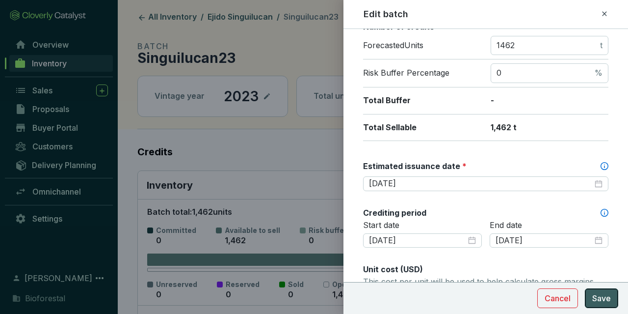
click at [594, 303] on span "Save" at bounding box center [601, 298] width 19 height 12
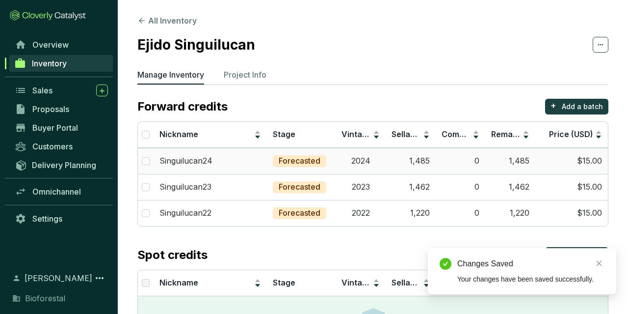
click at [351, 166] on td "2024" at bounding box center [361, 161] width 50 height 26
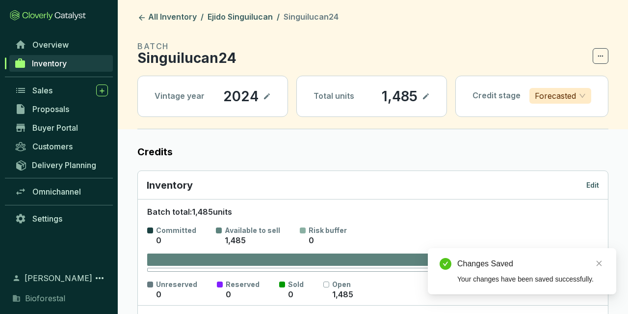
click at [594, 186] on p "Edit" at bounding box center [592, 185] width 13 height 10
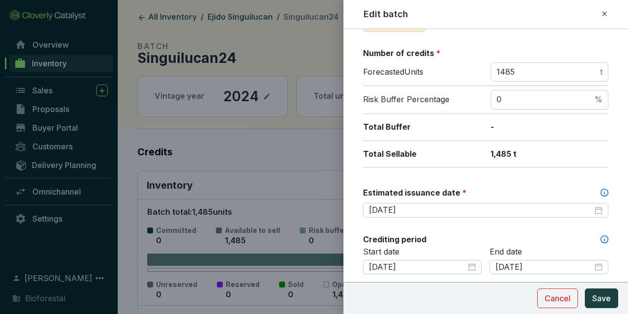
scroll to position [171, 0]
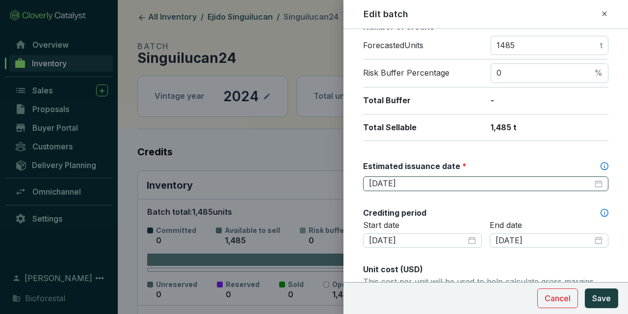
click at [453, 176] on div "[DATE]" at bounding box center [485, 183] width 245 height 15
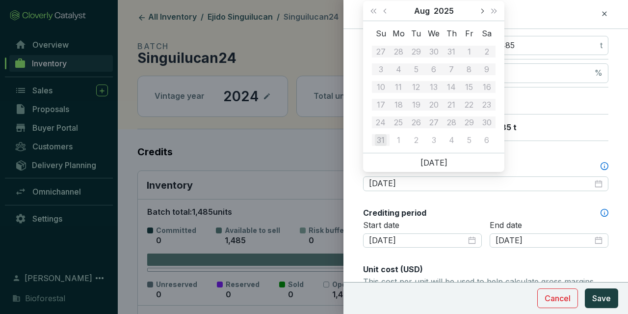
click at [482, 14] on button "Next month (PageDown)" at bounding box center [482, 11] width 13 height 20
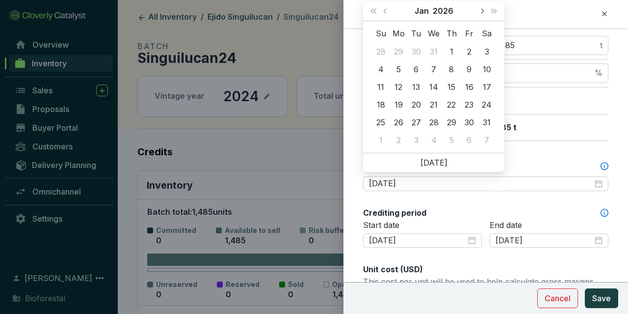
click at [480, 14] on button "Next month (PageDown)" at bounding box center [482, 11] width 13 height 20
type input "[DATE]"
click at [490, 106] on div "28" at bounding box center [487, 105] width 12 height 12
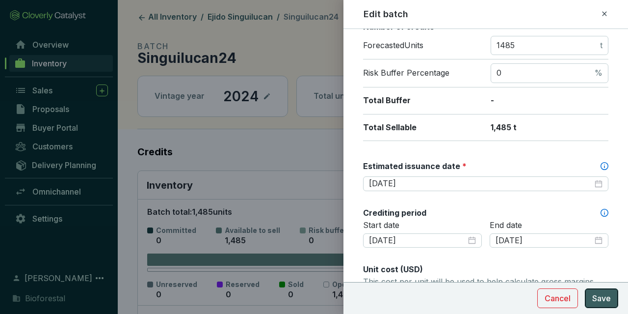
click at [607, 295] on span "Save" at bounding box center [601, 298] width 19 height 12
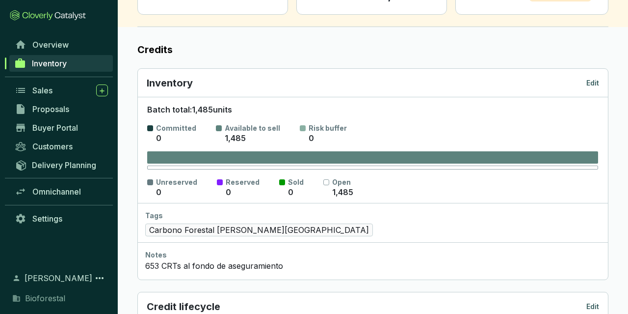
scroll to position [0, 0]
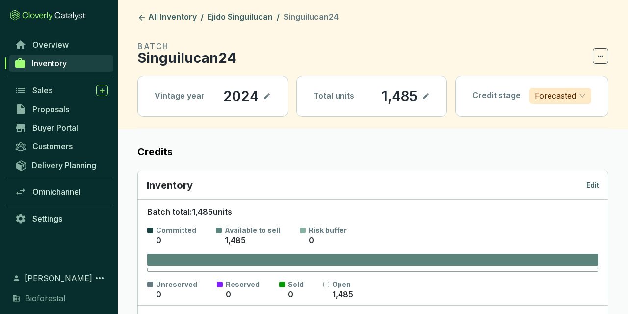
click at [586, 184] on div "Inventory Edit" at bounding box center [373, 185] width 452 height 14
click at [589, 184] on p "Edit" at bounding box center [592, 185] width 13 height 10
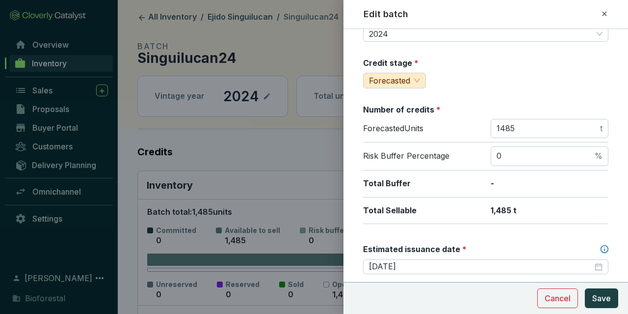
scroll to position [171, 0]
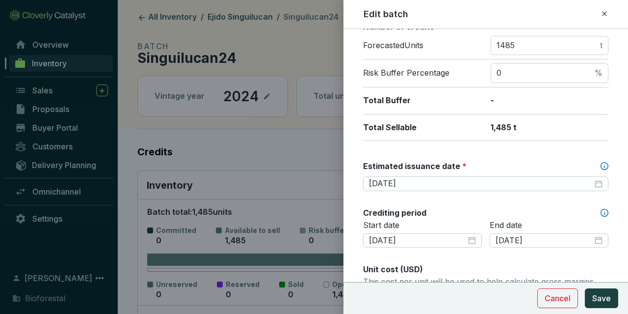
click at [388, 207] on label "Crediting period" at bounding box center [394, 212] width 63 height 11
click at [592, 302] on button "Save" at bounding box center [601, 298] width 33 height 20
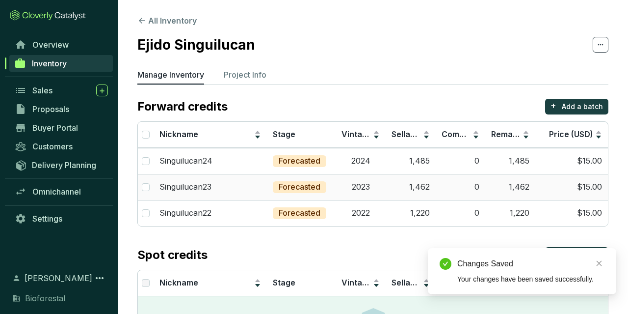
click at [359, 185] on td "2023" at bounding box center [361, 187] width 50 height 26
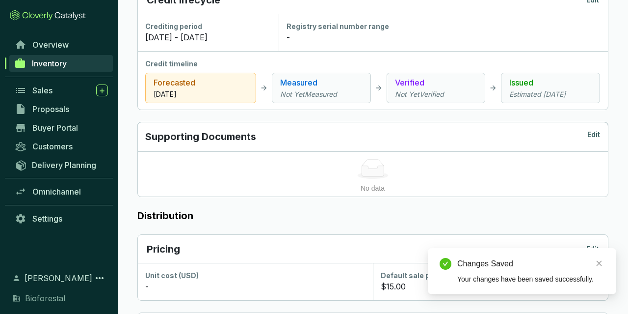
scroll to position [102, 0]
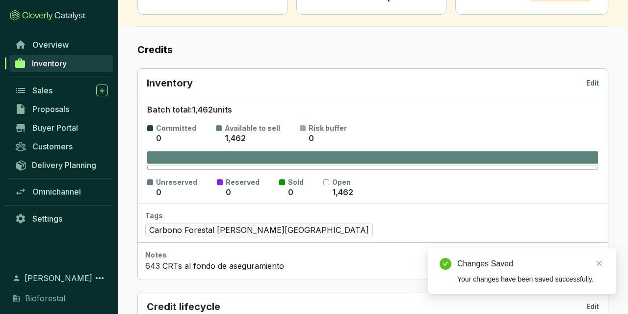
click at [593, 81] on p "Edit" at bounding box center [592, 83] width 13 height 10
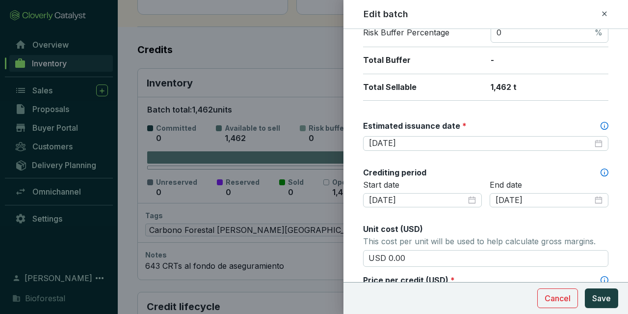
scroll to position [228, 0]
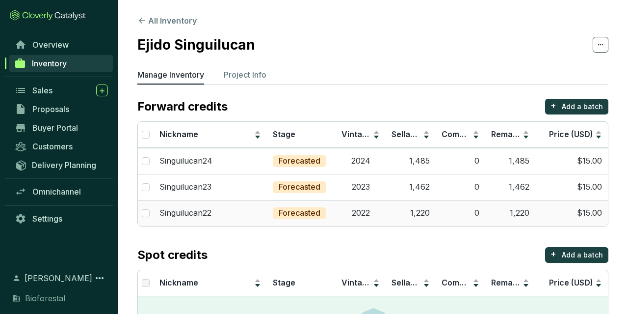
click at [288, 214] on p "Forecasted" at bounding box center [300, 213] width 42 height 11
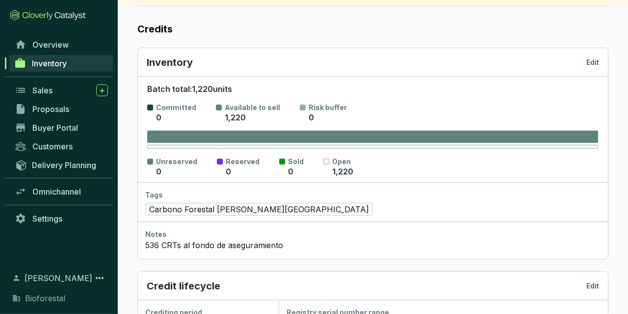
scroll to position [102, 0]
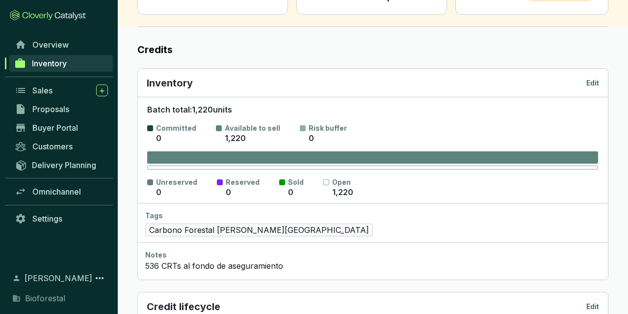
click at [600, 82] on div "Inventory Edit" at bounding box center [373, 83] width 470 height 28
click at [599, 81] on p "Edit" at bounding box center [592, 83] width 13 height 10
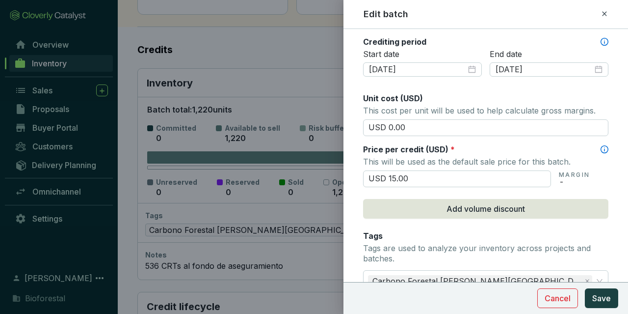
scroll to position [228, 0]
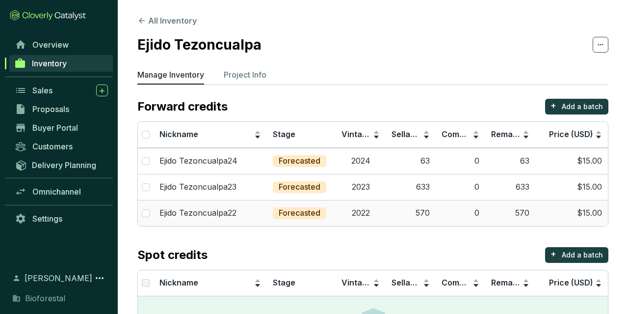
click at [421, 208] on td "570" at bounding box center [411, 213] width 50 height 26
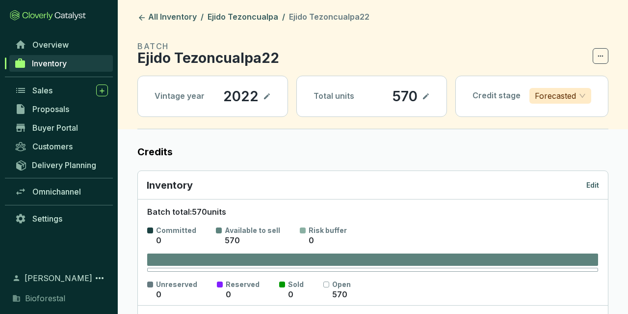
click at [592, 186] on p "Edit" at bounding box center [592, 185] width 13 height 10
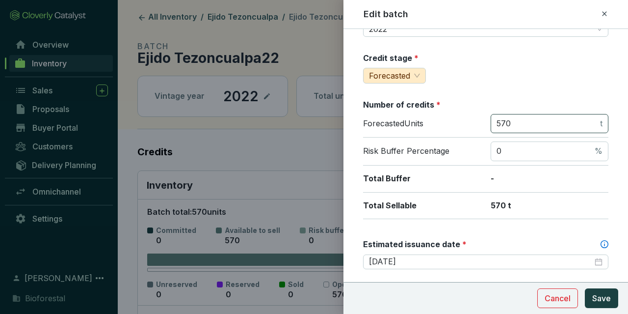
scroll to position [171, 0]
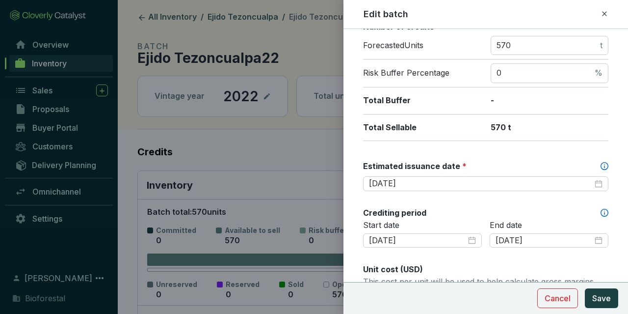
click at [492, 193] on div "Batch name * This is the internal name that will be used throughout Catalyst. E…" at bounding box center [485, 264] width 245 height 789
click at [492, 188] on div "[DATE]" at bounding box center [485, 184] width 245 height 16
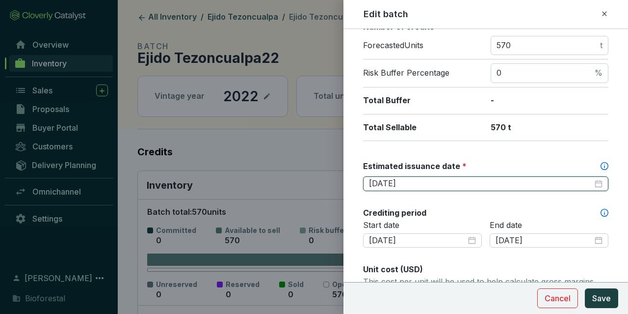
click at [498, 183] on input "[DATE]" at bounding box center [481, 183] width 224 height 11
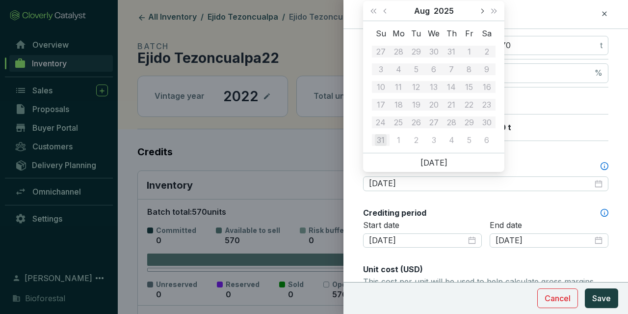
click at [481, 10] on span "Next month (PageDown)" at bounding box center [481, 10] width 5 height 5
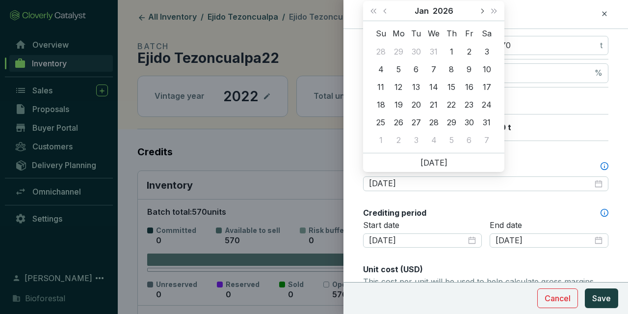
click at [480, 13] on button "Next month (PageDown)" at bounding box center [482, 11] width 13 height 20
type input "[DATE]"
click at [490, 100] on div "28" at bounding box center [487, 105] width 12 height 12
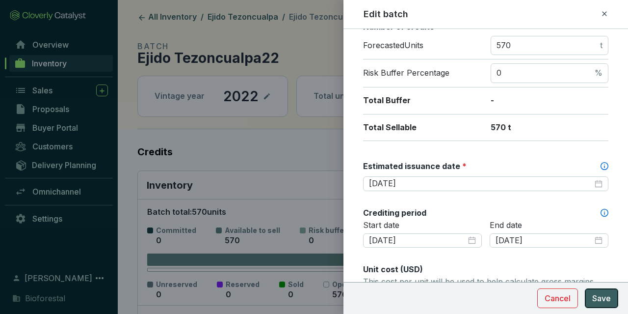
click at [612, 306] on button "Save" at bounding box center [601, 298] width 33 height 20
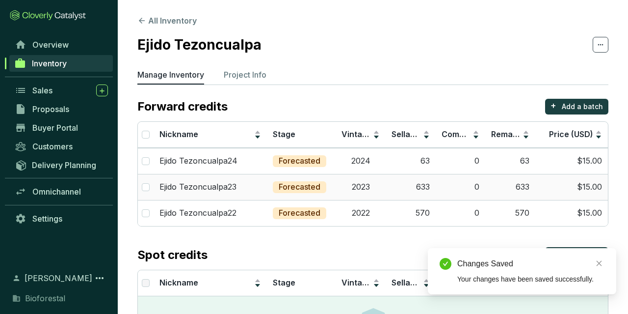
click at [349, 183] on td "2023" at bounding box center [361, 187] width 50 height 26
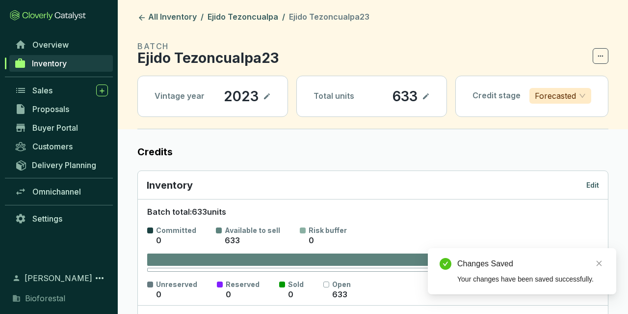
drag, startPoint x: 591, startPoint y: 177, endPoint x: 591, endPoint y: 186, distance: 8.8
click at [591, 183] on div "Inventory Edit" at bounding box center [373, 185] width 452 height 14
click at [590, 186] on p "Edit" at bounding box center [592, 185] width 13 height 10
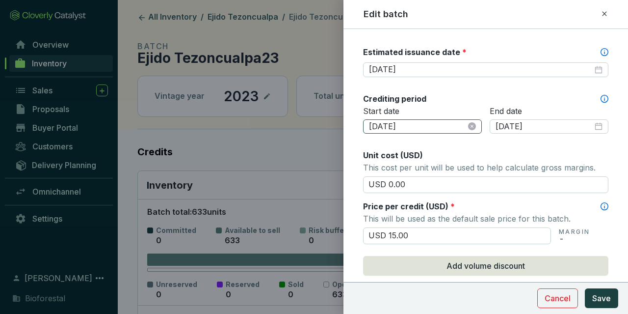
scroll to position [228, 0]
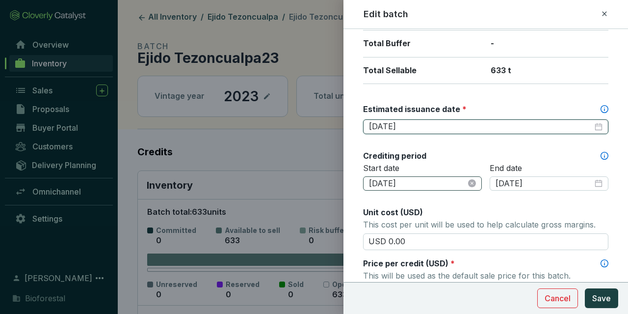
click at [451, 127] on input "[DATE]" at bounding box center [481, 126] width 224 height 11
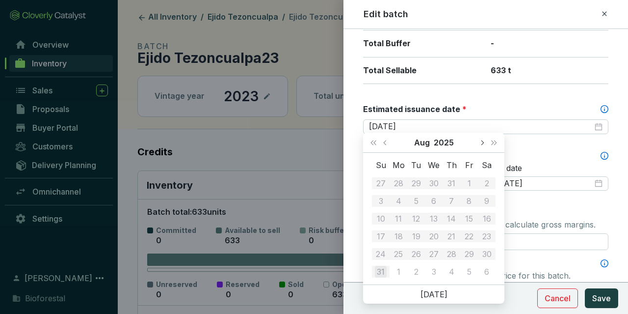
click at [480, 146] on button "Next month (PageDown)" at bounding box center [482, 143] width 13 height 20
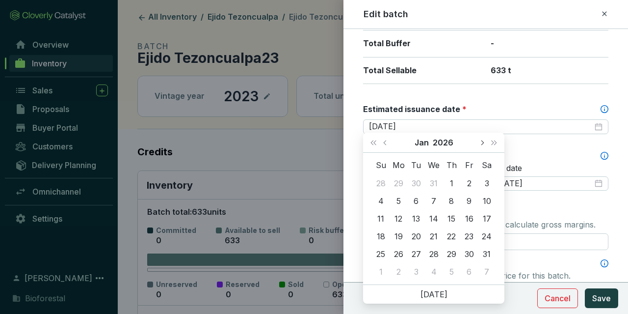
click at [480, 146] on button "Next month (PageDown)" at bounding box center [482, 143] width 13 height 20
type input "[DATE]"
click at [481, 235] on div "28" at bounding box center [487, 236] width 12 height 12
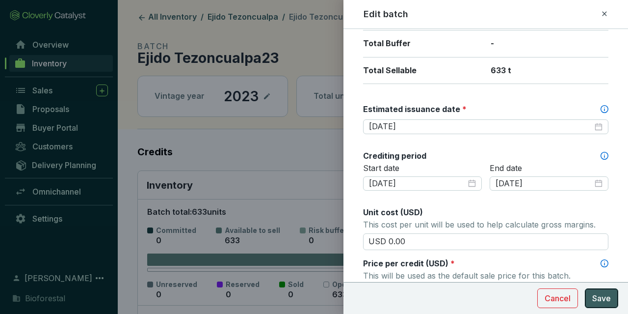
click at [605, 290] on button "Save" at bounding box center [601, 298] width 33 height 20
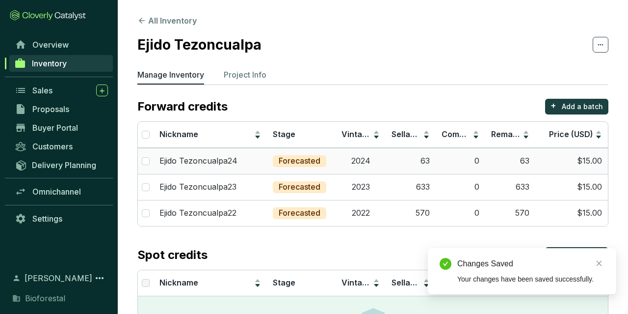
click at [305, 152] on td "Forecasted" at bounding box center [301, 161] width 69 height 26
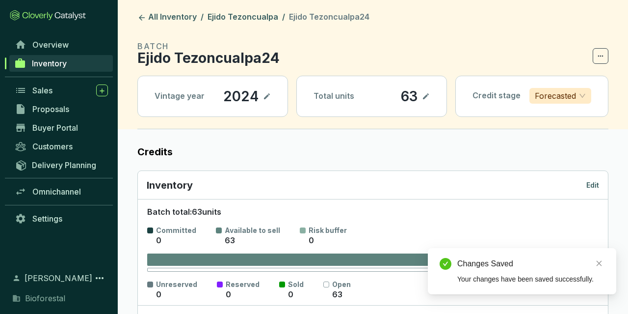
click at [596, 185] on p "Edit" at bounding box center [592, 185] width 13 height 10
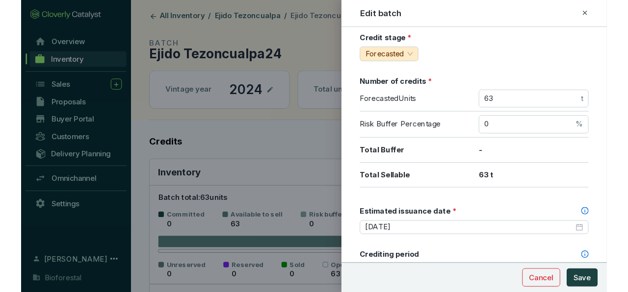
scroll to position [114, 0]
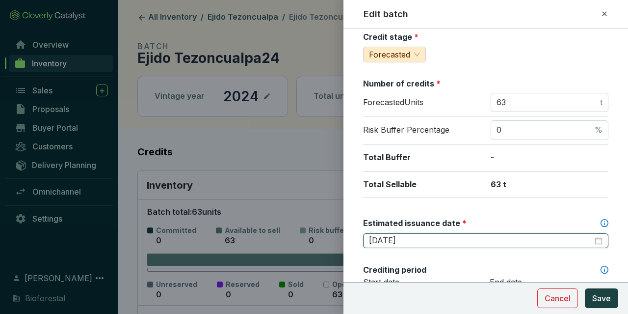
click at [416, 236] on input "[DATE]" at bounding box center [481, 240] width 224 height 11
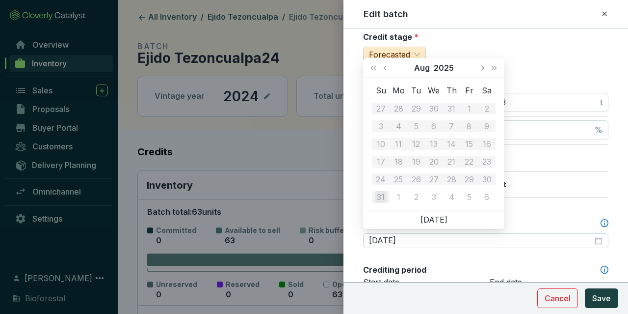
click at [481, 63] on button "Next month (PageDown)" at bounding box center [482, 68] width 13 height 20
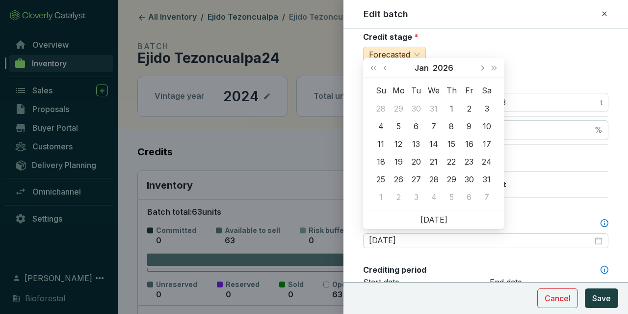
click at [481, 63] on button "Next month (PageDown)" at bounding box center [482, 68] width 13 height 20
type input "[DATE]"
click at [486, 159] on div "28" at bounding box center [487, 162] width 12 height 12
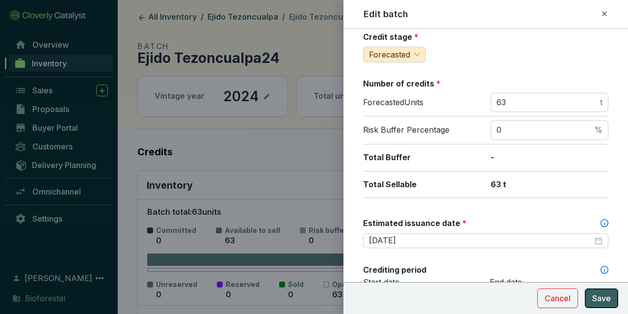
click at [596, 301] on span "Save" at bounding box center [601, 298] width 19 height 12
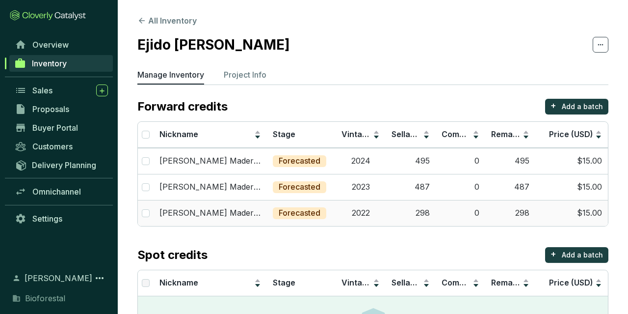
click at [305, 221] on td "Forecasted" at bounding box center [301, 213] width 69 height 26
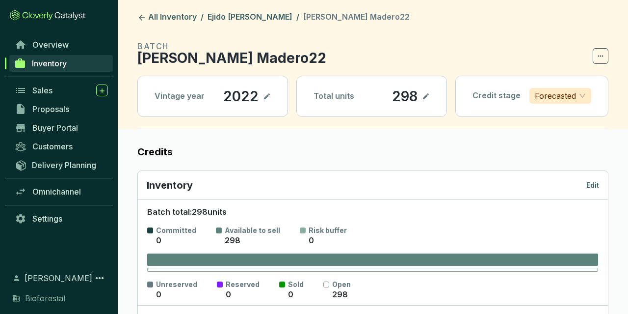
click at [597, 183] on p "Edit" at bounding box center [592, 185] width 13 height 10
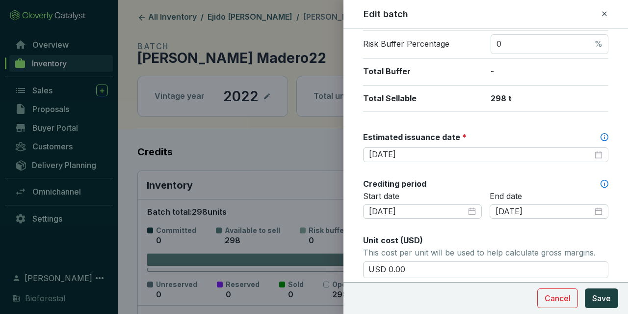
scroll to position [171, 0]
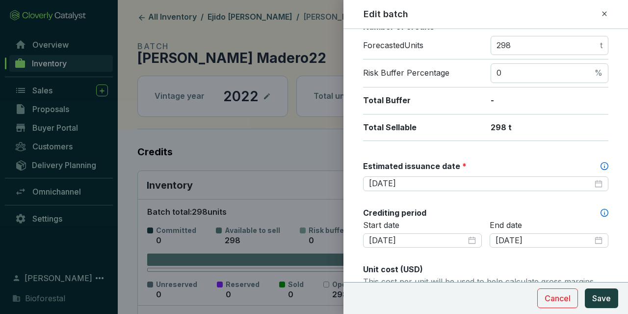
click at [145, 36] on div at bounding box center [314, 157] width 628 height 314
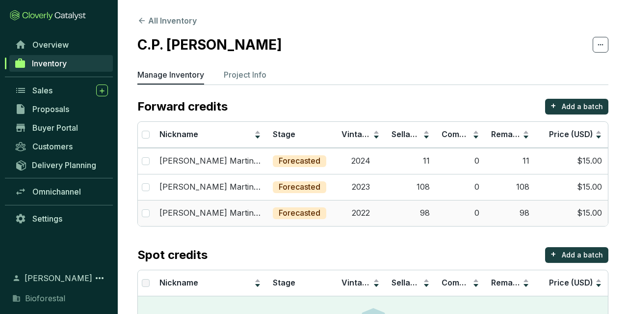
click at [579, 205] on td "$15.00" at bounding box center [571, 213] width 73 height 26
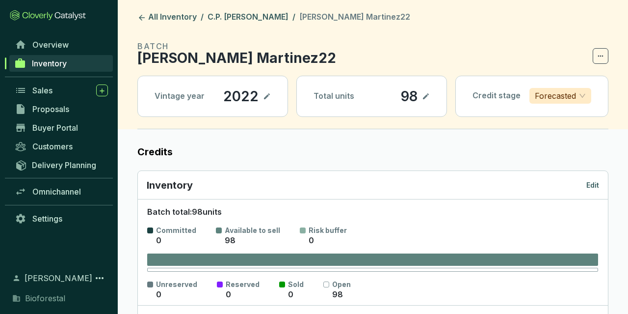
click at [590, 186] on p "Edit" at bounding box center [592, 185] width 13 height 10
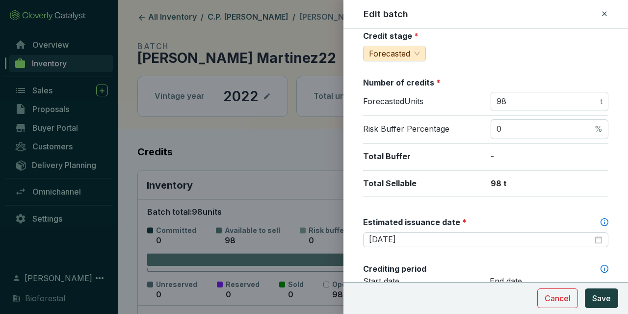
scroll to position [114, 0]
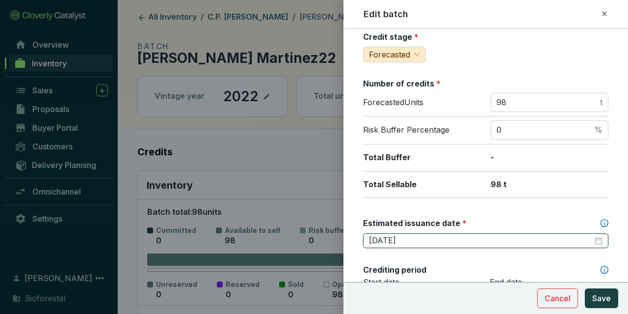
click at [399, 240] on input "[DATE]" at bounding box center [481, 240] width 224 height 11
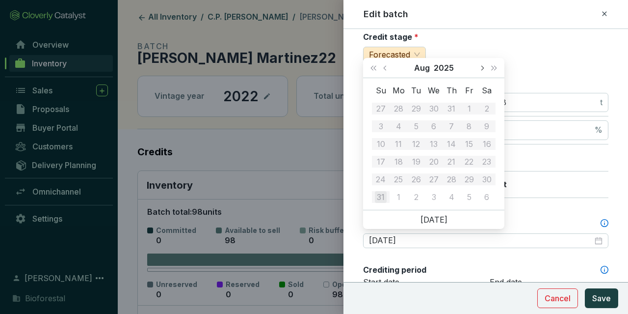
click at [478, 69] on button "Next month (PageDown)" at bounding box center [482, 68] width 13 height 20
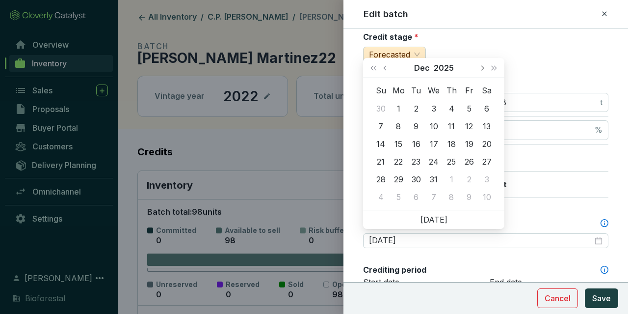
click at [478, 69] on button "Next month (PageDown)" at bounding box center [482, 68] width 13 height 20
type input "[DATE]"
click at [482, 159] on div "28" at bounding box center [487, 162] width 12 height 12
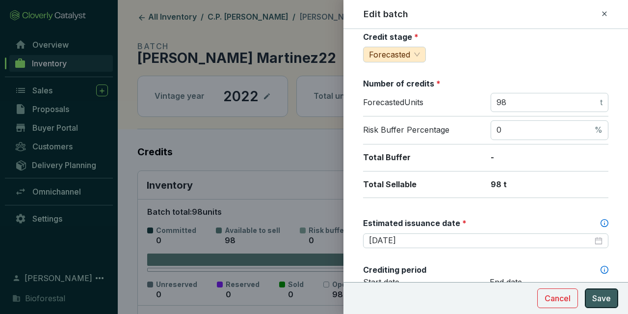
click at [612, 303] on button "Save" at bounding box center [601, 298] width 33 height 20
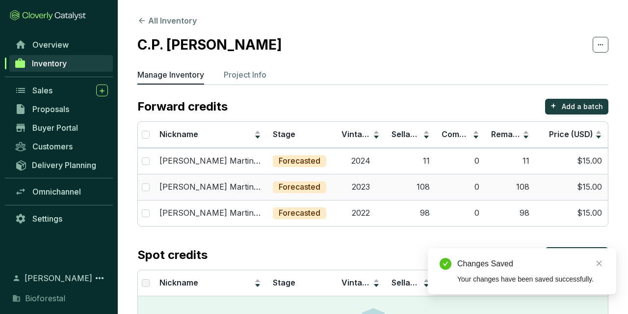
click at [442, 181] on td "0" at bounding box center [461, 187] width 50 height 26
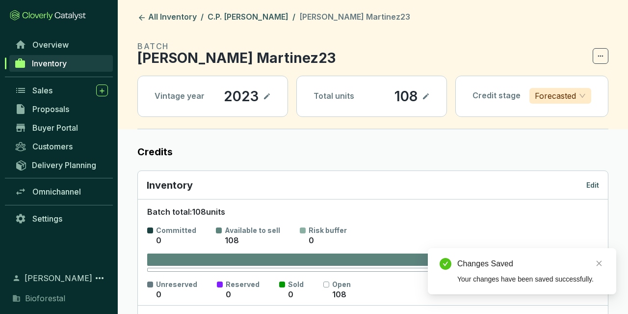
drag, startPoint x: 613, startPoint y: 179, endPoint x: 591, endPoint y: 184, distance: 22.3
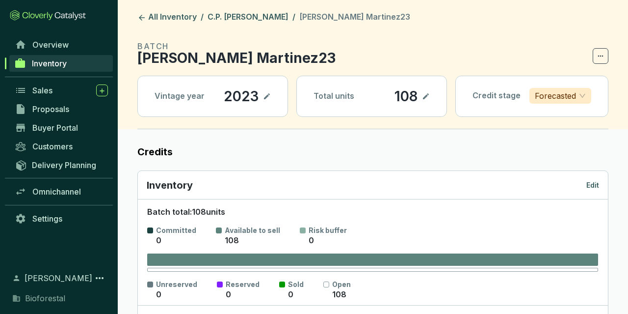
click at [590, 185] on p "Edit" at bounding box center [592, 185] width 13 height 10
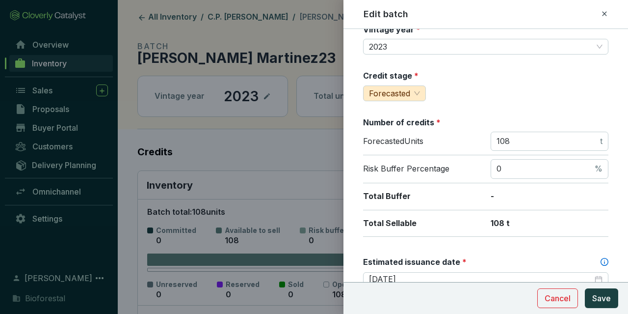
scroll to position [114, 0]
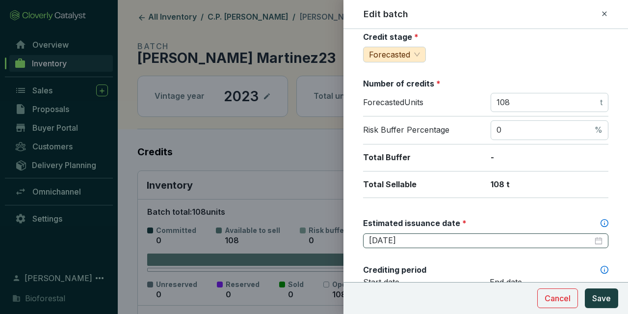
click at [425, 233] on div "[DATE]" at bounding box center [485, 240] width 245 height 15
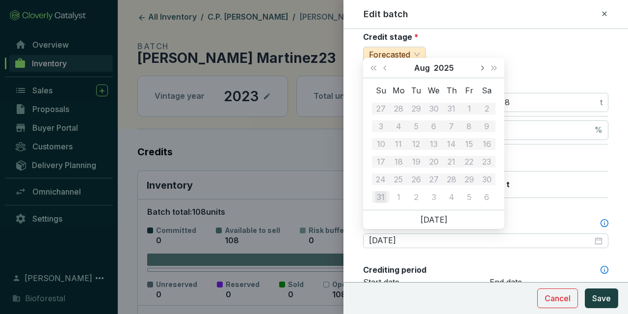
click at [481, 69] on span "Next month (PageDown)" at bounding box center [481, 67] width 5 height 5
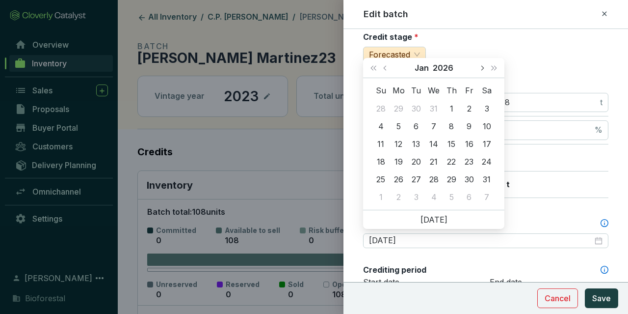
click at [480, 65] on button "Next month (PageDown)" at bounding box center [482, 68] width 13 height 20
type input "[DATE]"
click at [482, 166] on div "28" at bounding box center [487, 162] width 12 height 12
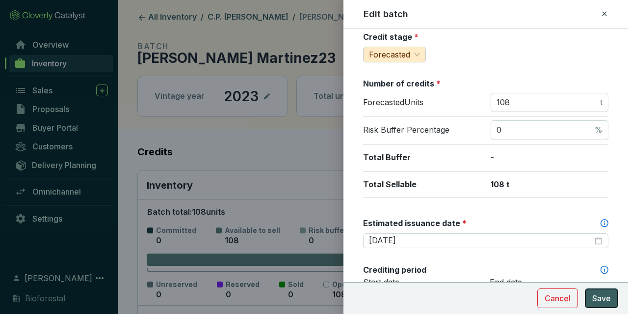
click at [612, 300] on button "Save" at bounding box center [601, 298] width 33 height 20
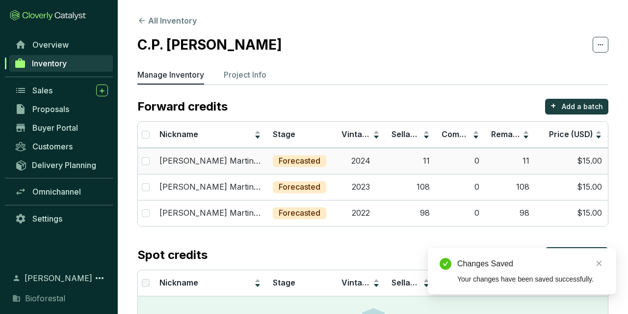
click at [306, 161] on p "Forecasted" at bounding box center [300, 161] width 42 height 11
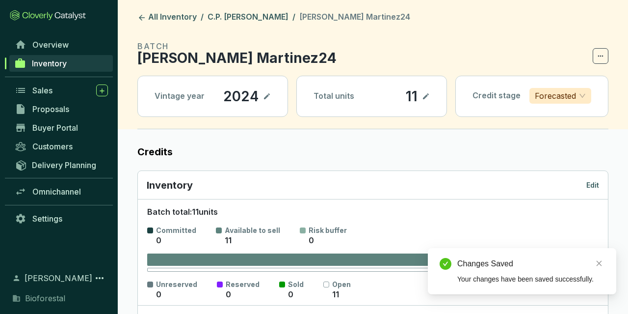
click at [596, 185] on p "Edit" at bounding box center [592, 185] width 13 height 10
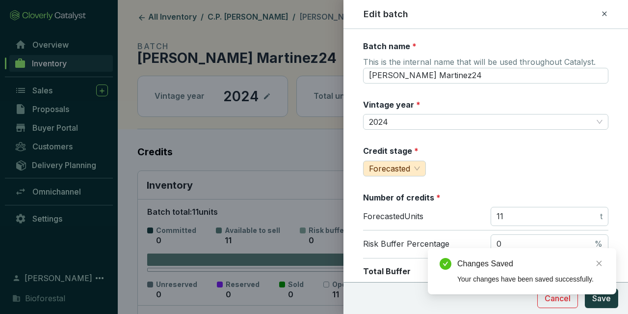
scroll to position [228, 0]
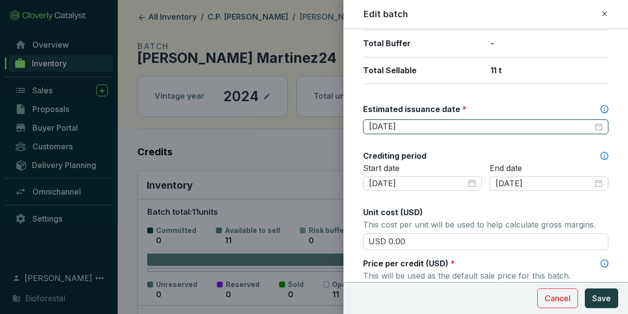
click at [432, 126] on input "[DATE]" at bounding box center [481, 126] width 224 height 11
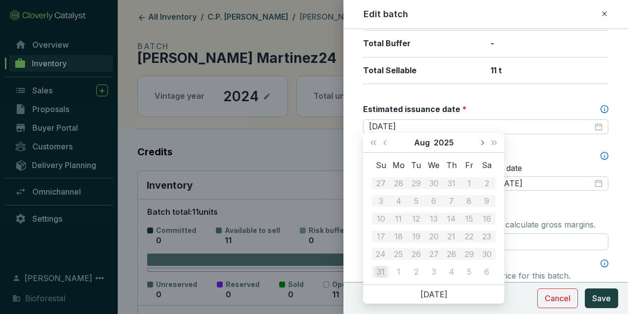
click at [480, 140] on button "Next month (PageDown)" at bounding box center [482, 143] width 13 height 20
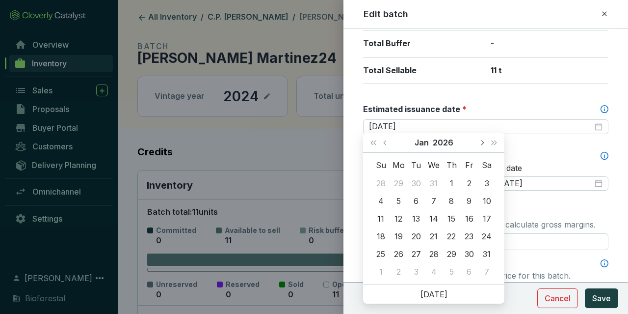
click at [479, 140] on button "Next month (PageDown)" at bounding box center [482, 143] width 13 height 20
type input "[DATE]"
click at [483, 236] on div "28" at bounding box center [487, 236] width 12 height 12
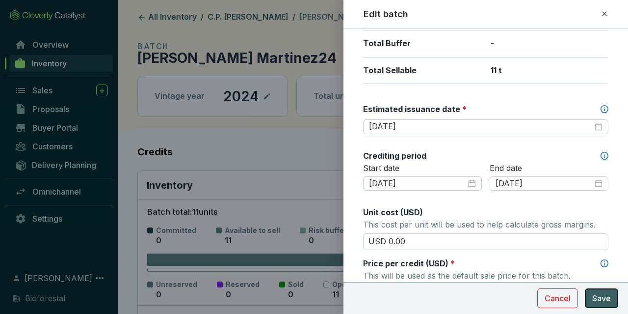
click at [611, 304] on button "Save" at bounding box center [601, 298] width 33 height 20
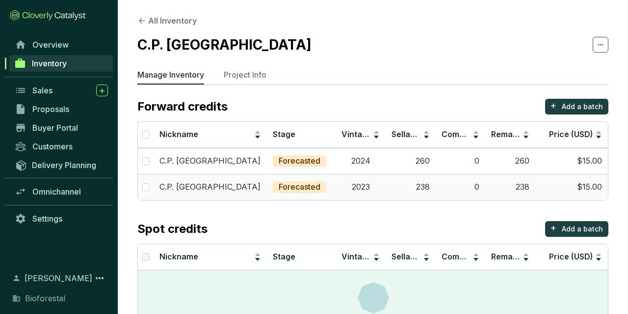
click at [411, 189] on td "238" at bounding box center [411, 187] width 50 height 26
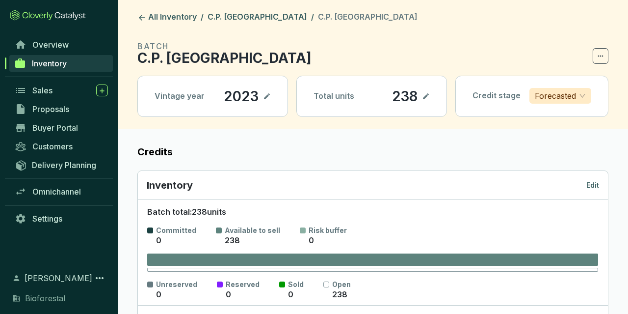
click at [599, 182] on p "Edit" at bounding box center [592, 185] width 13 height 10
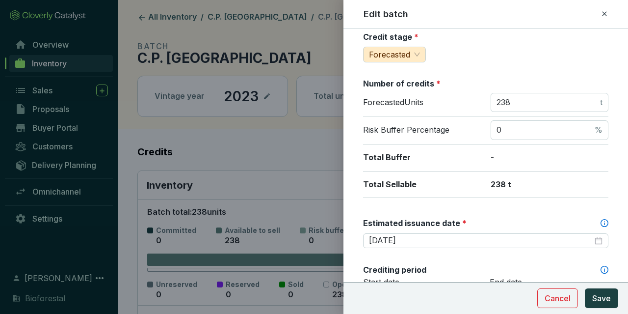
scroll to position [228, 0]
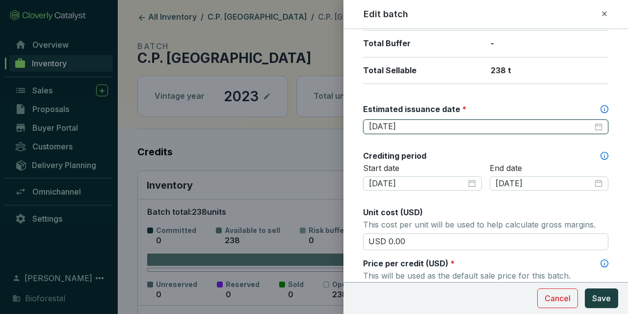
click at [415, 121] on input "[DATE]" at bounding box center [481, 126] width 224 height 11
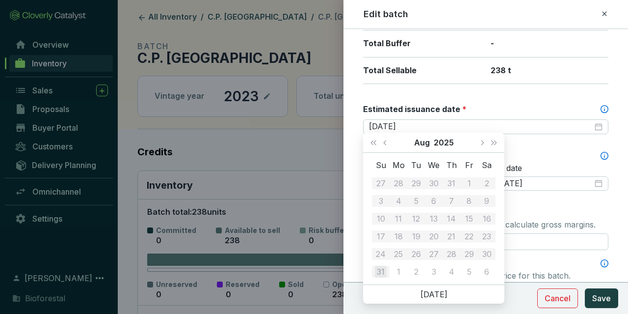
click at [476, 138] on div "[DATE]" at bounding box center [433, 143] width 83 height 20
click at [478, 140] on button "Next month (PageDown)" at bounding box center [482, 143] width 13 height 20
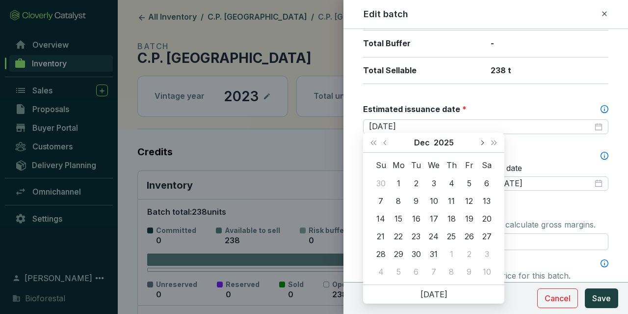
click at [478, 140] on button "Next month (PageDown)" at bounding box center [482, 143] width 13 height 20
type input "[DATE]"
click at [494, 234] on td "28" at bounding box center [487, 236] width 18 height 18
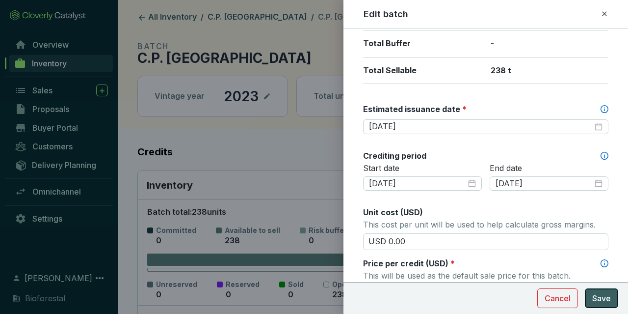
click at [614, 298] on button "Save" at bounding box center [601, 298] width 33 height 20
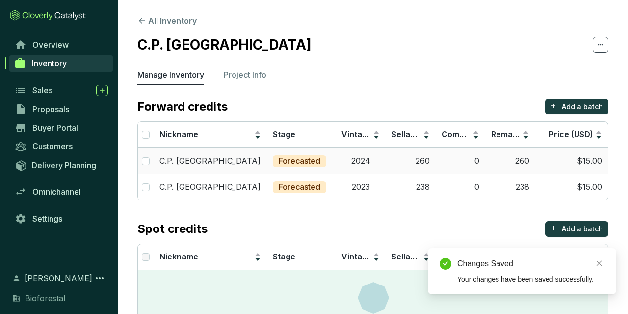
click at [385, 158] on td "2024" at bounding box center [361, 161] width 50 height 26
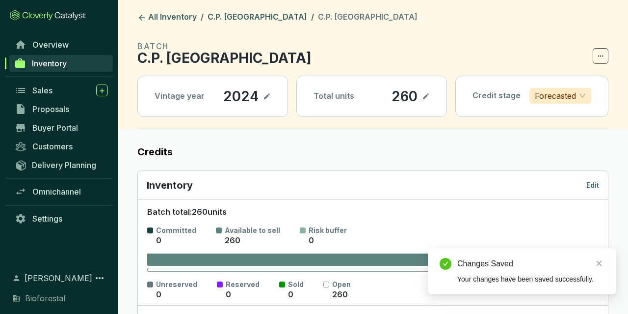
click at [589, 186] on p "Edit" at bounding box center [592, 185] width 13 height 10
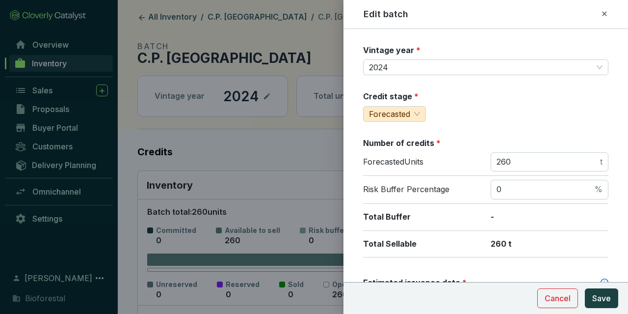
scroll to position [114, 0]
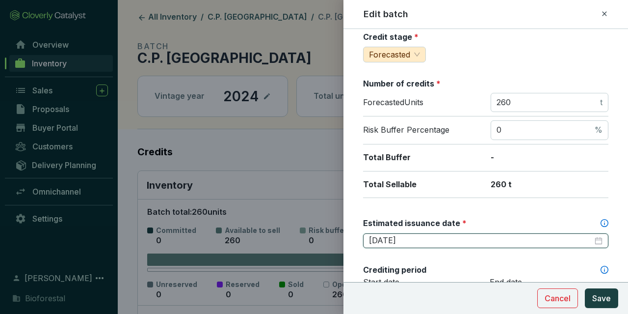
click at [424, 237] on input "[DATE]" at bounding box center [481, 240] width 224 height 11
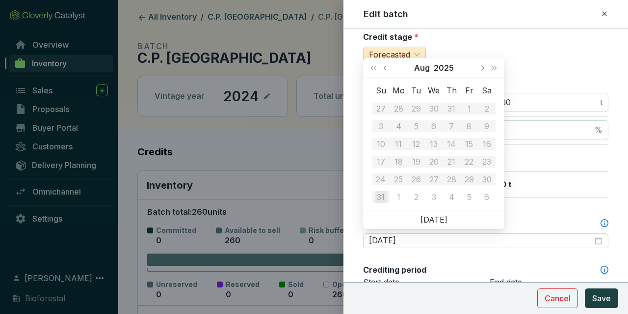
click at [482, 66] on span "Next month (PageDown)" at bounding box center [481, 67] width 5 height 5
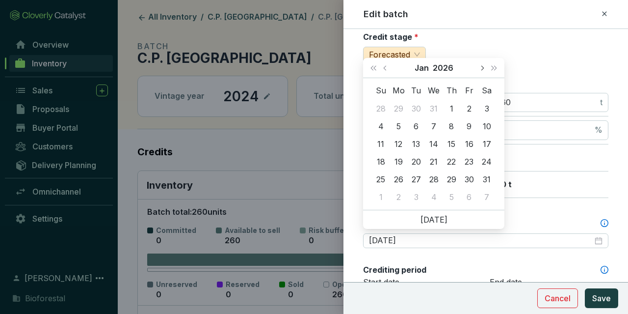
click at [482, 66] on span "Next month (PageDown)" at bounding box center [481, 67] width 5 height 5
type input "[DATE]"
click at [484, 161] on div "28" at bounding box center [487, 162] width 12 height 12
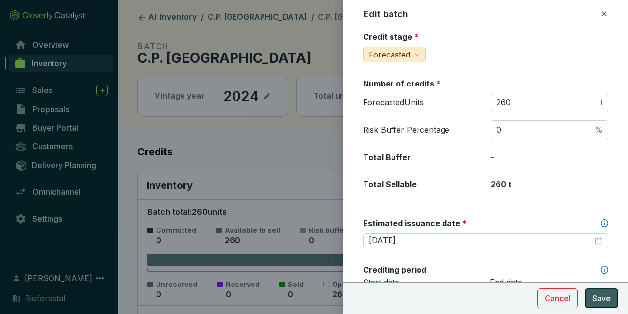
click at [602, 296] on span "Save" at bounding box center [601, 298] width 19 height 12
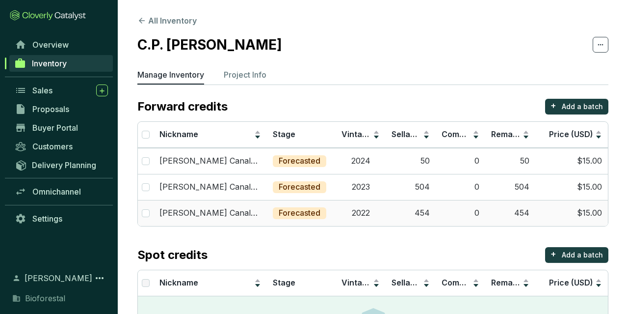
click at [386, 207] on td "454" at bounding box center [411, 213] width 50 height 26
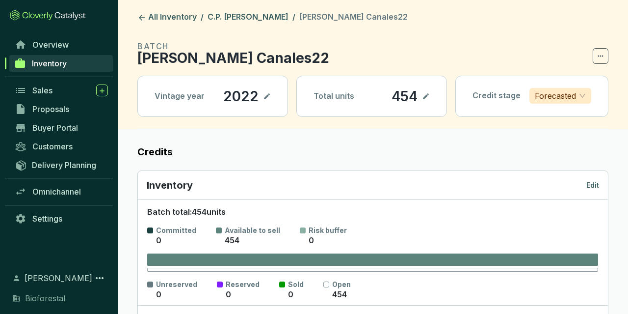
click at [596, 180] on p "Edit" at bounding box center [592, 185] width 13 height 10
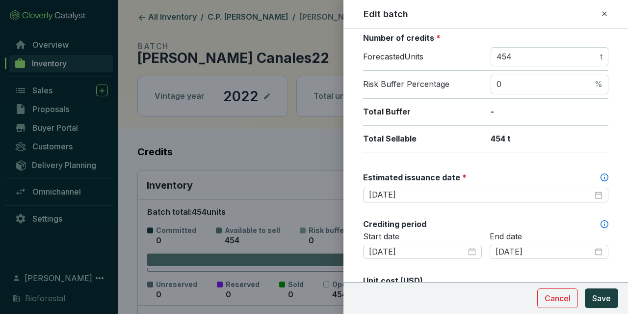
scroll to position [171, 0]
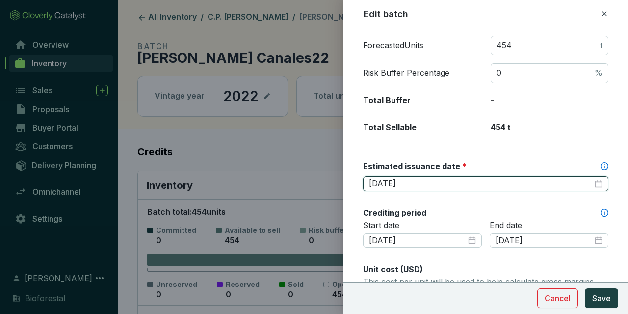
click at [452, 181] on input "[DATE]" at bounding box center [481, 183] width 224 height 11
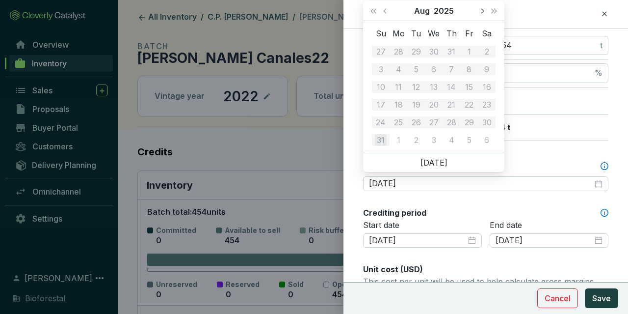
click at [481, 13] on button "Next month (PageDown)" at bounding box center [482, 11] width 13 height 20
click at [480, 15] on button "Next month (PageDown)" at bounding box center [482, 11] width 13 height 20
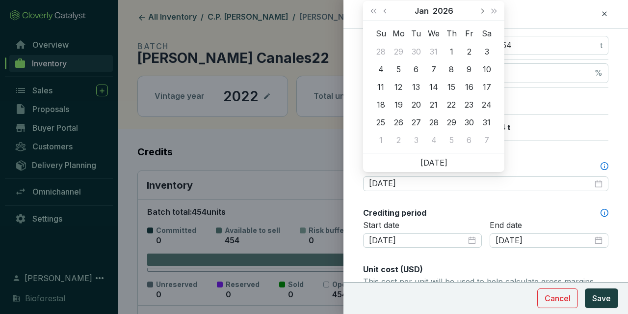
click at [480, 15] on button "Next month (PageDown)" at bounding box center [482, 11] width 13 height 20
click at [388, 15] on button "Previous month (PageUp)" at bounding box center [386, 11] width 13 height 20
type input "[DATE]"
click at [484, 105] on div "28" at bounding box center [487, 105] width 12 height 12
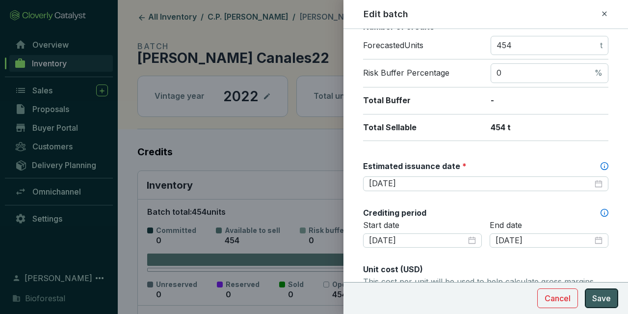
click at [600, 301] on span "Save" at bounding box center [601, 298] width 19 height 12
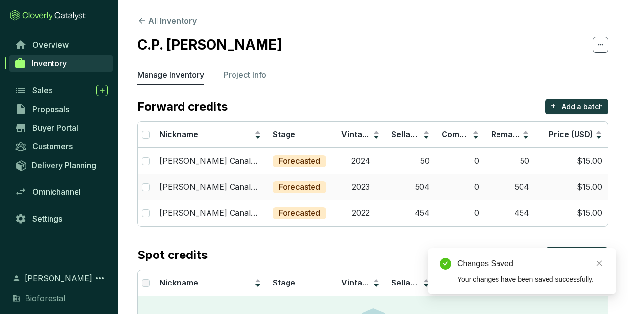
click at [319, 177] on td "Forecasted" at bounding box center [301, 187] width 69 height 26
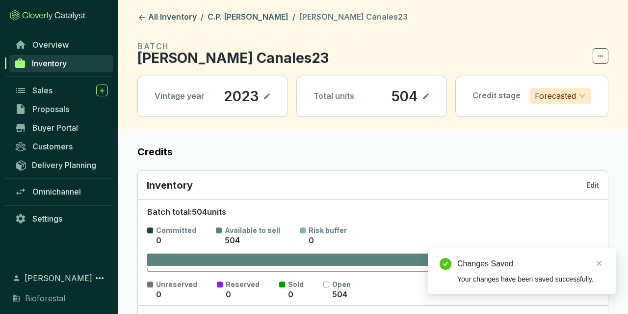
click at [584, 184] on div "Inventory Edit" at bounding box center [373, 185] width 452 height 14
click at [588, 184] on p "Edit" at bounding box center [592, 185] width 13 height 10
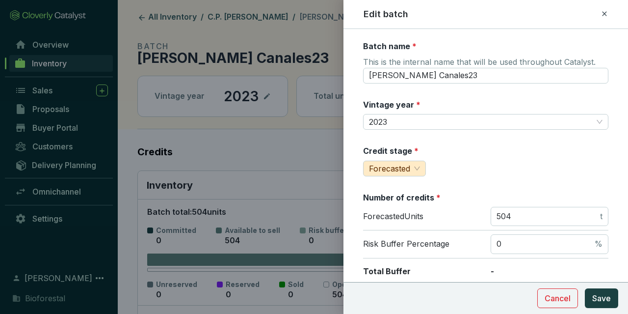
scroll to position [171, 0]
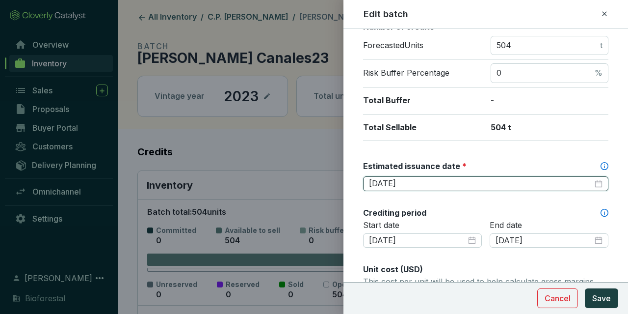
click at [410, 181] on input "[DATE]" at bounding box center [481, 183] width 224 height 11
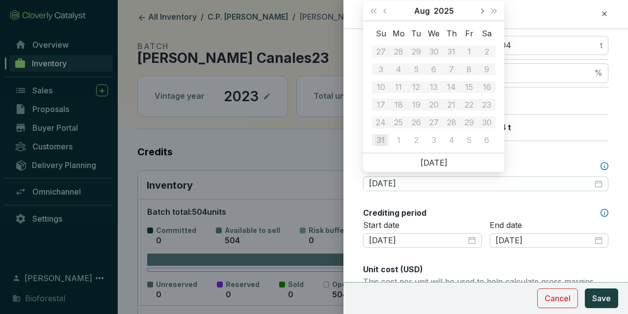
click at [482, 13] on button "Next month (PageDown)" at bounding box center [482, 11] width 13 height 20
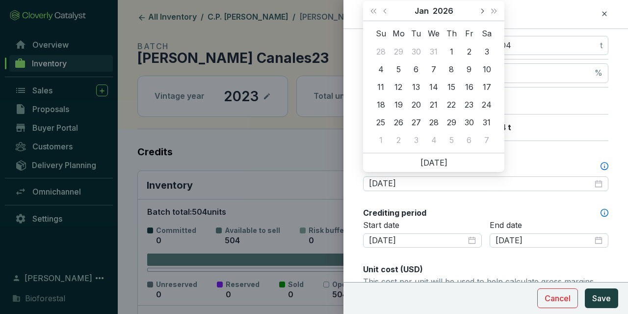
click at [482, 13] on button "Next month (PageDown)" at bounding box center [482, 11] width 13 height 20
type input "[DATE]"
click at [494, 104] on td "28" at bounding box center [487, 105] width 18 height 18
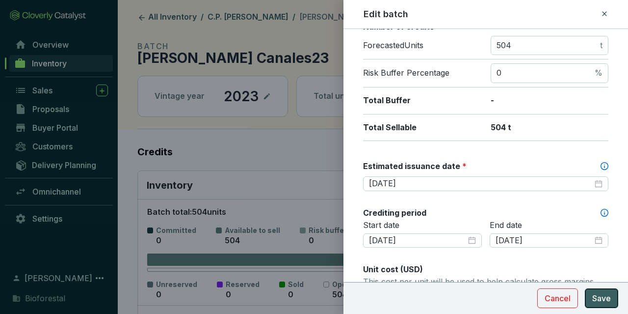
click at [612, 290] on button "Save" at bounding box center [601, 298] width 33 height 20
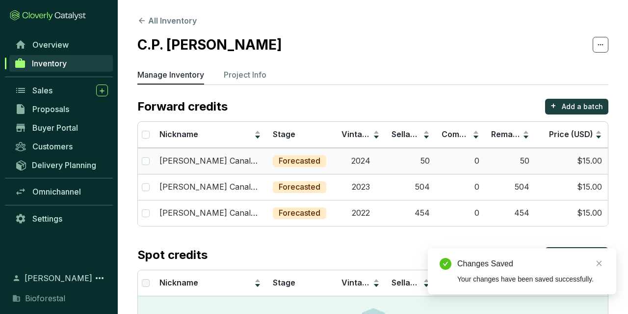
click at [378, 159] on td "2024" at bounding box center [361, 161] width 50 height 26
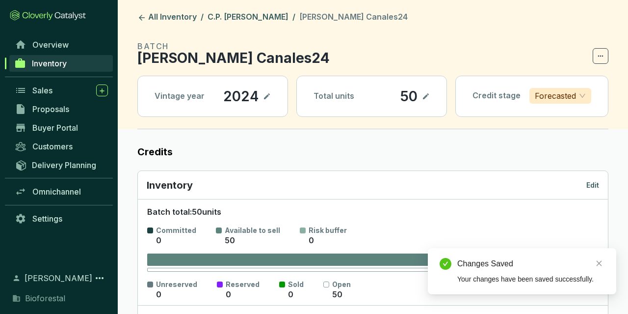
click at [596, 191] on div "Inventory Edit" at bounding box center [373, 185] width 470 height 28
click at [597, 182] on p "Edit" at bounding box center [592, 185] width 13 height 10
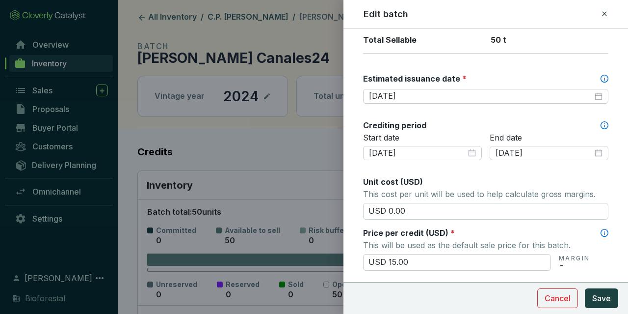
scroll to position [285, 0]
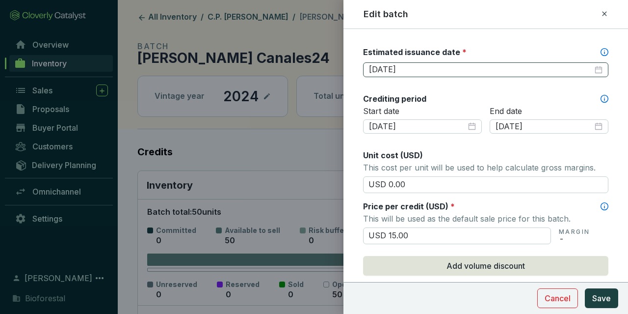
click at [425, 72] on div "[DATE]" at bounding box center [485, 69] width 245 height 15
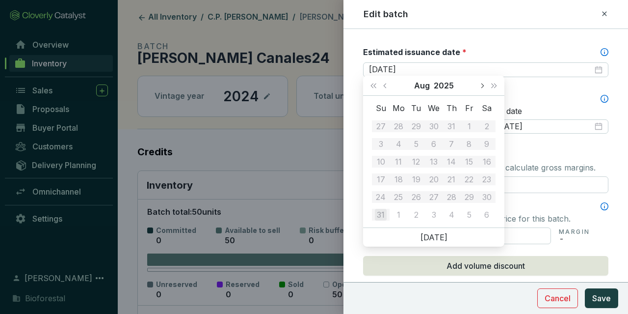
click at [480, 90] on button "Next month (PageDown)" at bounding box center [482, 86] width 13 height 20
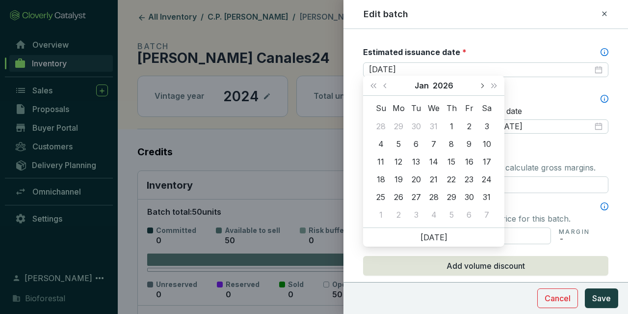
click at [479, 90] on button "Next month (PageDown)" at bounding box center [482, 86] width 13 height 20
type input "[DATE]"
click at [489, 180] on div "28" at bounding box center [487, 179] width 12 height 12
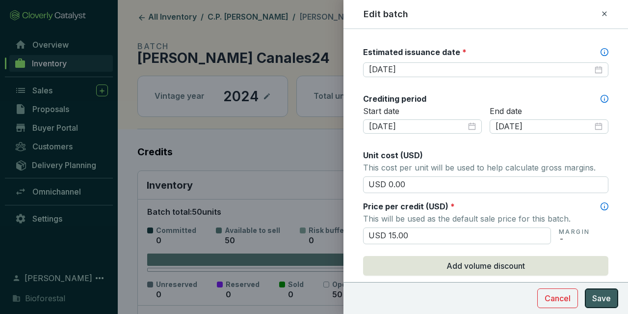
click at [593, 294] on span "Save" at bounding box center [601, 298] width 19 height 12
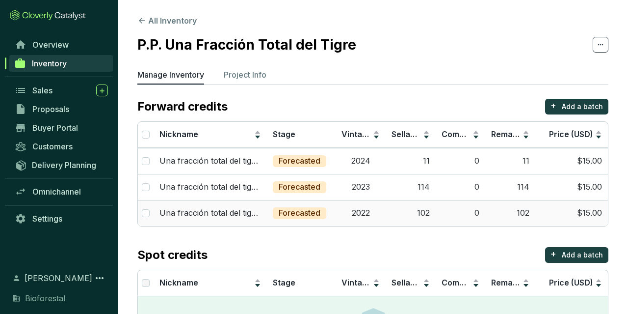
click at [318, 212] on p "Forecasted" at bounding box center [300, 213] width 42 height 11
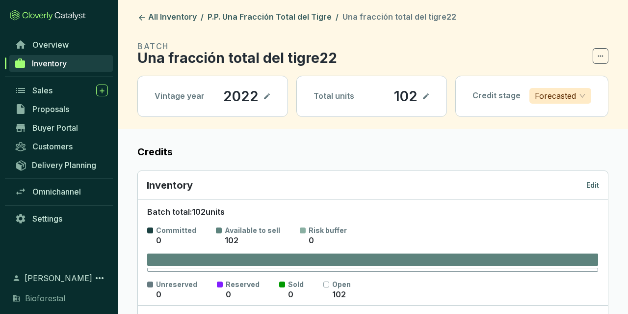
click at [597, 181] on p "Edit" at bounding box center [592, 185] width 13 height 10
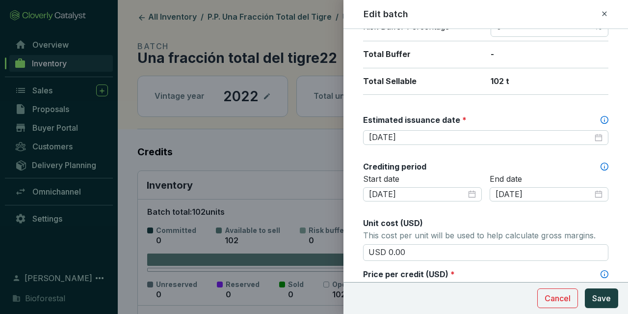
scroll to position [228, 0]
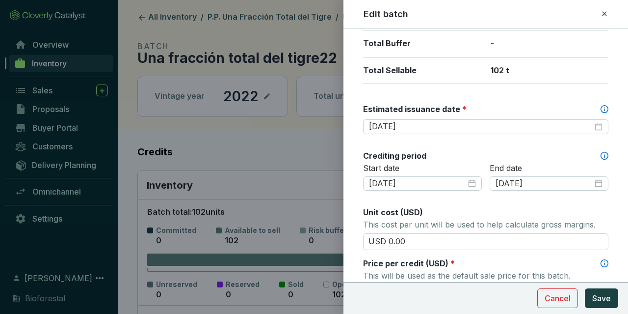
click at [387, 137] on div "Batch name * This is the internal name that will be used throughout Catalyst. U…" at bounding box center [485, 207] width 245 height 789
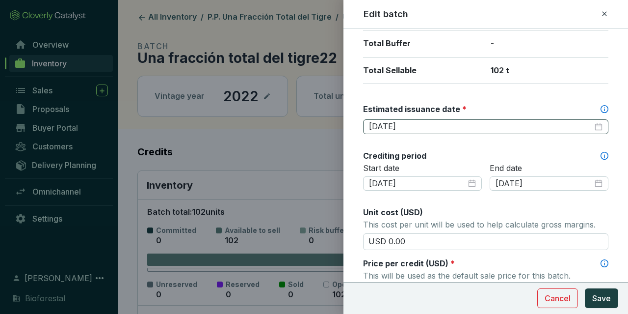
click at [388, 130] on div "[DATE]" at bounding box center [485, 126] width 245 height 15
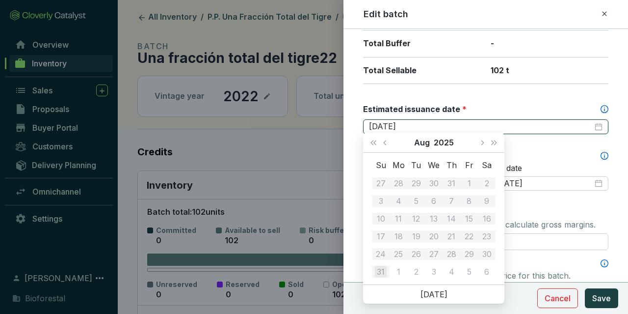
click at [388, 130] on div "[DATE]" at bounding box center [485, 126] width 245 height 15
click at [479, 147] on button "Next month (PageDown)" at bounding box center [482, 143] width 13 height 20
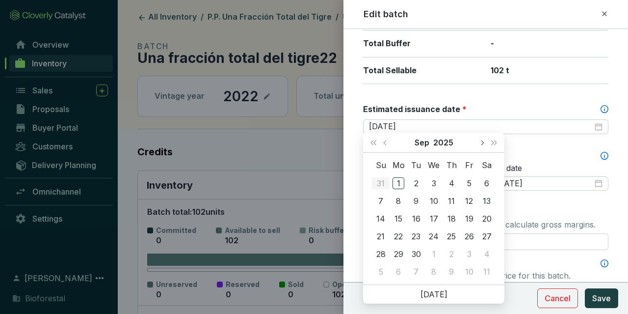
click at [479, 147] on button "Next month (PageDown)" at bounding box center [482, 143] width 13 height 20
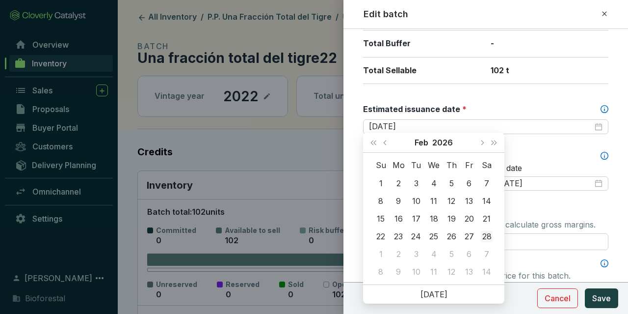
type input "[DATE]"
click at [481, 239] on div "28" at bounding box center [487, 236] width 12 height 12
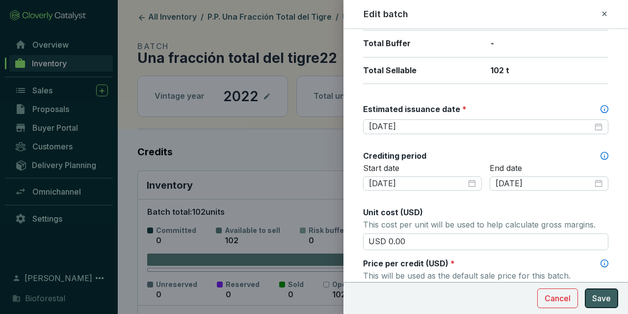
click at [594, 297] on button "Save" at bounding box center [601, 298] width 33 height 20
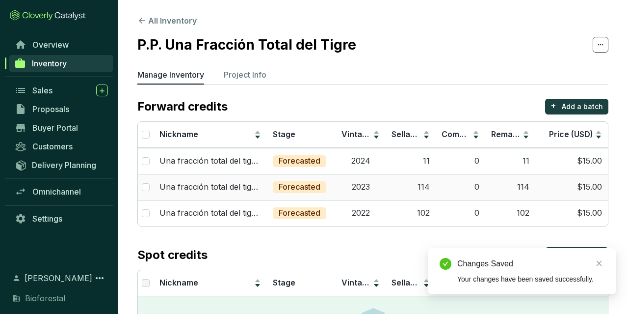
click at [335, 186] on td "Forecasted" at bounding box center [301, 187] width 69 height 26
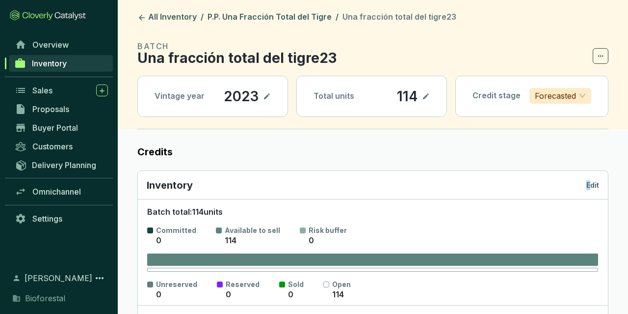
drag, startPoint x: 588, startPoint y: 174, endPoint x: 596, endPoint y: 186, distance: 13.5
click at [593, 183] on div "Inventory Edit" at bounding box center [373, 185] width 470 height 28
click at [596, 186] on p "Edit" at bounding box center [592, 185] width 13 height 10
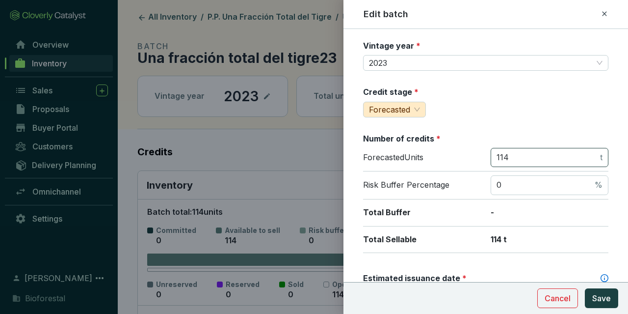
scroll to position [114, 0]
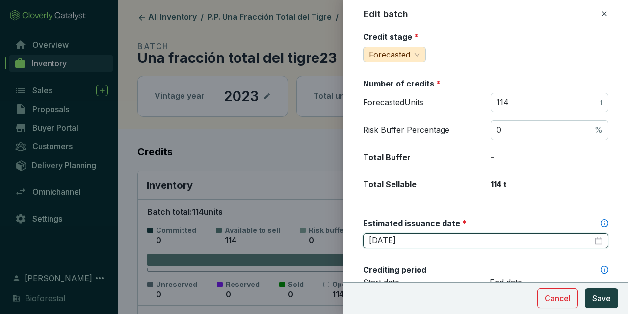
click at [469, 242] on input "[DATE]" at bounding box center [481, 240] width 224 height 11
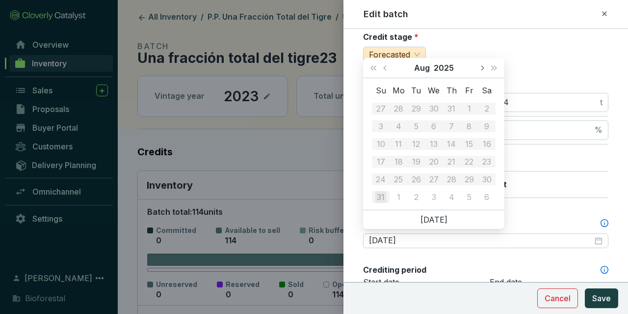
click at [479, 67] on button "Next month (PageDown)" at bounding box center [482, 68] width 13 height 20
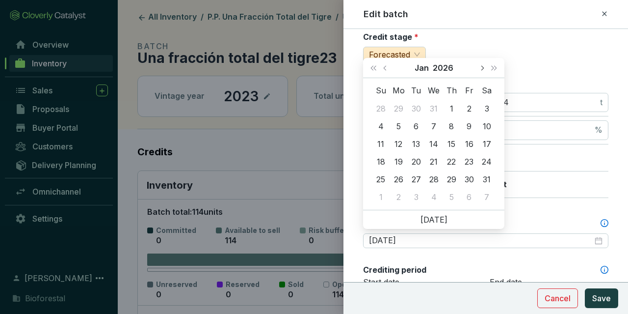
click at [479, 67] on button "Next month (PageDown)" at bounding box center [482, 68] width 13 height 20
click at [385, 68] on span "Previous month (PageUp)" at bounding box center [385, 67] width 5 height 5
type input "[DATE]"
click at [489, 158] on div "28" at bounding box center [487, 162] width 12 height 12
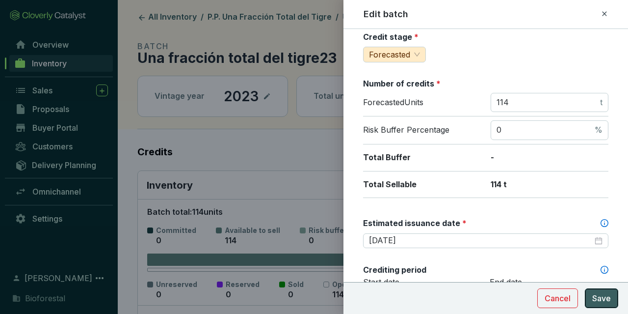
click at [618, 295] on button "Save" at bounding box center [601, 298] width 33 height 20
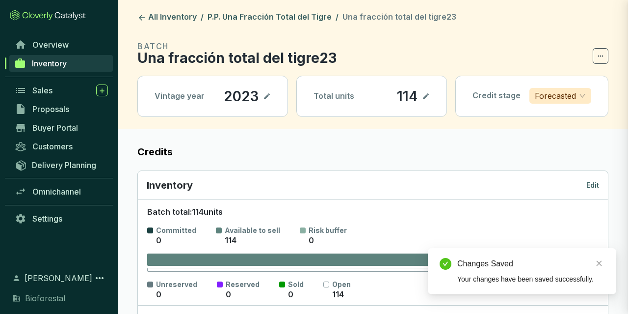
click at [598, 287] on div "Changes Saved Your changes have been saved successfully." at bounding box center [522, 271] width 188 height 46
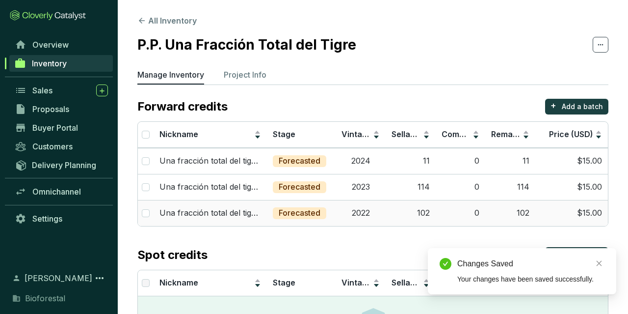
click at [330, 217] on td "Forecasted" at bounding box center [301, 213] width 69 height 26
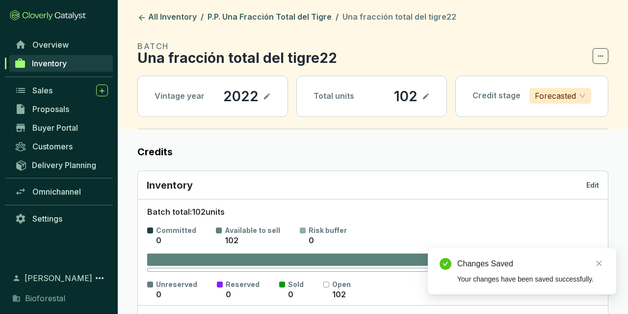
drag, startPoint x: 577, startPoint y: 174, endPoint x: 588, endPoint y: 178, distance: 12.3
click at [583, 176] on div "Inventory Edit" at bounding box center [373, 185] width 470 height 28
click at [591, 179] on div "Inventory Edit" at bounding box center [373, 185] width 452 height 14
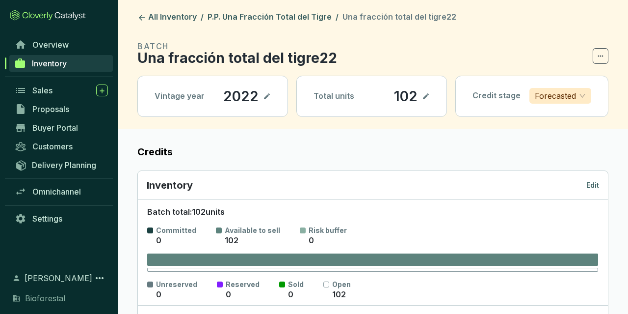
click at [591, 188] on p "Edit" at bounding box center [592, 185] width 13 height 10
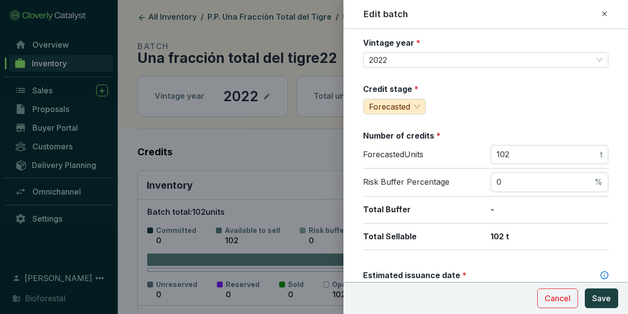
scroll to position [171, 0]
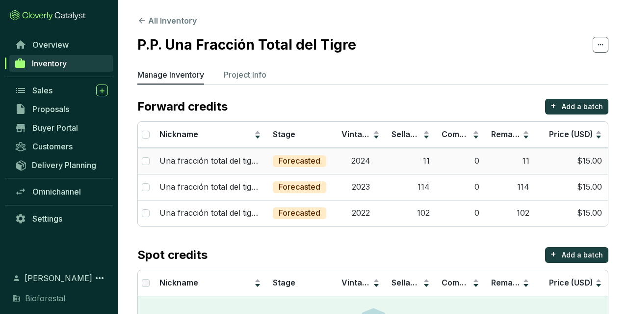
click at [282, 166] on div "Forecasted" at bounding box center [299, 161] width 53 height 12
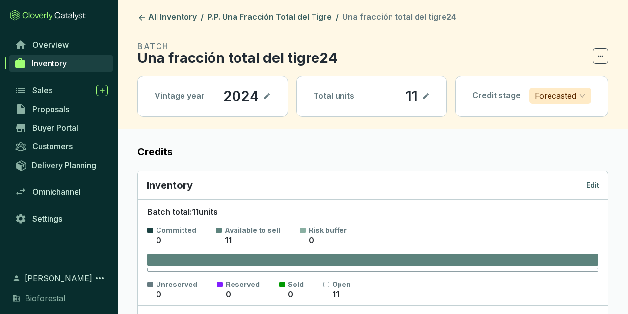
click at [598, 185] on div "Inventory Edit" at bounding box center [373, 185] width 470 height 28
click at [598, 185] on p "Edit" at bounding box center [592, 185] width 13 height 10
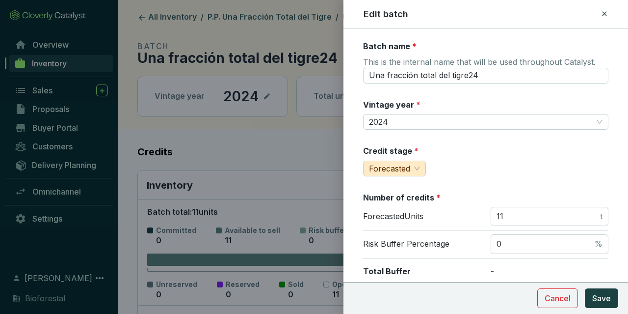
click at [159, 157] on div at bounding box center [314, 157] width 628 height 314
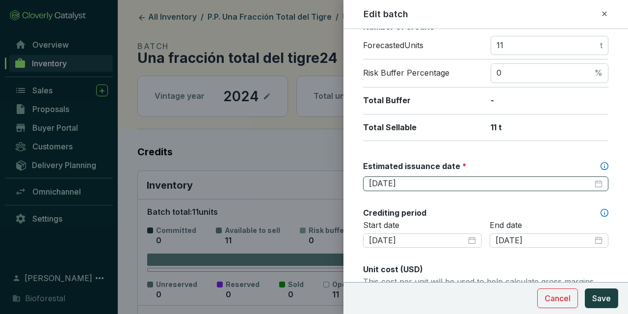
click at [451, 186] on div "[DATE]" at bounding box center [485, 183] width 245 height 15
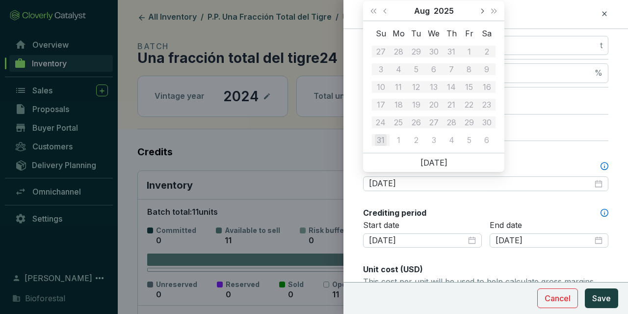
click at [484, 19] on button "Next month (PageDown)" at bounding box center [482, 11] width 13 height 20
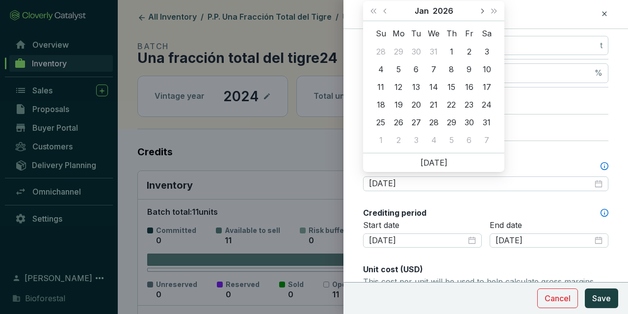
click at [484, 20] on button "Next month (PageDown)" at bounding box center [482, 11] width 13 height 20
type input "[DATE]"
click at [483, 102] on div "28" at bounding box center [487, 105] width 12 height 12
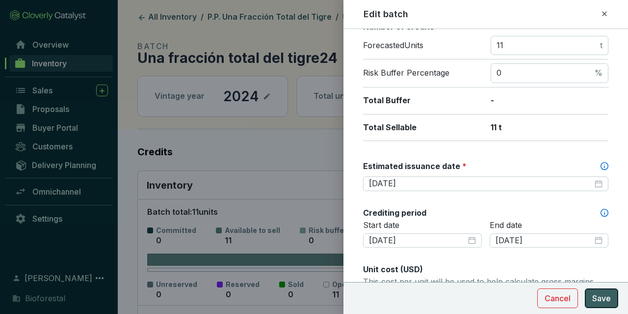
click at [600, 297] on span "Save" at bounding box center [601, 298] width 19 height 12
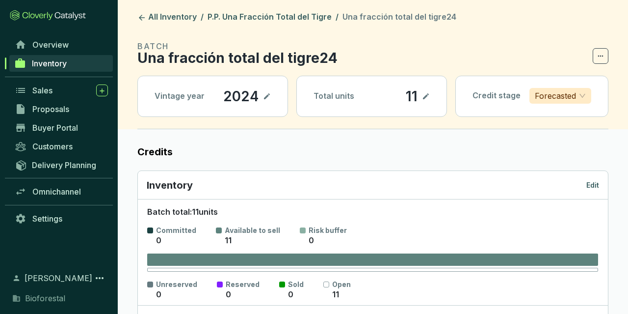
click at [588, 185] on p "Edit" at bounding box center [592, 185] width 13 height 10
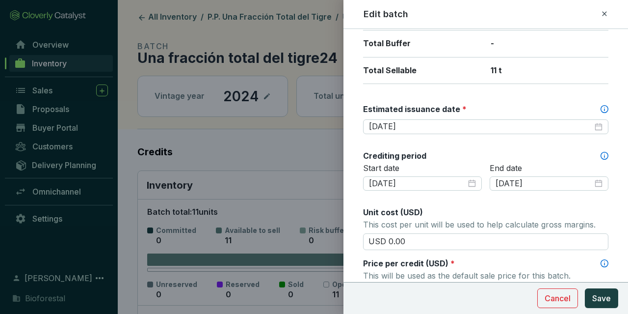
scroll to position [114, 0]
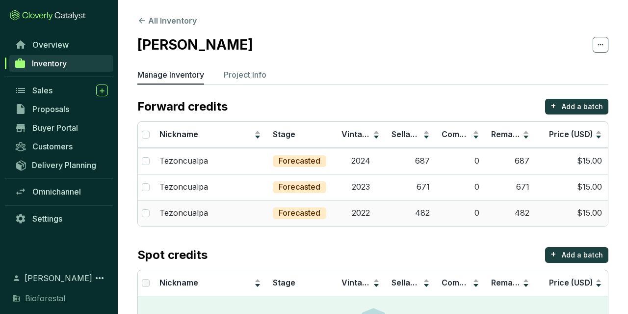
click at [442, 212] on td "0" at bounding box center [461, 213] width 50 height 26
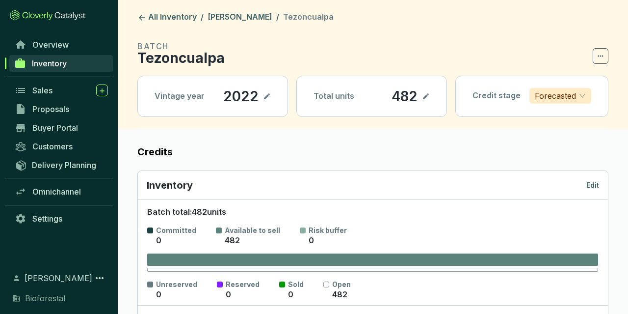
click at [588, 184] on p "Edit" at bounding box center [592, 185] width 13 height 10
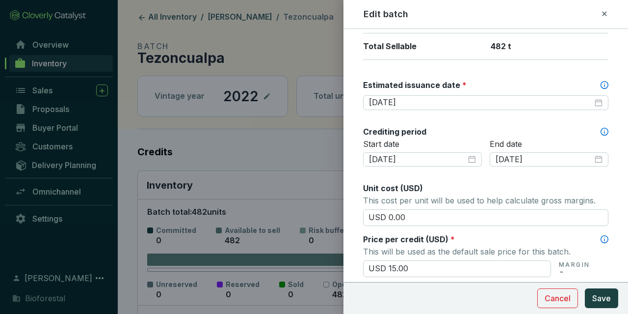
scroll to position [228, 0]
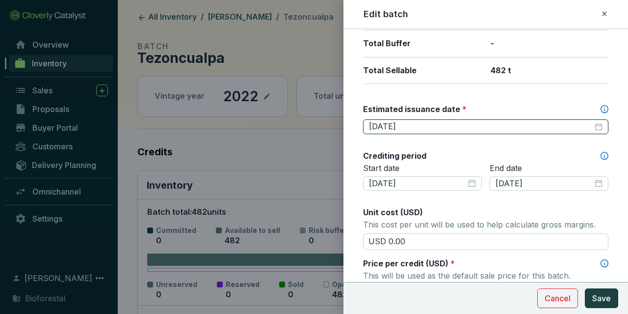
click at [453, 125] on input "[DATE]" at bounding box center [481, 126] width 224 height 11
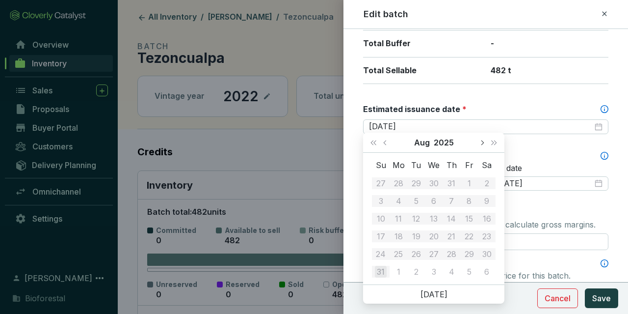
click at [483, 142] on span "Next month (PageDown)" at bounding box center [481, 142] width 5 height 5
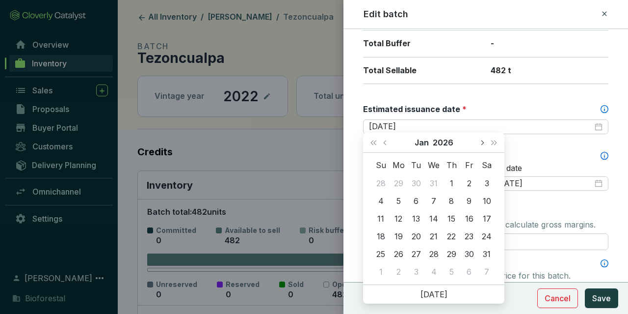
click at [483, 142] on span "Next month (PageDown)" at bounding box center [481, 142] width 5 height 5
type input "[DATE]"
click at [486, 231] on div "28" at bounding box center [487, 236] width 12 height 12
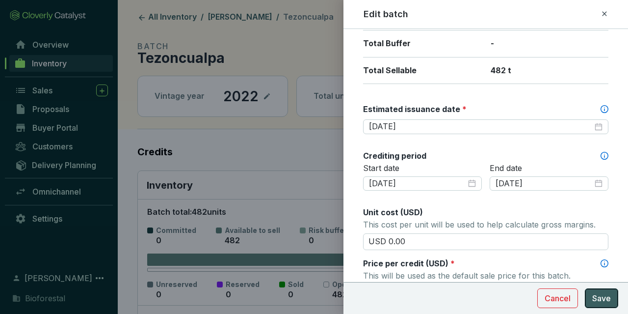
click at [589, 291] on button "Save" at bounding box center [601, 298] width 33 height 20
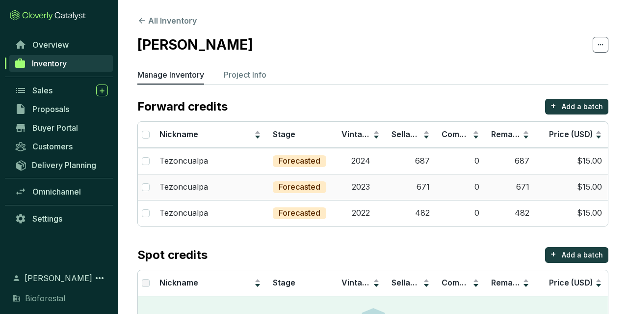
click at [352, 185] on td "2023" at bounding box center [361, 187] width 50 height 26
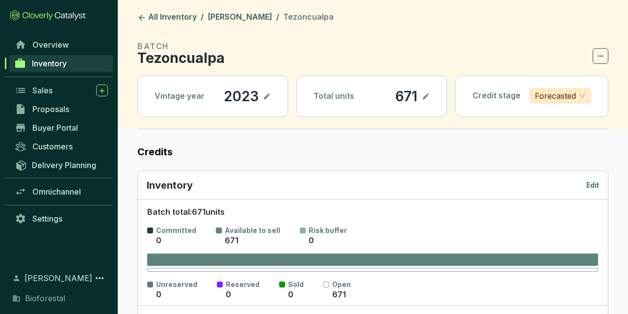
click at [584, 193] on div "Inventory Edit" at bounding box center [373, 185] width 470 height 28
drag, startPoint x: 588, startPoint y: 188, endPoint x: 593, endPoint y: 185, distance: 5.7
click at [593, 185] on div "Inventory Edit" at bounding box center [373, 185] width 452 height 14
click at [593, 185] on p "Edit" at bounding box center [592, 185] width 13 height 10
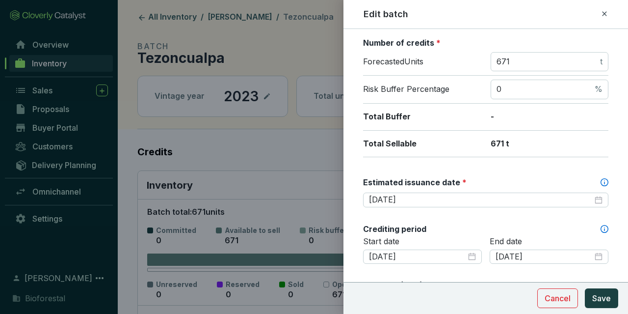
scroll to position [171, 0]
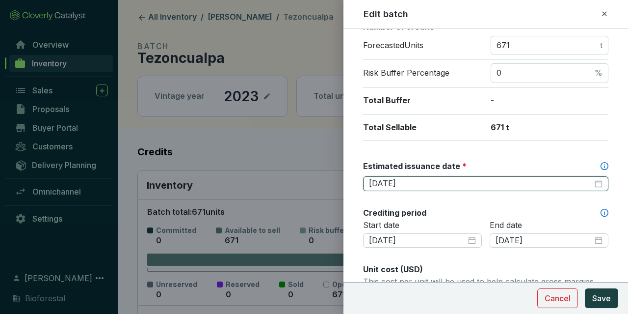
click at [418, 180] on input "[DATE]" at bounding box center [481, 183] width 224 height 11
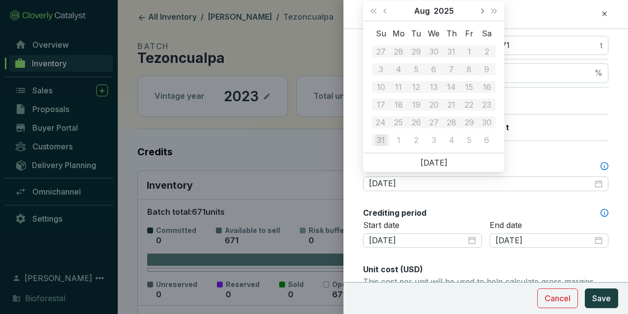
click at [477, 16] on button "Next month (PageDown)" at bounding box center [482, 11] width 13 height 20
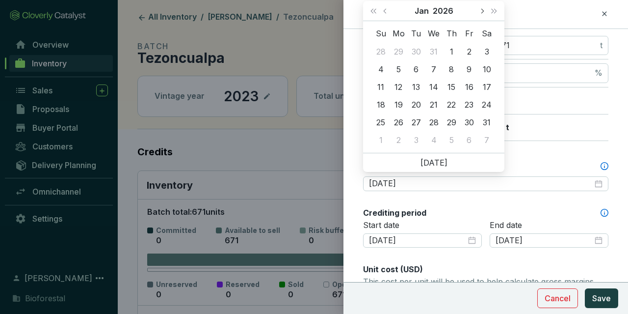
click at [477, 16] on button "Next month (PageDown)" at bounding box center [482, 11] width 13 height 20
type input "[DATE]"
click at [492, 104] on div "28" at bounding box center [487, 105] width 12 height 12
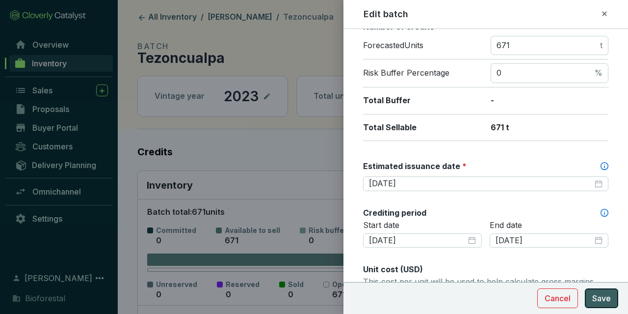
click at [604, 304] on span "Save" at bounding box center [601, 298] width 19 height 12
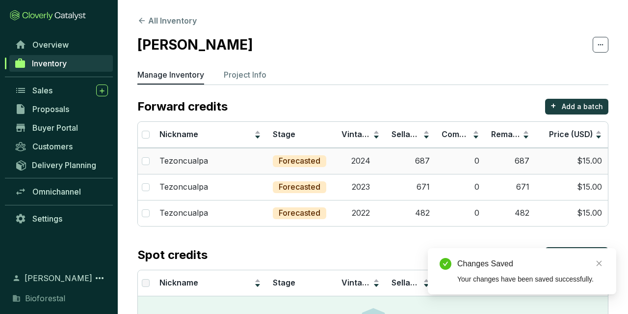
click at [309, 162] on p "Forecasted" at bounding box center [300, 161] width 42 height 11
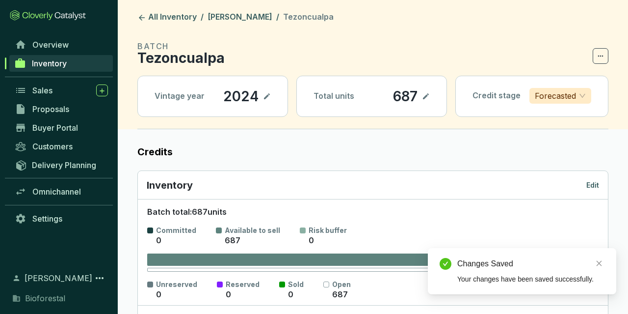
click at [590, 188] on p "Edit" at bounding box center [592, 185] width 13 height 10
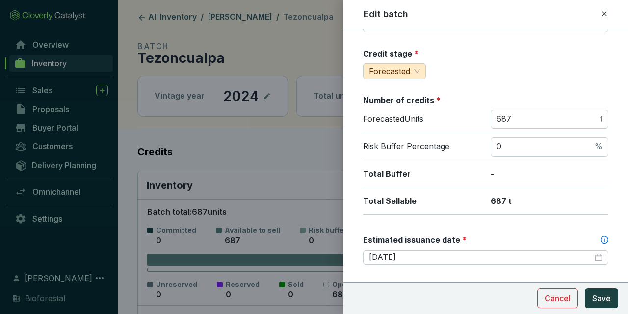
scroll to position [228, 0]
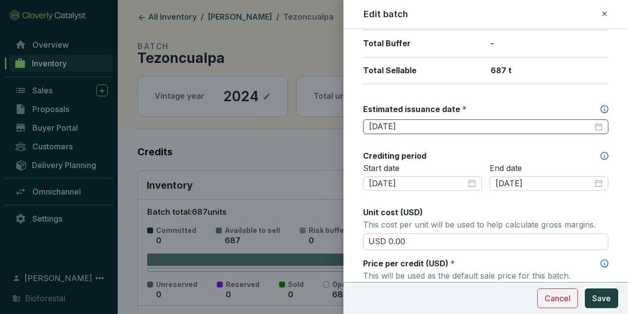
click at [440, 131] on div "[DATE]" at bounding box center [485, 126] width 245 height 15
click at [437, 126] on input "[DATE]" at bounding box center [481, 126] width 224 height 11
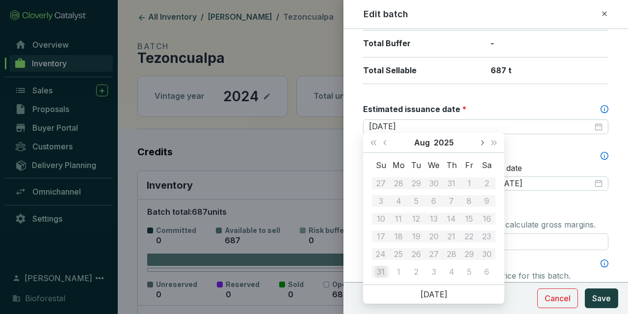
click at [483, 139] on button "Next month (PageDown)" at bounding box center [482, 143] width 13 height 20
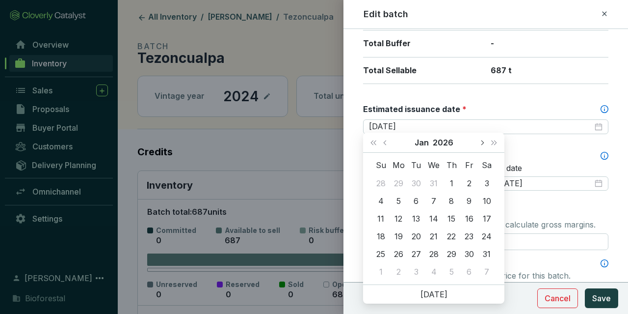
click at [483, 139] on button "Next month (PageDown)" at bounding box center [482, 143] width 13 height 20
type input "[DATE]"
click at [490, 240] on div "28" at bounding box center [487, 236] width 12 height 12
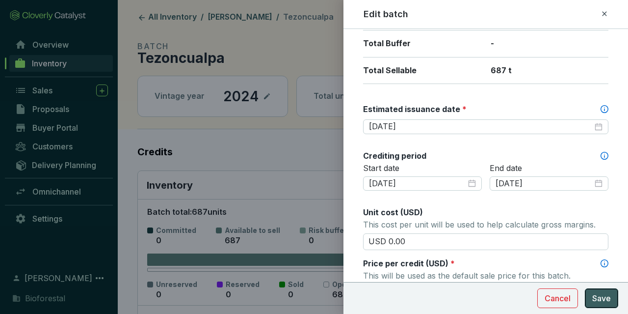
click at [596, 292] on span "Save" at bounding box center [601, 298] width 19 height 12
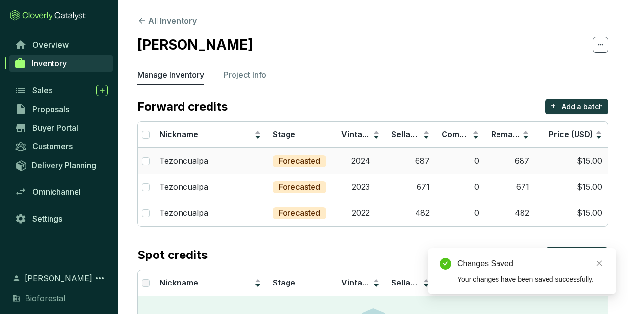
click at [381, 161] on td "2024" at bounding box center [361, 161] width 50 height 26
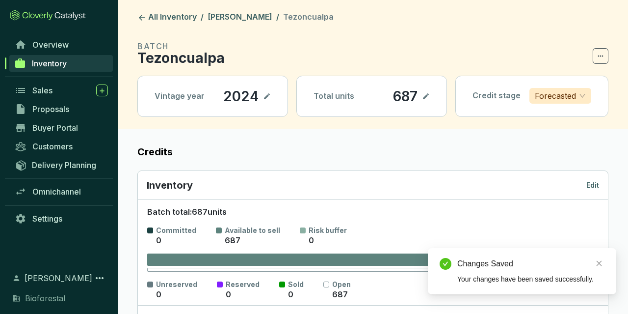
click at [597, 179] on div "Inventory Edit" at bounding box center [373, 185] width 452 height 14
click at [597, 182] on p "Edit" at bounding box center [592, 185] width 13 height 10
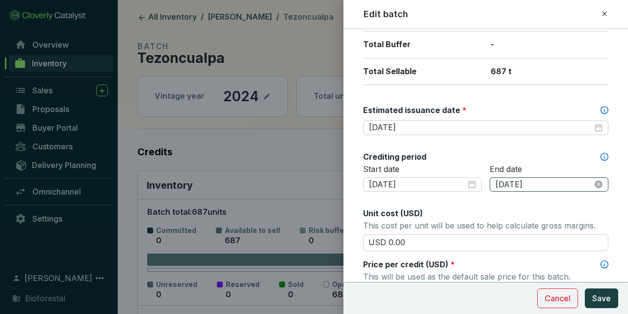
scroll to position [228, 0]
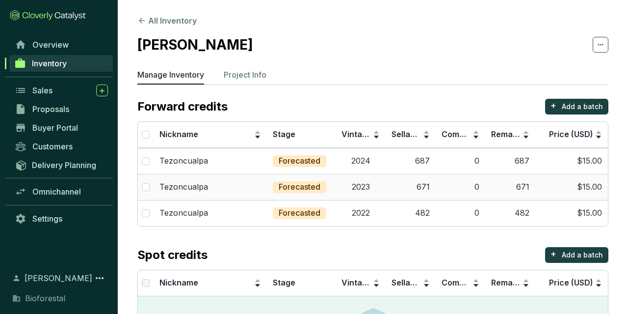
click at [352, 176] on td "2023" at bounding box center [361, 187] width 50 height 26
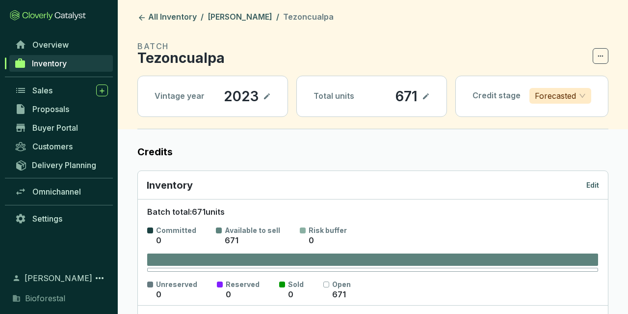
click at [602, 186] on div "Inventory Edit" at bounding box center [373, 185] width 470 height 28
click at [592, 182] on p "Edit" at bounding box center [592, 185] width 13 height 10
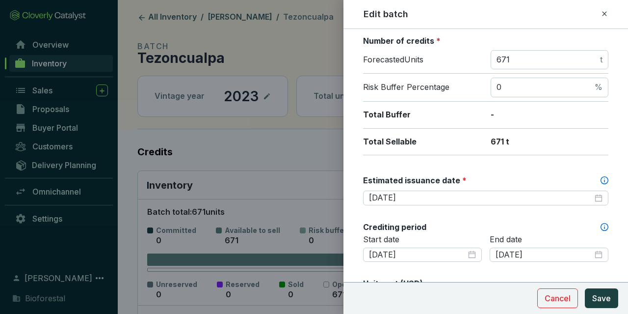
scroll to position [228, 0]
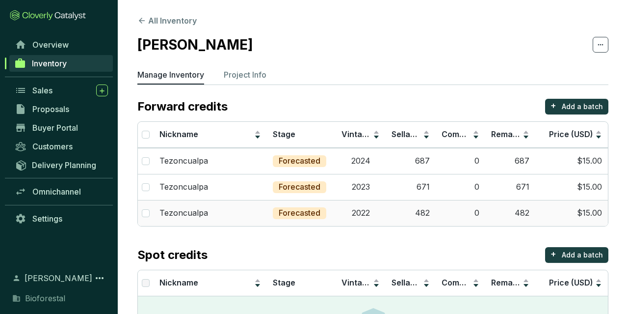
click at [358, 214] on td "2022" at bounding box center [361, 213] width 50 height 26
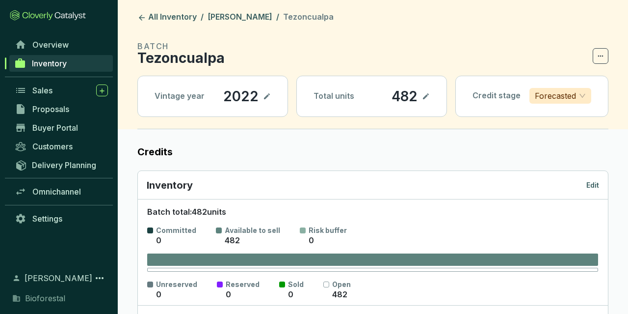
click at [592, 185] on p "Edit" at bounding box center [592, 185] width 13 height 10
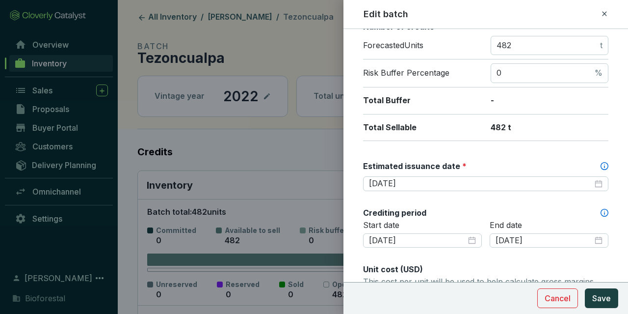
scroll to position [228, 0]
